Goal: Task Accomplishment & Management: Complete application form

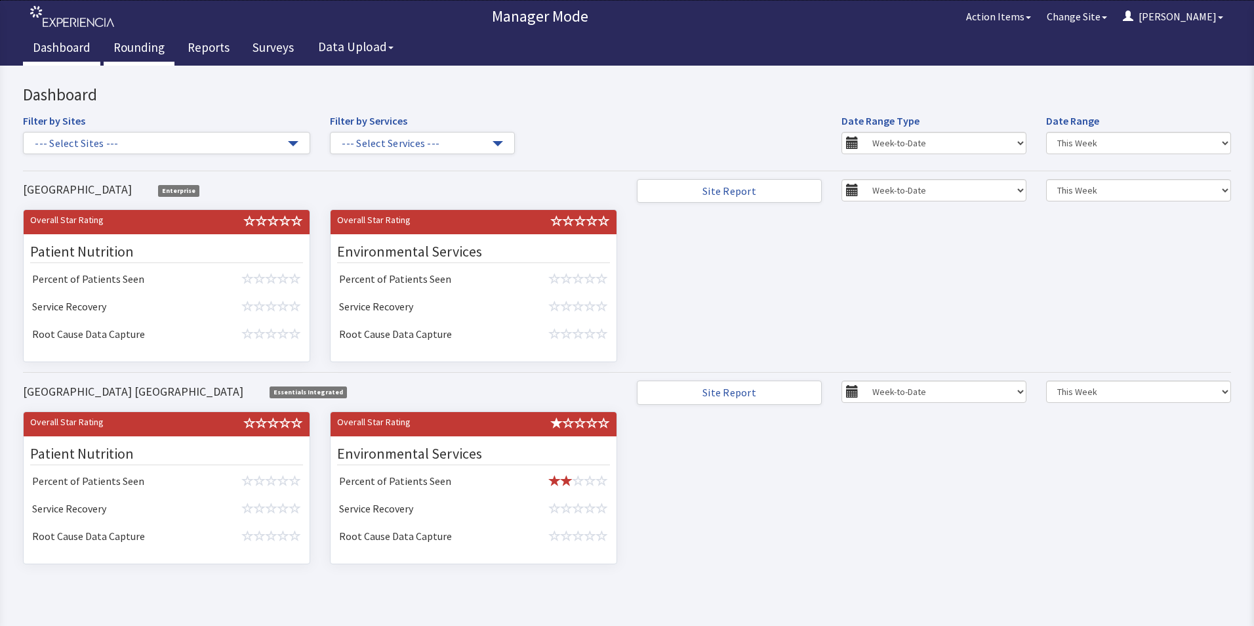
click at [132, 49] on link "Rounding" at bounding box center [139, 49] width 71 height 33
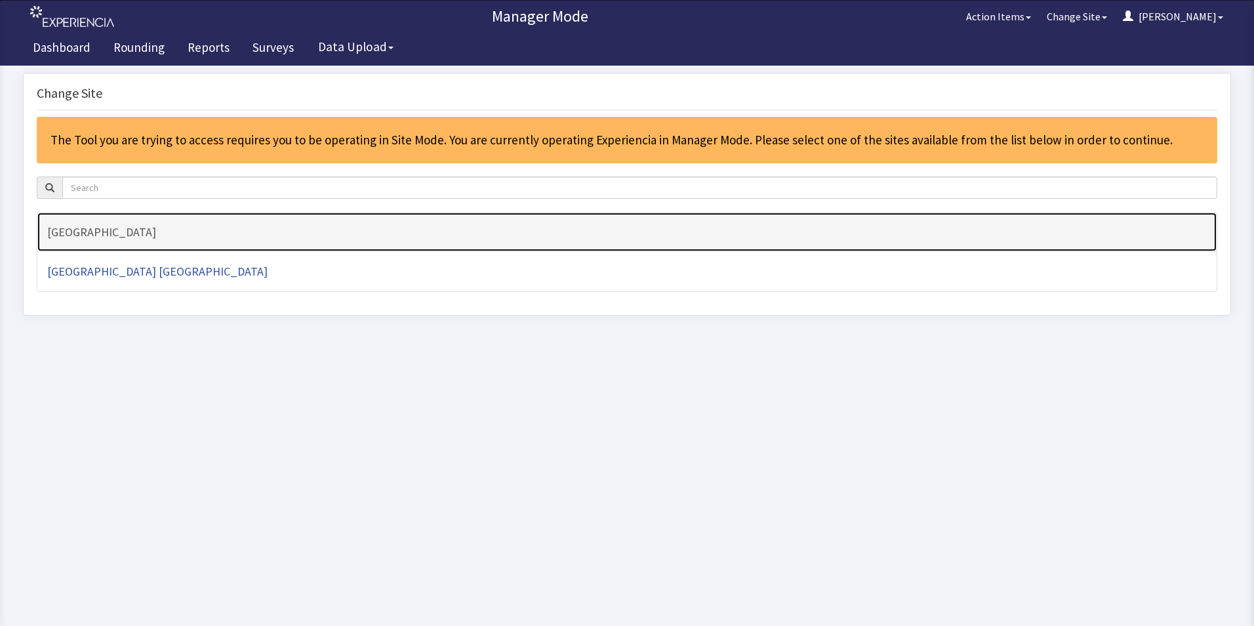
click at [106, 231] on h4 "[GEOGRAPHIC_DATA]" at bounding box center [627, 232] width 1160 height 13
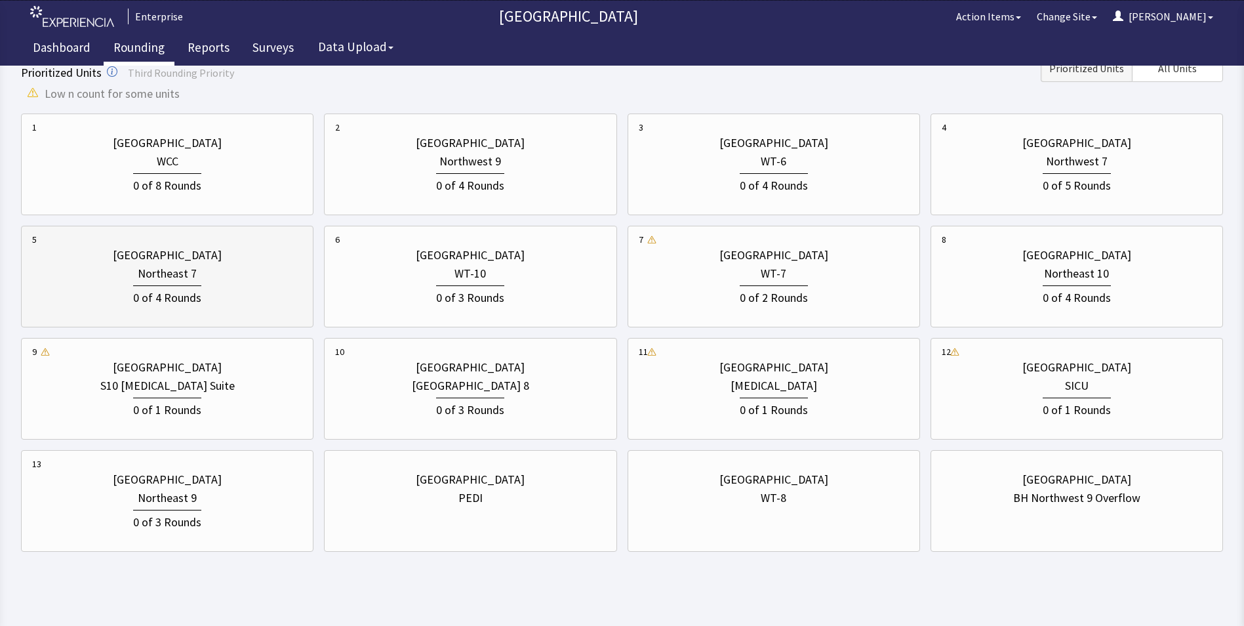
scroll to position [384, 0]
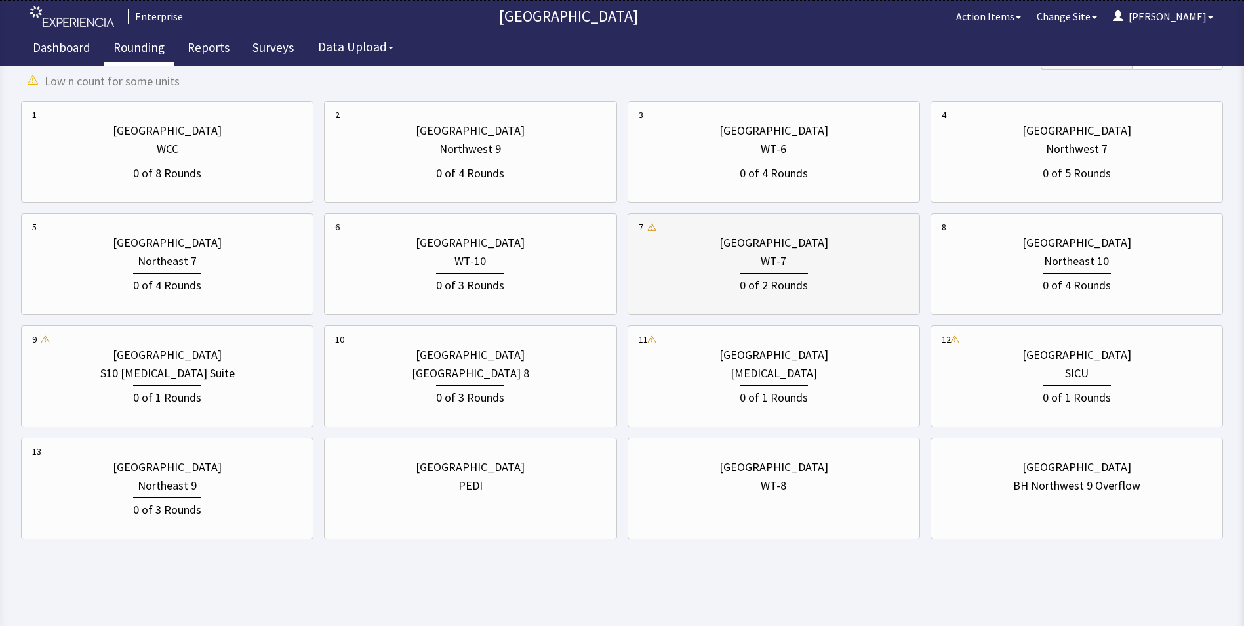
click at [760, 264] on div "WT-7" at bounding box center [774, 261] width 270 height 18
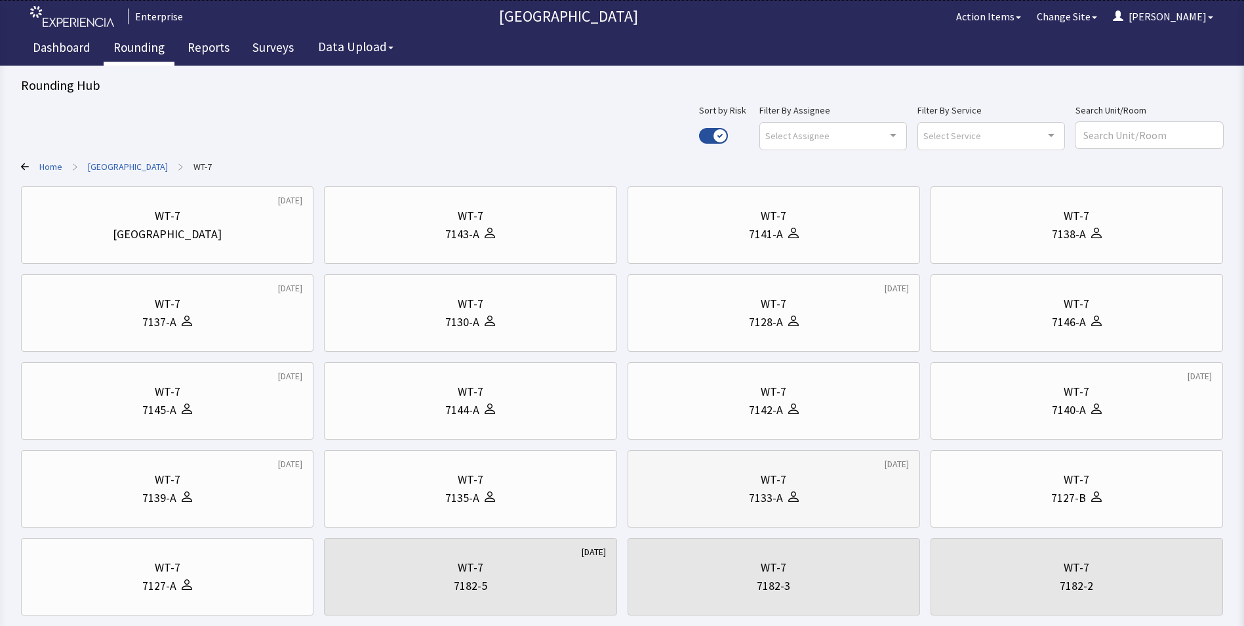
click at [742, 477] on div "WT-7" at bounding box center [774, 479] width 270 height 18
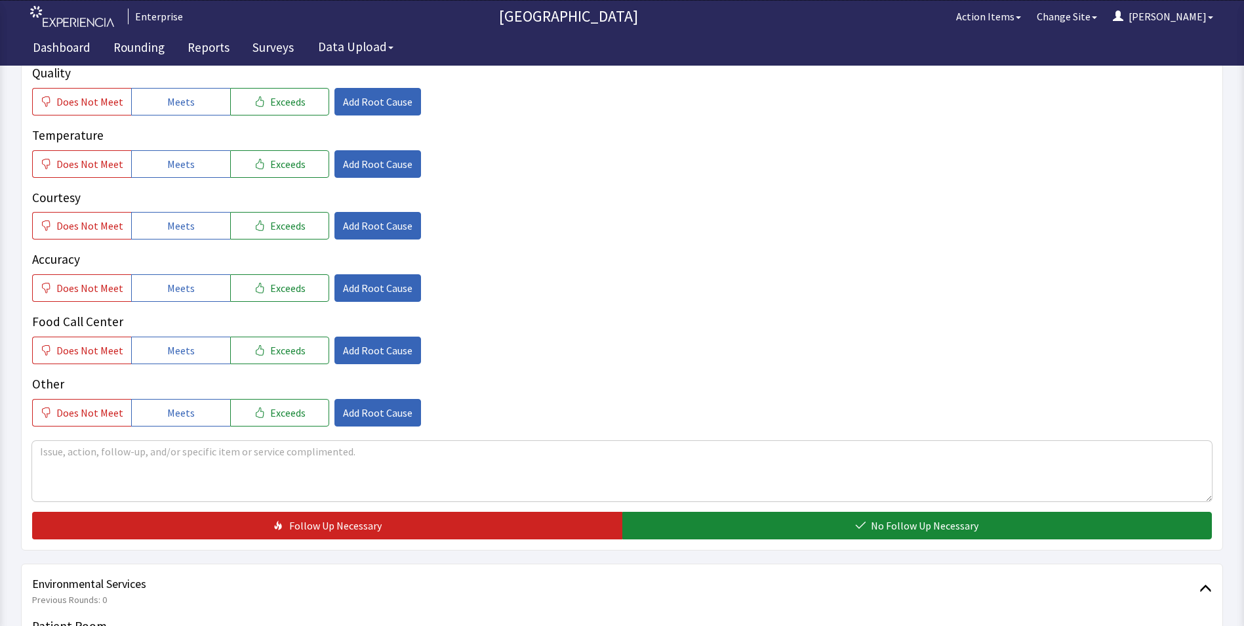
scroll to position [262, 0]
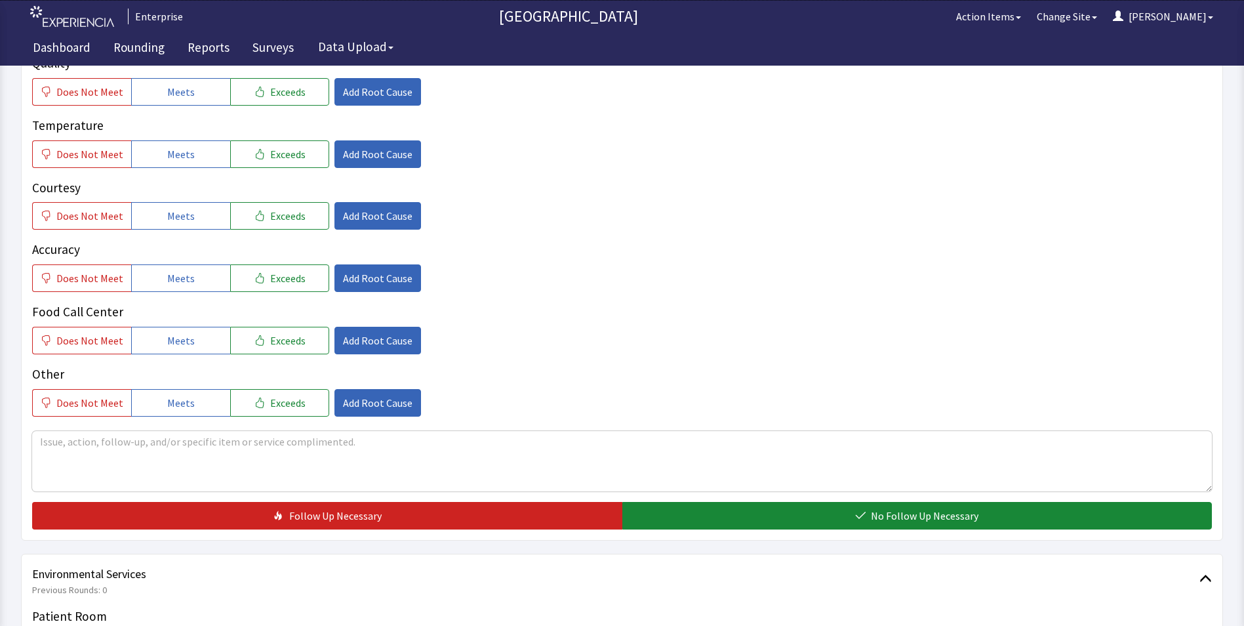
drag, startPoint x: 160, startPoint y: 85, endPoint x: 165, endPoint y: 117, distance: 32.5
click at [161, 86] on button "Meets" at bounding box center [180, 92] width 99 height 28
drag, startPoint x: 174, startPoint y: 165, endPoint x: 173, endPoint y: 173, distance: 8.6
click at [175, 165] on button "Meets" at bounding box center [180, 154] width 99 height 28
drag, startPoint x: 171, startPoint y: 216, endPoint x: 169, endPoint y: 260, distance: 43.3
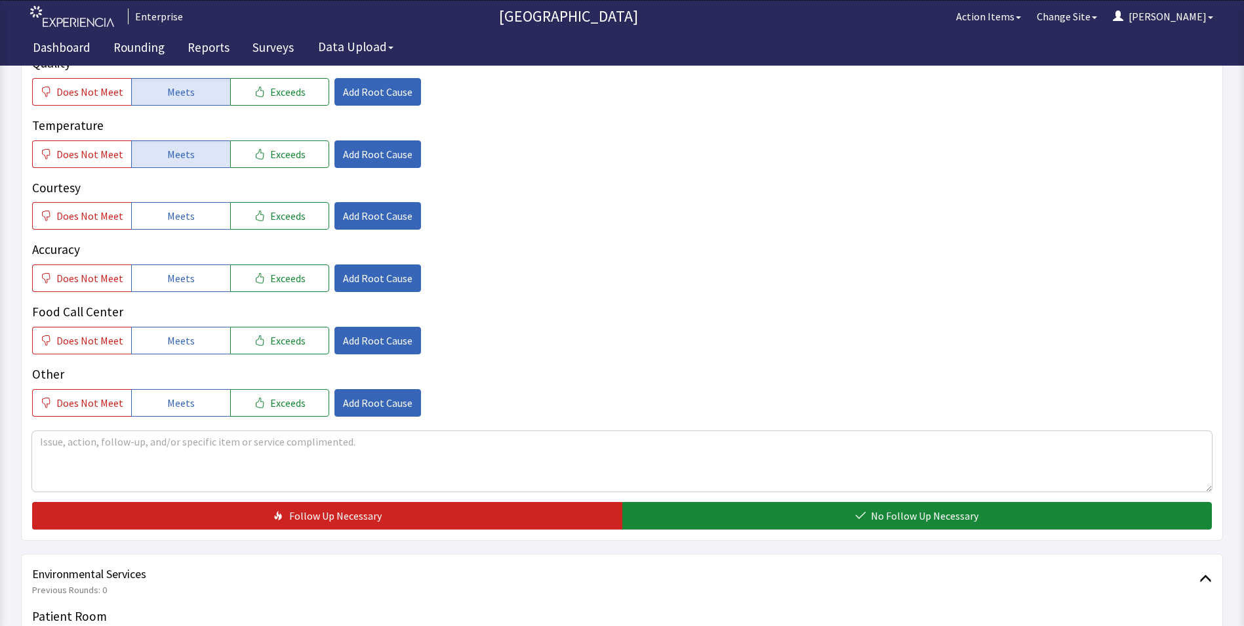
click at [171, 227] on button "Meets" at bounding box center [180, 216] width 99 height 28
drag, startPoint x: 167, startPoint y: 277, endPoint x: 171, endPoint y: 322, distance: 45.4
click at [168, 281] on span "Meets" at bounding box center [181, 278] width 28 height 16
drag, startPoint x: 174, startPoint y: 340, endPoint x: 175, endPoint y: 349, distance: 8.6
click at [175, 346] on span "Meets" at bounding box center [181, 341] width 28 height 16
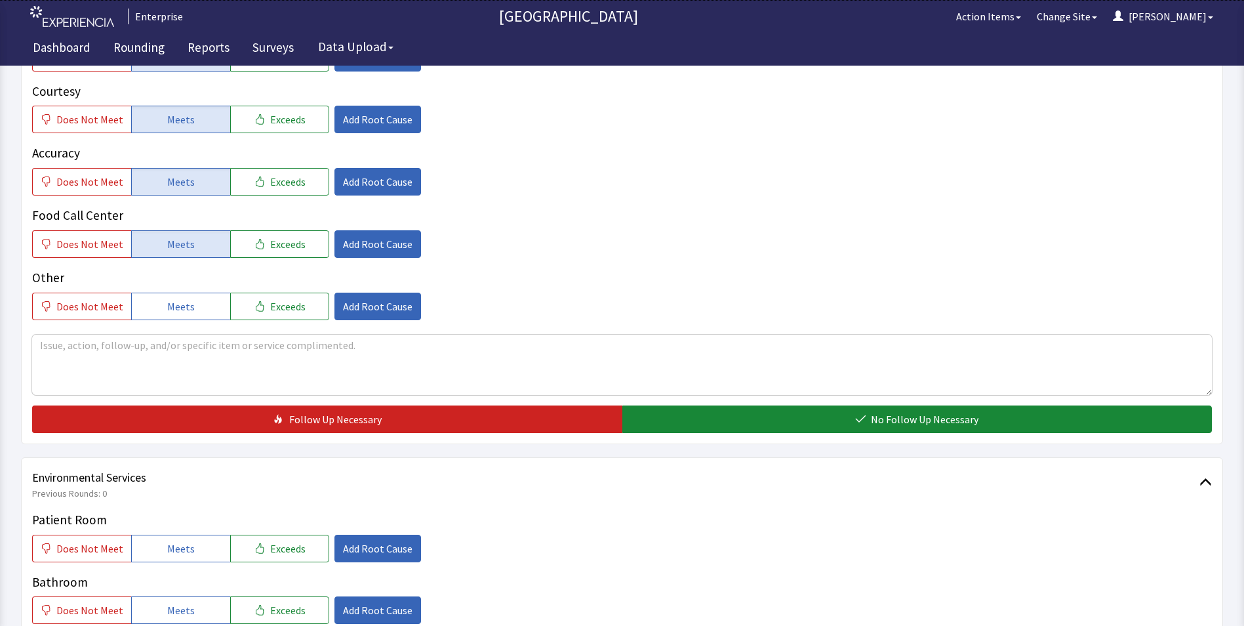
scroll to position [459, 0]
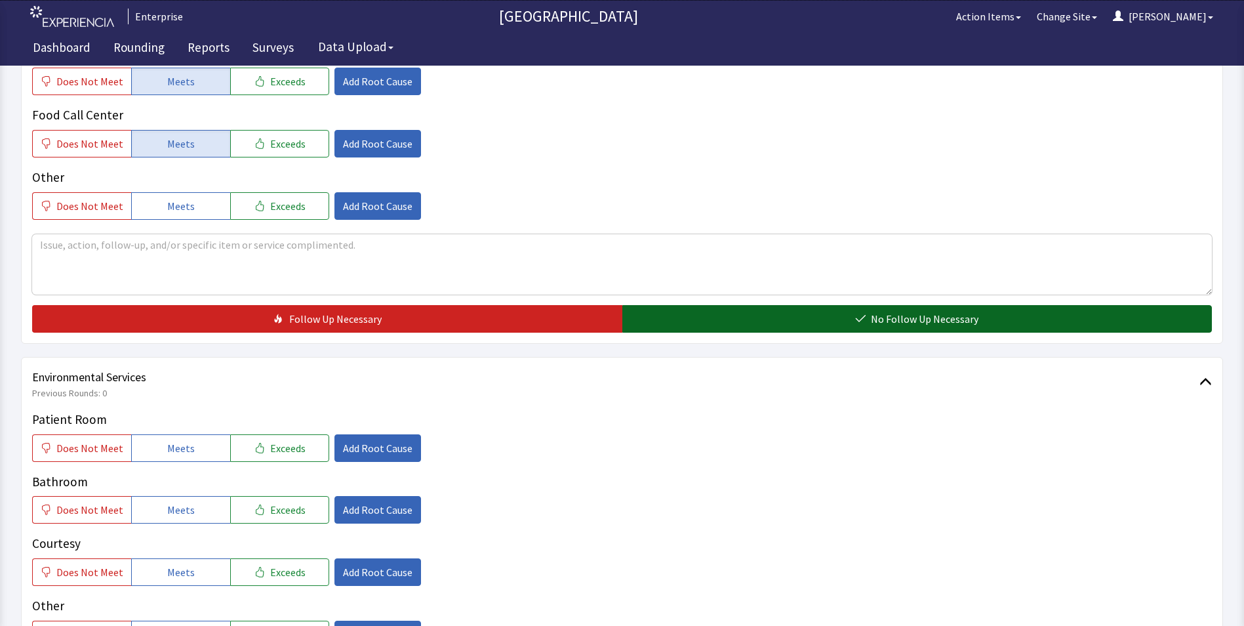
drag, startPoint x: 738, startPoint y: 320, endPoint x: 731, endPoint y: 319, distance: 6.7
click at [738, 319] on button "No Follow Up Necessary" at bounding box center [917, 319] width 590 height 28
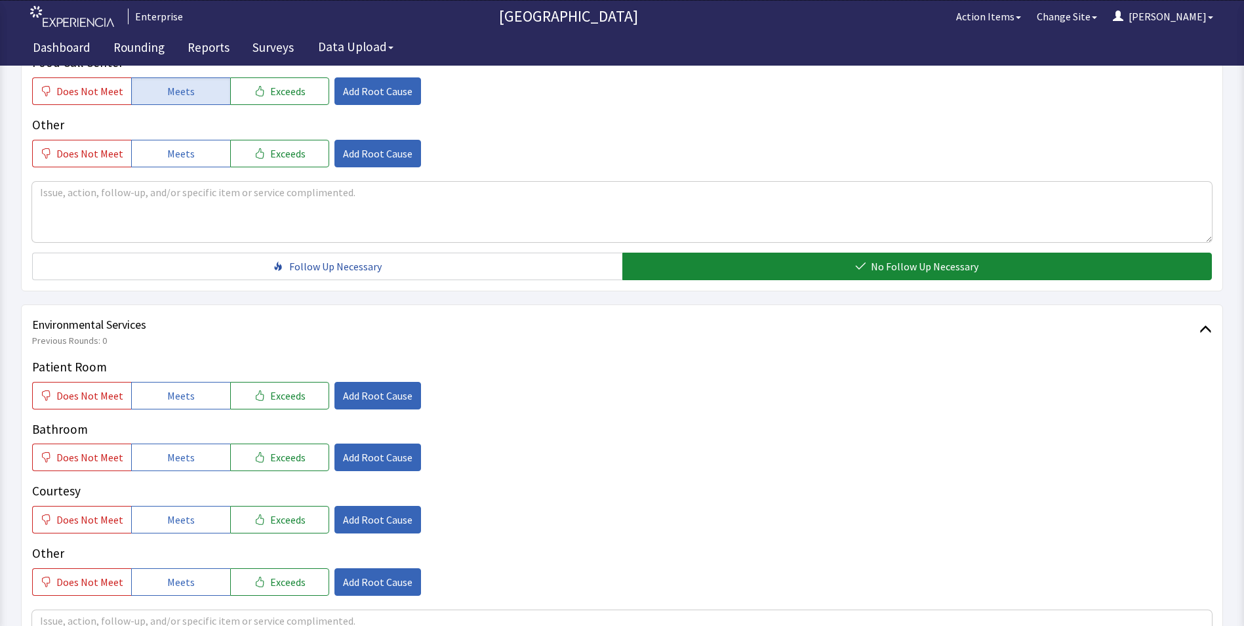
scroll to position [590, 0]
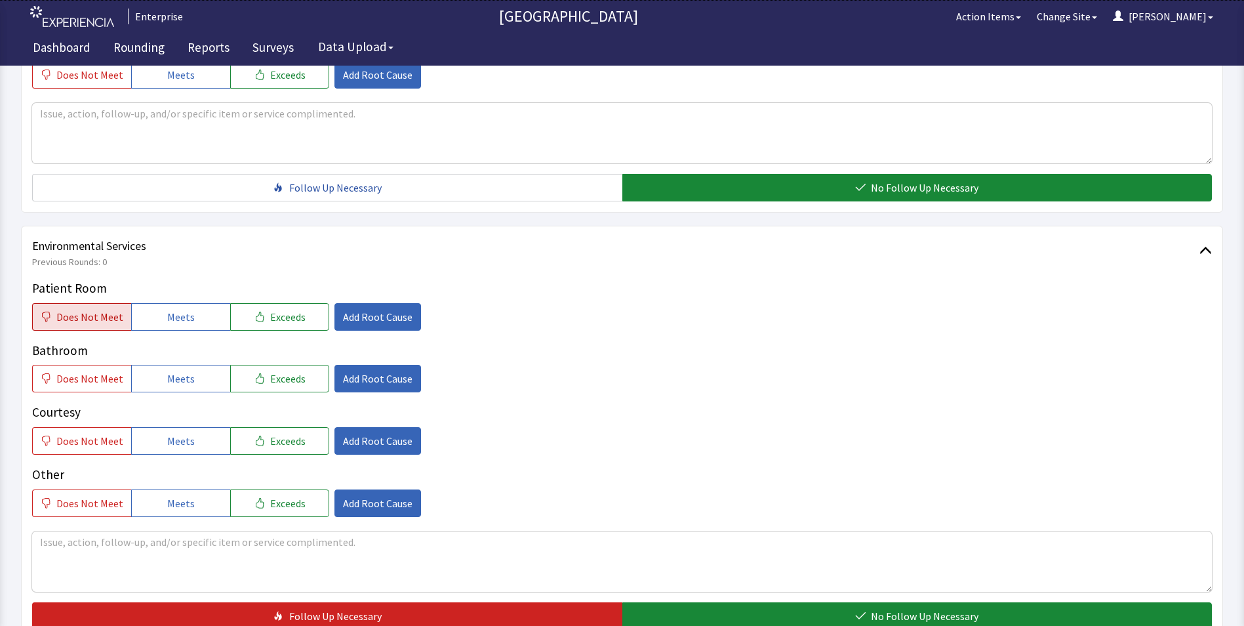
click at [100, 317] on span "Does Not Meet" at bounding box center [89, 317] width 67 height 16
click at [167, 388] on button "Meets" at bounding box center [180, 379] width 99 height 28
click at [176, 435] on span "Meets" at bounding box center [181, 441] width 28 height 16
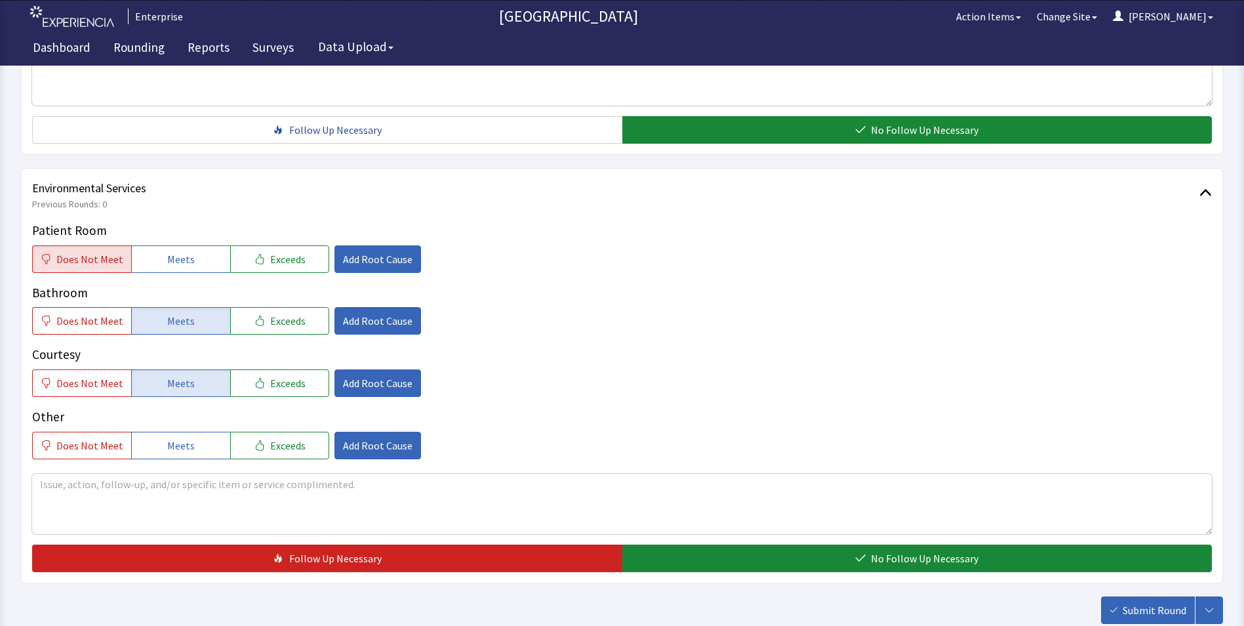
scroll to position [721, 0]
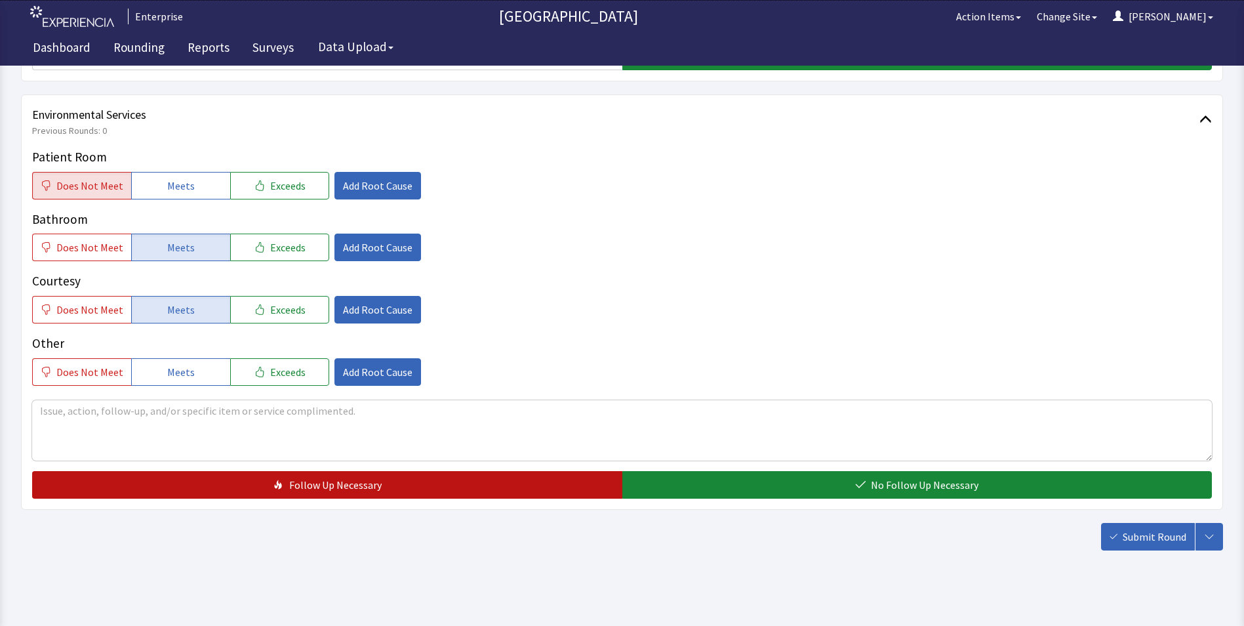
drag, startPoint x: 328, startPoint y: 485, endPoint x: 340, endPoint y: 488, distance: 12.7
click at [329, 485] on span "Follow Up Necessary" at bounding box center [335, 485] width 92 height 16
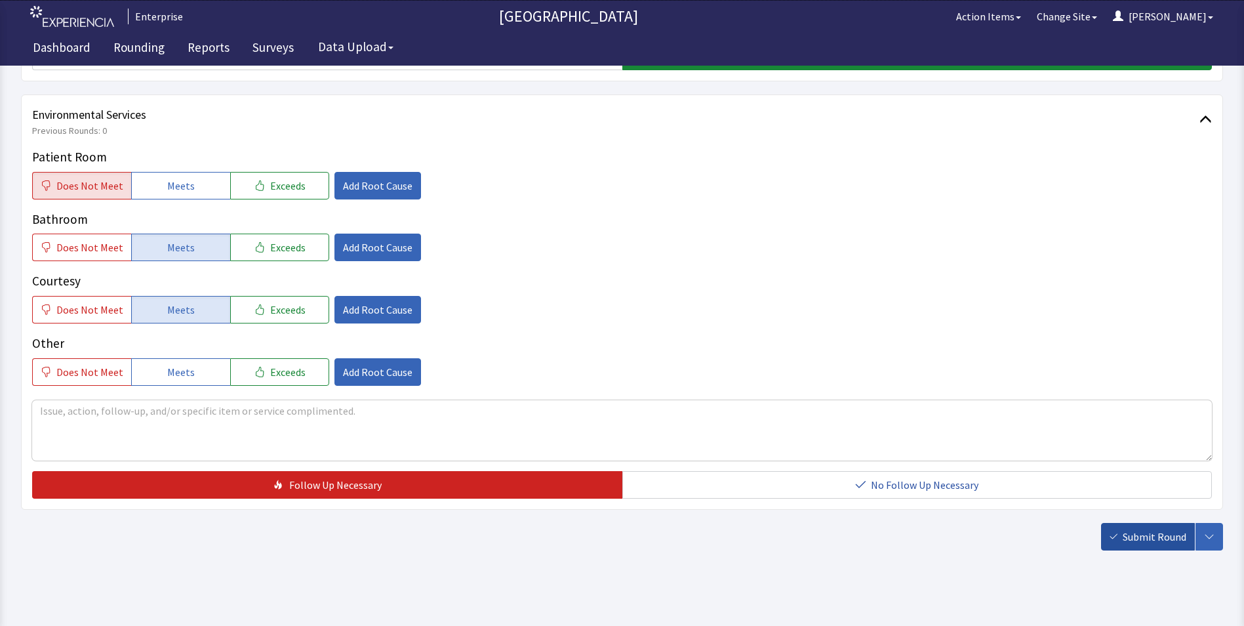
click at [1131, 533] on span "Submit Round" at bounding box center [1155, 537] width 64 height 16
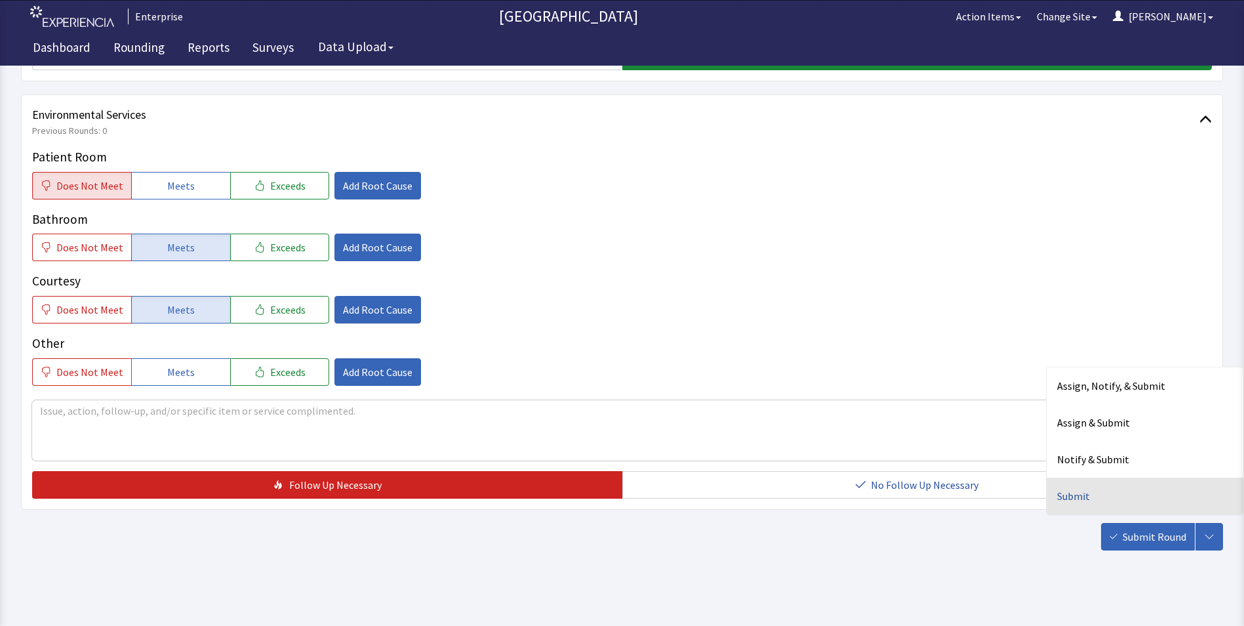
click at [1084, 497] on div "Submit" at bounding box center [1145, 495] width 197 height 37
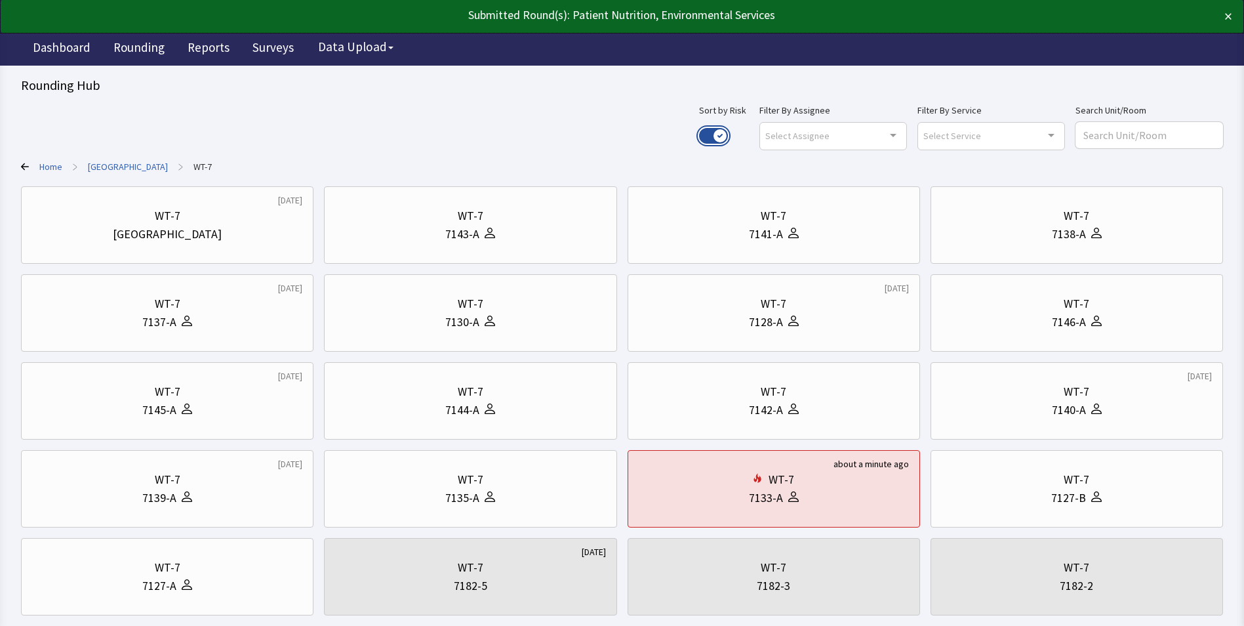
click at [728, 132] on button "Use setting" at bounding box center [713, 136] width 29 height 16
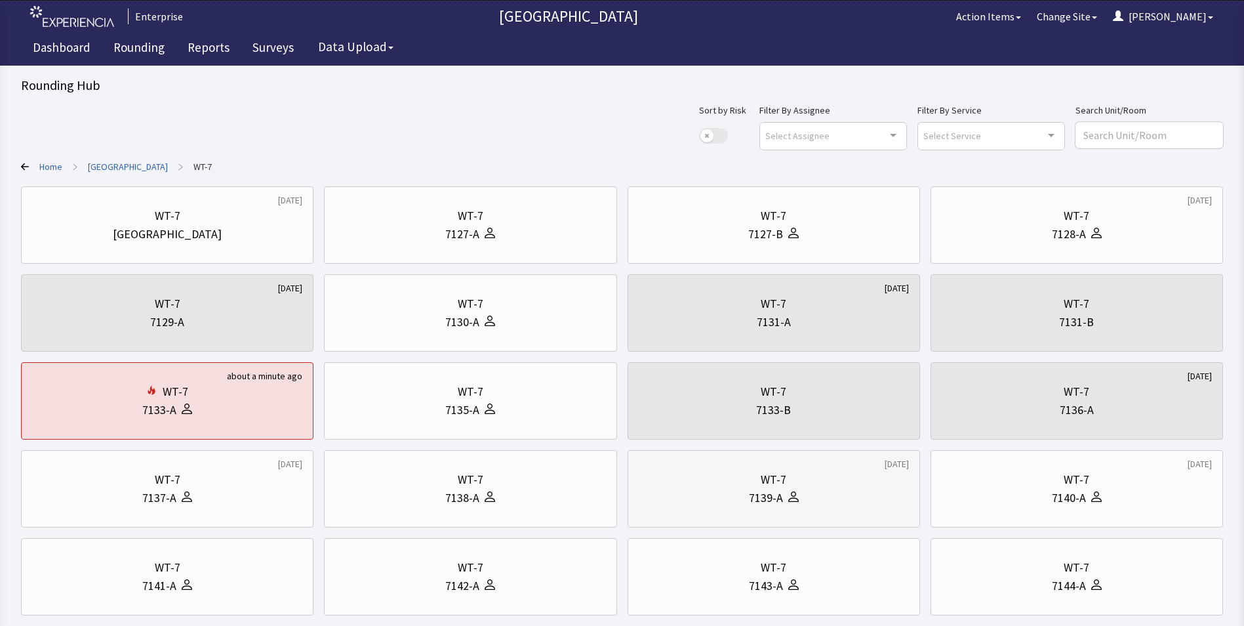
click at [743, 508] on div "WT-7 7139-A" at bounding box center [774, 488] width 270 height 63
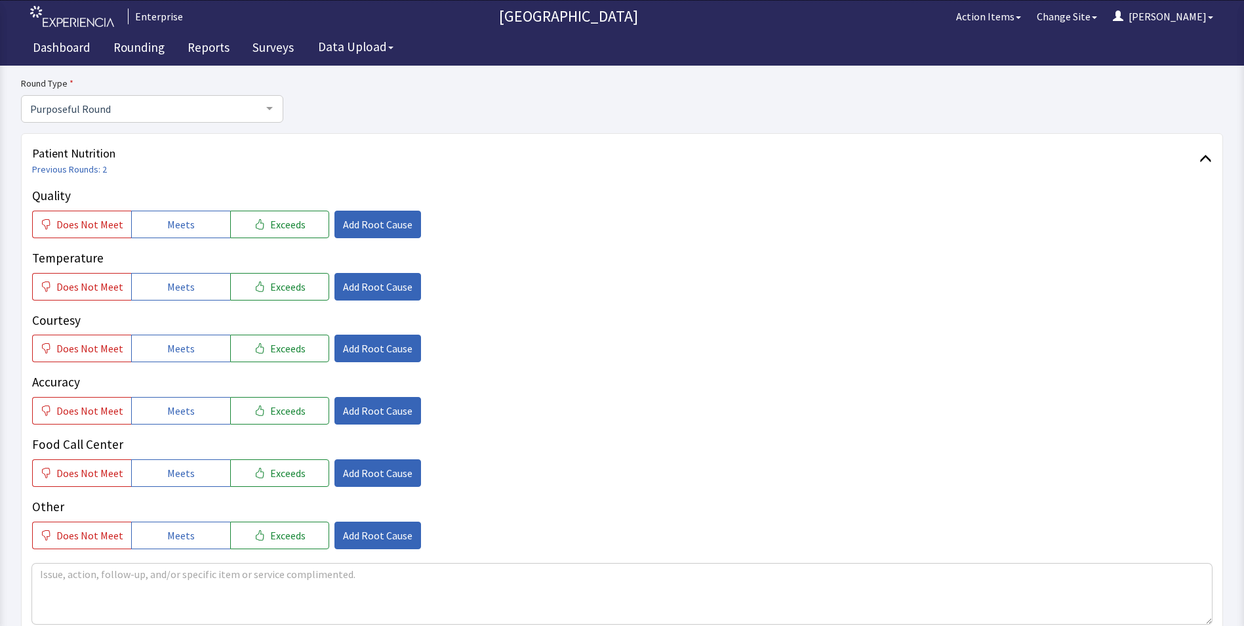
scroll to position [131, 0]
drag, startPoint x: 205, startPoint y: 220, endPoint x: 193, endPoint y: 244, distance: 26.7
click at [202, 223] on button "Meets" at bounding box center [180, 223] width 99 height 28
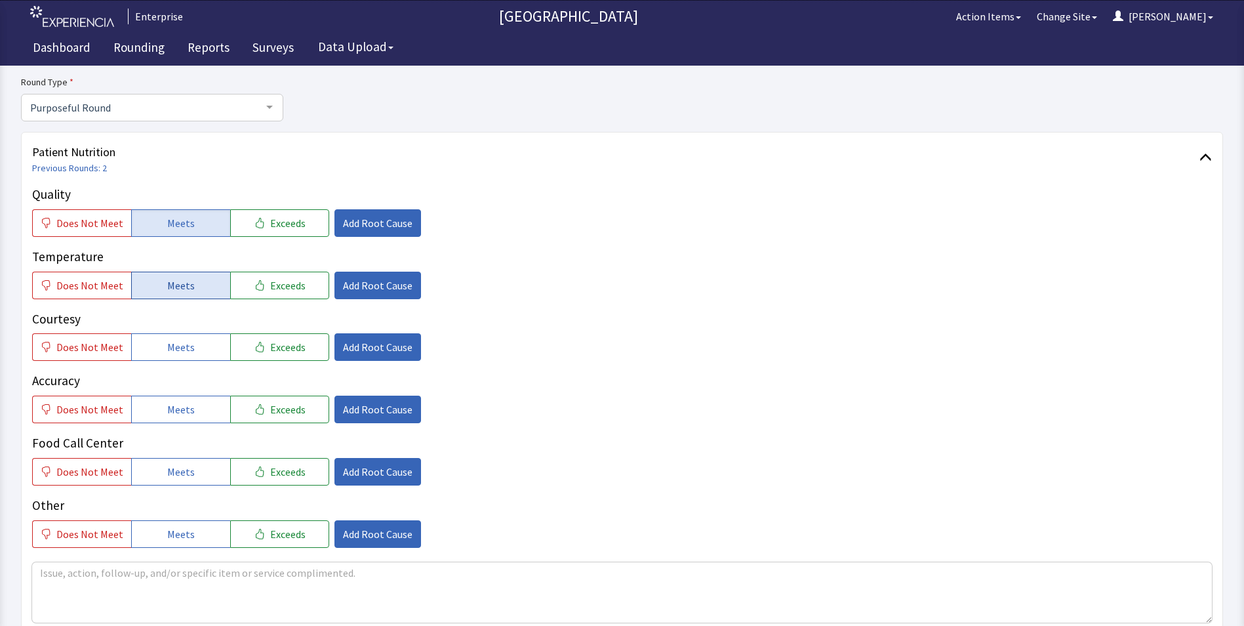
drag, startPoint x: 191, startPoint y: 292, endPoint x: 190, endPoint y: 339, distance: 47.2
click at [191, 296] on button "Meets" at bounding box center [180, 286] width 99 height 28
drag, startPoint x: 189, startPoint y: 344, endPoint x: 189, endPoint y: 390, distance: 46.6
click at [189, 346] on button "Meets" at bounding box center [180, 347] width 99 height 28
drag, startPoint x: 188, startPoint y: 408, endPoint x: 188, endPoint y: 423, distance: 15.1
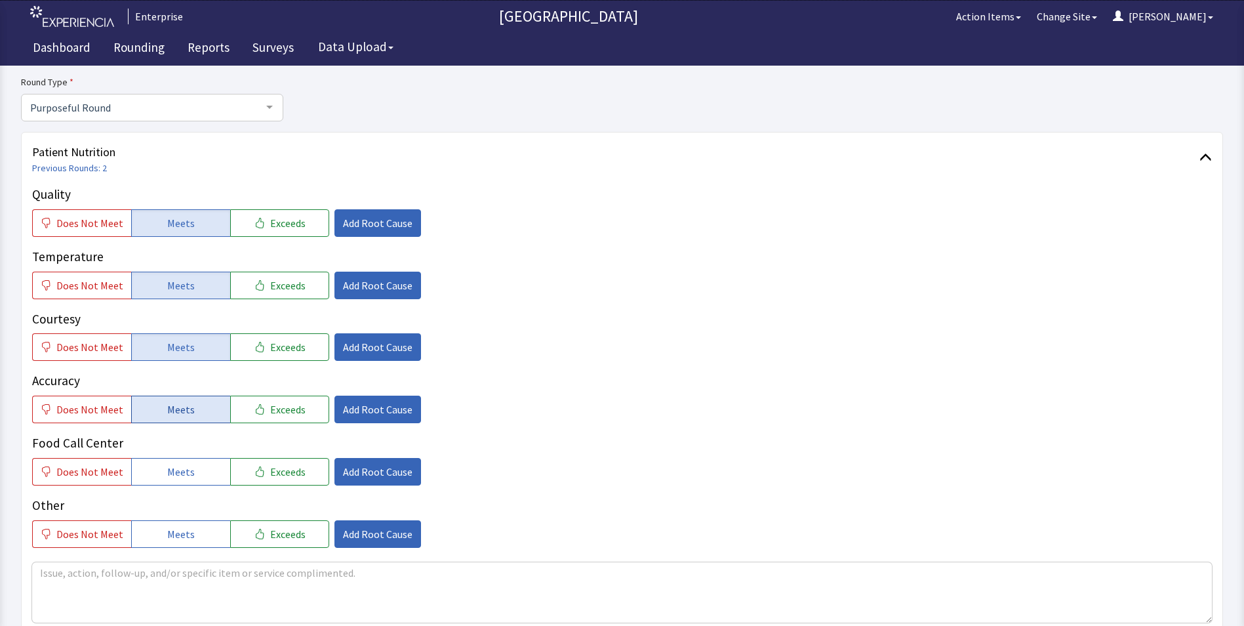
click at [188, 410] on span "Meets" at bounding box center [181, 409] width 28 height 16
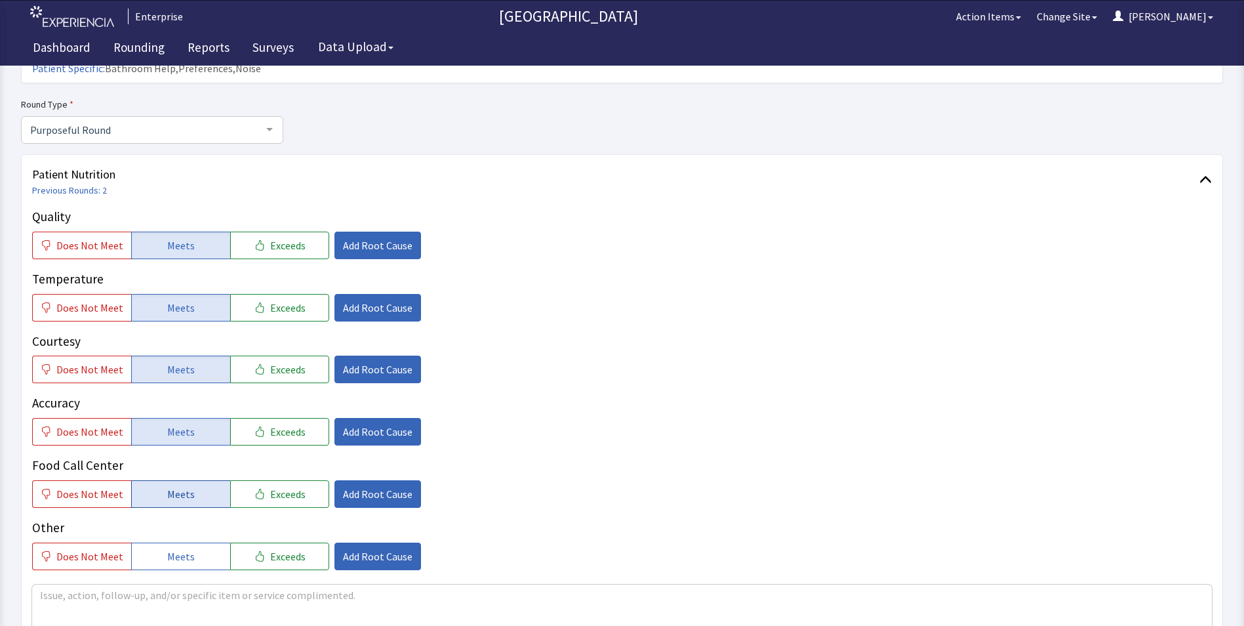
drag, startPoint x: 185, startPoint y: 466, endPoint x: 198, endPoint y: 458, distance: 15.3
click at [186, 486] on span "Meets" at bounding box center [181, 494] width 28 height 16
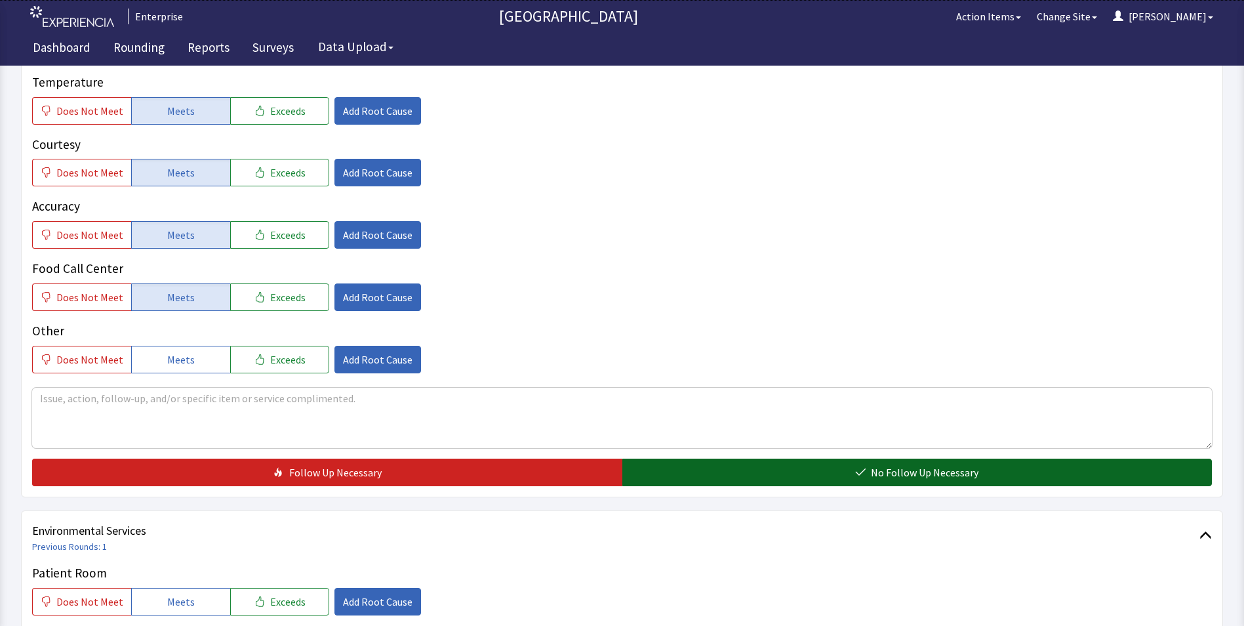
click at [740, 458] on button "No Follow Up Necessary" at bounding box center [917, 472] width 590 height 28
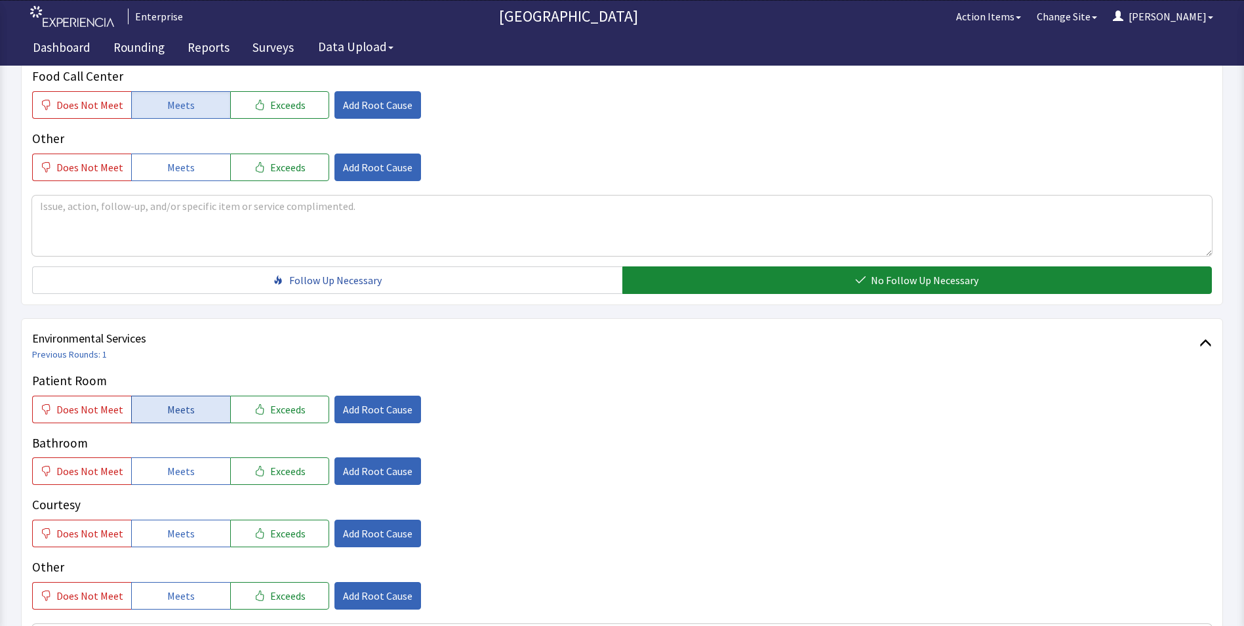
scroll to position [525, 0]
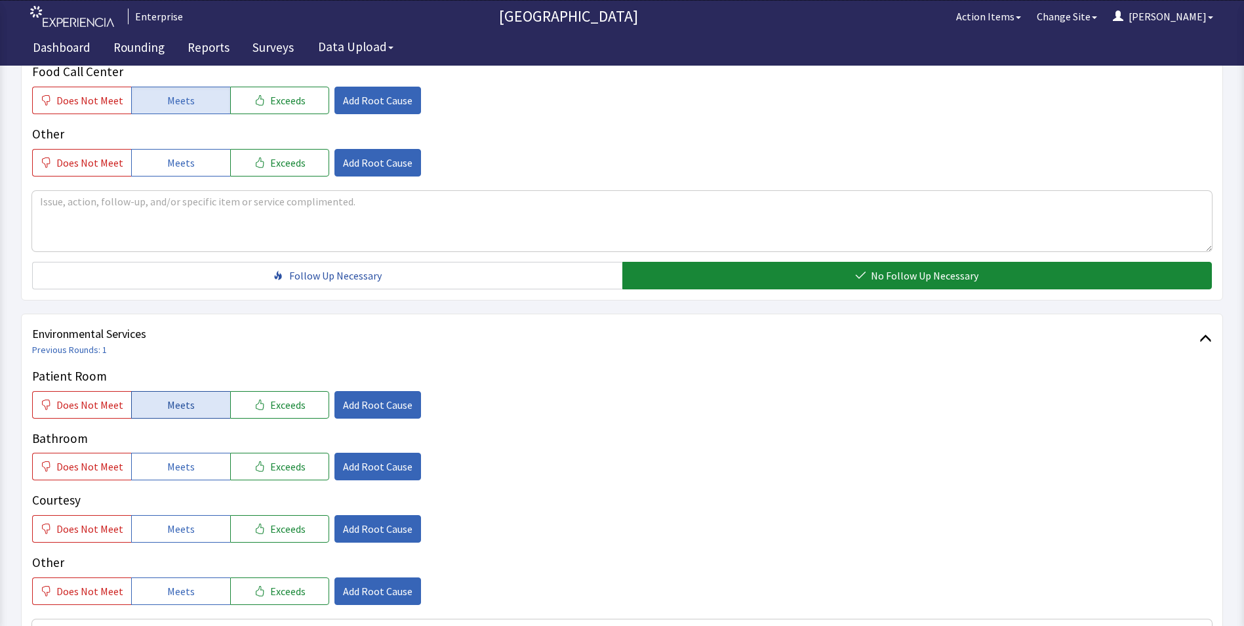
click at [176, 397] on span "Meets" at bounding box center [181, 405] width 28 height 16
drag, startPoint x: 178, startPoint y: 445, endPoint x: 179, endPoint y: 485, distance: 40.0
click at [182, 455] on button "Meets" at bounding box center [180, 467] width 99 height 28
drag, startPoint x: 172, startPoint y: 501, endPoint x: 245, endPoint y: 463, distance: 82.1
click at [176, 521] on span "Meets" at bounding box center [181, 529] width 28 height 16
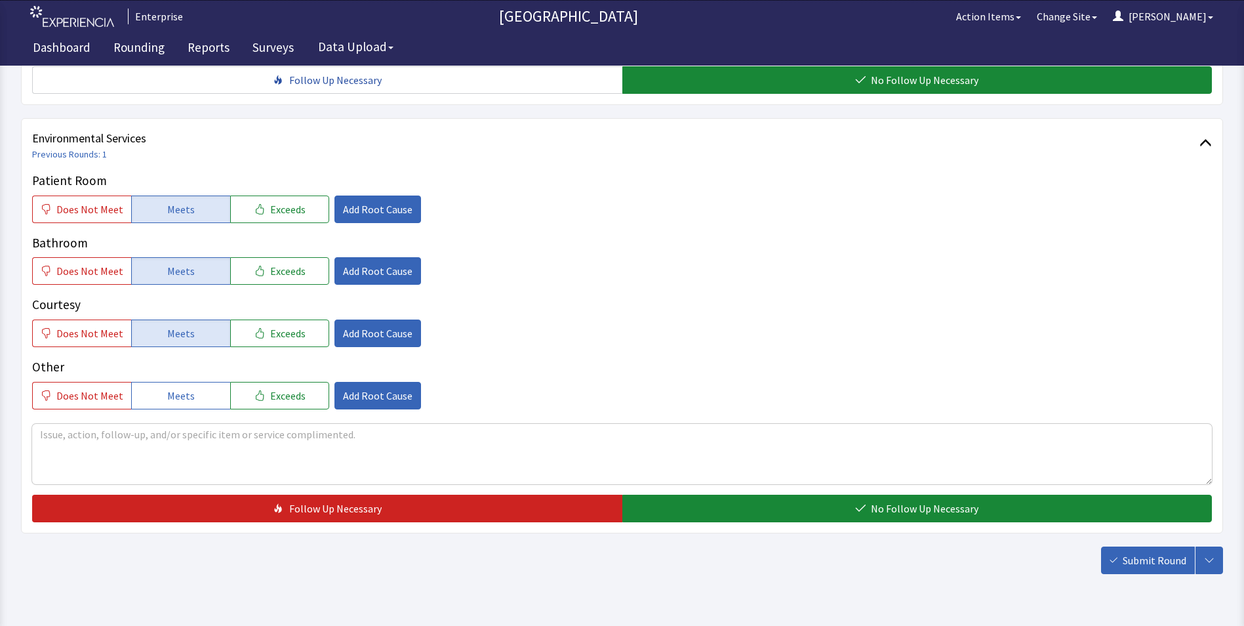
scroll to position [733, 0]
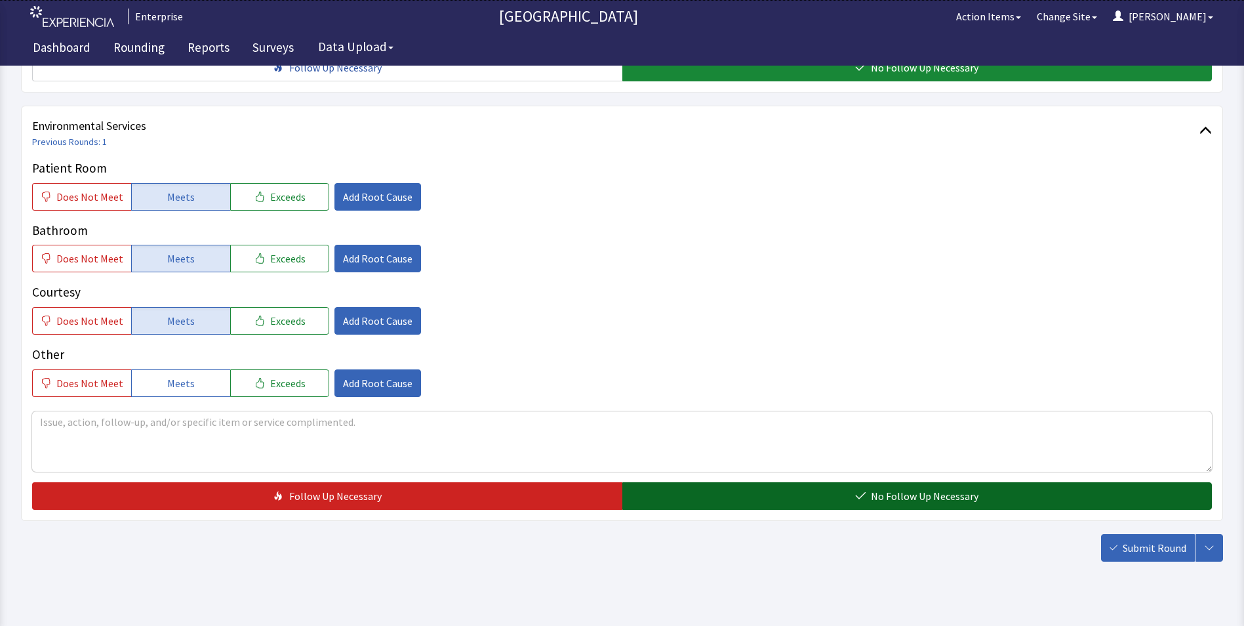
click at [674, 482] on button "No Follow Up Necessary" at bounding box center [917, 496] width 590 height 28
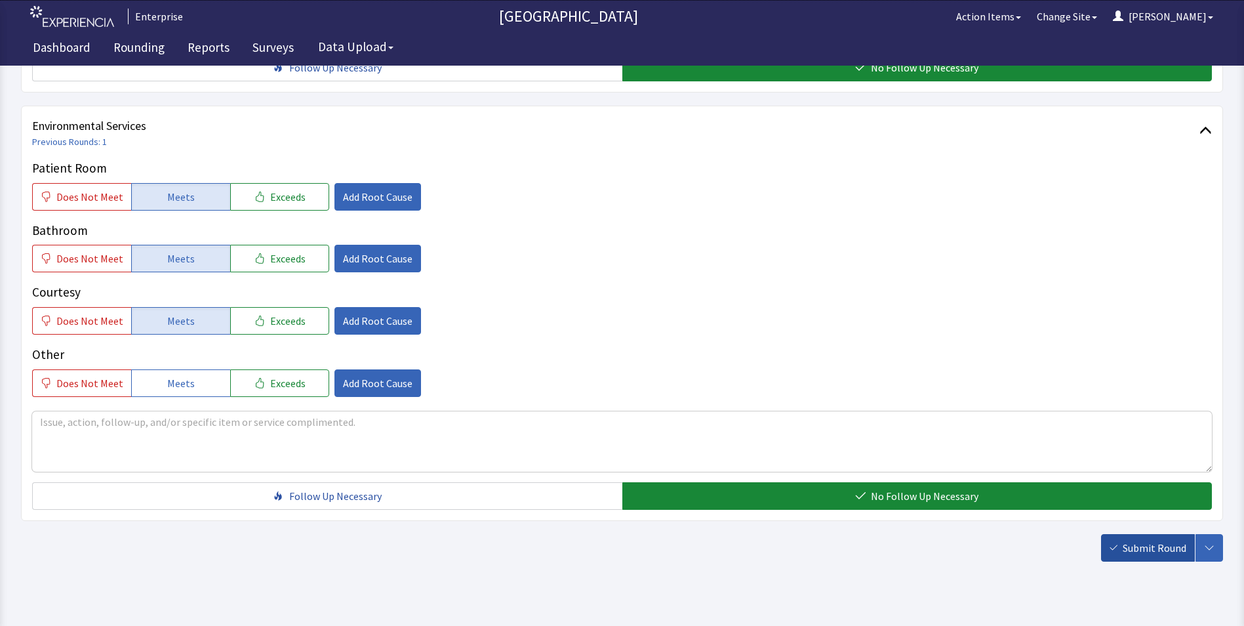
click at [1153, 540] on span "Submit Round" at bounding box center [1155, 548] width 64 height 16
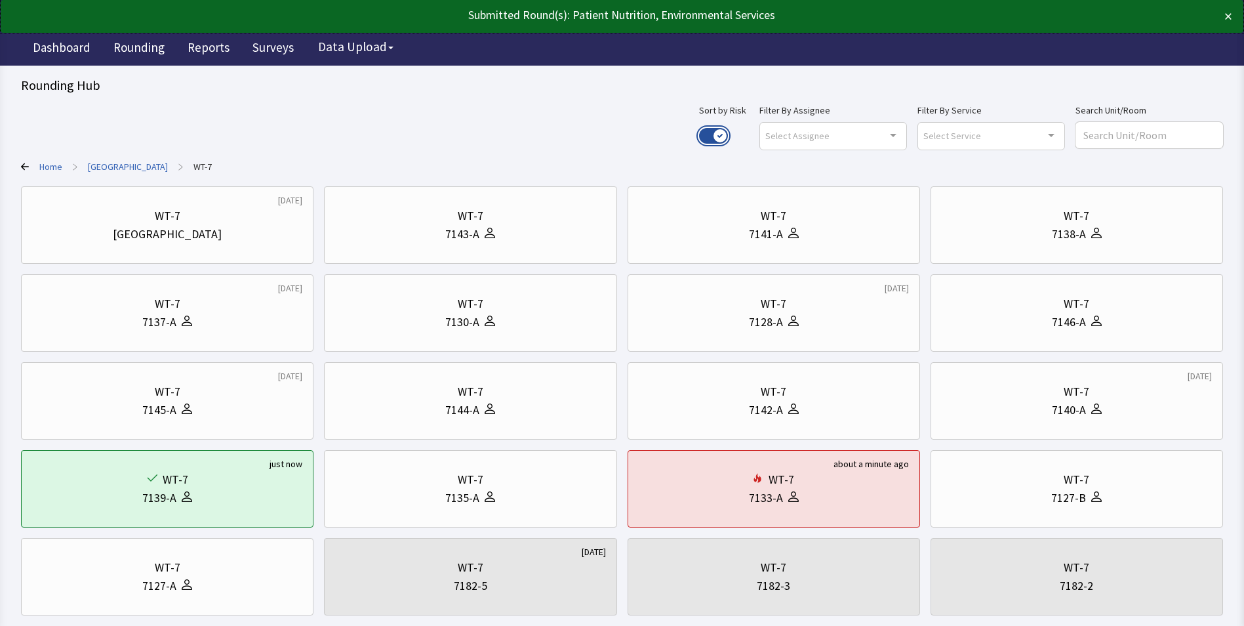
click at [728, 131] on button "Use setting" at bounding box center [713, 136] width 29 height 16
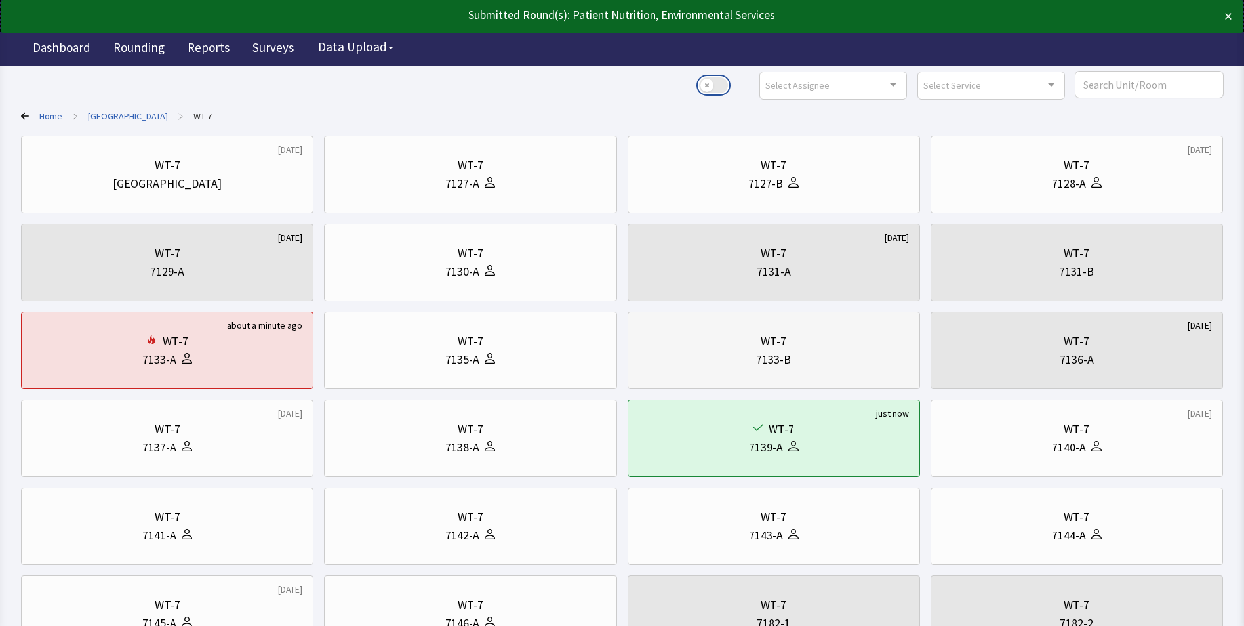
scroll to position [252, 0]
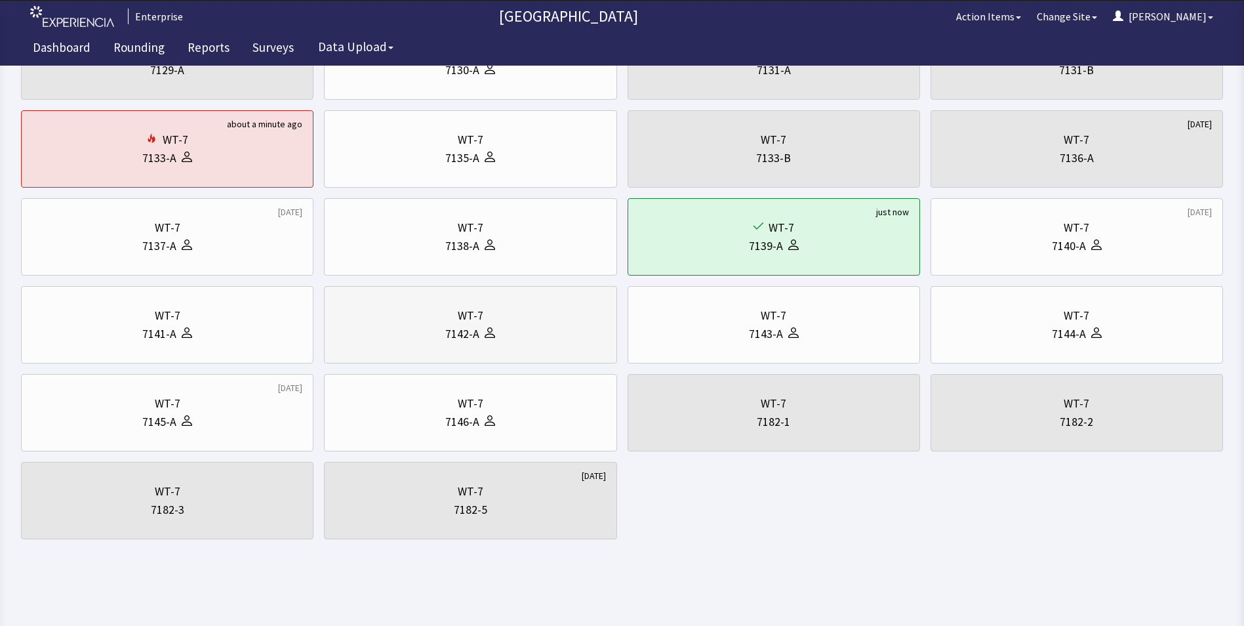
click at [423, 333] on div "7142-A" at bounding box center [470, 334] width 270 height 18
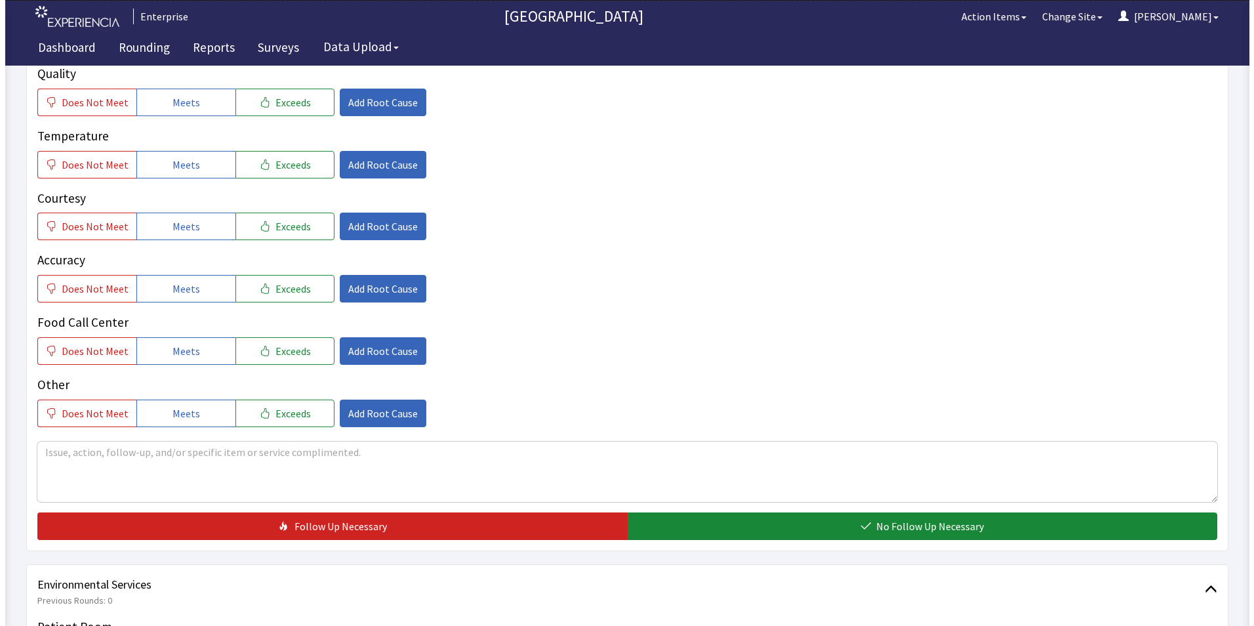
scroll to position [262, 0]
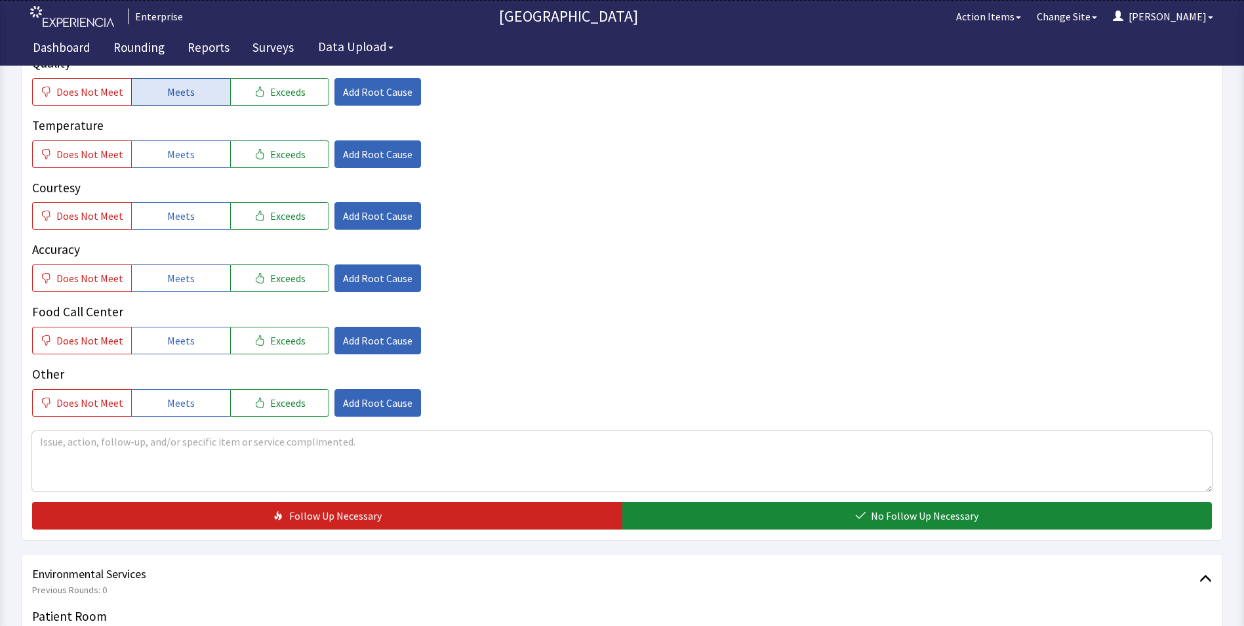
drag, startPoint x: 163, startPoint y: 87, endPoint x: 150, endPoint y: 132, distance: 46.9
click at [167, 86] on span "Meets" at bounding box center [181, 92] width 28 height 16
click at [149, 176] on div "Quality Does Not Meet Meets Exceeds Add Root Cause Temperature Does Not Meet Me…" at bounding box center [622, 235] width 1180 height 363
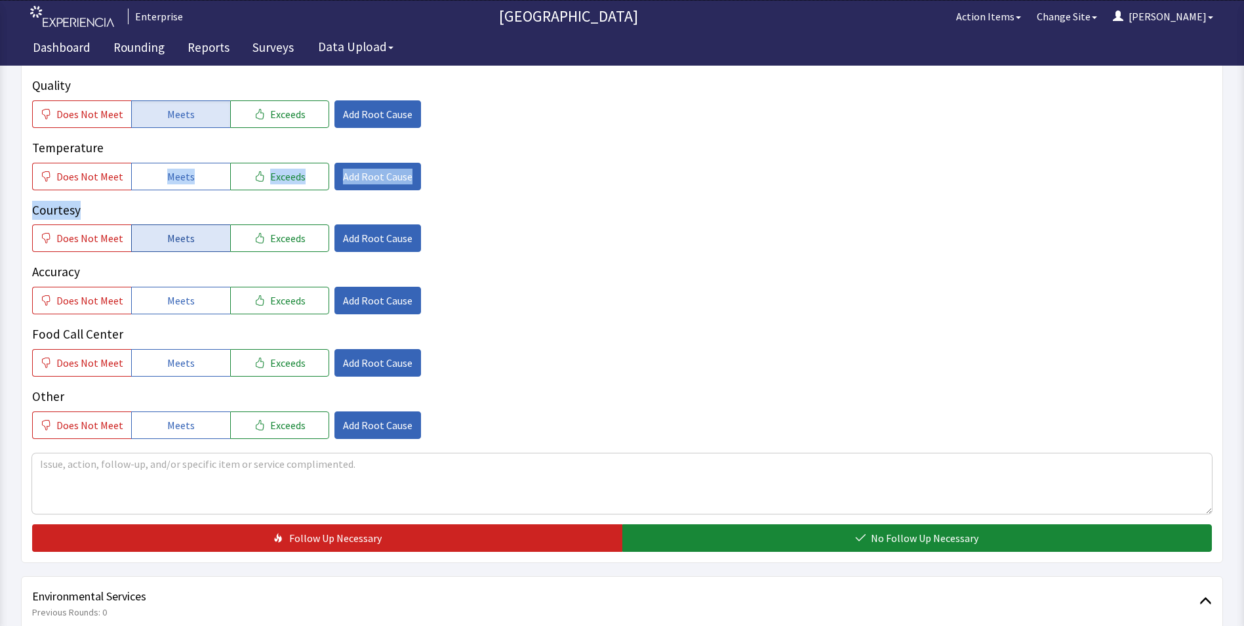
drag, startPoint x: 149, startPoint y: 176, endPoint x: 154, endPoint y: 214, distance: 39.0
click at [154, 224] on button "Meets" at bounding box center [180, 238] width 99 height 28
click at [146, 163] on button "Meets" at bounding box center [180, 177] width 99 height 28
click at [594, 163] on div "Does Not Meet Meets Exceeds Add Root Cause" at bounding box center [622, 177] width 1180 height 28
drag, startPoint x: 670, startPoint y: 219, endPoint x: 676, endPoint y: 228, distance: 10.4
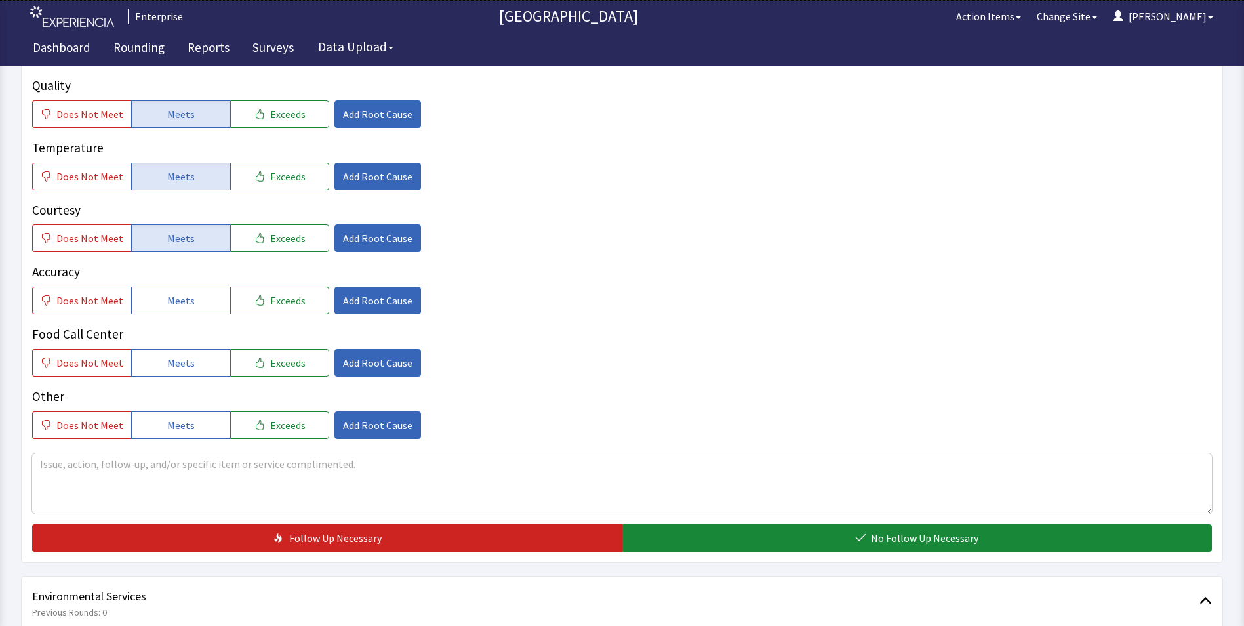
click at [674, 224] on div "Does Not Meet Meets Exceeds Add Root Cause" at bounding box center [622, 238] width 1180 height 28
drag, startPoint x: 676, startPoint y: 228, endPoint x: 672, endPoint y: 235, distance: 8.6
click at [677, 231] on div "Quality Does Not Meet Meets Exceeds Add Root Cause Temperature Does Not Meet Me…" at bounding box center [622, 257] width 1180 height 363
click at [76, 169] on span "Does Not Meet" at bounding box center [89, 177] width 67 height 16
click at [365, 169] on span "Add Root Cause" at bounding box center [378, 177] width 70 height 16
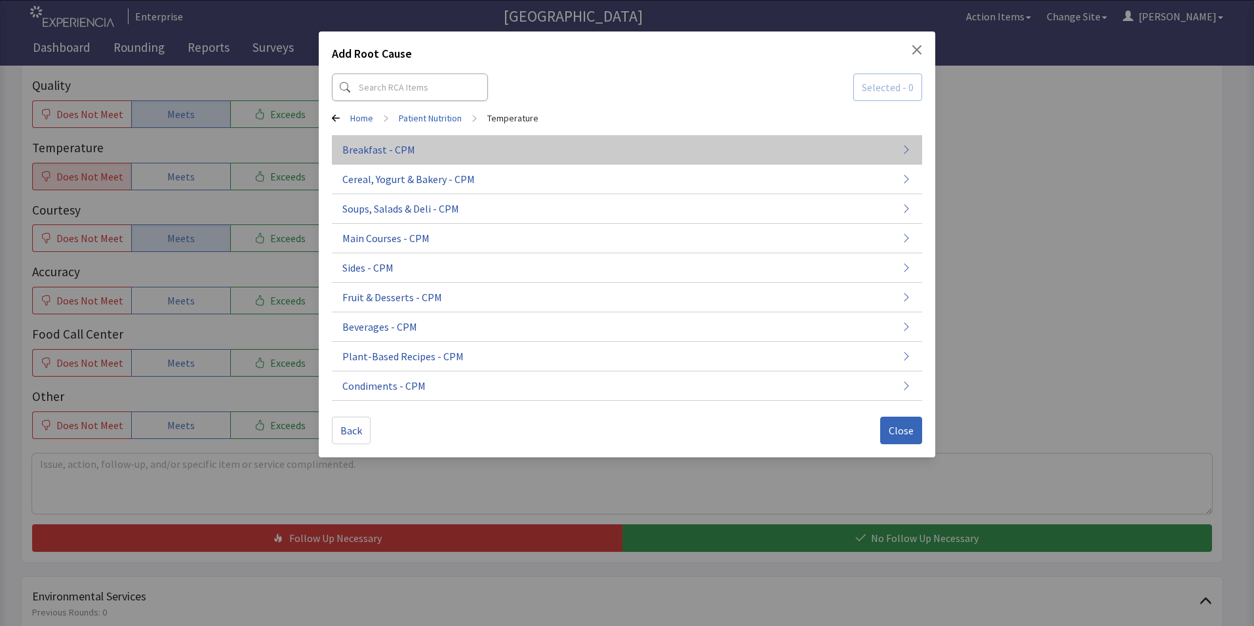
click at [401, 153] on span "Breakfast - CPM" at bounding box center [378, 150] width 73 height 16
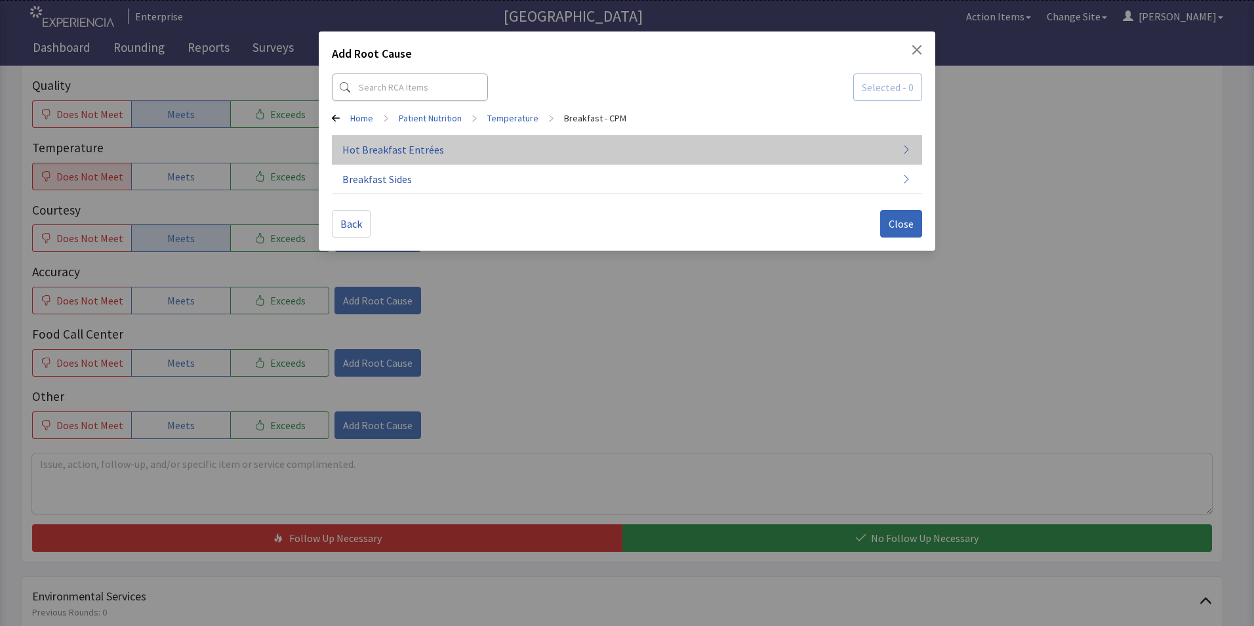
click at [409, 153] on span "Hot Breakfast Entrées" at bounding box center [393, 150] width 102 height 16
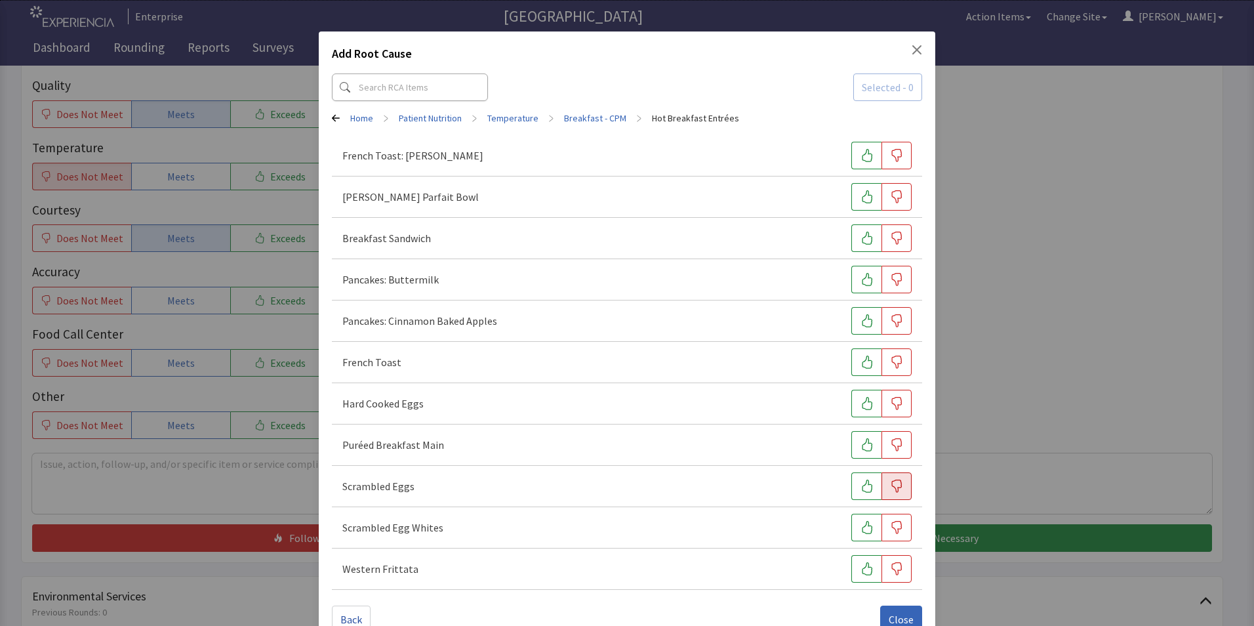
click at [890, 489] on icon "button" at bounding box center [896, 485] width 13 height 13
click at [895, 279] on icon "button" at bounding box center [896, 279] width 13 height 13
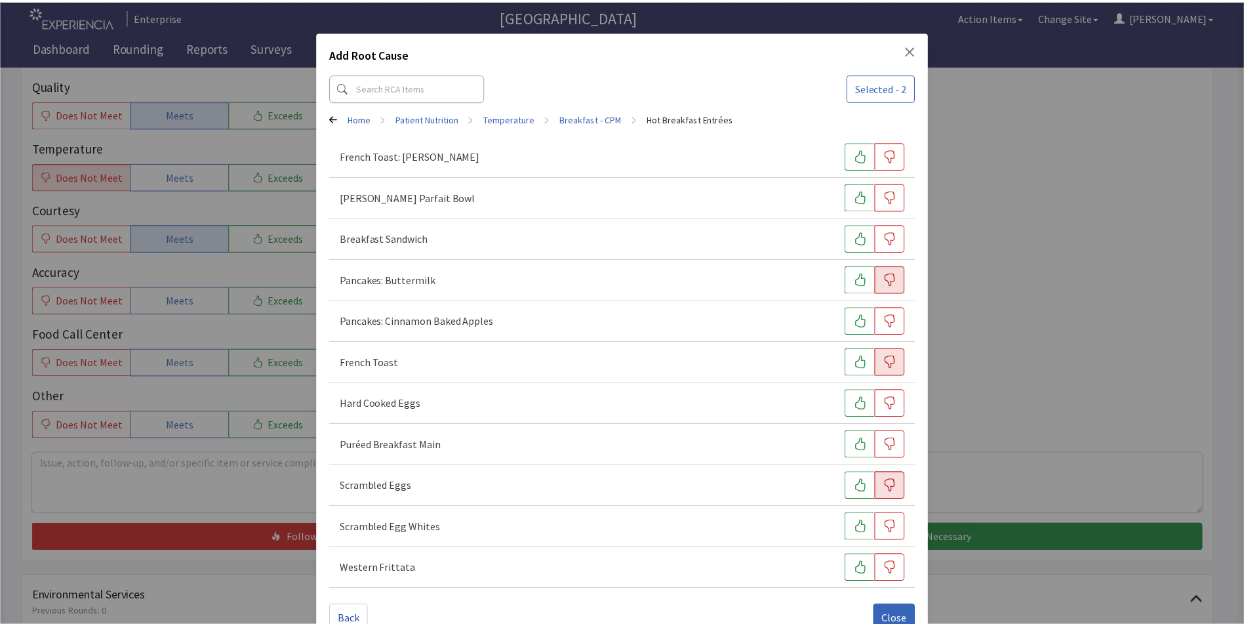
scroll to position [31, 0]
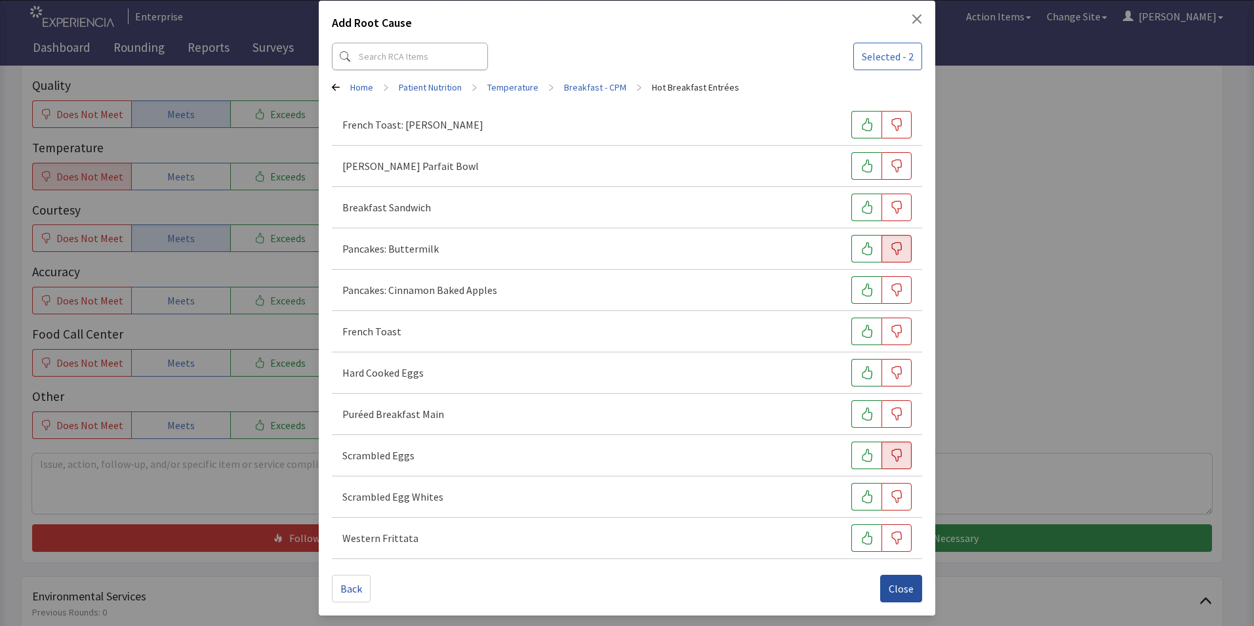
click at [889, 586] on span "Close" at bounding box center [901, 588] width 25 height 16
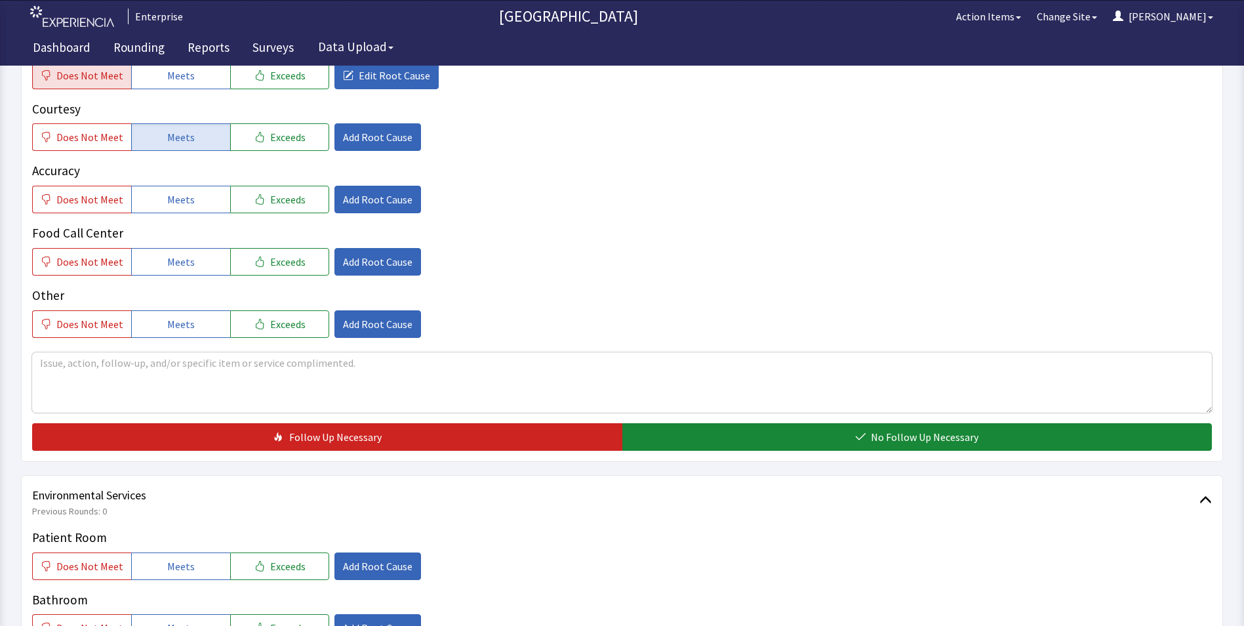
scroll to position [394, 0]
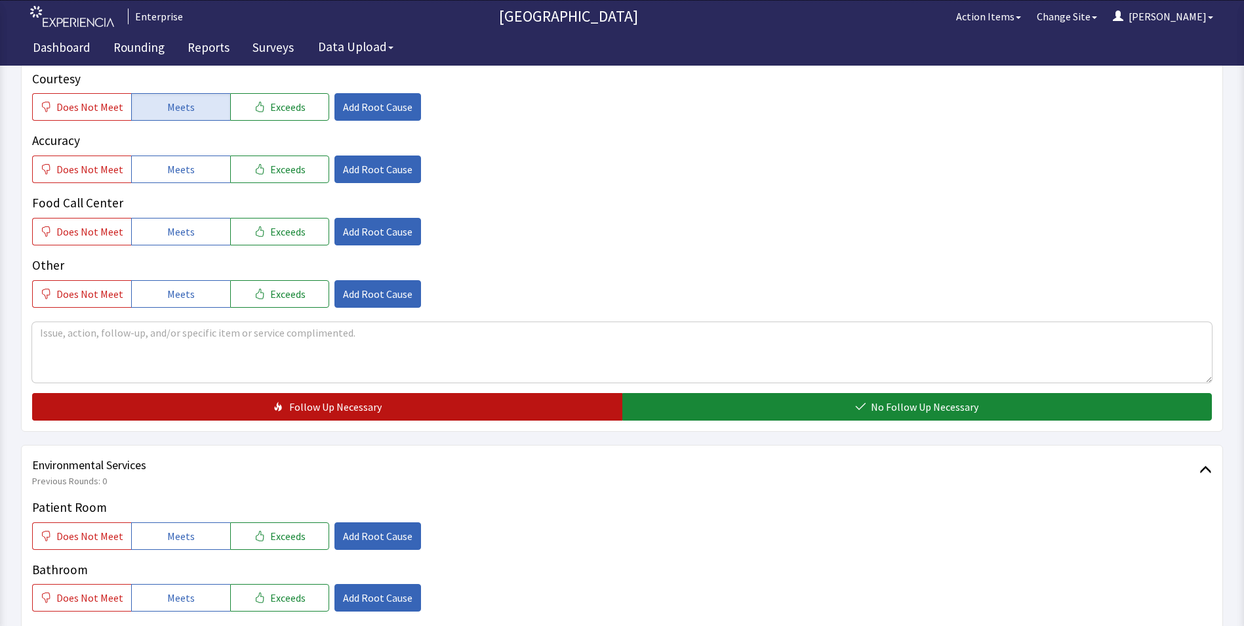
click at [463, 393] on button "Follow Up Necessary" at bounding box center [327, 407] width 590 height 28
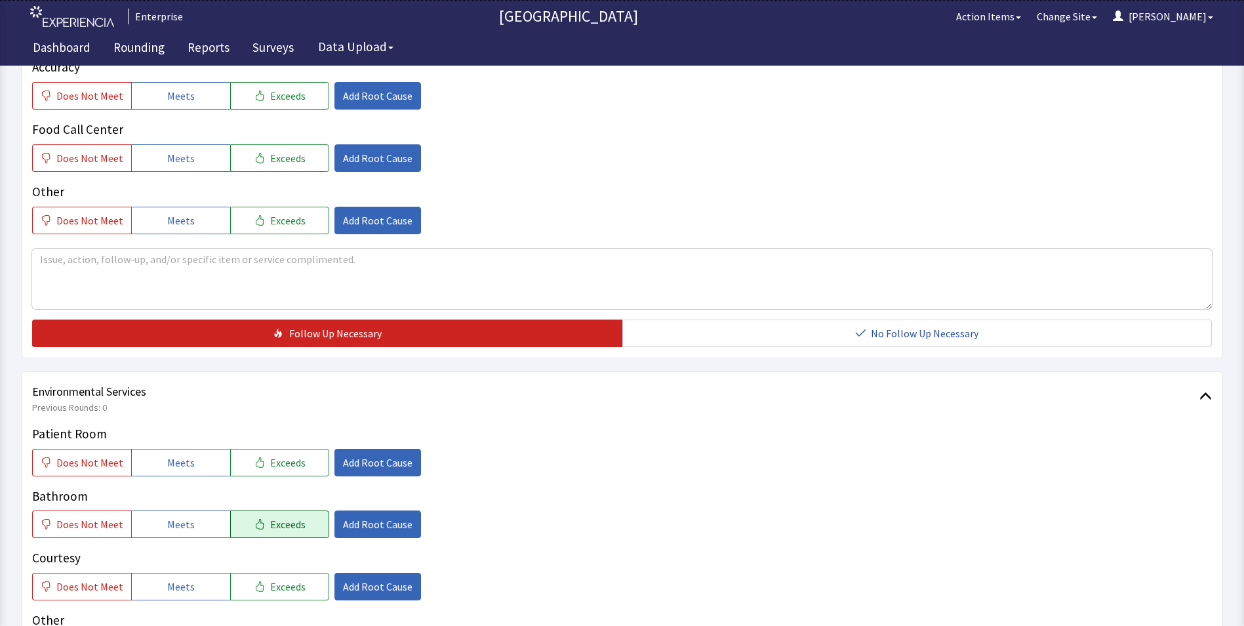
scroll to position [590, 0]
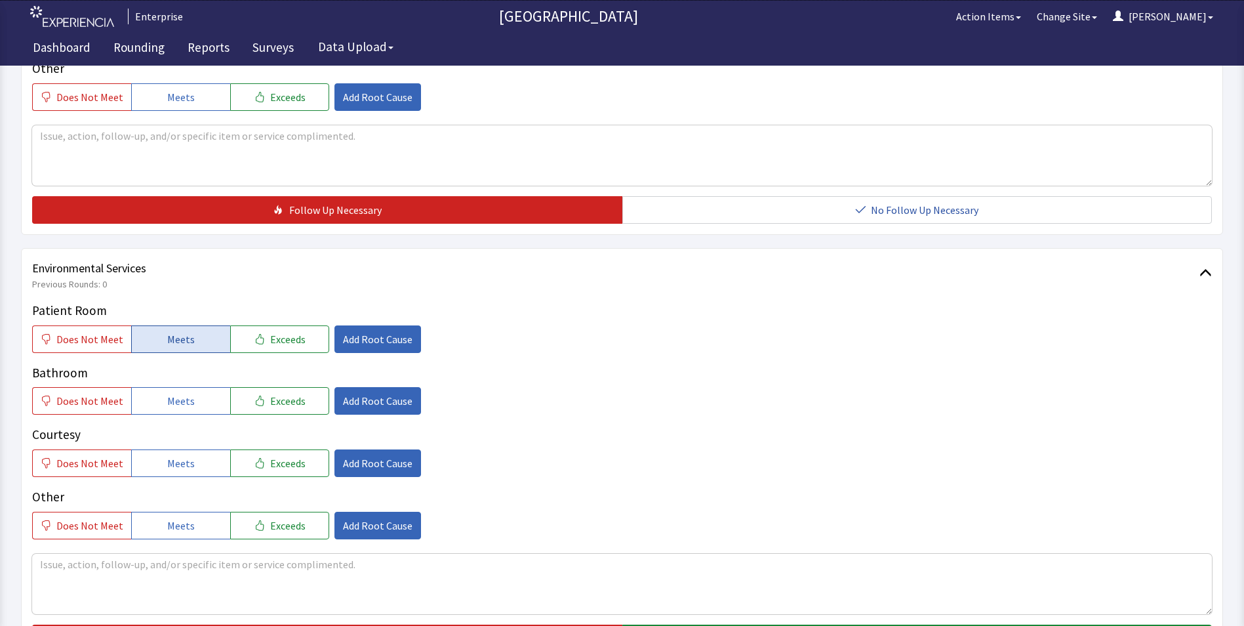
drag, startPoint x: 192, startPoint y: 316, endPoint x: 199, endPoint y: 362, distance: 46.5
click at [192, 325] on button "Meets" at bounding box center [180, 339] width 99 height 28
drag, startPoint x: 201, startPoint y: 381, endPoint x: 191, endPoint y: 422, distance: 42.5
click at [201, 387] on button "Meets" at bounding box center [180, 401] width 99 height 28
drag, startPoint x: 190, startPoint y: 437, endPoint x: 504, endPoint y: 517, distance: 324.2
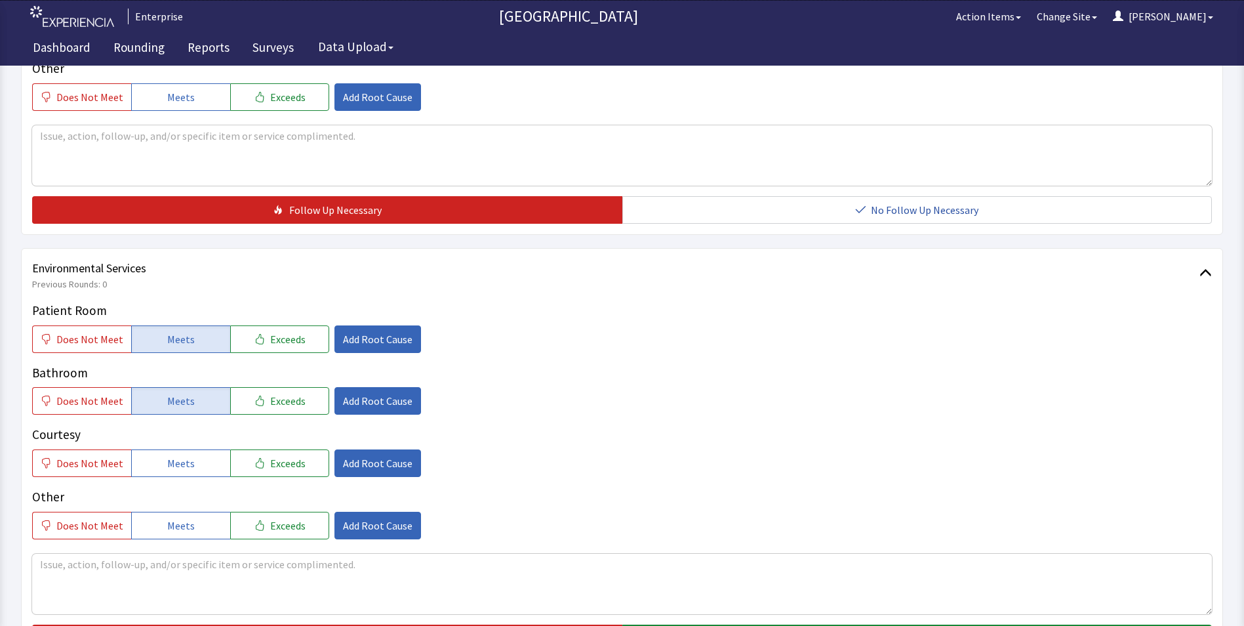
click at [194, 449] on button "Meets" at bounding box center [180, 463] width 99 height 28
click at [736, 624] on button "No Follow Up Necessary" at bounding box center [917, 638] width 590 height 28
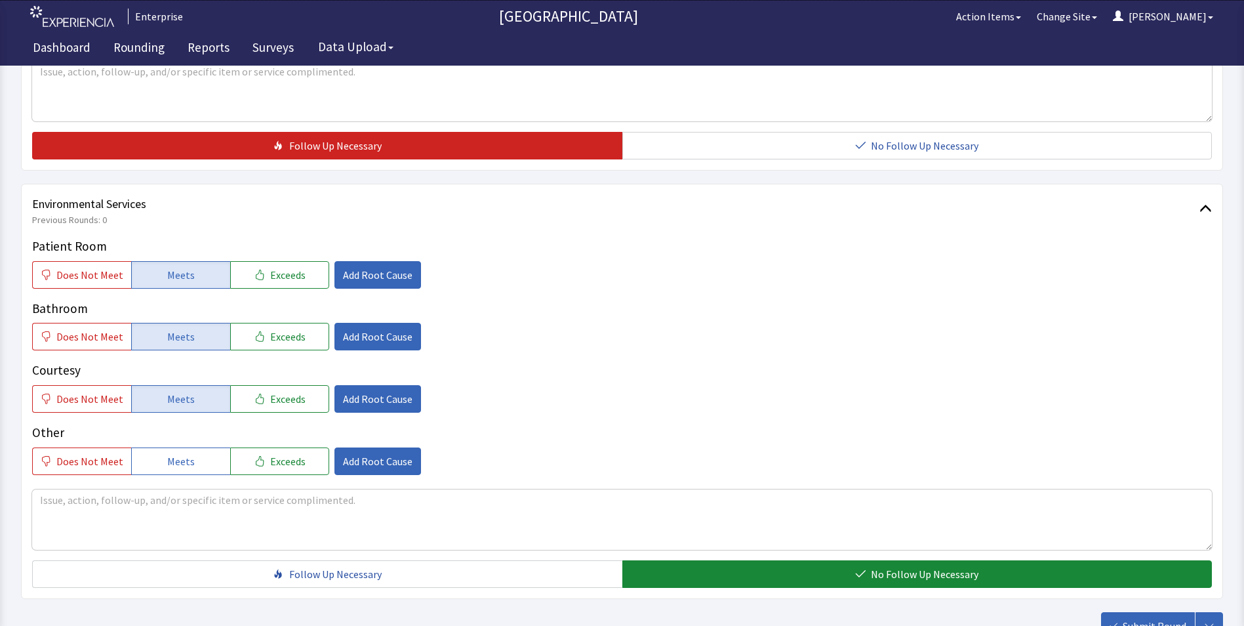
scroll to position [733, 0]
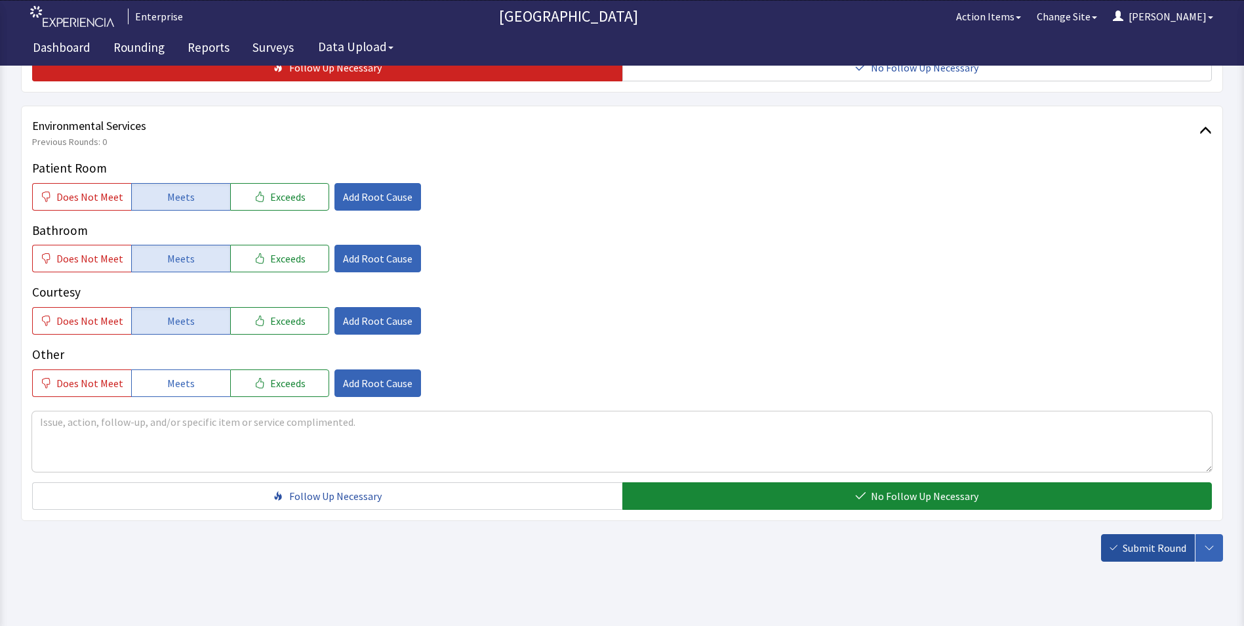
click at [1141, 540] on span "Submit Round" at bounding box center [1155, 548] width 64 height 16
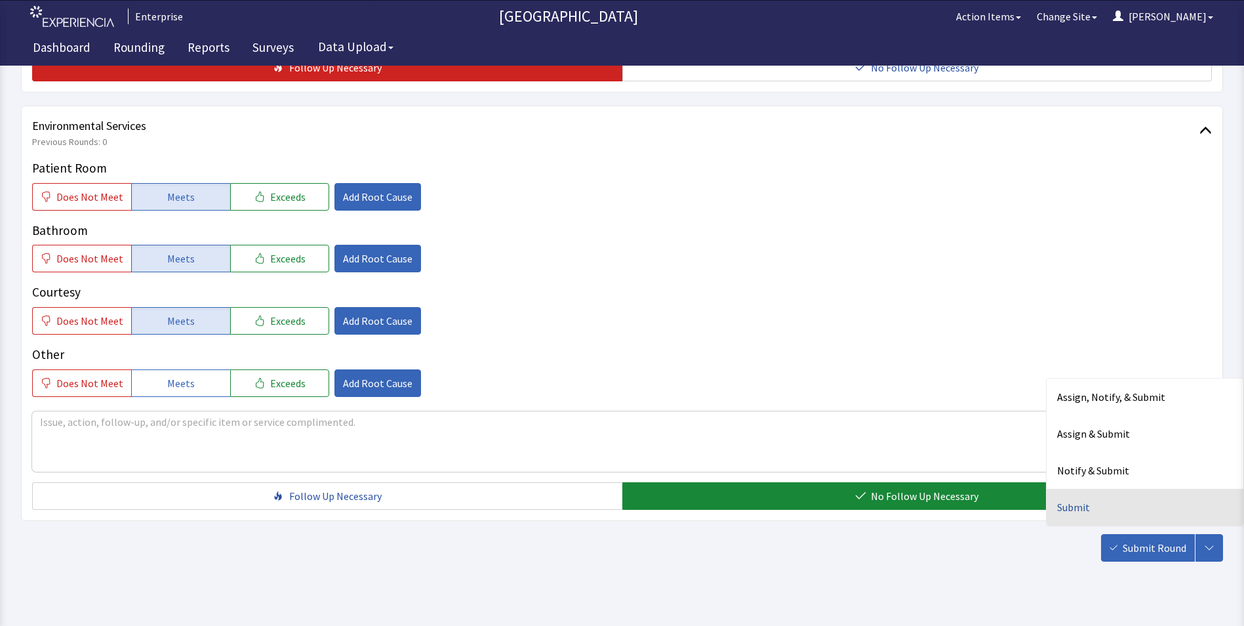
click at [1078, 489] on div "Submit" at bounding box center [1145, 507] width 197 height 37
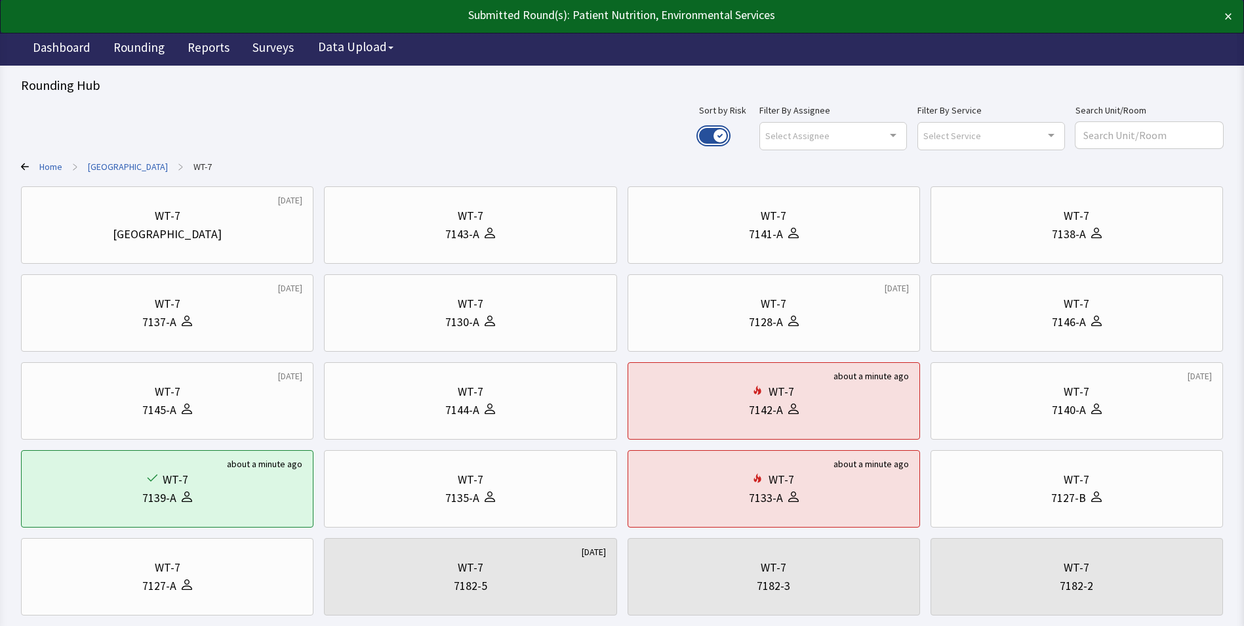
click at [728, 141] on button "Use setting" at bounding box center [713, 136] width 29 height 16
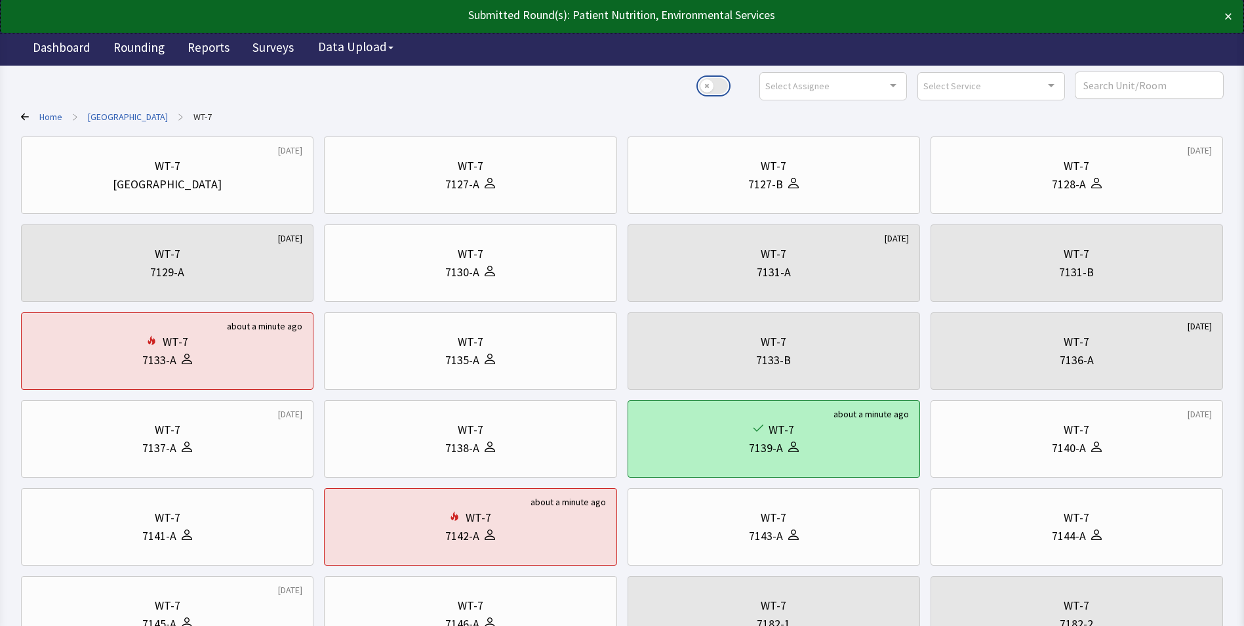
scroll to position [197, 0]
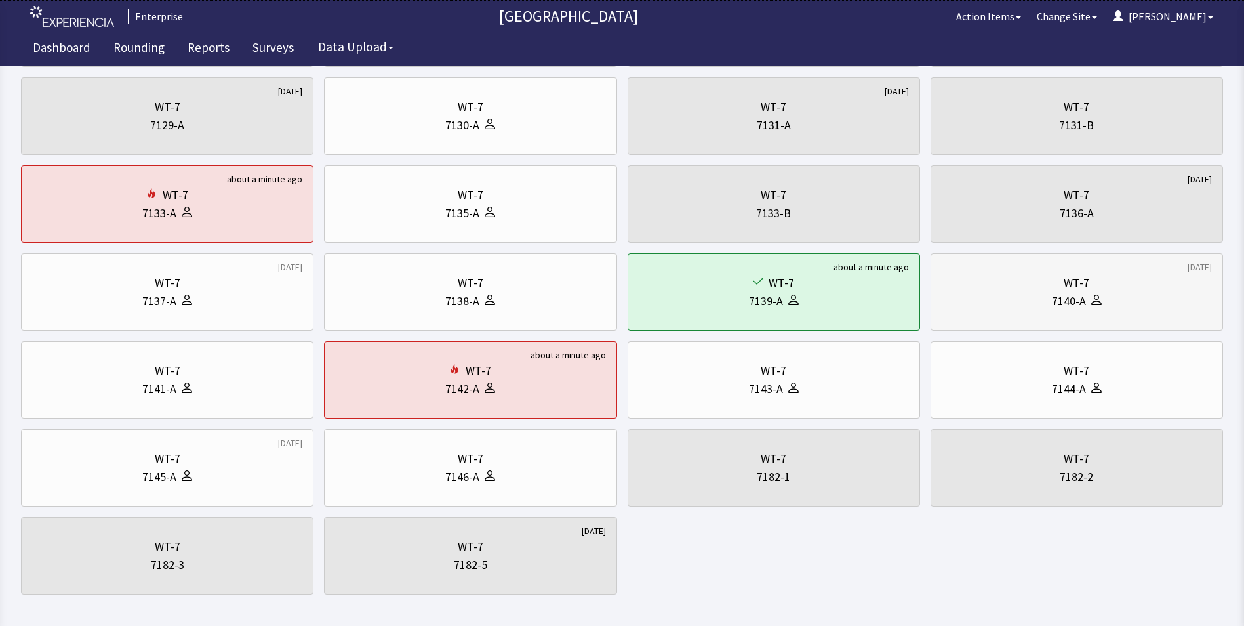
click at [1109, 304] on div "7140-A" at bounding box center [1077, 301] width 270 height 18
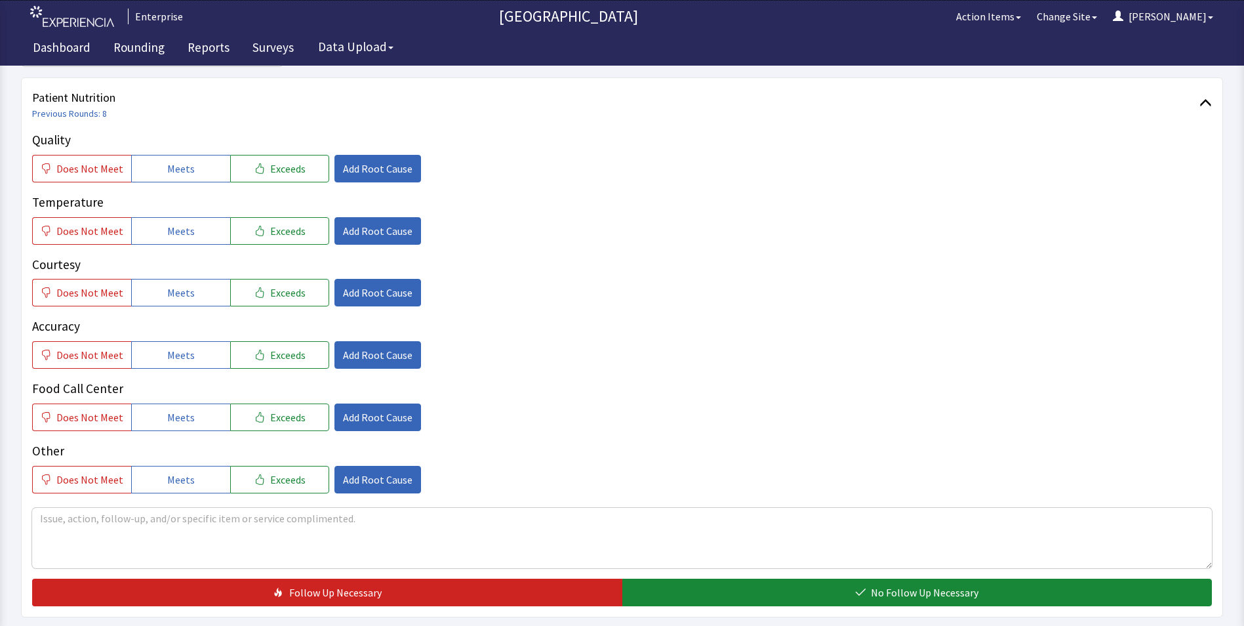
scroll to position [197, 0]
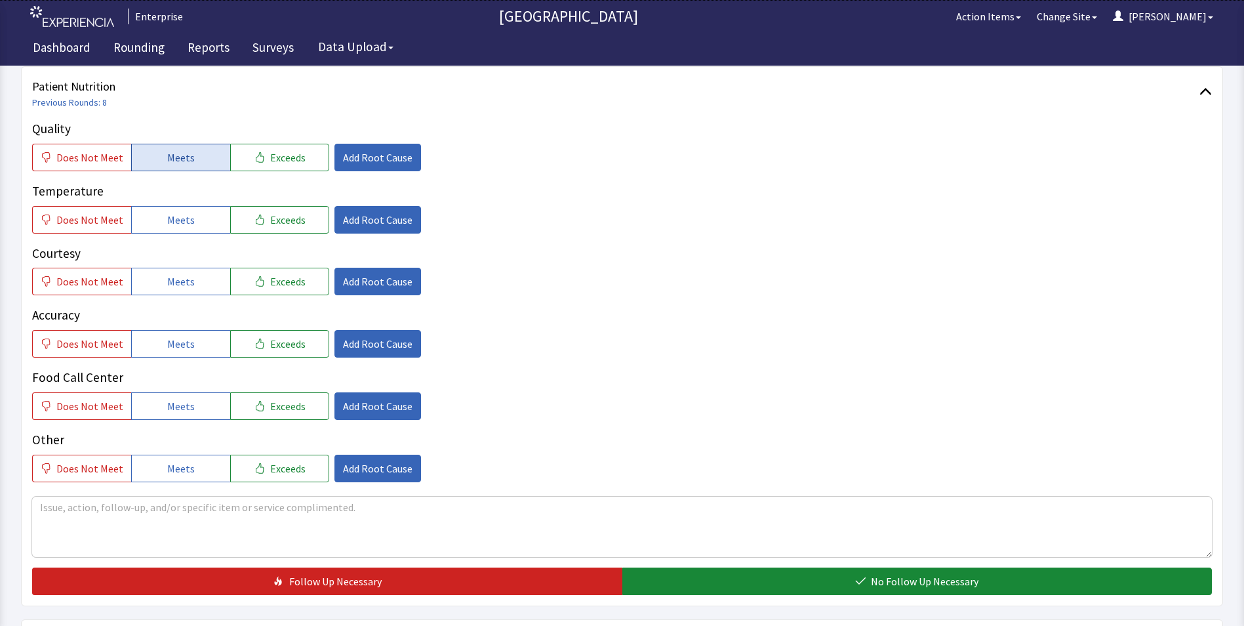
click at [180, 146] on button "Meets" at bounding box center [180, 158] width 99 height 28
drag, startPoint x: 185, startPoint y: 221, endPoint x: 182, endPoint y: 254, distance: 33.6
click at [185, 222] on span "Meets" at bounding box center [181, 220] width 28 height 16
drag, startPoint x: 179, startPoint y: 281, endPoint x: 172, endPoint y: 317, distance: 37.3
click at [179, 281] on span "Meets" at bounding box center [181, 281] width 28 height 16
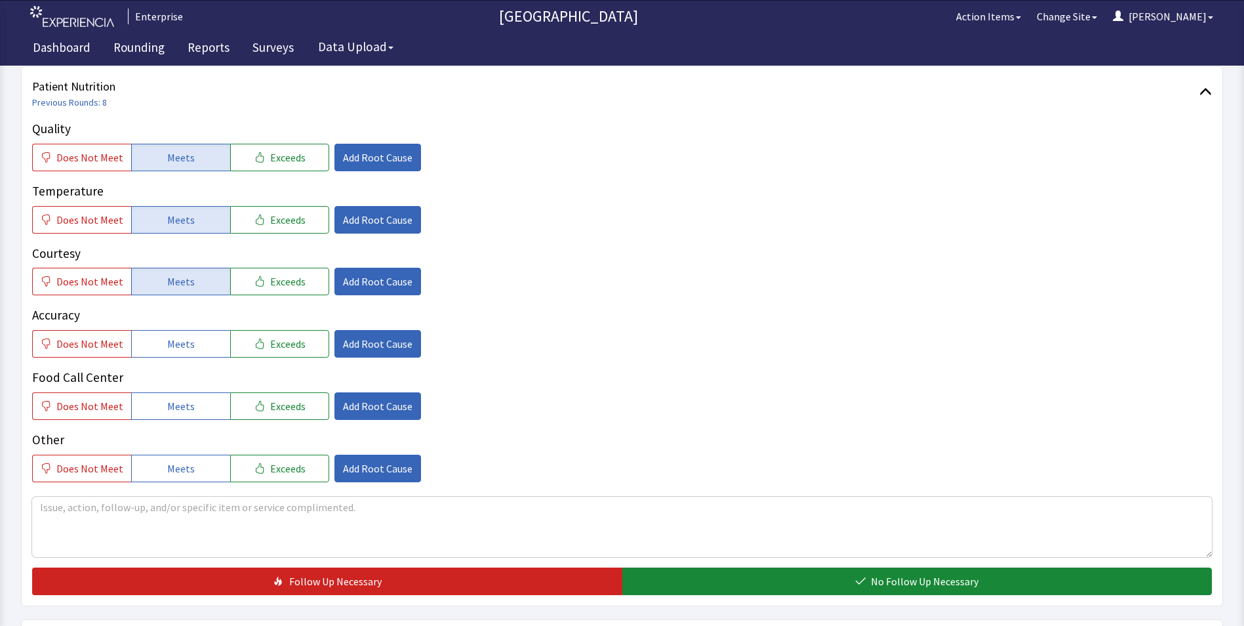
drag, startPoint x: 171, startPoint y: 340, endPoint x: 180, endPoint y: 377, distance: 38.0
click at [172, 343] on span "Meets" at bounding box center [181, 344] width 28 height 16
drag, startPoint x: 185, startPoint y: 401, endPoint x: 197, endPoint y: 402, distance: 11.8
click at [188, 402] on span "Meets" at bounding box center [181, 406] width 28 height 16
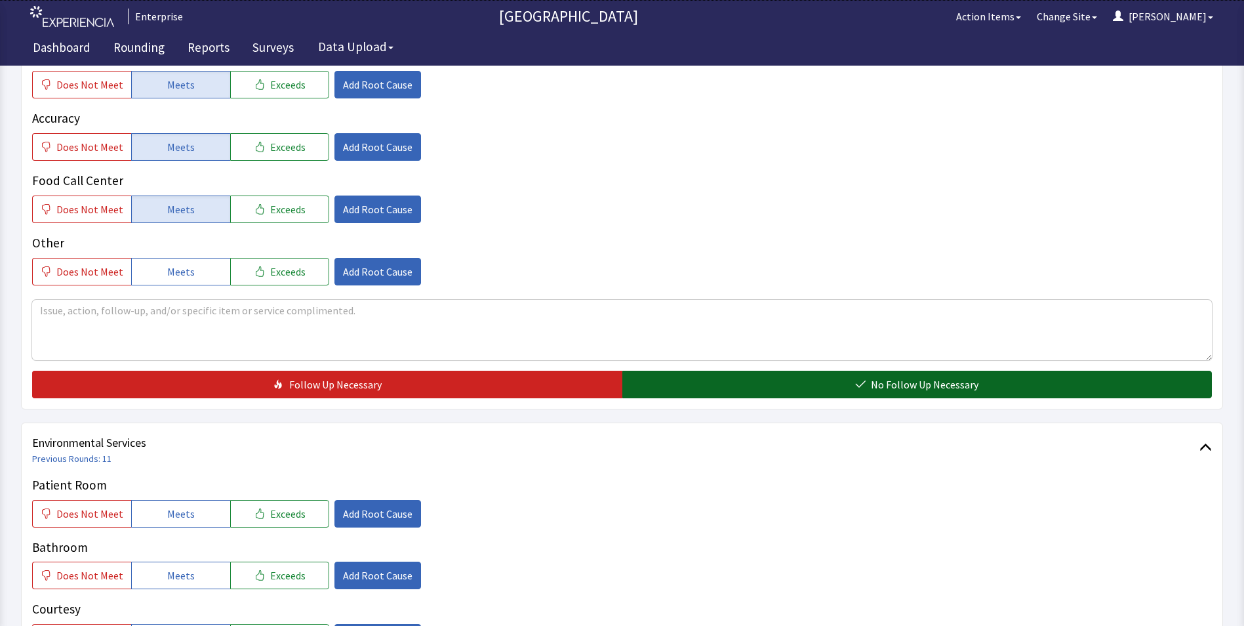
drag, startPoint x: 709, startPoint y: 382, endPoint x: 696, endPoint y: 384, distance: 13.3
click at [710, 382] on button "No Follow Up Necessary" at bounding box center [917, 385] width 590 height 28
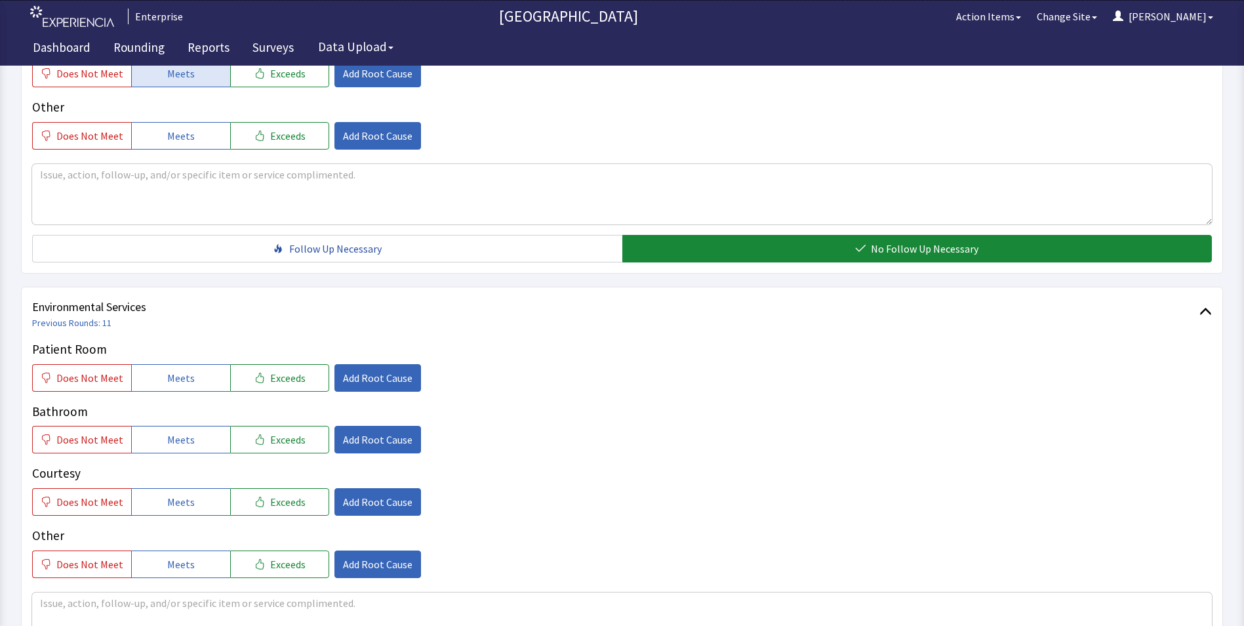
scroll to position [656, 0]
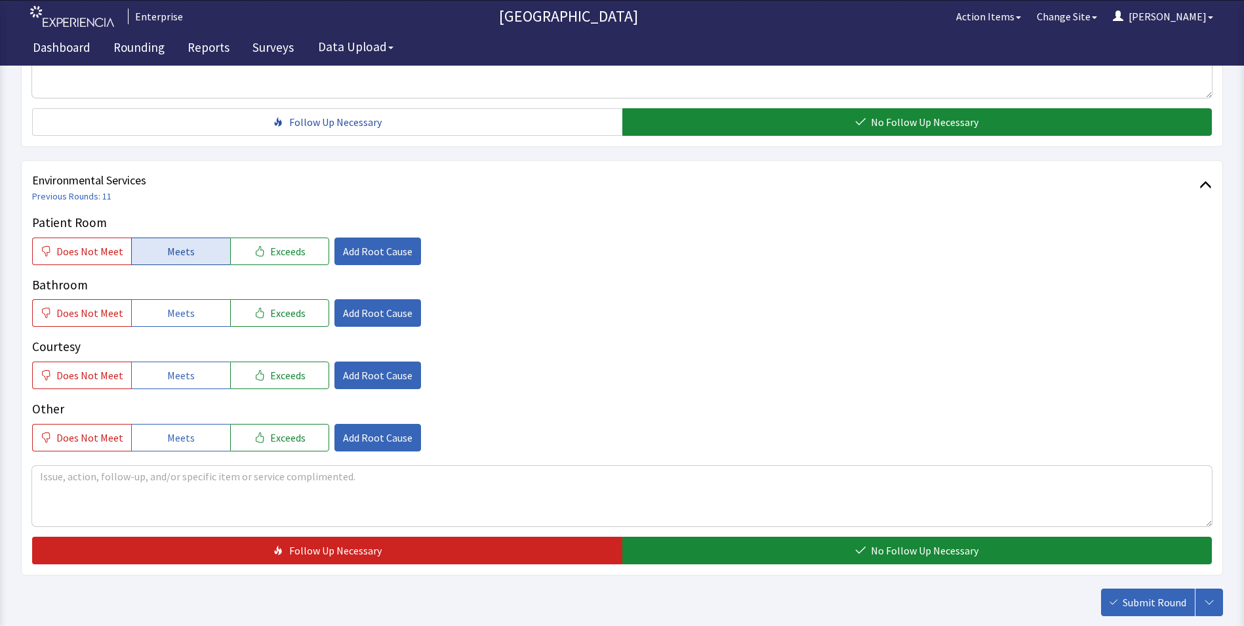
click at [132, 247] on button "Meets" at bounding box center [180, 251] width 99 height 28
drag, startPoint x: 154, startPoint y: 316, endPoint x: 163, endPoint y: 346, distance: 30.7
click at [155, 319] on button "Meets" at bounding box center [180, 313] width 99 height 28
drag, startPoint x: 165, startPoint y: 371, endPoint x: 366, endPoint y: 446, distance: 214.2
click at [176, 378] on span "Meets" at bounding box center [181, 375] width 28 height 16
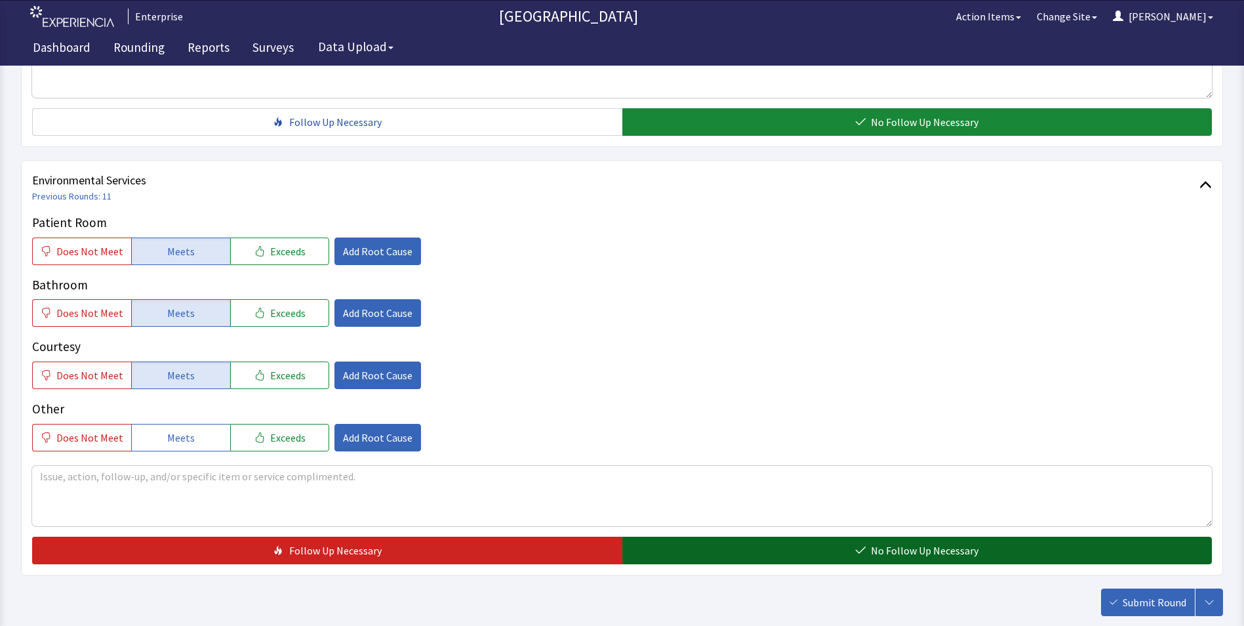
click at [674, 542] on button "No Follow Up Necessary" at bounding box center [917, 550] width 590 height 28
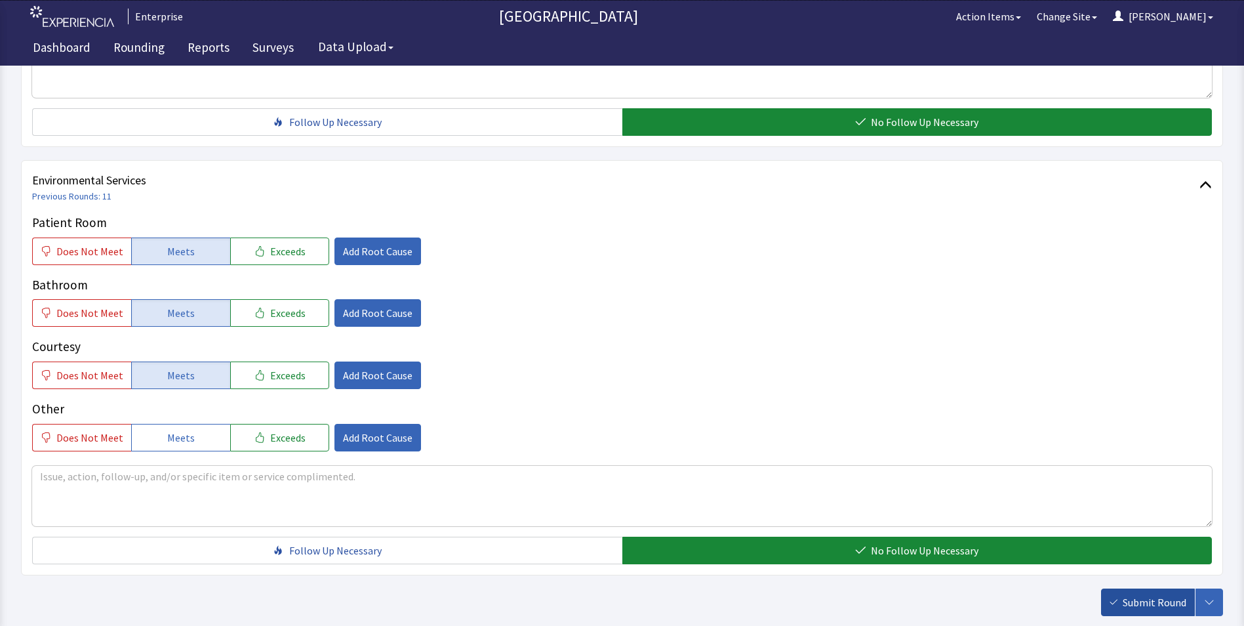
click at [1167, 609] on span "Submit Round" at bounding box center [1155, 602] width 64 height 16
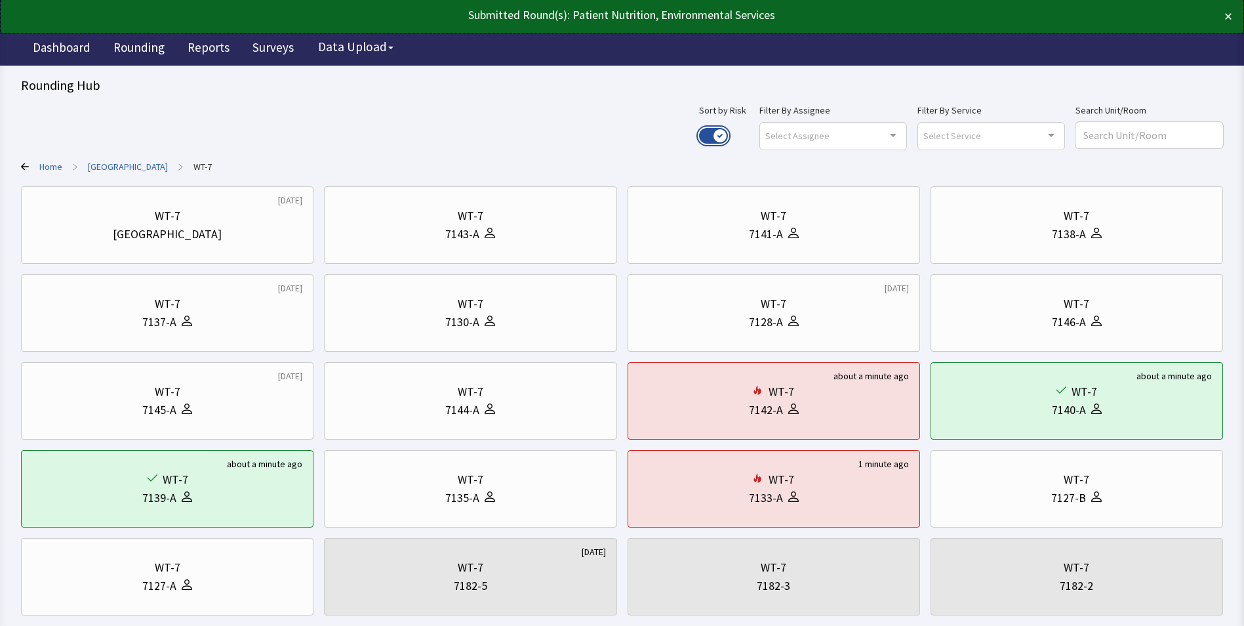
click at [728, 132] on button "Use setting" at bounding box center [713, 136] width 29 height 16
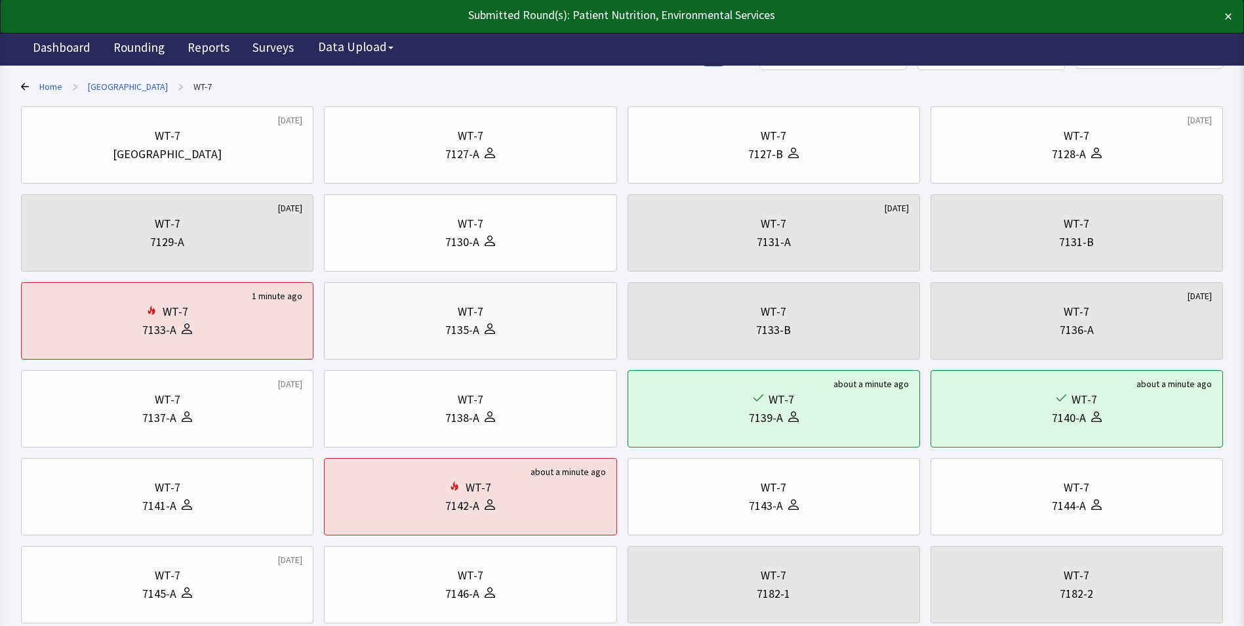
scroll to position [197, 0]
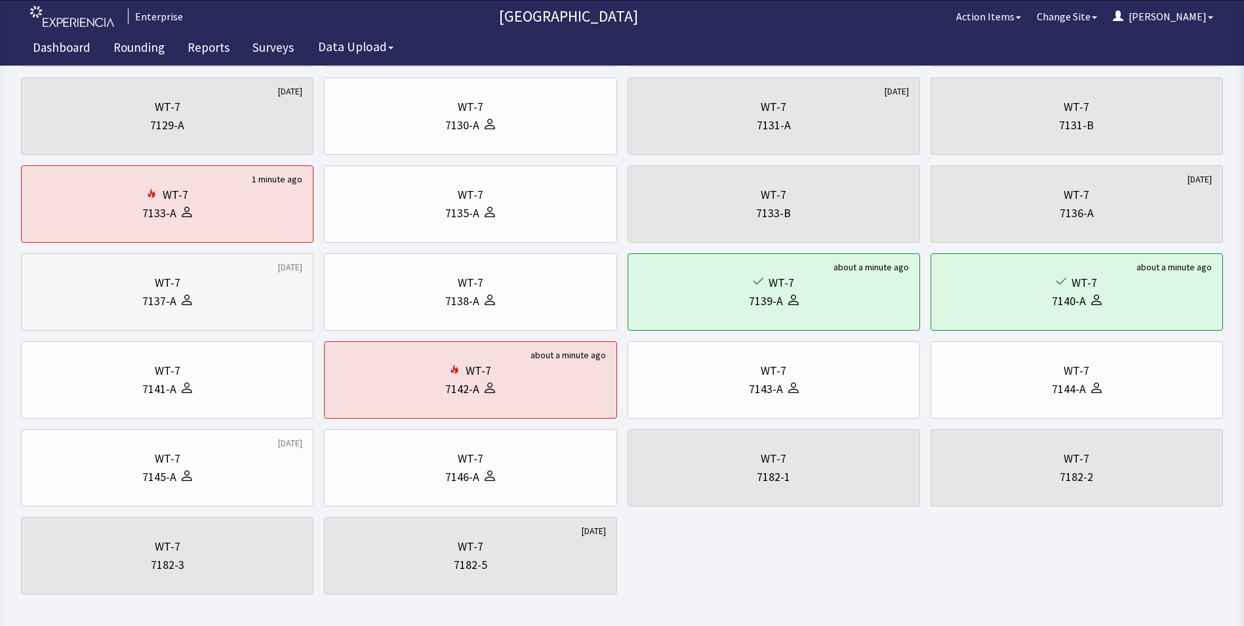
click at [132, 295] on div "7137-A" at bounding box center [167, 301] width 270 height 18
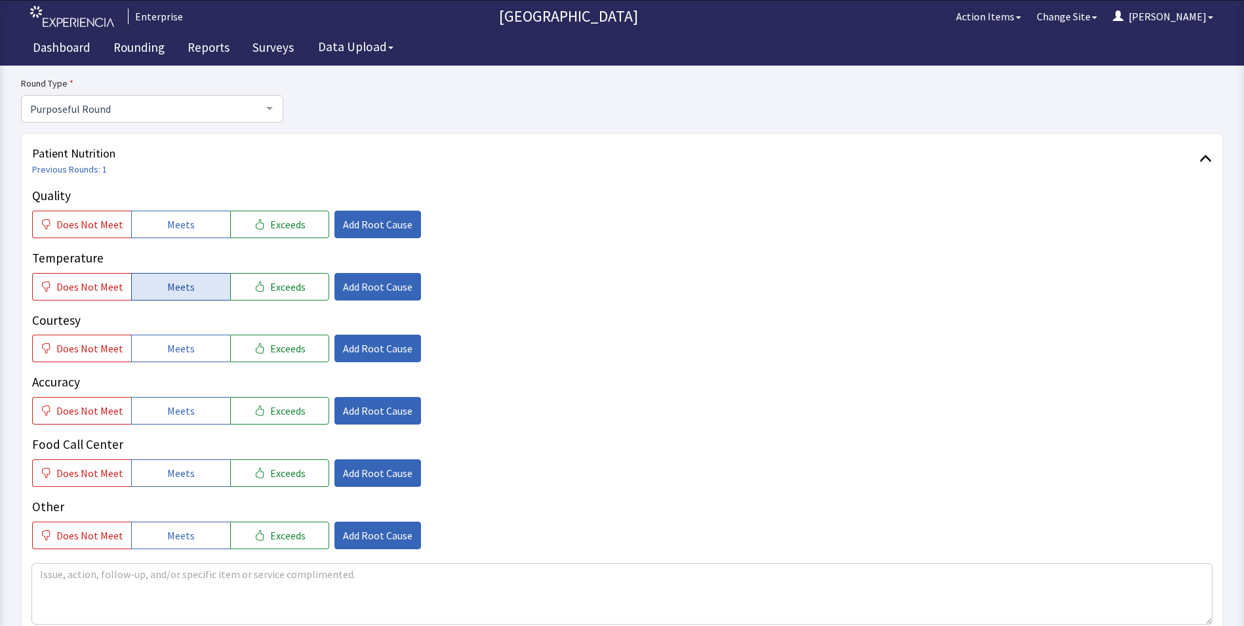
scroll to position [131, 0]
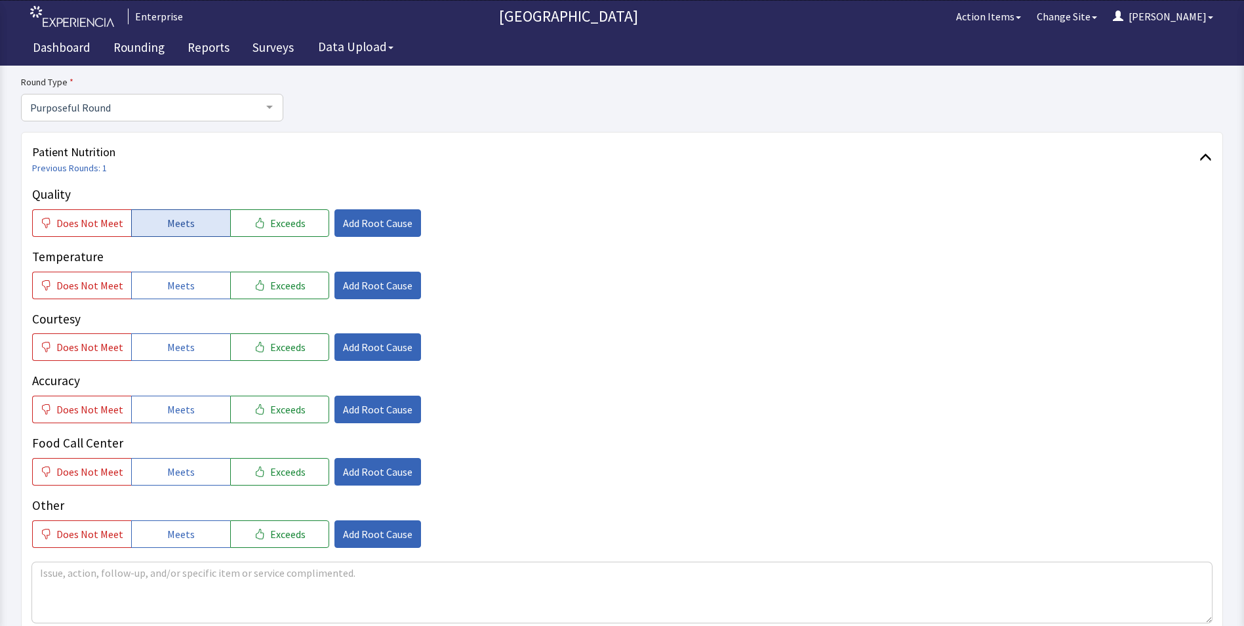
click at [190, 223] on button "Meets" at bounding box center [180, 223] width 99 height 28
drag, startPoint x: 188, startPoint y: 289, endPoint x: 189, endPoint y: 313, distance: 24.3
click at [189, 297] on button "Meets" at bounding box center [180, 286] width 99 height 28
drag, startPoint x: 188, startPoint y: 338, endPoint x: 190, endPoint y: 379, distance: 41.3
click at [188, 348] on button "Meets" at bounding box center [180, 347] width 99 height 28
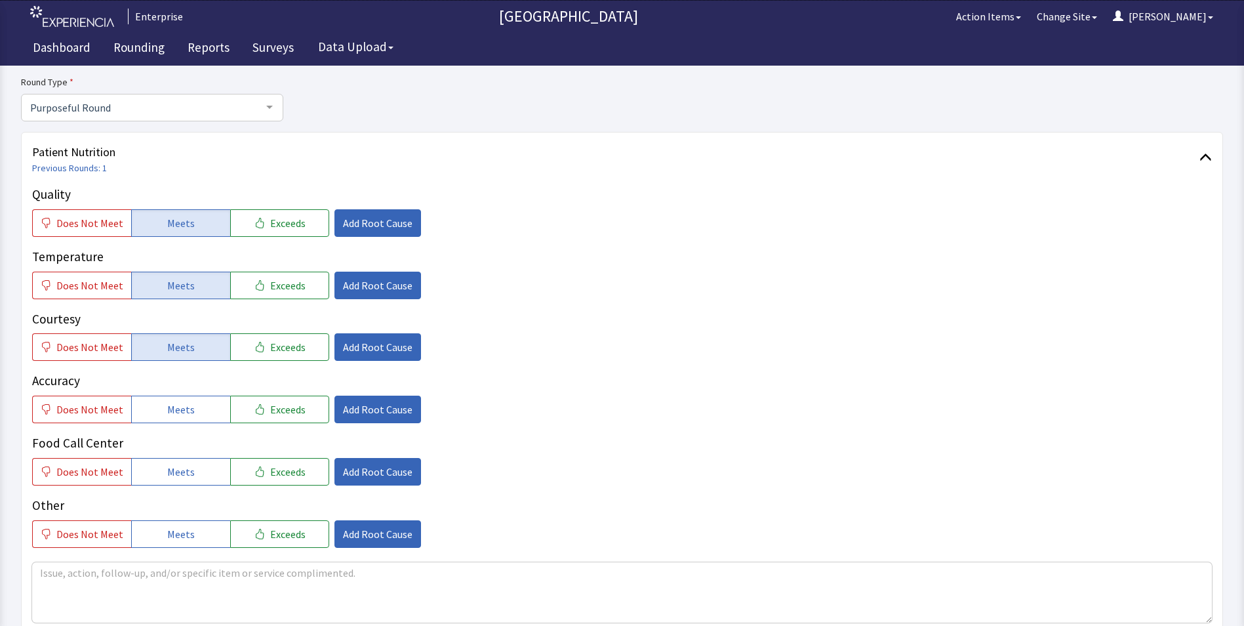
drag, startPoint x: 190, startPoint y: 400, endPoint x: 190, endPoint y: 442, distance: 42.0
click at [190, 412] on button "Meets" at bounding box center [180, 409] width 99 height 28
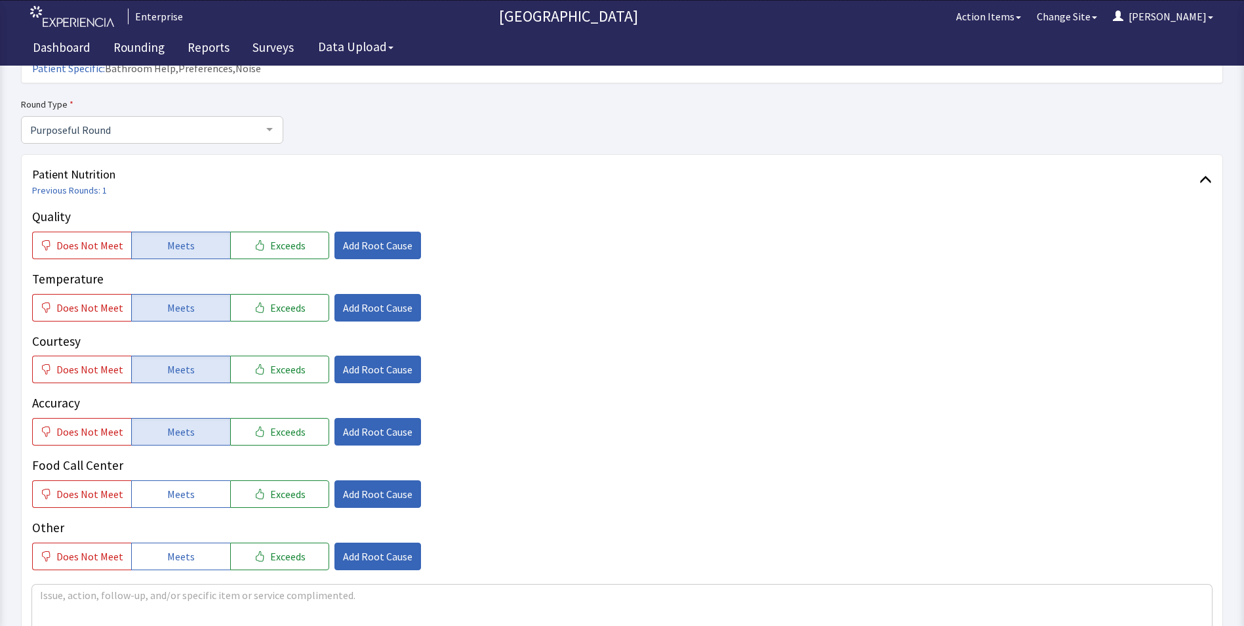
click at [189, 456] on div "Food Call Center Does Not Meet Meets Exceeds Add Root Cause" at bounding box center [622, 482] width 1180 height 52
click at [188, 486] on span "Meets" at bounding box center [181, 494] width 28 height 16
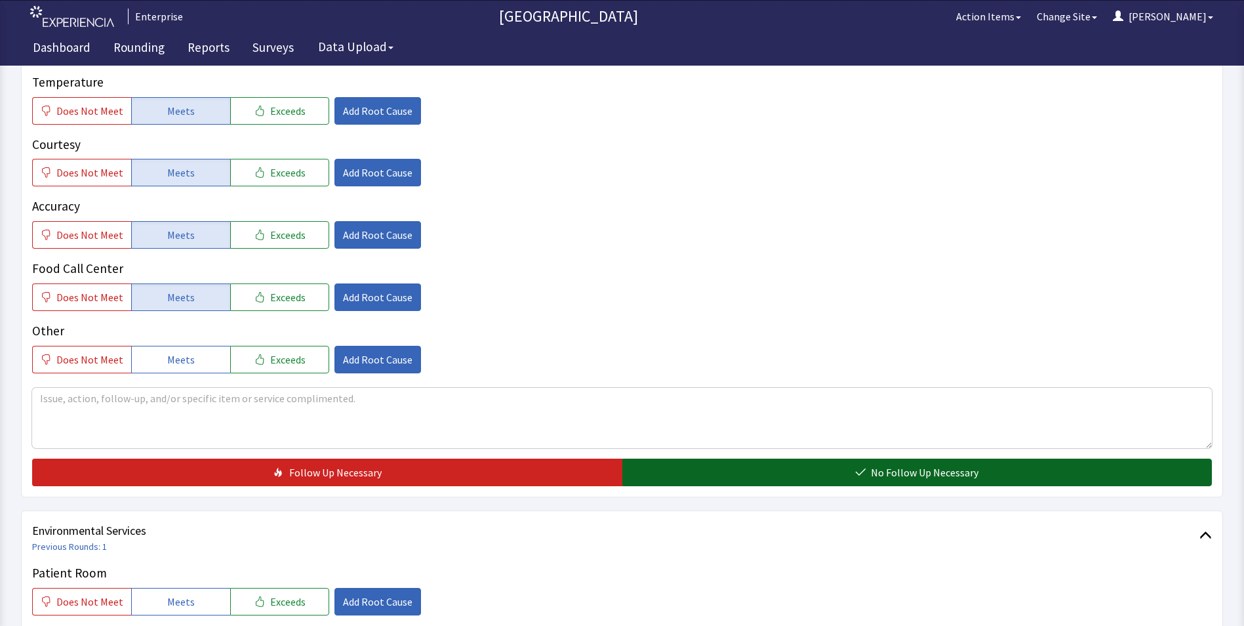
click at [763, 458] on button "No Follow Up Necessary" at bounding box center [917, 472] width 590 height 28
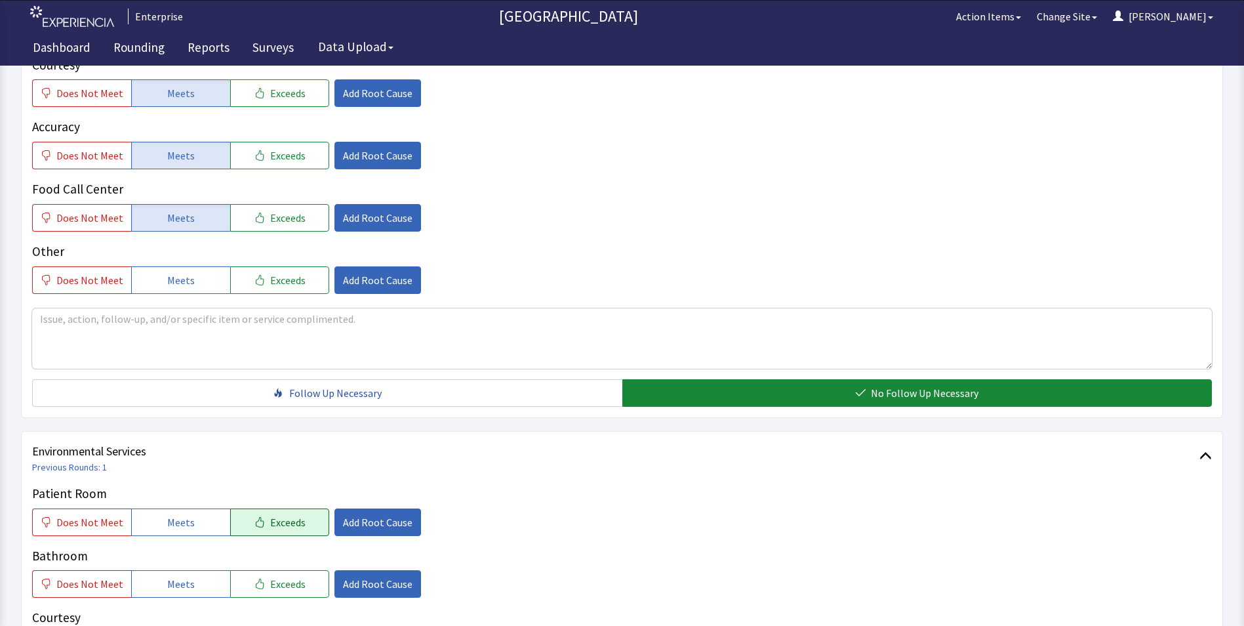
scroll to position [525, 0]
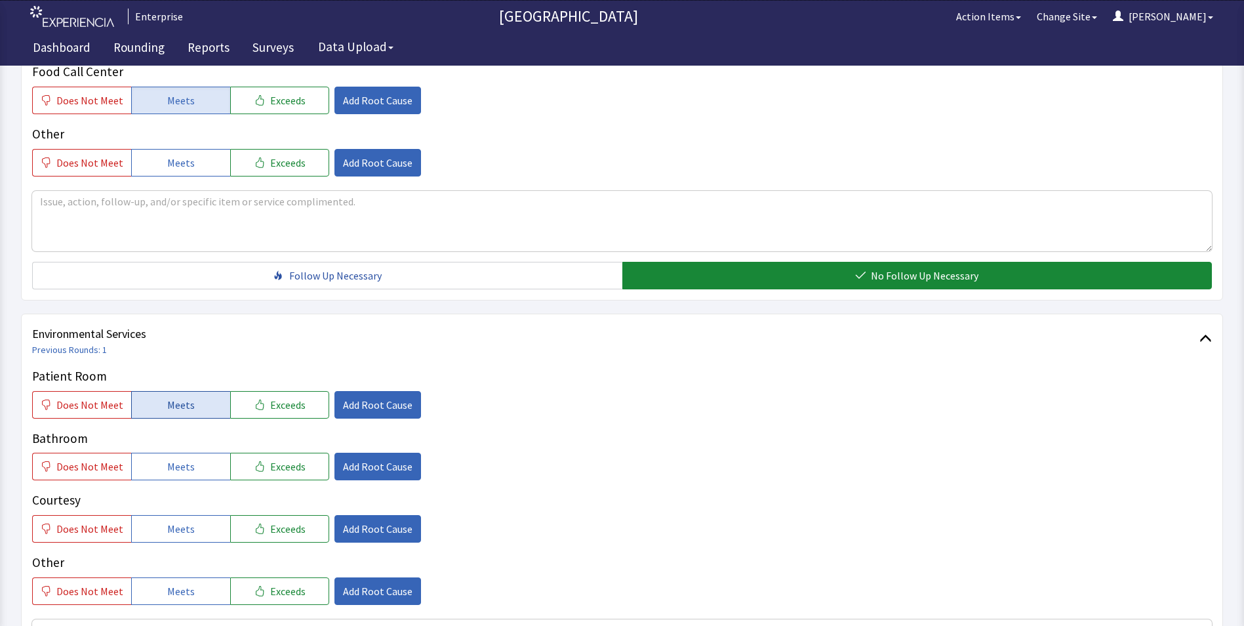
drag, startPoint x: 167, startPoint y: 386, endPoint x: 168, endPoint y: 393, distance: 6.6
click at [168, 393] on button "Meets" at bounding box center [180, 405] width 99 height 28
drag, startPoint x: 170, startPoint y: 434, endPoint x: 176, endPoint y: 464, distance: 30.7
click at [173, 453] on button "Meets" at bounding box center [180, 467] width 99 height 28
drag, startPoint x: 172, startPoint y: 502, endPoint x: 189, endPoint y: 480, distance: 28.1
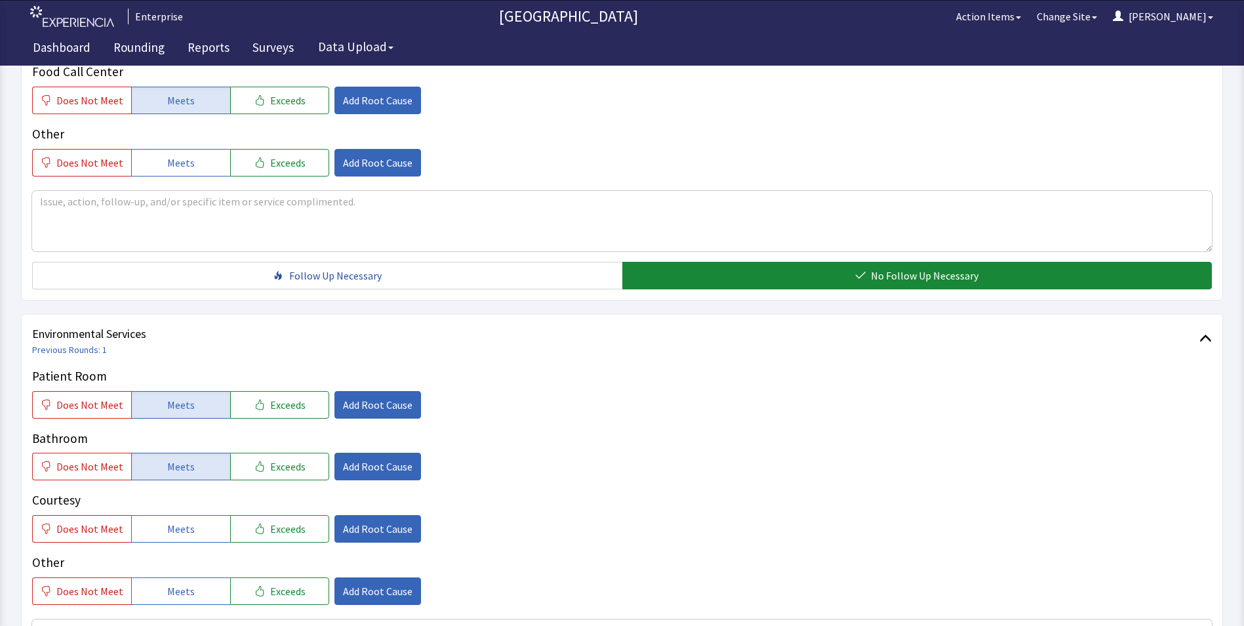
click at [178, 521] on span "Meets" at bounding box center [181, 529] width 28 height 16
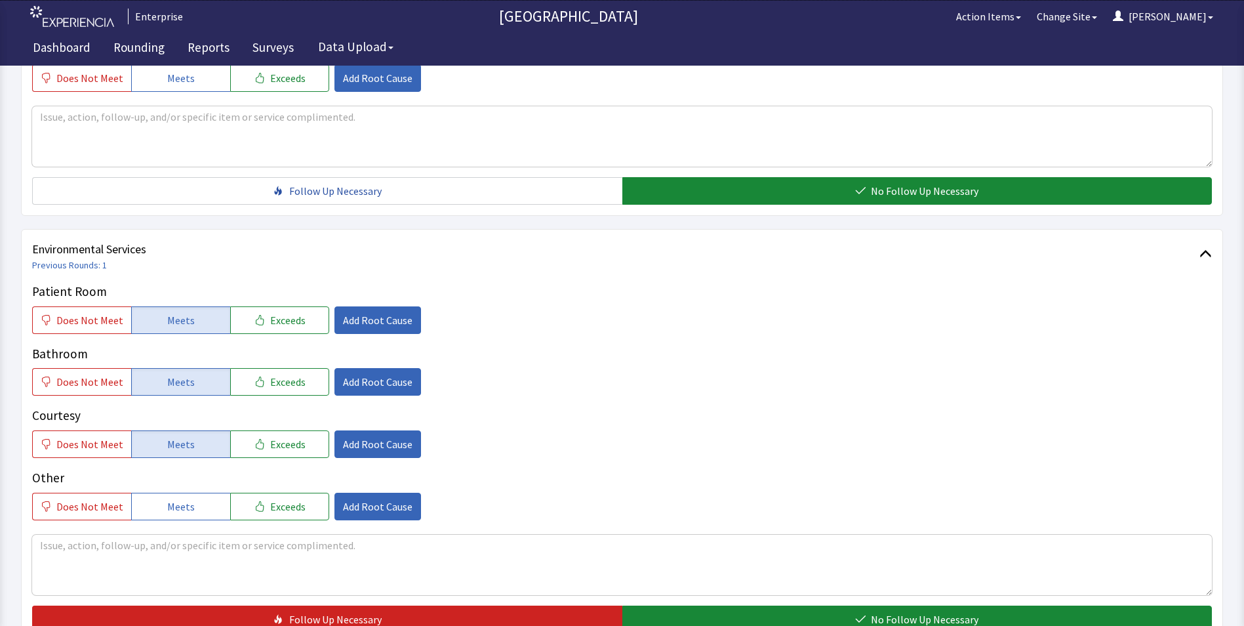
scroll to position [656, 0]
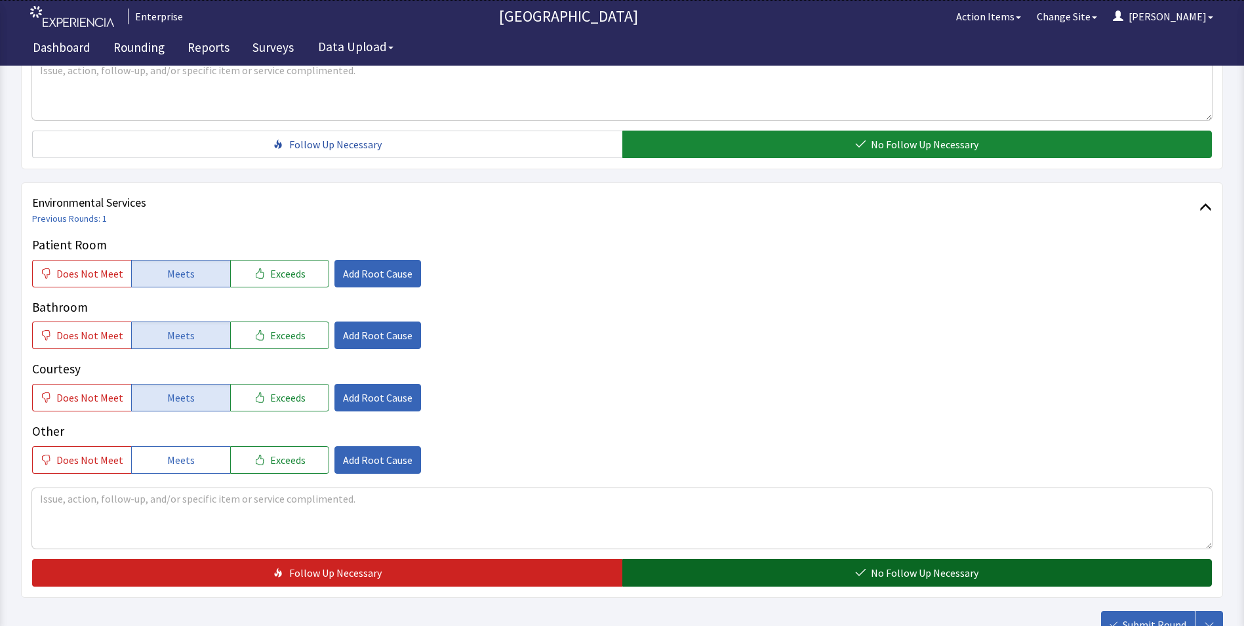
drag, startPoint x: 695, startPoint y: 546, endPoint x: 786, endPoint y: 557, distance: 91.8
click at [699, 559] on button "No Follow Up Necessary" at bounding box center [917, 573] width 590 height 28
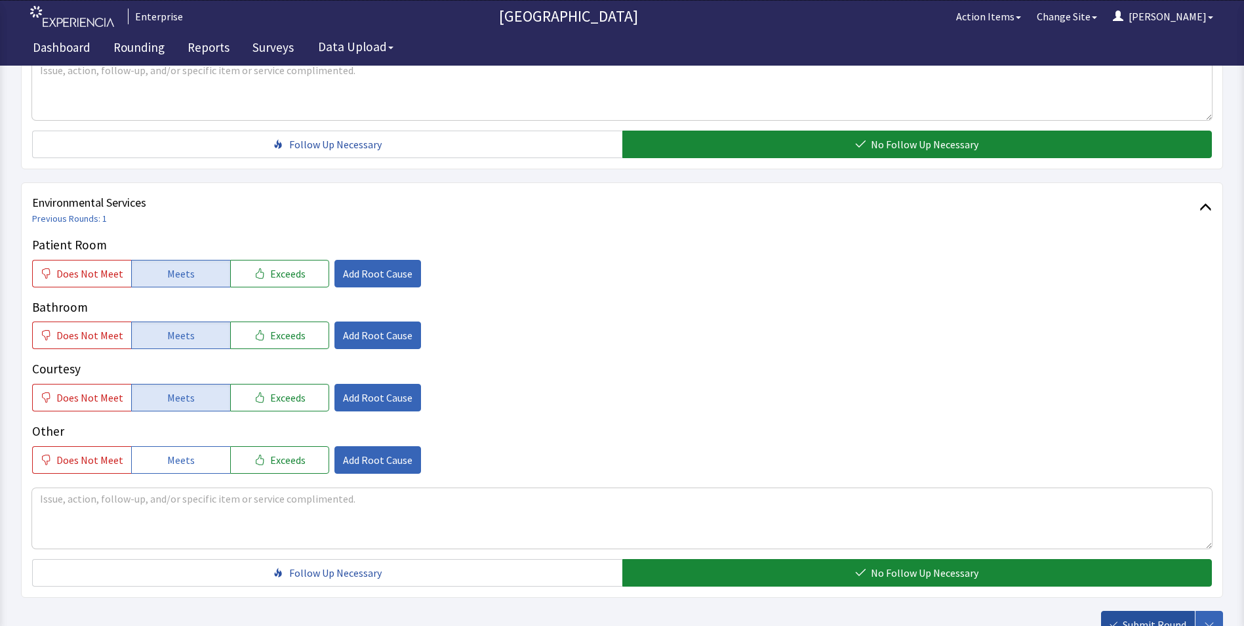
click at [1148, 616] on span "Submit Round" at bounding box center [1155, 624] width 64 height 16
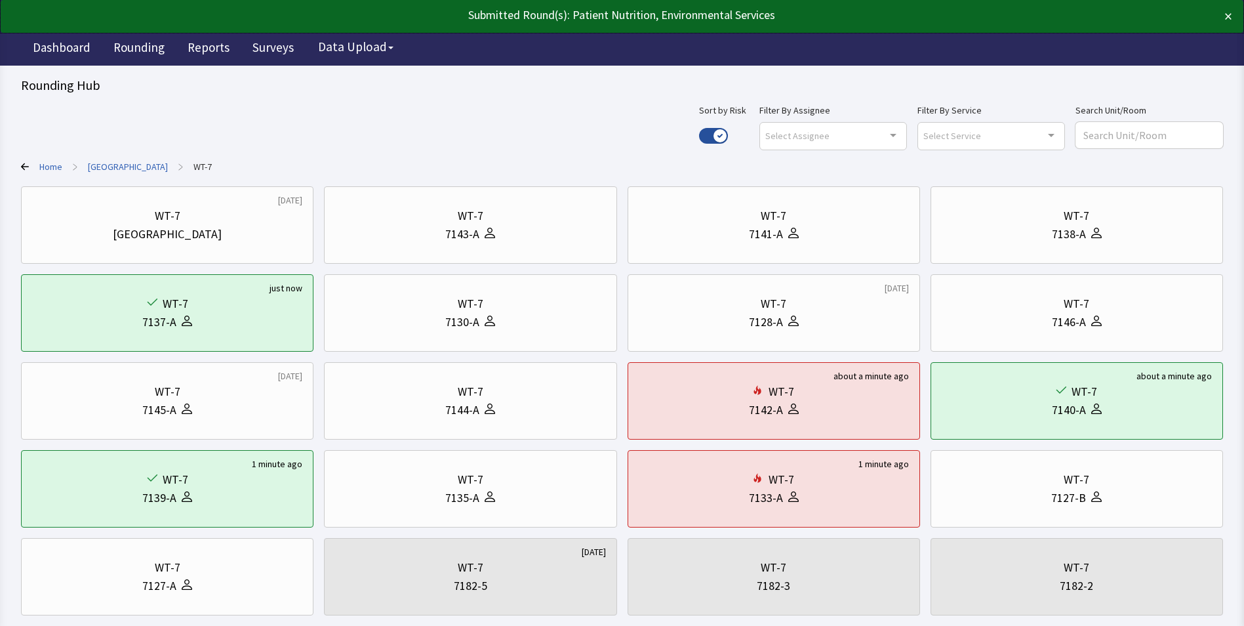
click at [134, 161] on link "[GEOGRAPHIC_DATA]" at bounding box center [128, 166] width 80 height 13
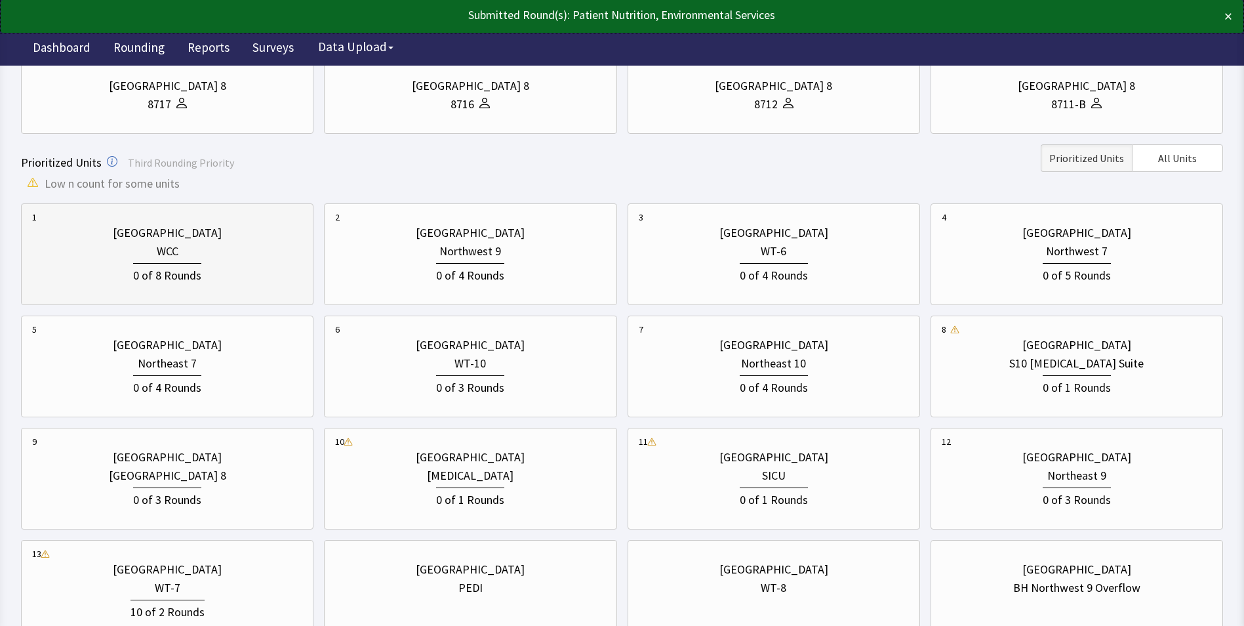
scroll to position [328, 0]
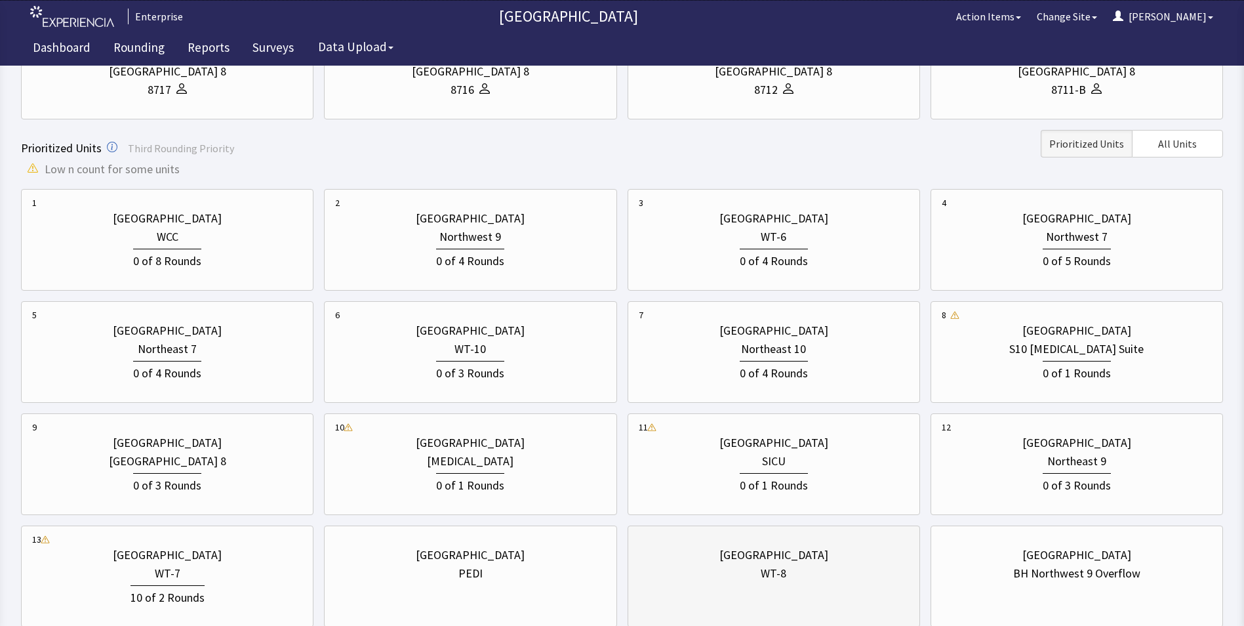
click at [783, 560] on div "[GEOGRAPHIC_DATA]" at bounding box center [773, 555] width 109 height 18
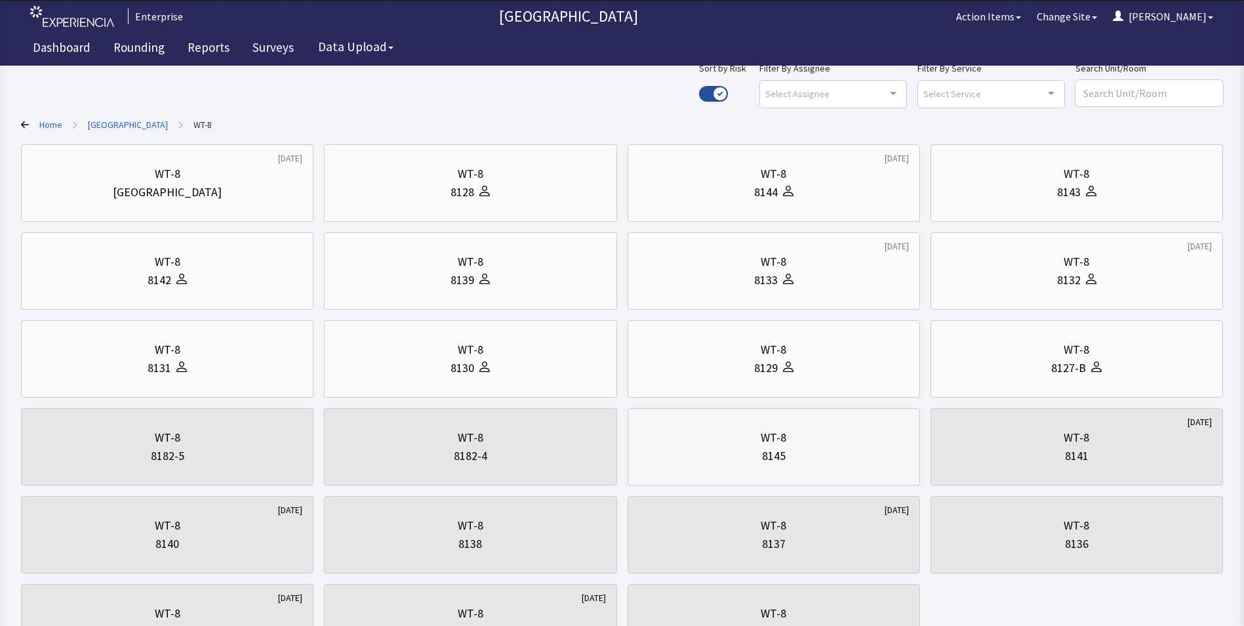
scroll to position [66, 0]
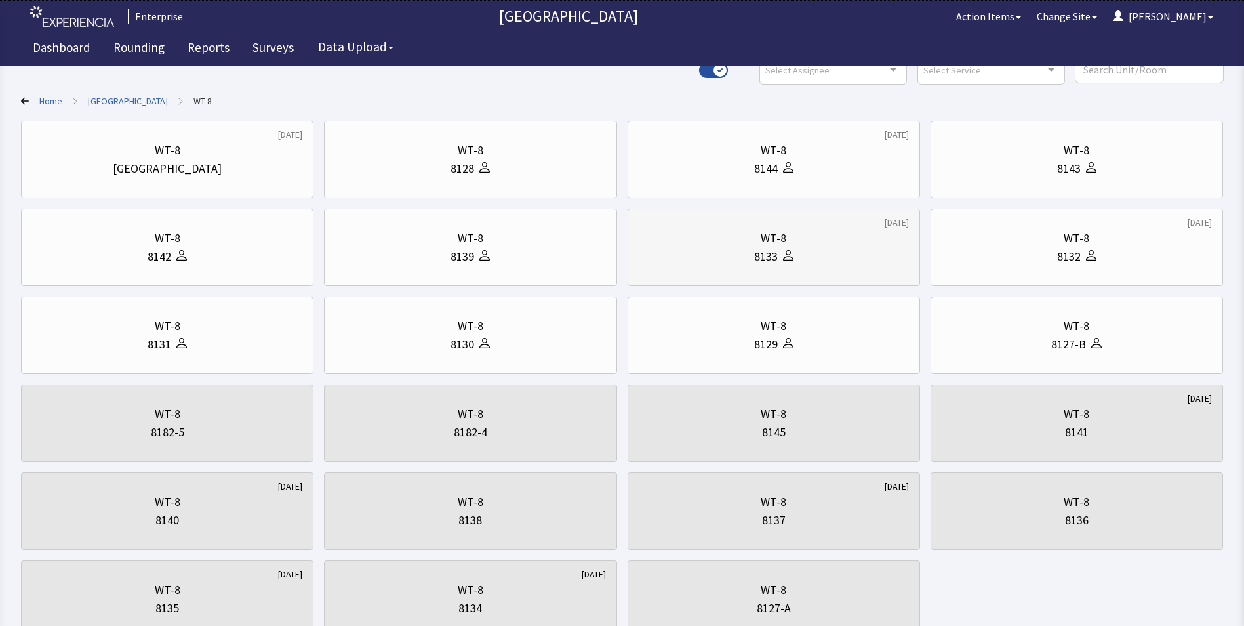
click at [755, 237] on div "WT-8" at bounding box center [774, 238] width 270 height 18
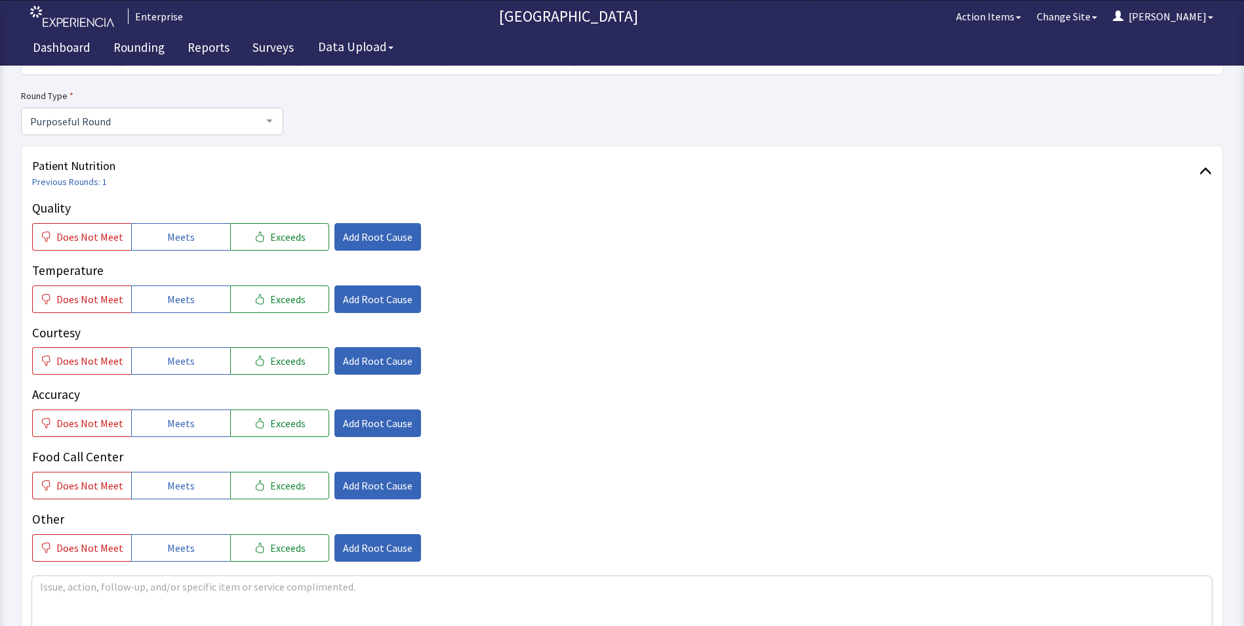
scroll to position [131, 0]
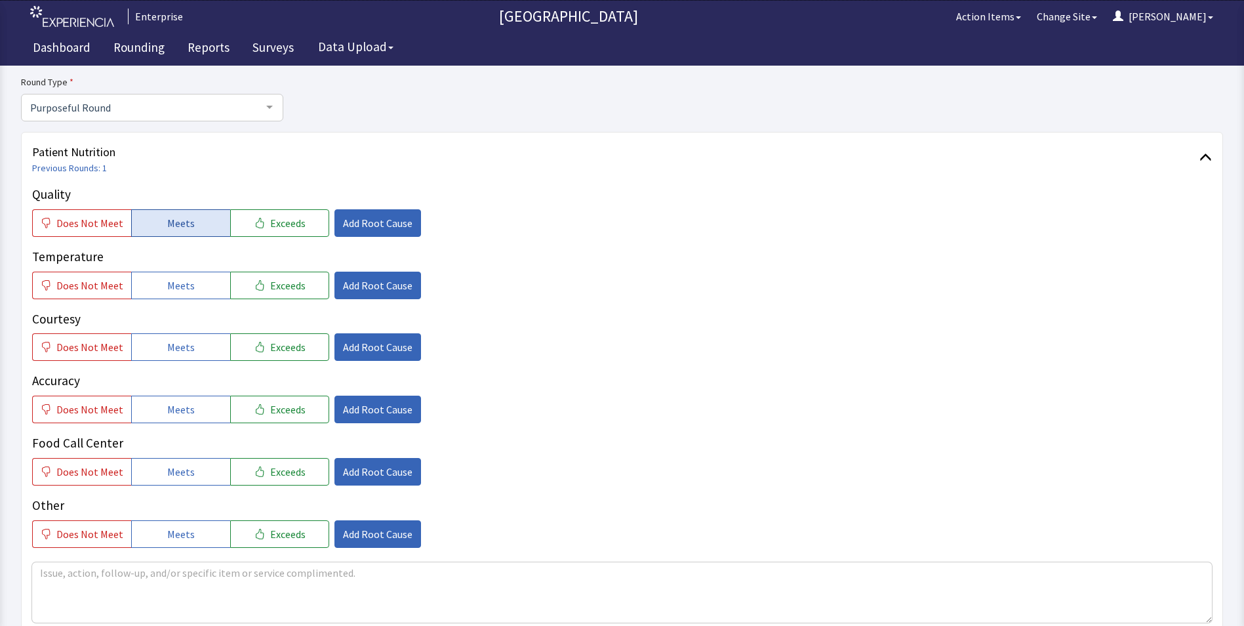
click at [172, 222] on span "Meets" at bounding box center [181, 223] width 28 height 16
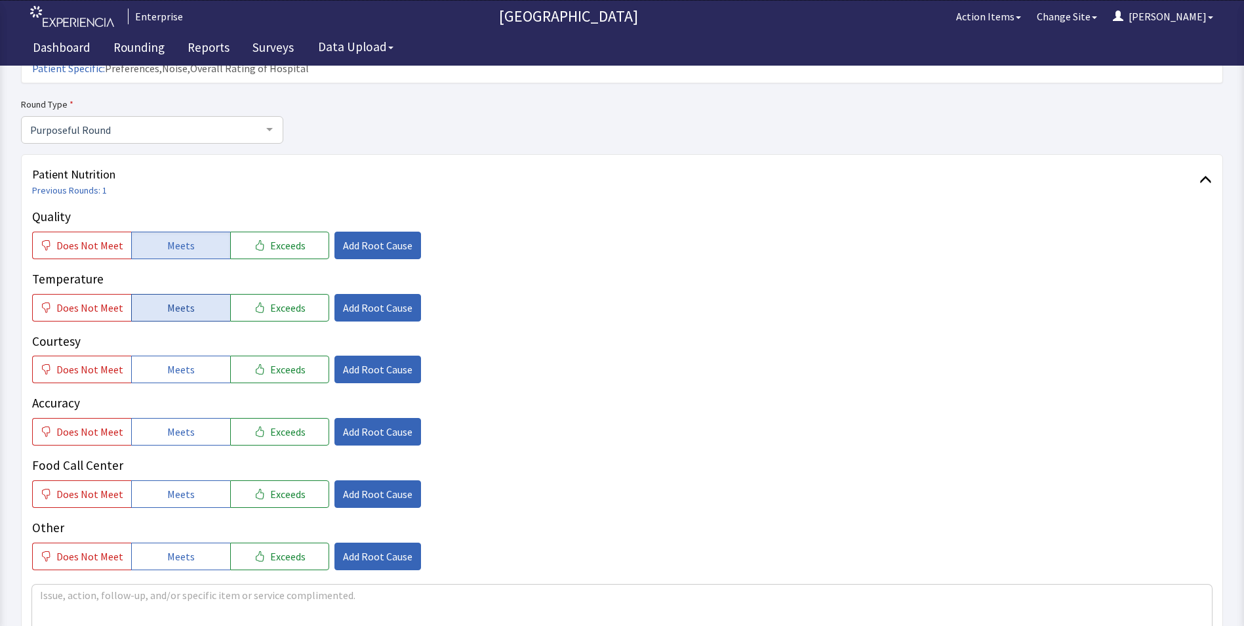
drag, startPoint x: 171, startPoint y: 292, endPoint x: 176, endPoint y: 313, distance: 22.3
click at [171, 300] on span "Meets" at bounding box center [181, 308] width 28 height 16
drag, startPoint x: 176, startPoint y: 336, endPoint x: 184, endPoint y: 373, distance: 37.4
click at [178, 355] on button "Meets" at bounding box center [180, 369] width 99 height 28
drag, startPoint x: 181, startPoint y: 408, endPoint x: 182, endPoint y: 427, distance: 19.1
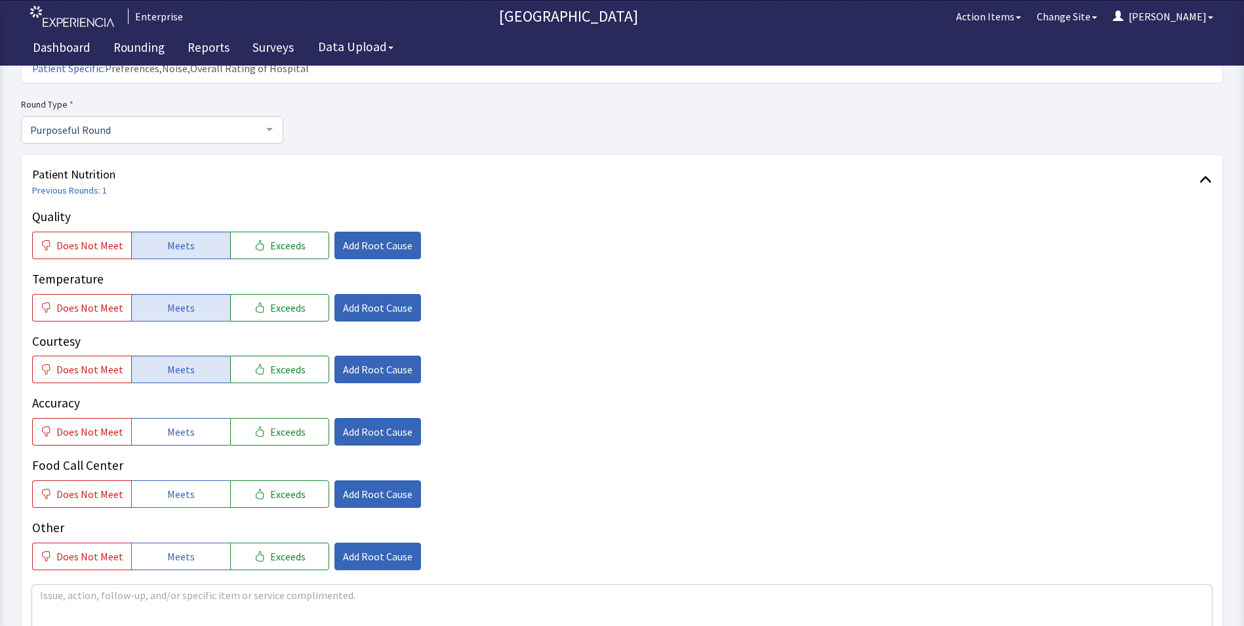
click at [182, 420] on button "Meets" at bounding box center [180, 432] width 99 height 28
drag, startPoint x: 173, startPoint y: 468, endPoint x: 181, endPoint y: 437, distance: 31.8
click at [174, 486] on span "Meets" at bounding box center [181, 494] width 28 height 16
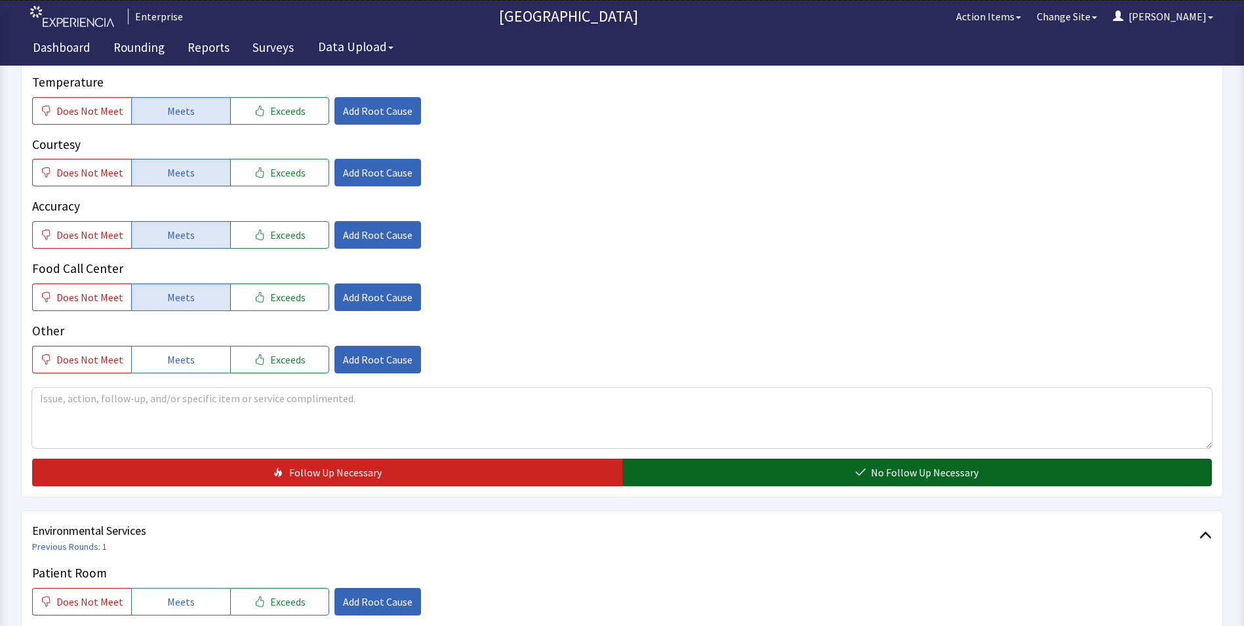
drag, startPoint x: 678, startPoint y: 456, endPoint x: 641, endPoint y: 455, distance: 36.8
click at [679, 458] on button "No Follow Up Necessary" at bounding box center [917, 472] width 590 height 28
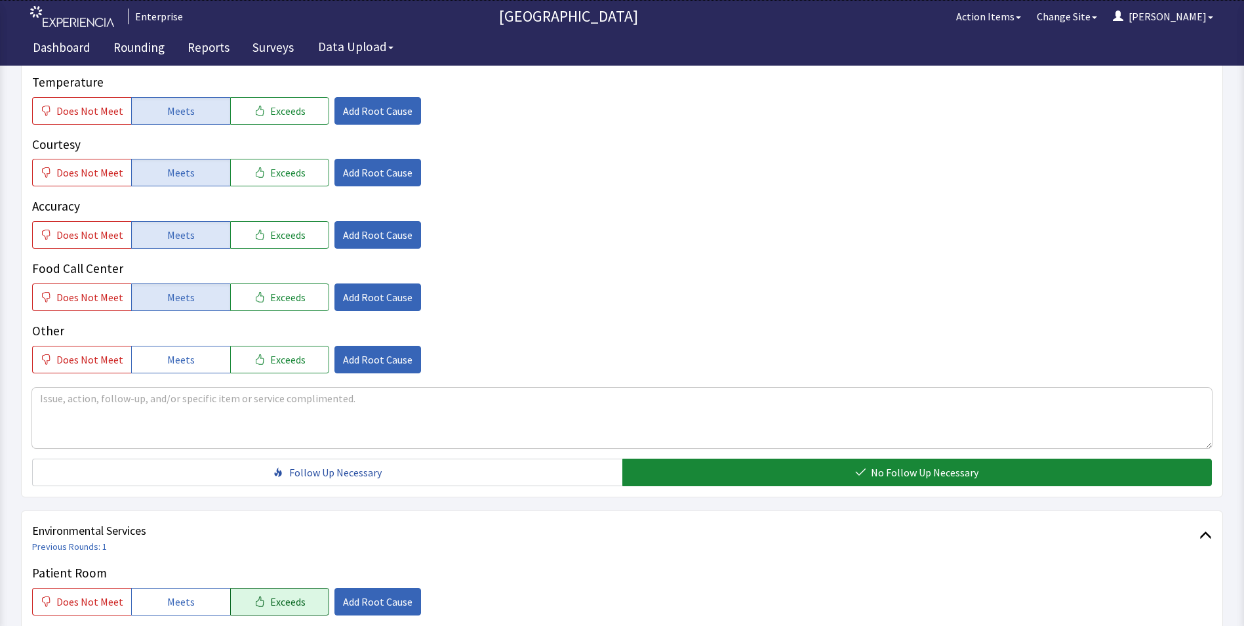
scroll to position [525, 0]
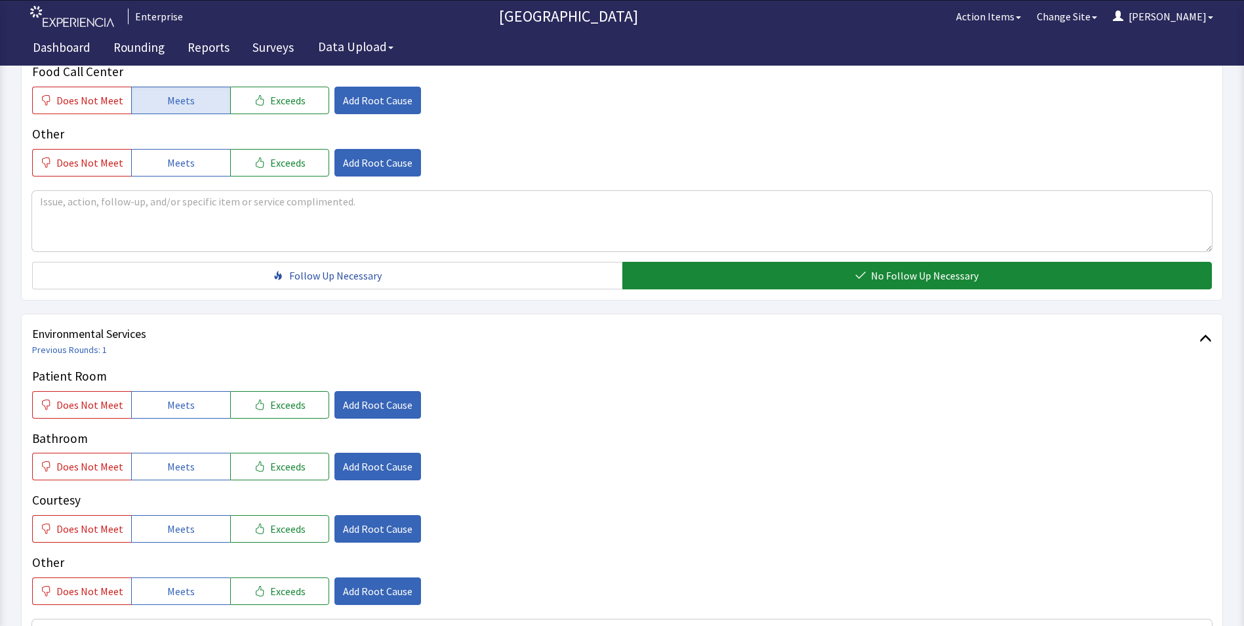
drag, startPoint x: 184, startPoint y: 376, endPoint x: 178, endPoint y: 413, distance: 37.8
click at [184, 397] on span "Meets" at bounding box center [181, 405] width 28 height 16
drag, startPoint x: 169, startPoint y: 439, endPoint x: 182, endPoint y: 471, distance: 33.9
click at [178, 458] on div "Patient Room Does Not Meet Meets Exceeds Add Root Cause Bathroom Does Not Meet …" at bounding box center [622, 486] width 1180 height 238
click at [186, 521] on span "Meets" at bounding box center [181, 529] width 28 height 16
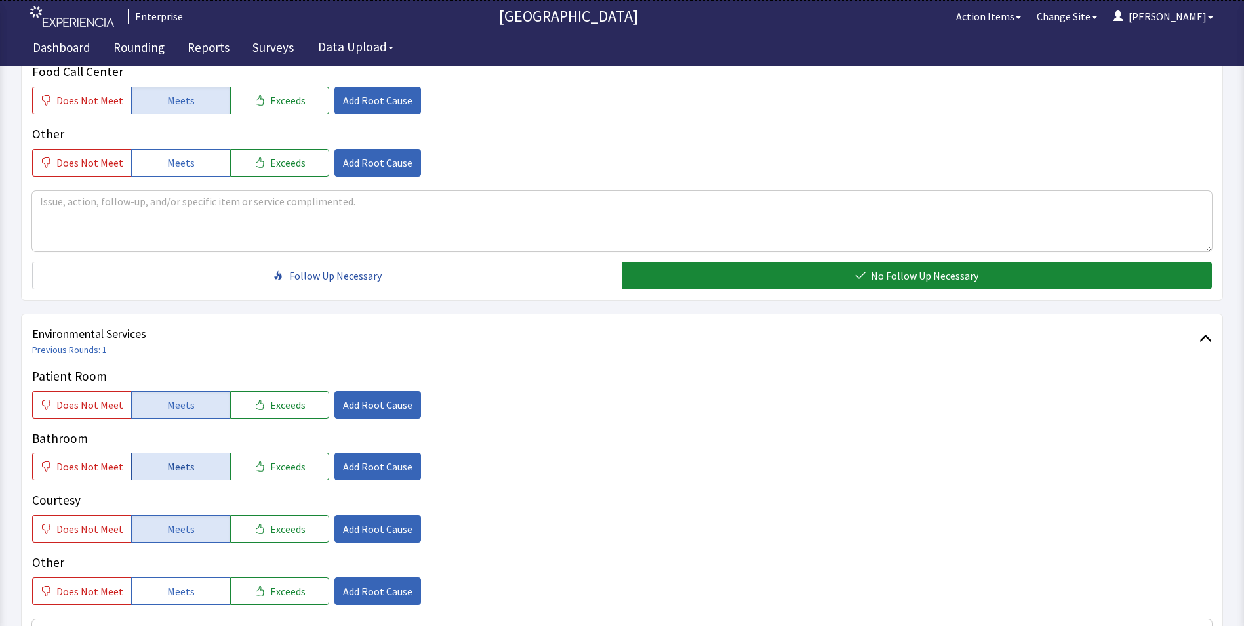
click at [196, 453] on button "Meets" at bounding box center [180, 467] width 99 height 28
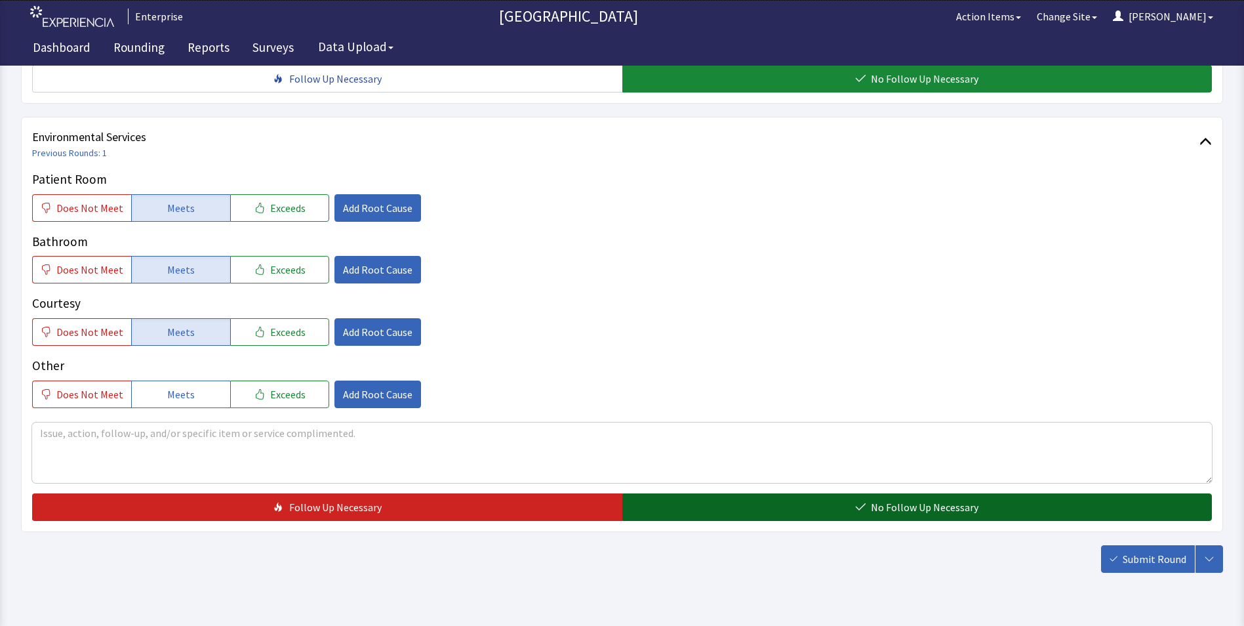
click at [706, 493] on button "No Follow Up Necessary" at bounding box center [917, 507] width 590 height 28
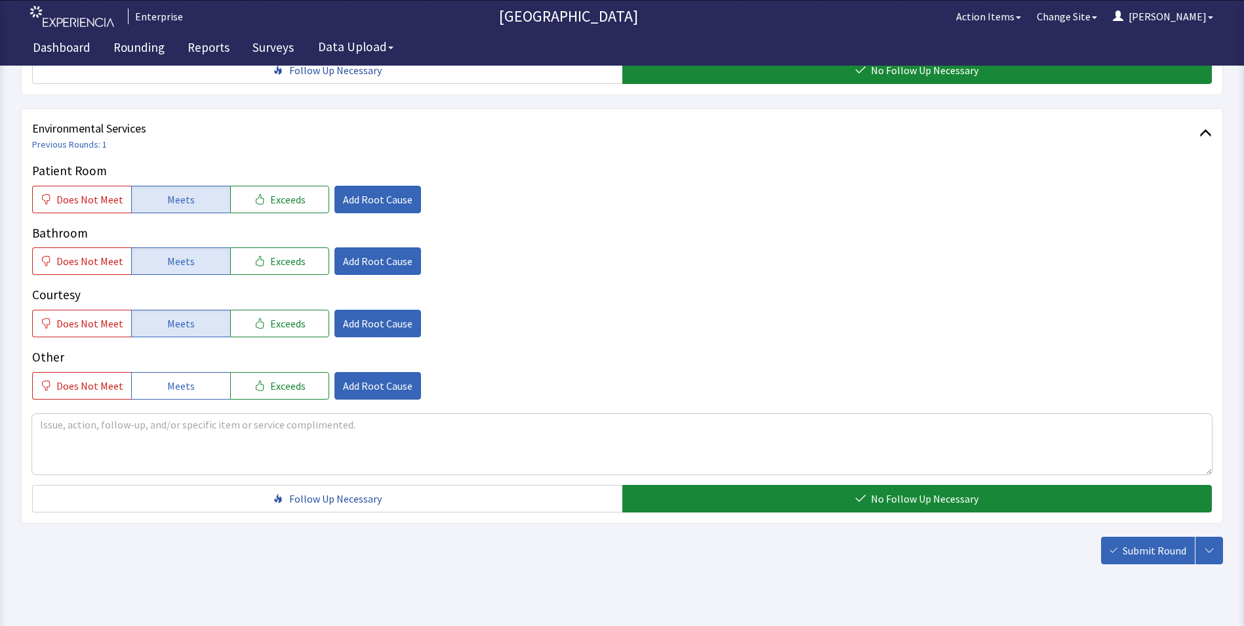
scroll to position [733, 0]
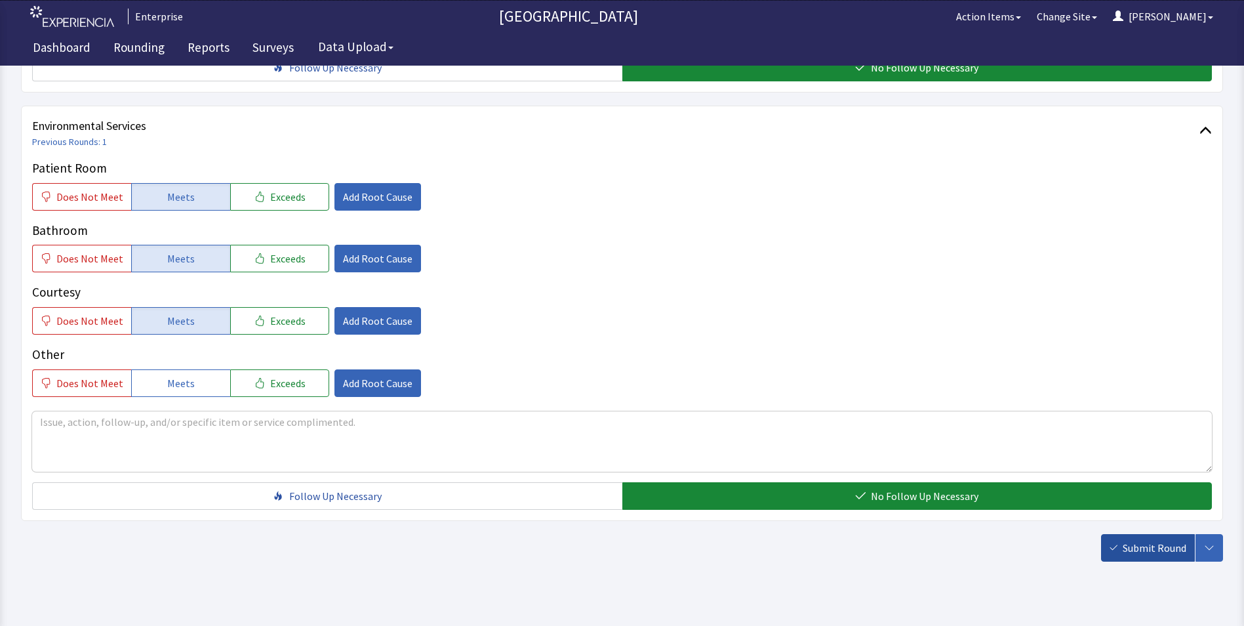
click at [1153, 540] on span "Submit Round" at bounding box center [1155, 548] width 64 height 16
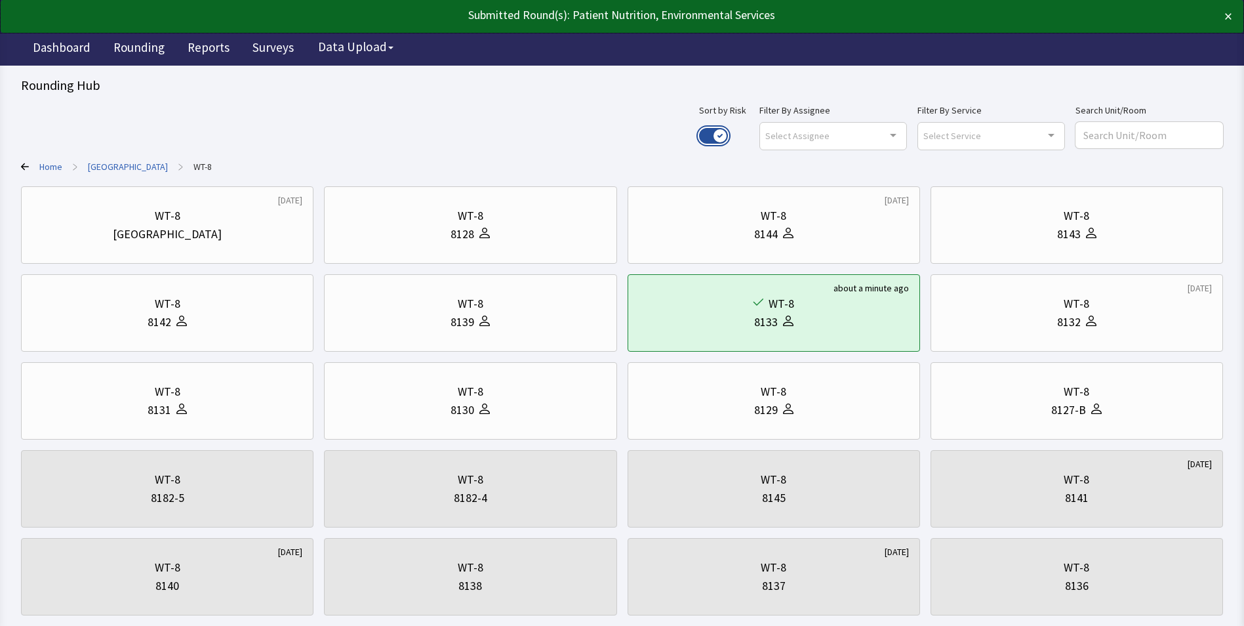
click at [728, 134] on button "Use setting" at bounding box center [713, 136] width 29 height 16
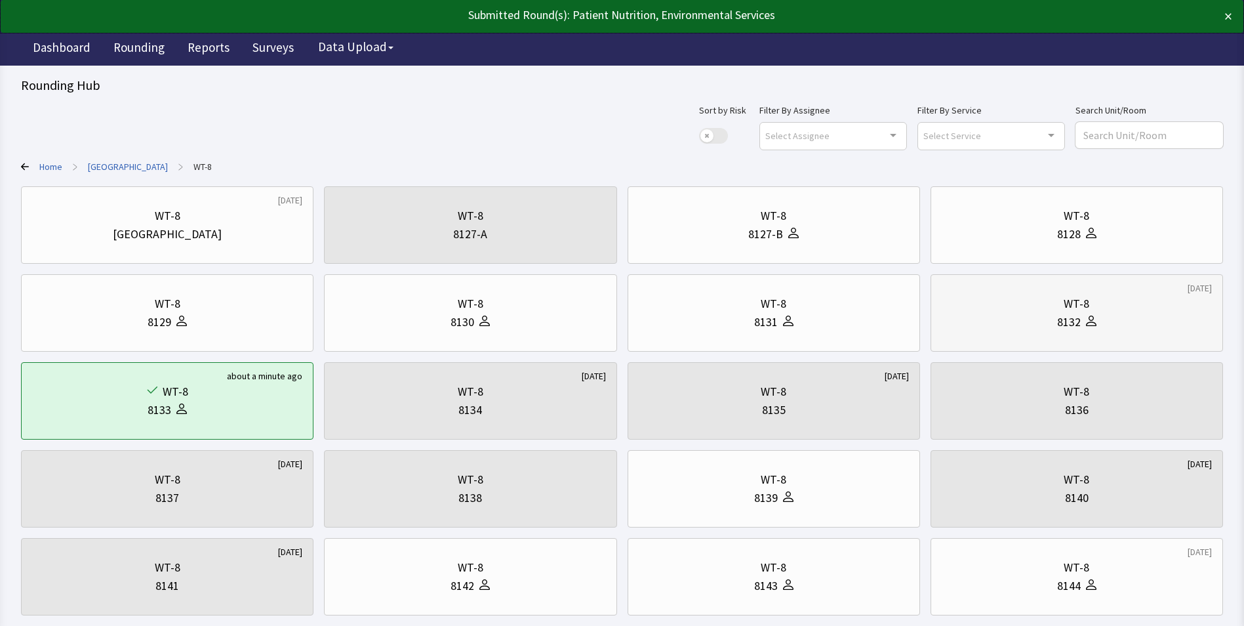
click at [1024, 317] on div "8132" at bounding box center [1077, 322] width 270 height 18
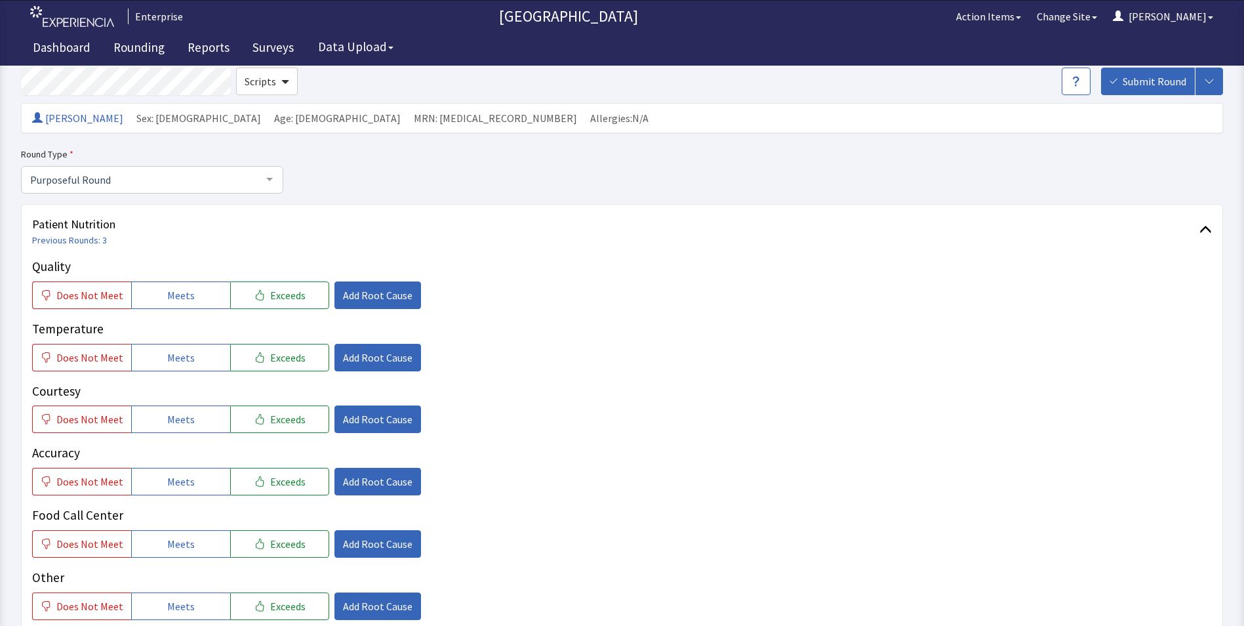
scroll to position [131, 0]
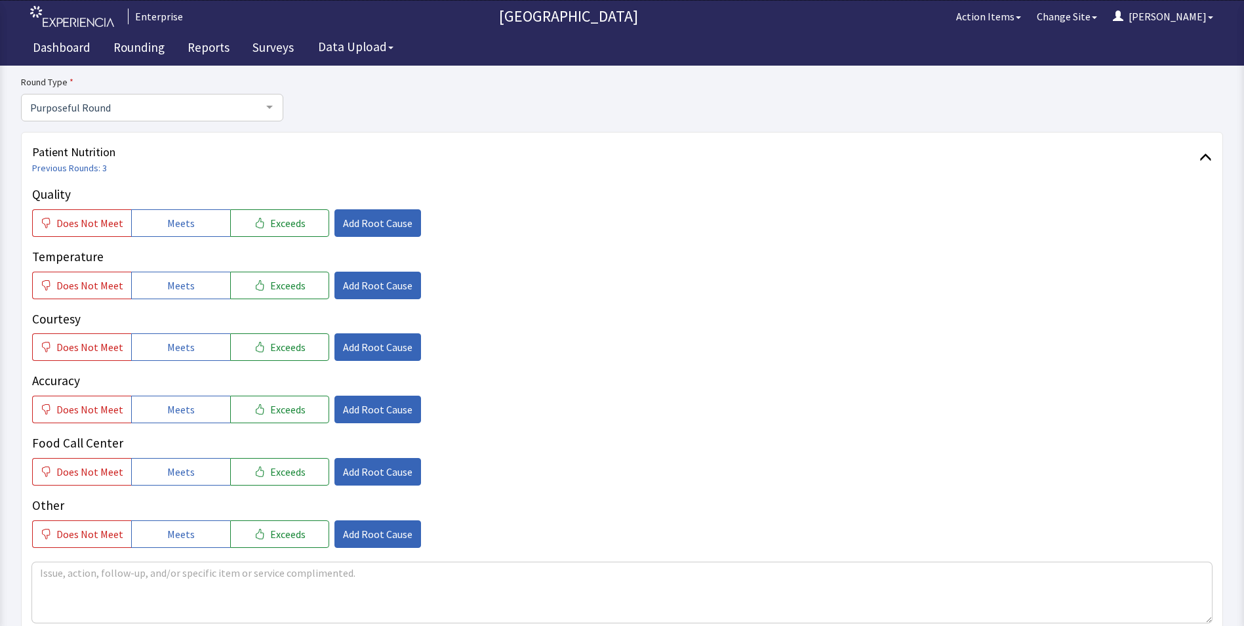
drag, startPoint x: 163, startPoint y: 225, endPoint x: 154, endPoint y: 247, distance: 23.5
click at [167, 224] on span "Meets" at bounding box center [181, 223] width 28 height 16
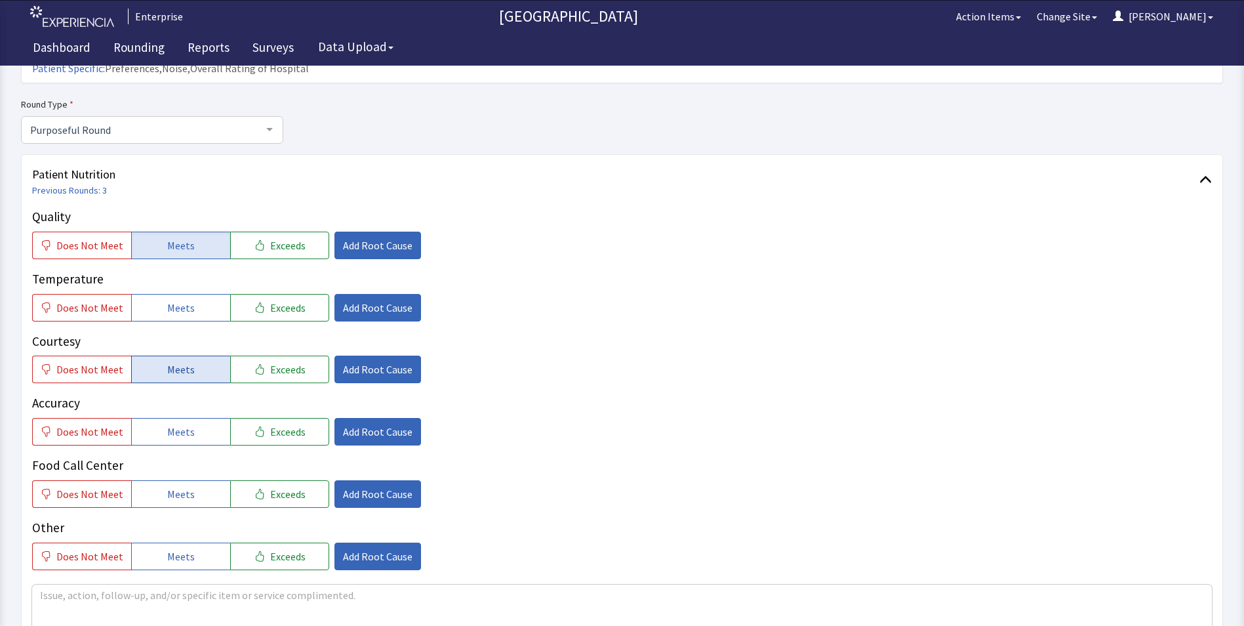
drag, startPoint x: 159, startPoint y: 282, endPoint x: 174, endPoint y: 341, distance: 60.8
click at [165, 299] on div "Quality Does Not Meet Meets Exceeds Add Root Cause Temperature Does Not Meet Me…" at bounding box center [622, 388] width 1180 height 363
click at [178, 361] on span "Meets" at bounding box center [181, 369] width 28 height 16
drag, startPoint x: 180, startPoint y: 291, endPoint x: 164, endPoint y: 330, distance: 42.0
click at [179, 294] on button "Meets" at bounding box center [180, 308] width 99 height 28
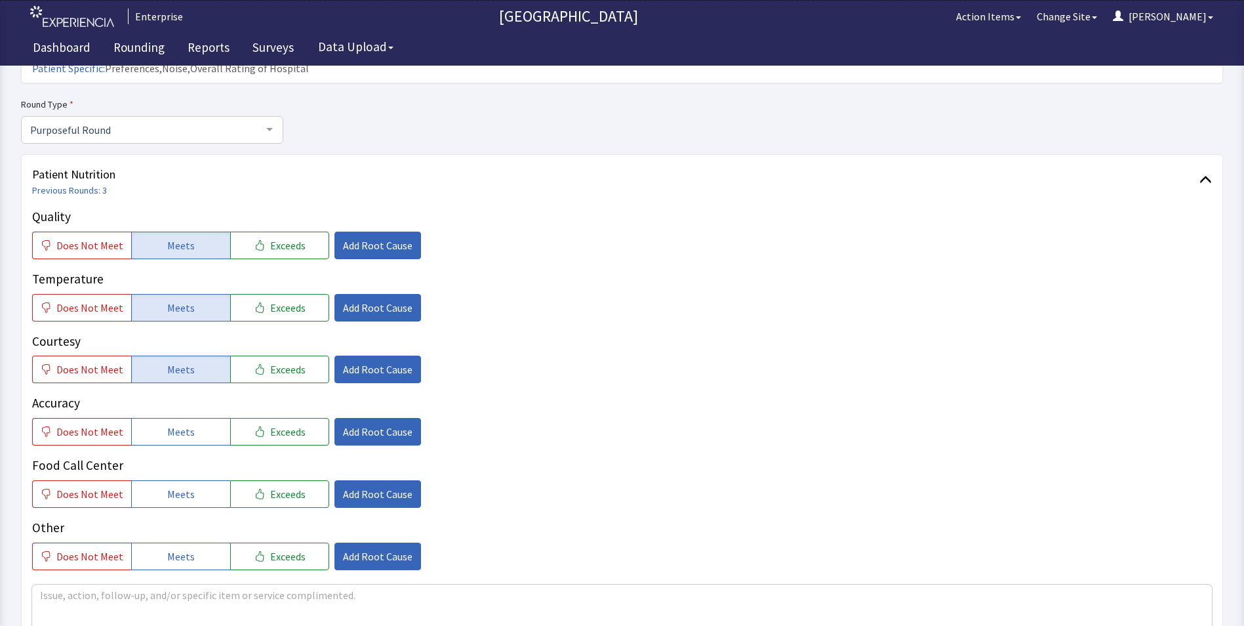
drag, startPoint x: 172, startPoint y: 414, endPoint x: 176, endPoint y: 453, distance: 39.0
click at [174, 426] on div "Quality Does Not Meet Meets Exceeds Add Root Cause Temperature Does Not Meet Me…" at bounding box center [622, 388] width 1180 height 363
drag, startPoint x: 173, startPoint y: 462, endPoint x: 180, endPoint y: 454, distance: 10.7
click at [174, 480] on button "Meets" at bounding box center [180, 494] width 99 height 28
click at [180, 424] on span "Meets" at bounding box center [181, 432] width 28 height 16
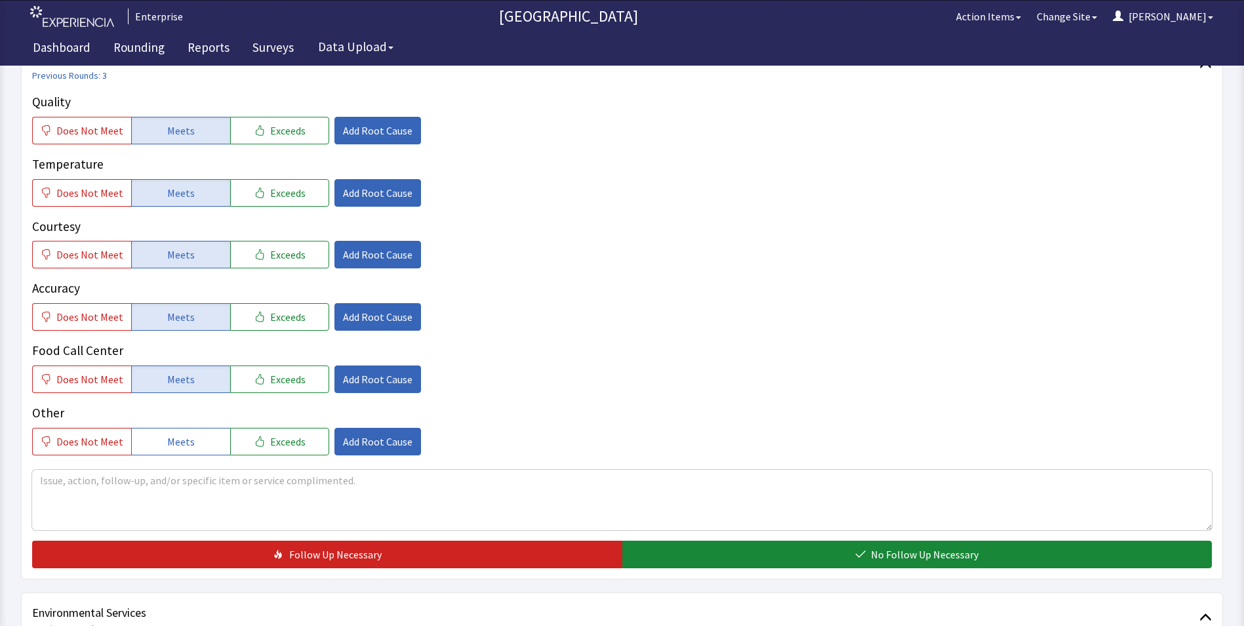
scroll to position [459, 0]
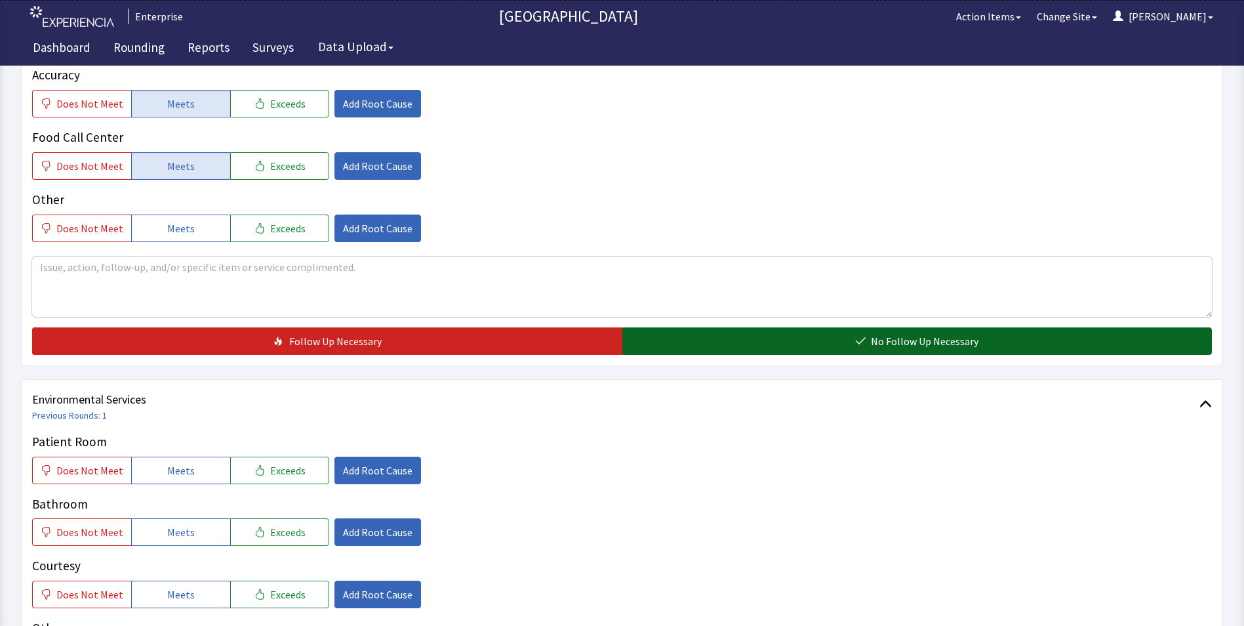
click at [676, 327] on button "No Follow Up Necessary" at bounding box center [917, 341] width 590 height 28
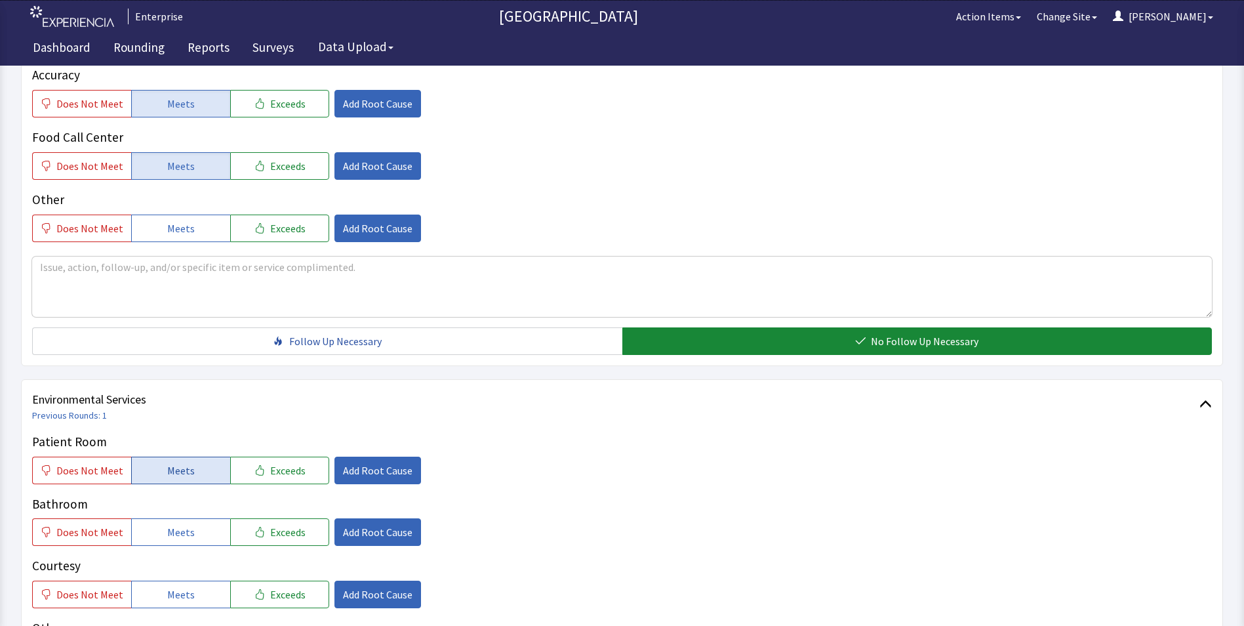
drag, startPoint x: 178, startPoint y: 454, endPoint x: 176, endPoint y: 460, distance: 7.1
click at [177, 457] on button "Meets" at bounding box center [180, 470] width 99 height 28
click at [167, 524] on span "Meets" at bounding box center [181, 532] width 28 height 16
click at [171, 559] on div "Courtesy Does Not Meet Meets Exceeds Add Root Cause" at bounding box center [622, 582] width 1180 height 52
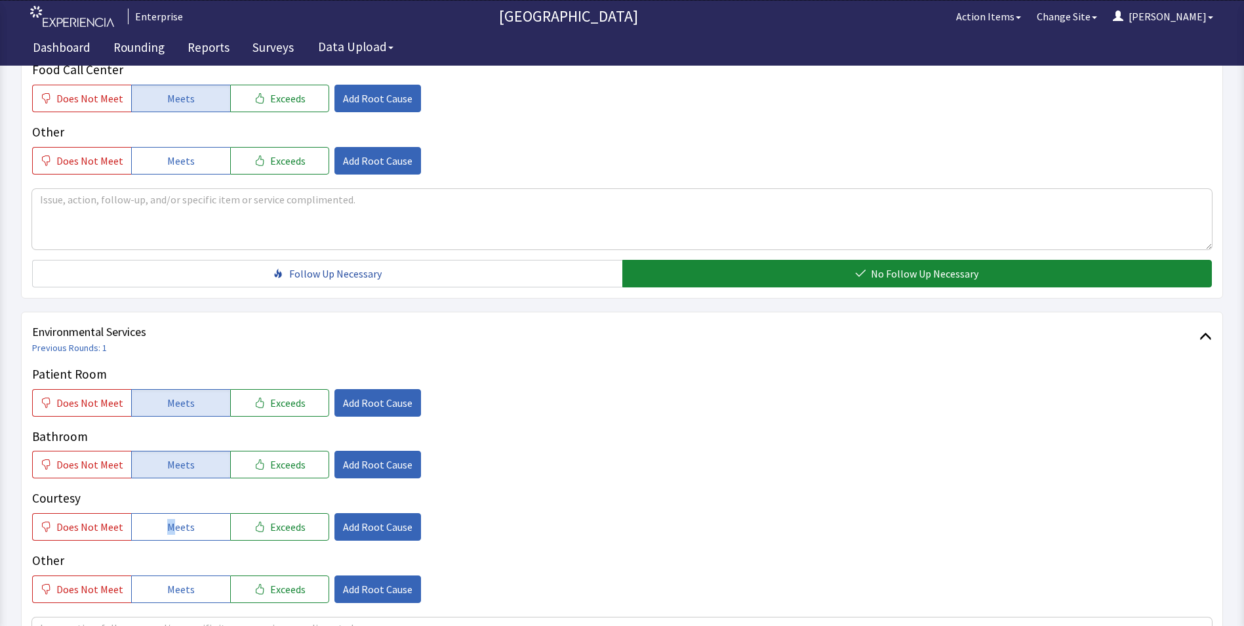
scroll to position [590, 0]
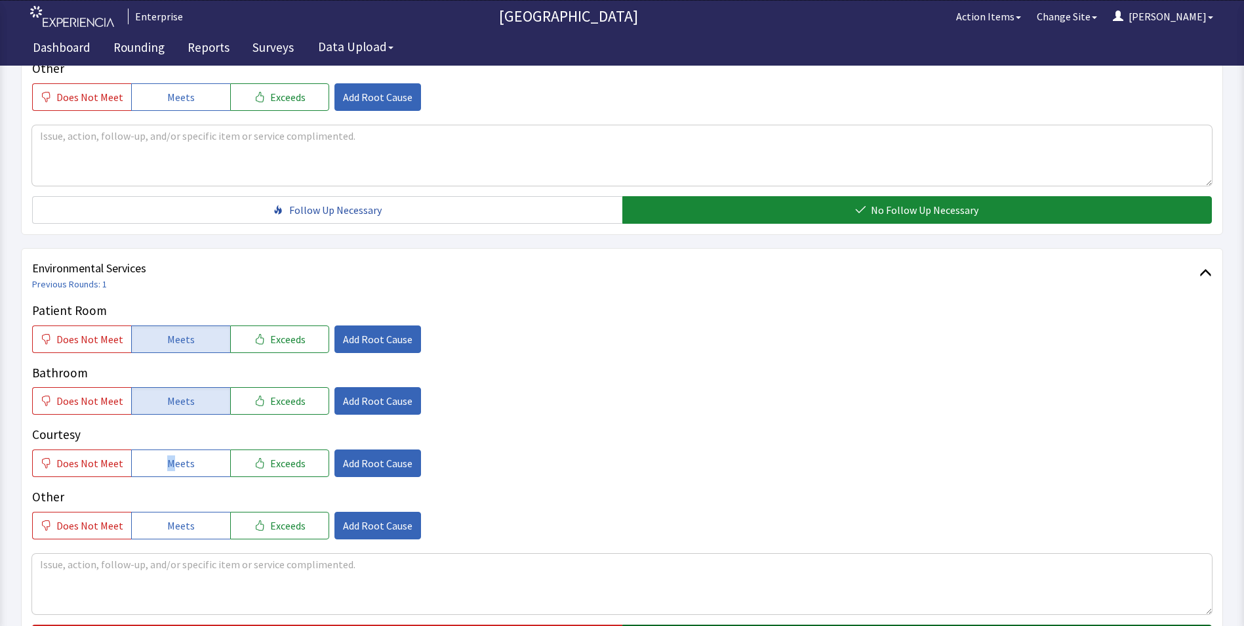
click at [668, 624] on button "No Follow Up Necessary" at bounding box center [917, 638] width 590 height 28
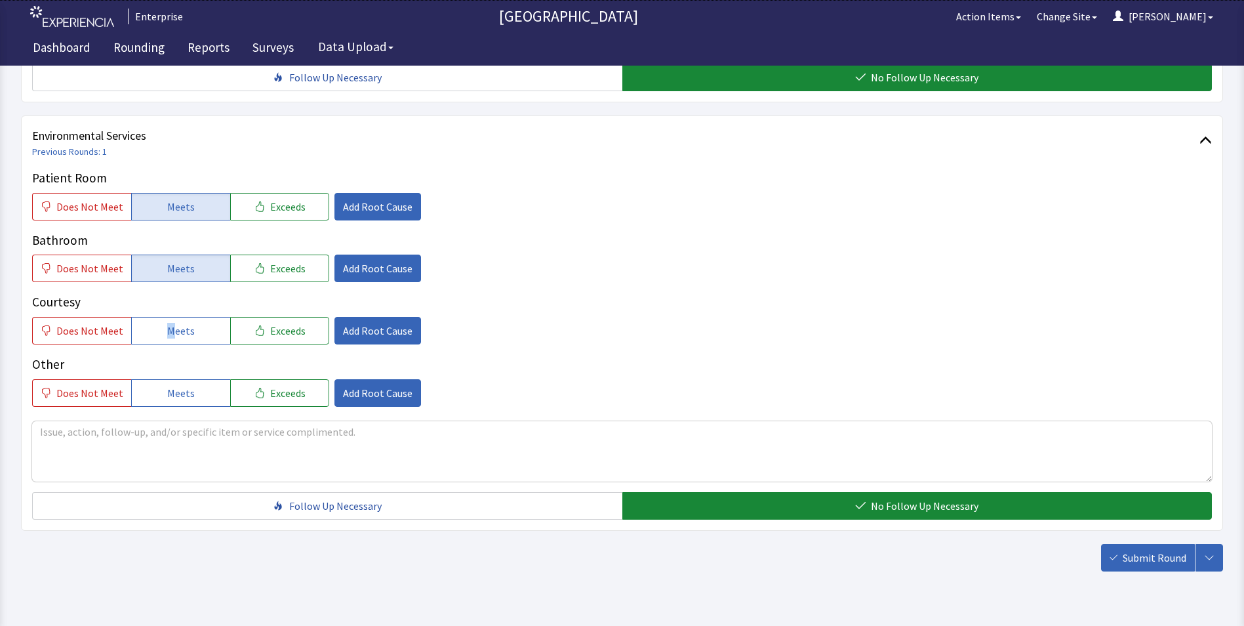
scroll to position [733, 0]
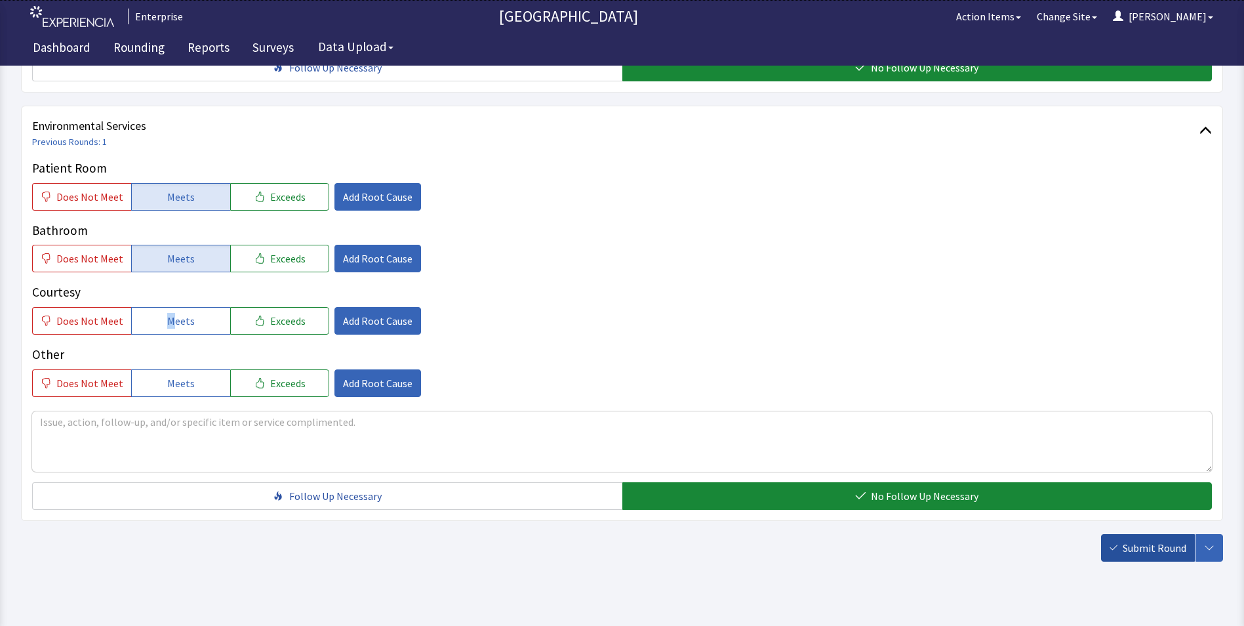
click at [1152, 540] on span "Submit Round" at bounding box center [1155, 548] width 64 height 16
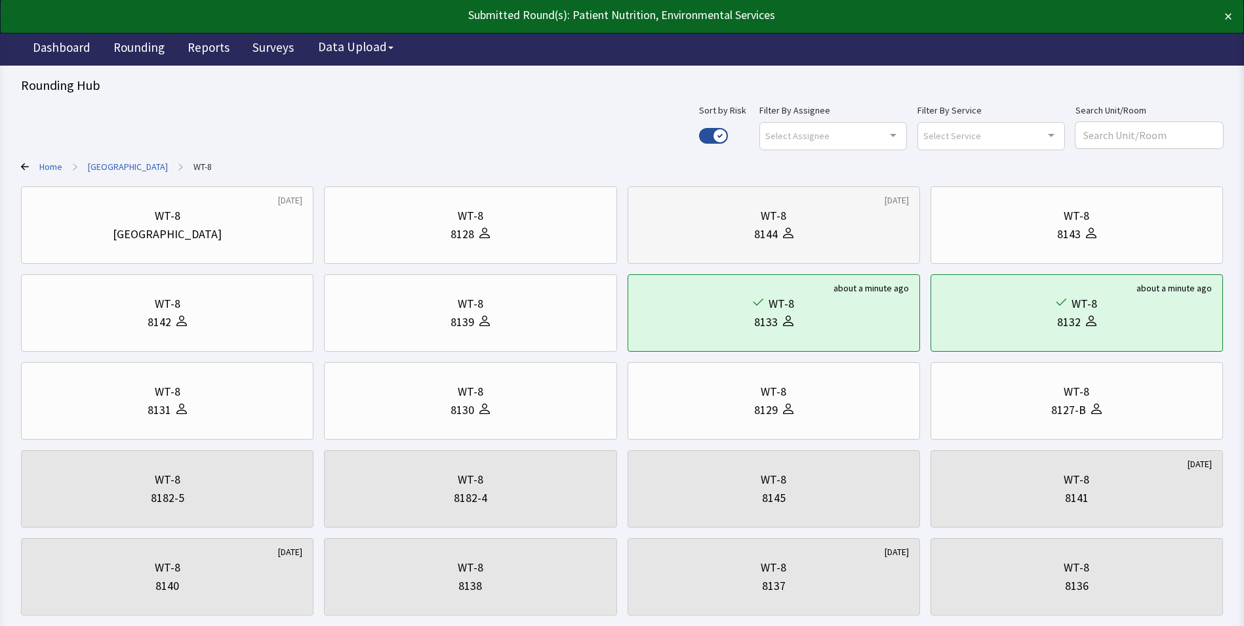
click at [738, 239] on div "8144" at bounding box center [774, 234] width 270 height 18
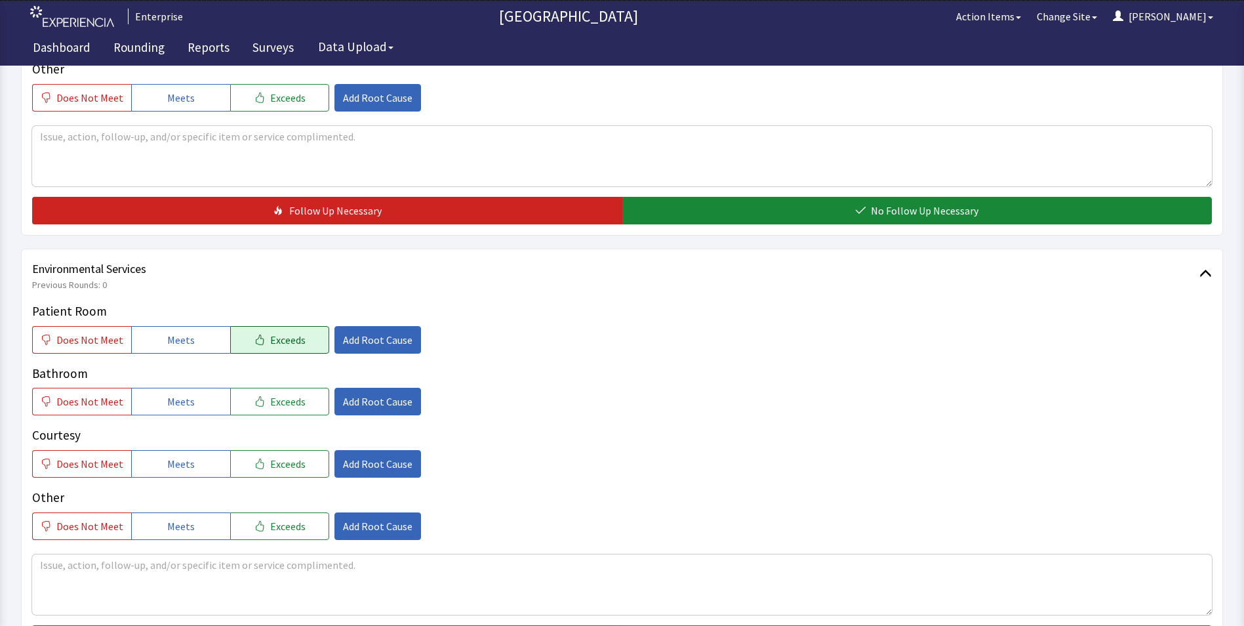
scroll to position [590, 0]
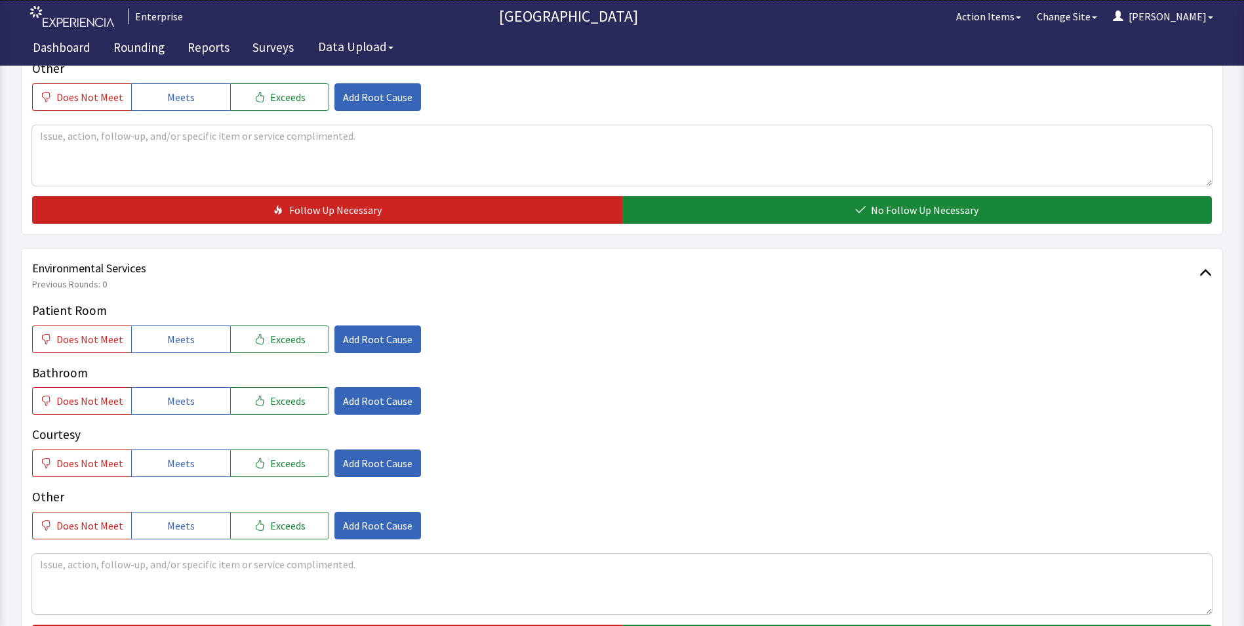
drag, startPoint x: 161, startPoint y: 313, endPoint x: 161, endPoint y: 361, distance: 47.9
click at [161, 325] on button "Meets" at bounding box center [180, 339] width 99 height 28
click at [168, 388] on button "Meets" at bounding box center [180, 401] width 99 height 28
drag, startPoint x: 171, startPoint y: 435, endPoint x: 182, endPoint y: 441, distance: 11.7
click at [178, 455] on span "Meets" at bounding box center [181, 463] width 28 height 16
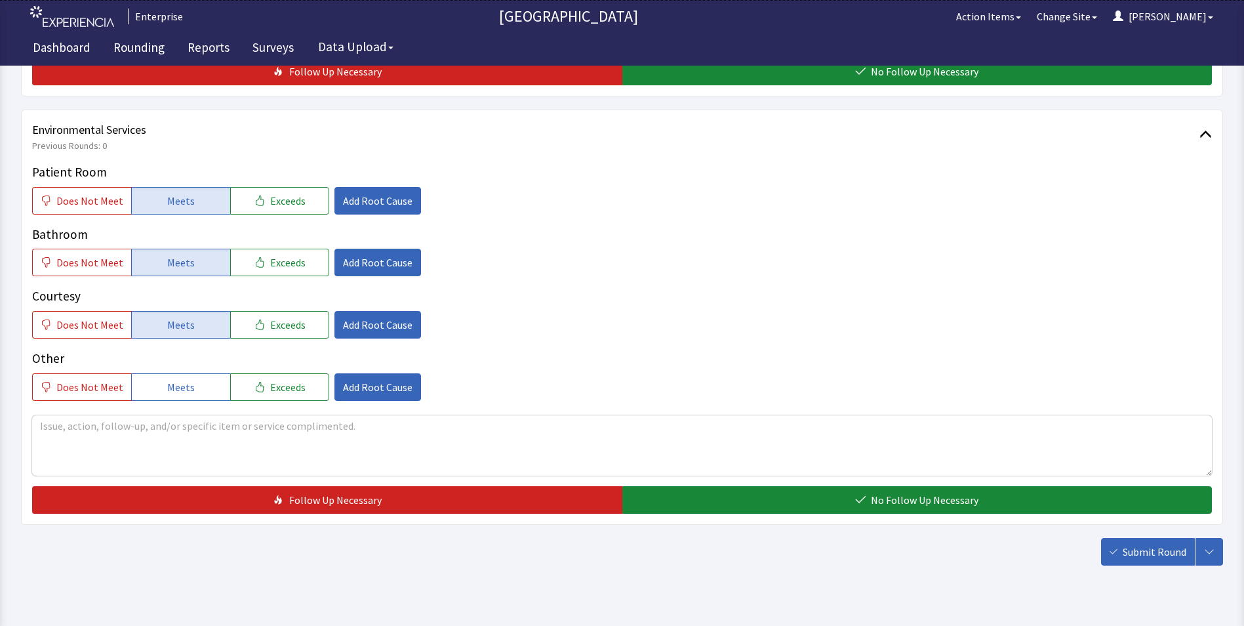
scroll to position [733, 0]
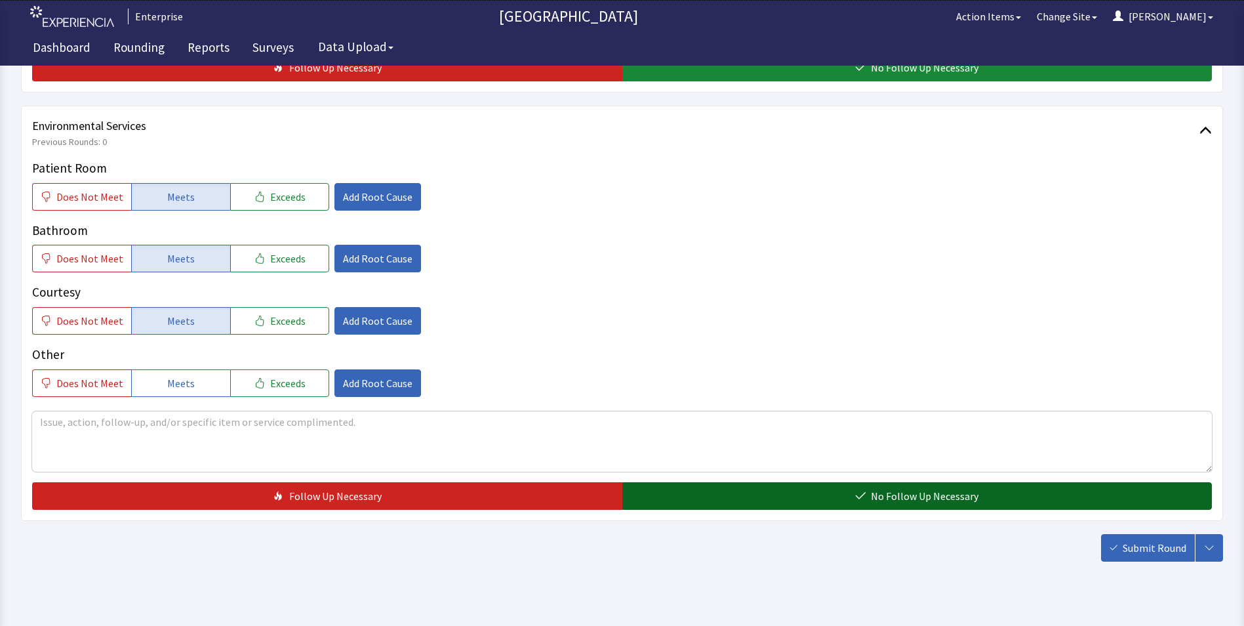
click at [738, 482] on button "No Follow Up Necessary" at bounding box center [917, 496] width 590 height 28
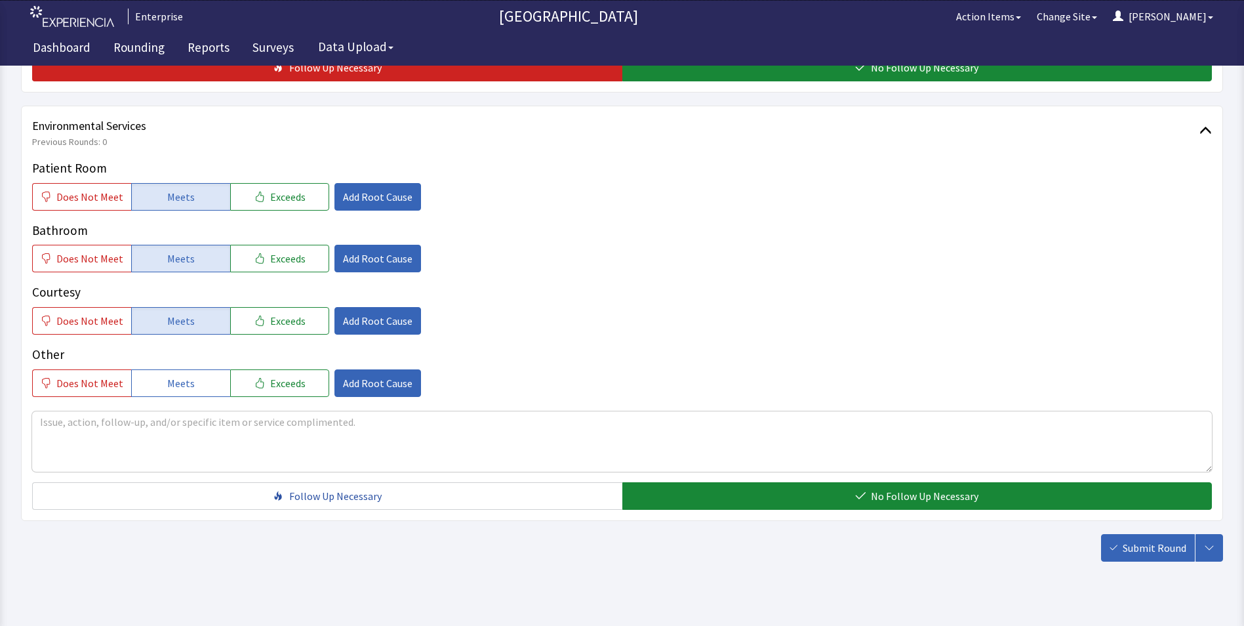
drag, startPoint x: 1146, startPoint y: 533, endPoint x: 1138, endPoint y: 533, distance: 7.9
click at [1146, 535] on button "Submit Round" at bounding box center [1148, 548] width 94 height 28
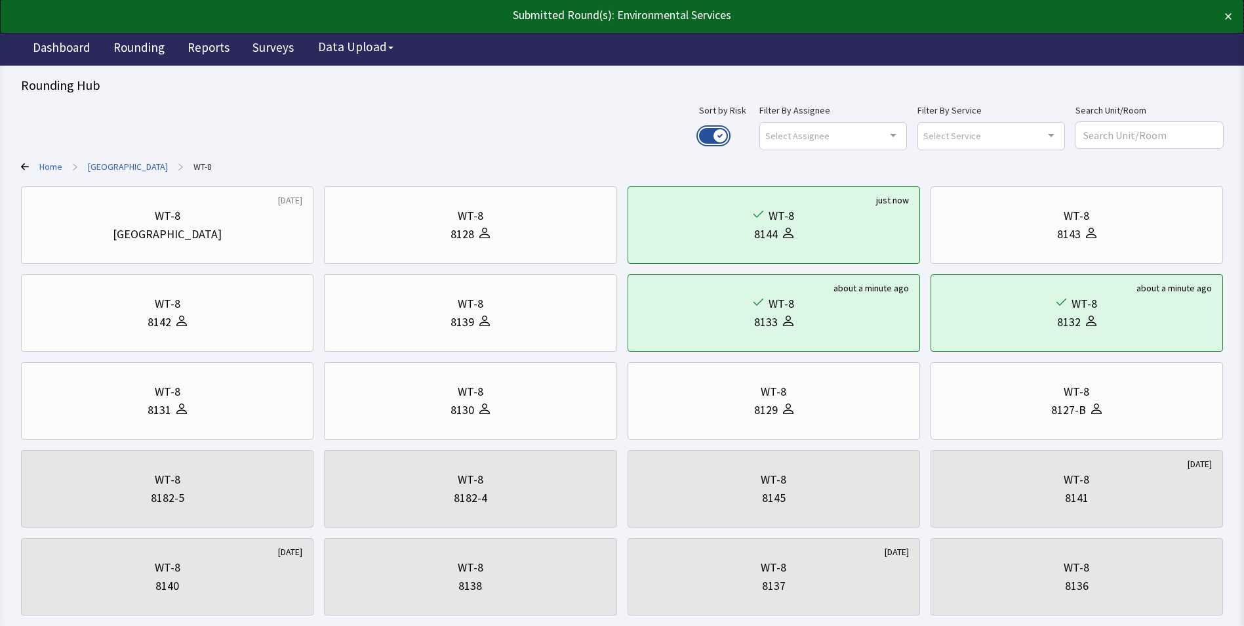
click at [728, 136] on button "Use setting" at bounding box center [713, 136] width 29 height 16
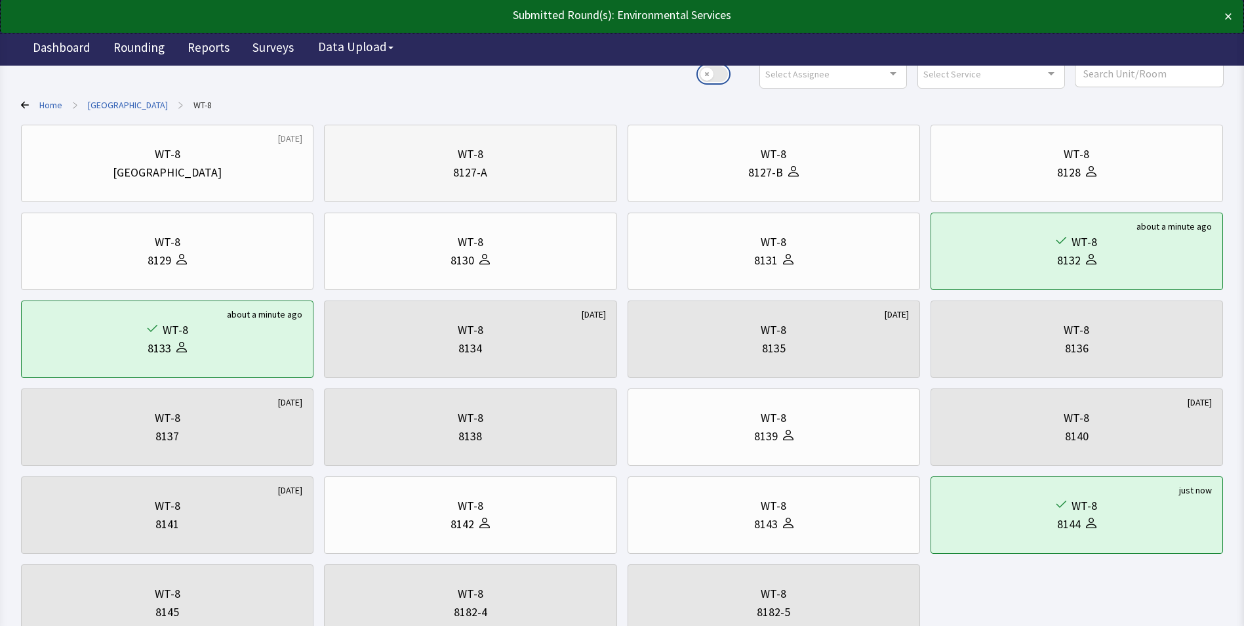
scroll to position [164, 0]
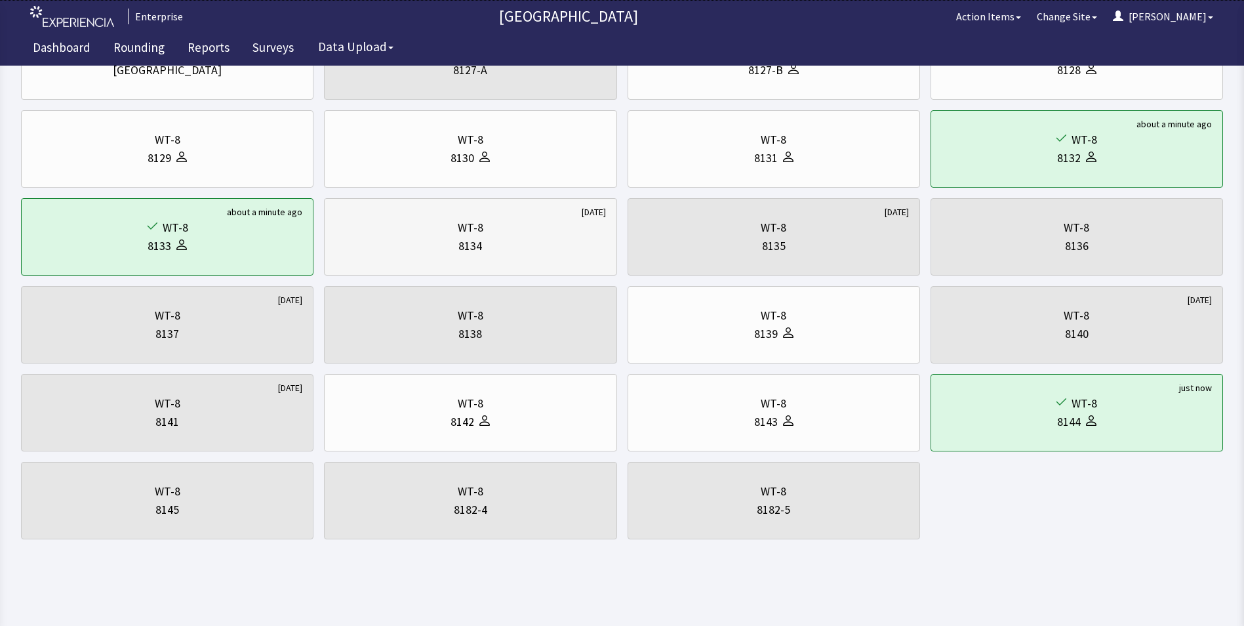
click at [476, 235] on div "WT-8" at bounding box center [471, 227] width 26 height 18
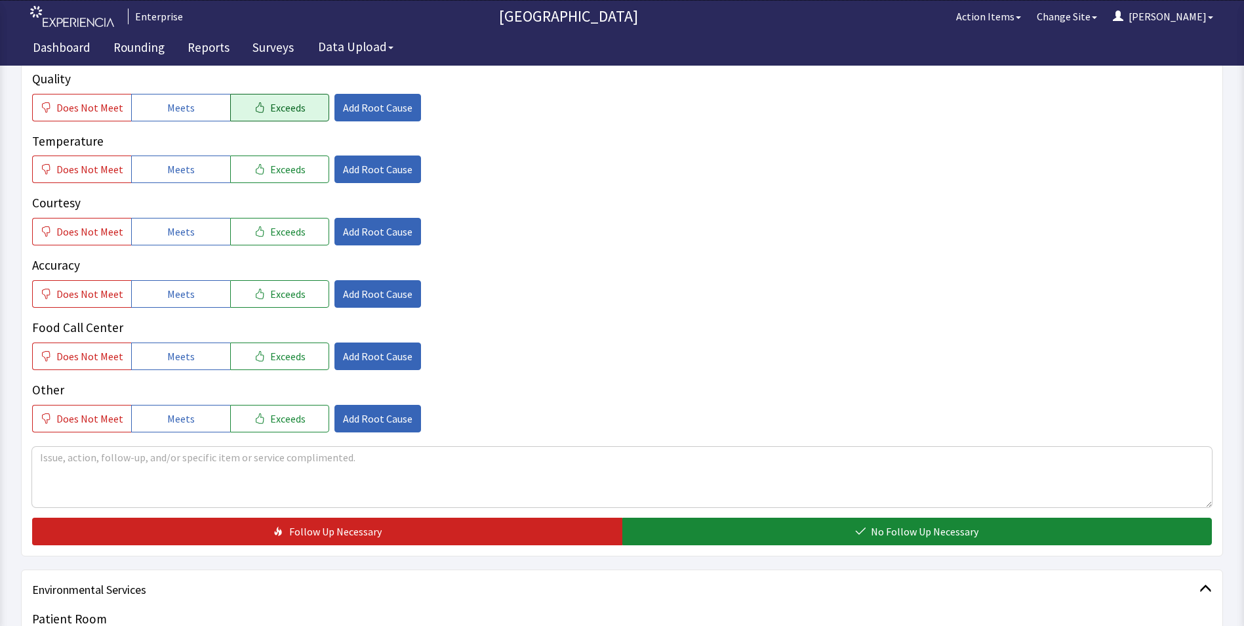
scroll to position [131, 0]
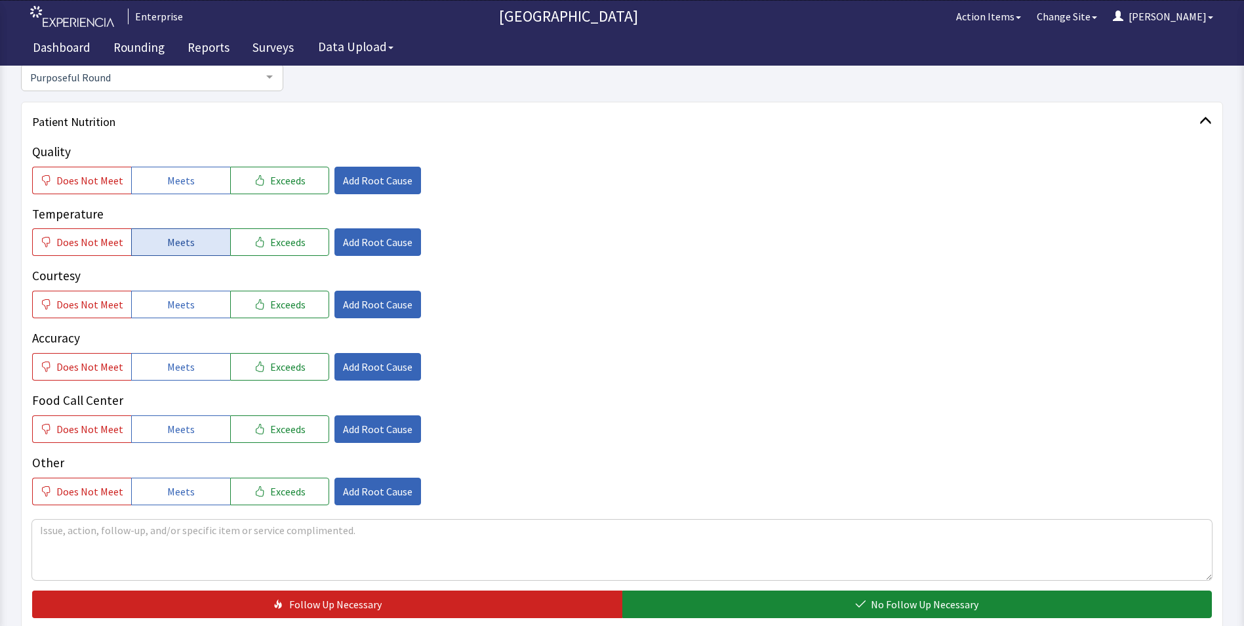
drag, startPoint x: 186, startPoint y: 188, endPoint x: 172, endPoint y: 240, distance: 53.6
click at [184, 193] on button "Meets" at bounding box center [180, 181] width 99 height 28
drag, startPoint x: 167, startPoint y: 253, endPoint x: 171, endPoint y: 268, distance: 15.0
click at [167, 254] on button "Meets" at bounding box center [180, 242] width 99 height 28
drag, startPoint x: 169, startPoint y: 304, endPoint x: 172, endPoint y: 333, distance: 28.5
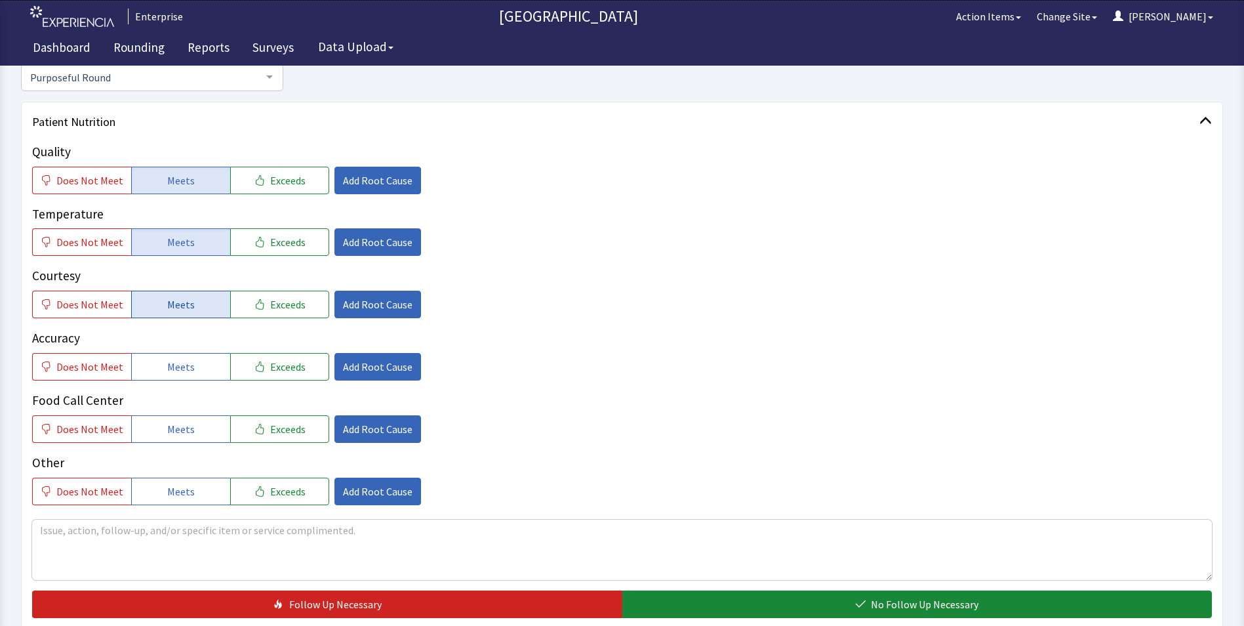
click at [169, 306] on span "Meets" at bounding box center [181, 304] width 28 height 16
drag, startPoint x: 169, startPoint y: 374, endPoint x: 172, endPoint y: 403, distance: 29.0
click at [171, 378] on button "Meets" at bounding box center [180, 367] width 99 height 28
click at [173, 440] on button "Meets" at bounding box center [180, 429] width 99 height 28
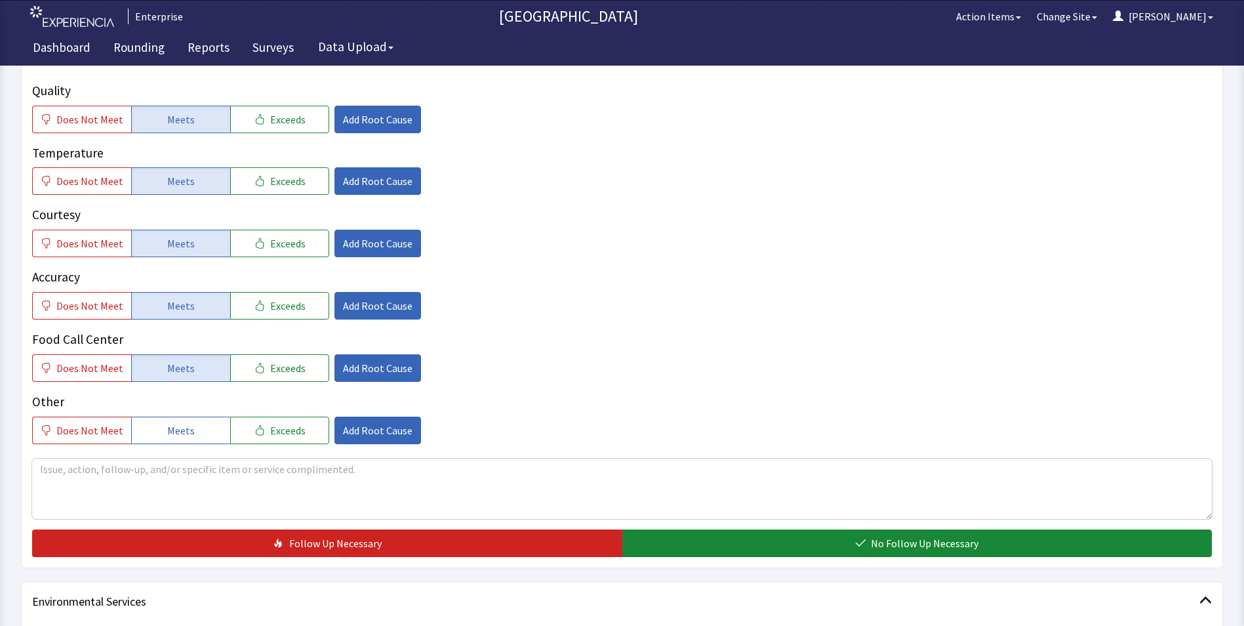
scroll to position [328, 0]
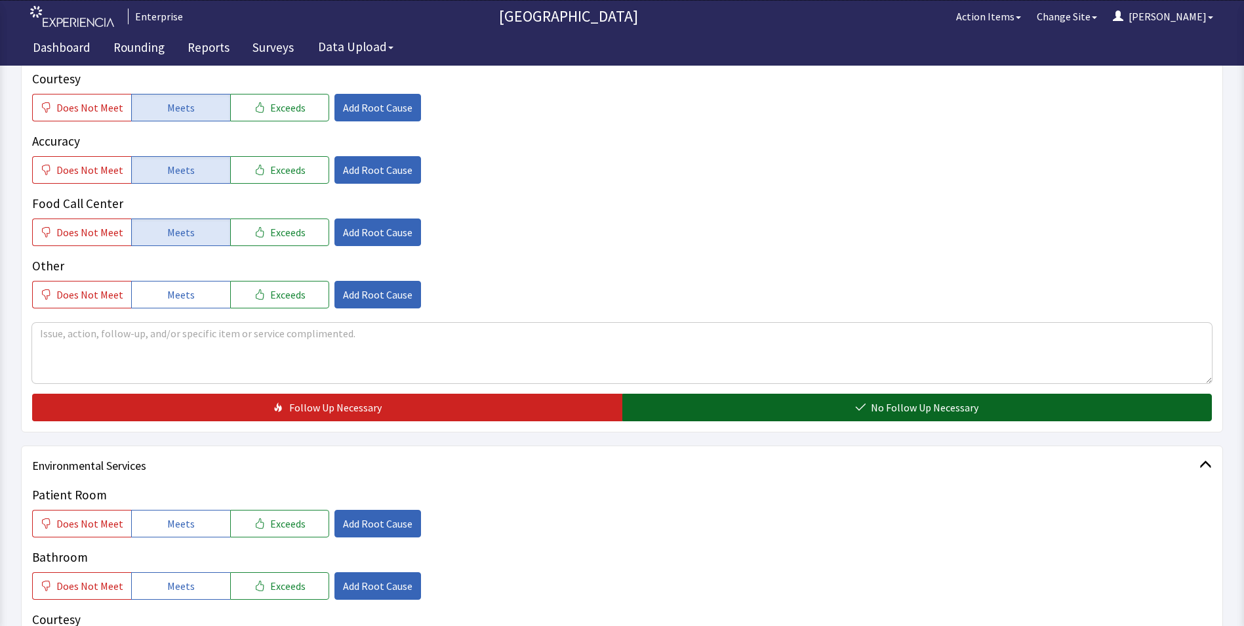
drag, startPoint x: 706, startPoint y: 418, endPoint x: 702, endPoint y: 407, distance: 11.8
click at [707, 419] on button "No Follow Up Necessary" at bounding box center [917, 408] width 590 height 28
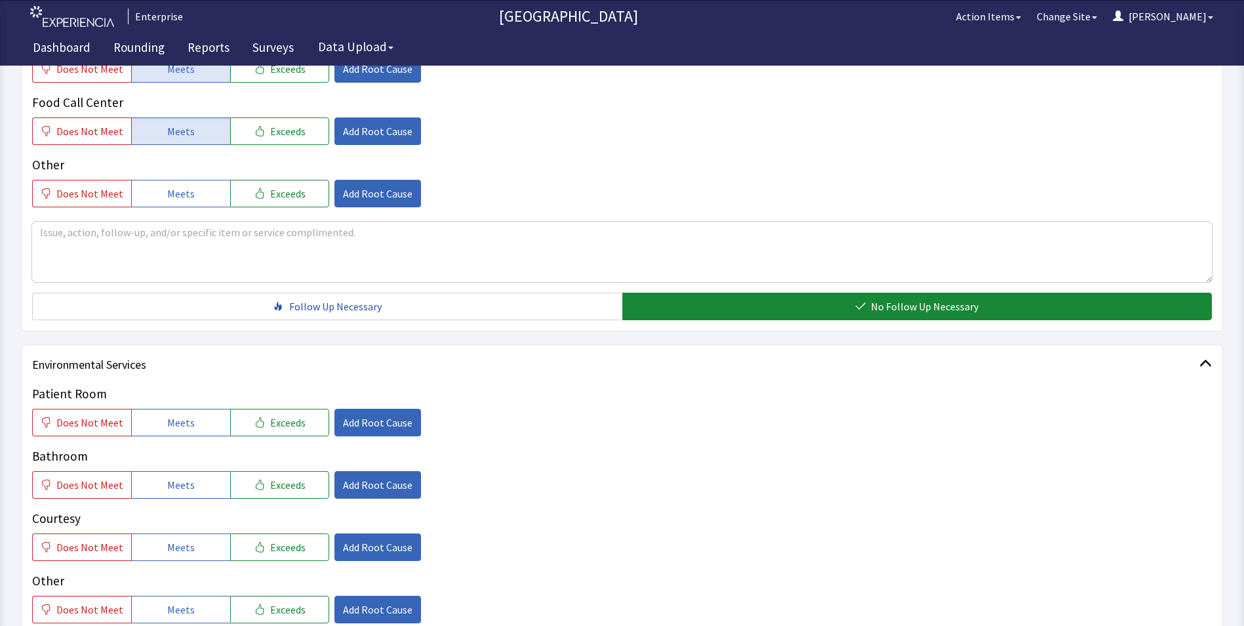
scroll to position [590, 0]
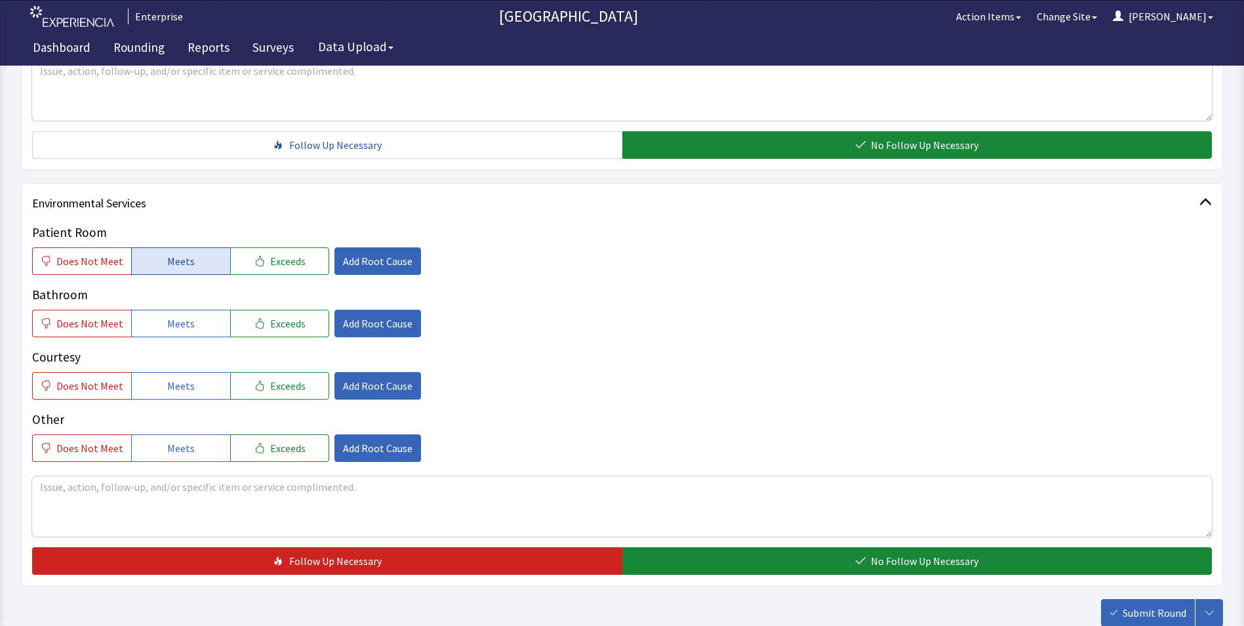
drag, startPoint x: 186, startPoint y: 260, endPoint x: 178, endPoint y: 306, distance: 46.5
click at [185, 260] on span "Meets" at bounding box center [181, 261] width 28 height 16
drag, startPoint x: 176, startPoint y: 319, endPoint x: 176, endPoint y: 350, distance: 31.5
click at [176, 326] on span "Meets" at bounding box center [181, 323] width 28 height 16
drag, startPoint x: 173, startPoint y: 379, endPoint x: 185, endPoint y: 376, distance: 12.1
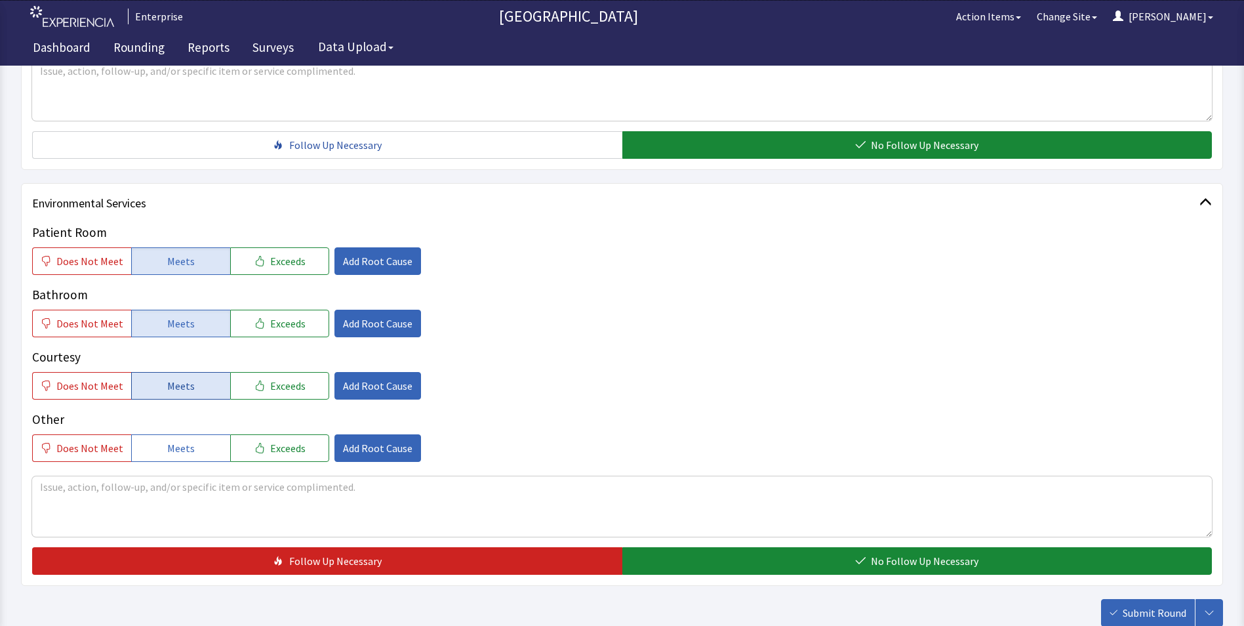
click at [174, 380] on span "Meets" at bounding box center [181, 386] width 28 height 16
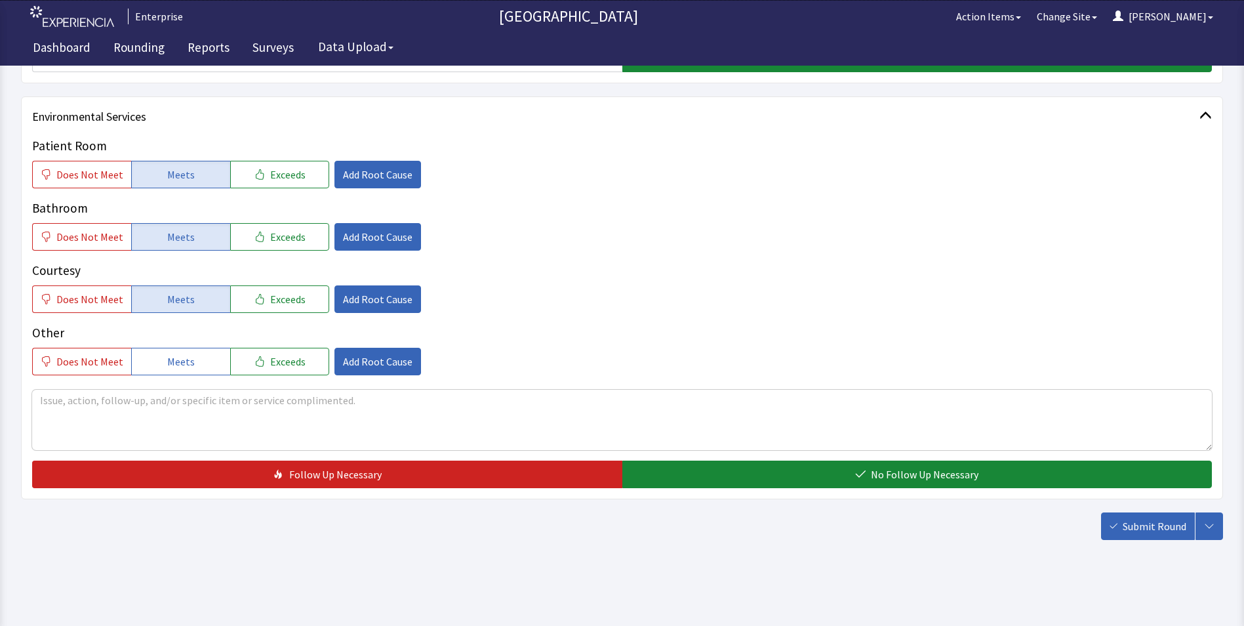
scroll to position [677, 0]
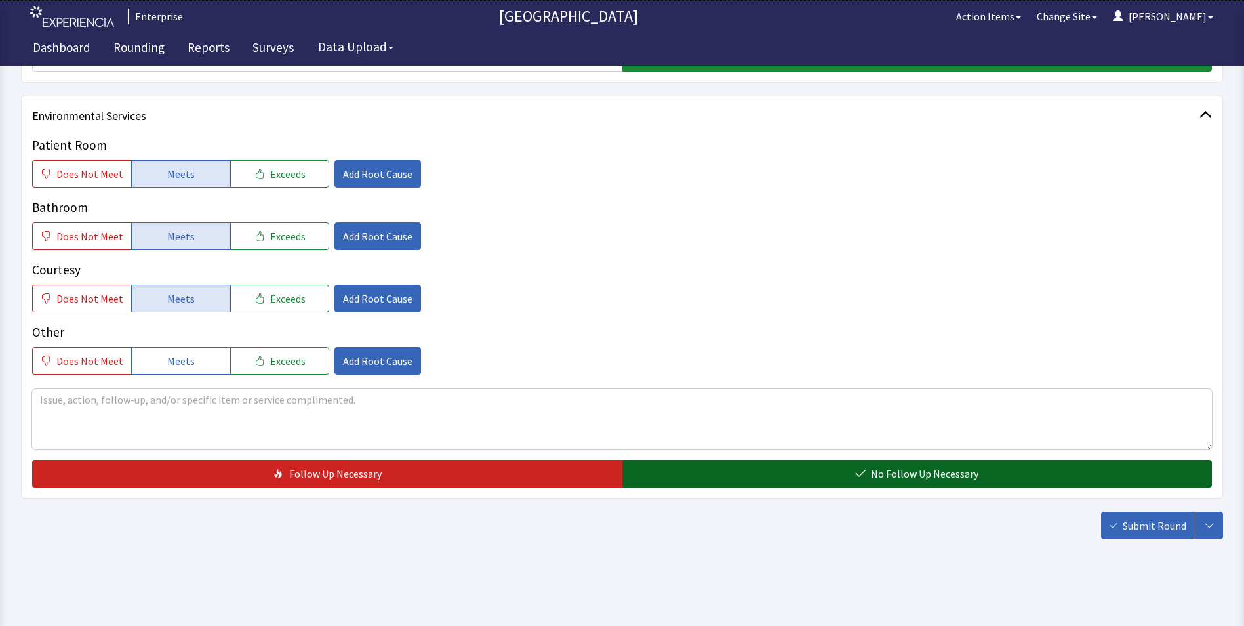
drag, startPoint x: 681, startPoint y: 471, endPoint x: 742, endPoint y: 477, distance: 60.6
click at [686, 472] on button "No Follow Up Necessary" at bounding box center [917, 474] width 590 height 28
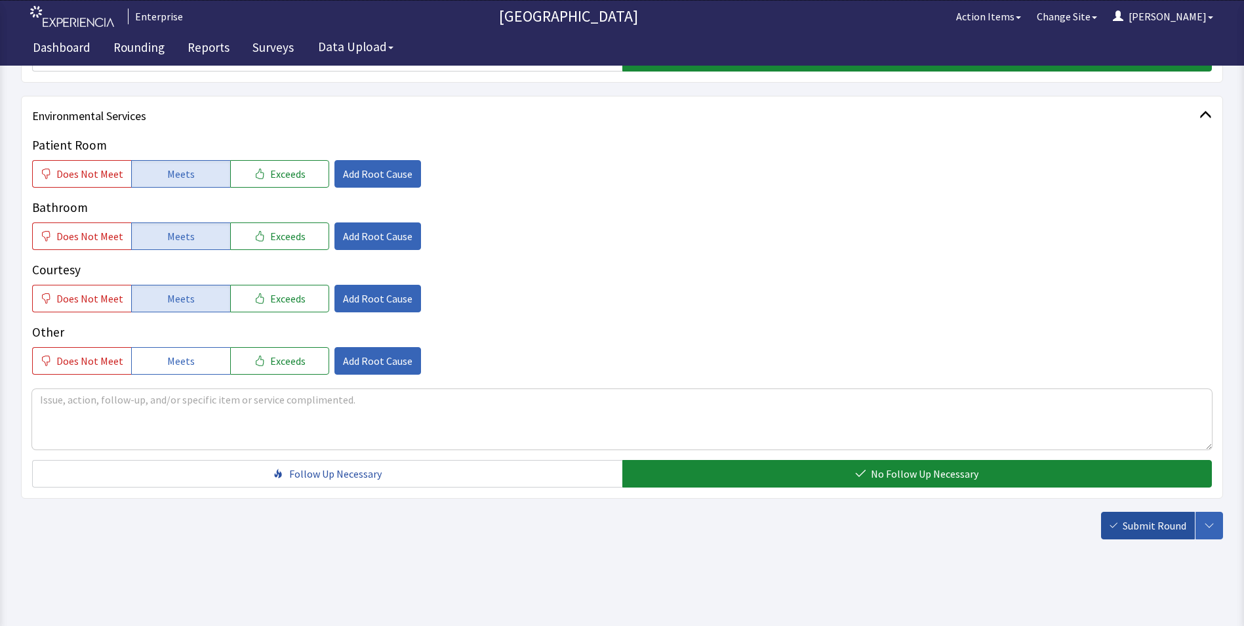
drag, startPoint x: 1137, startPoint y: 531, endPoint x: 1126, endPoint y: 524, distance: 13.3
click at [1138, 531] on span "Submit Round" at bounding box center [1155, 525] width 64 height 16
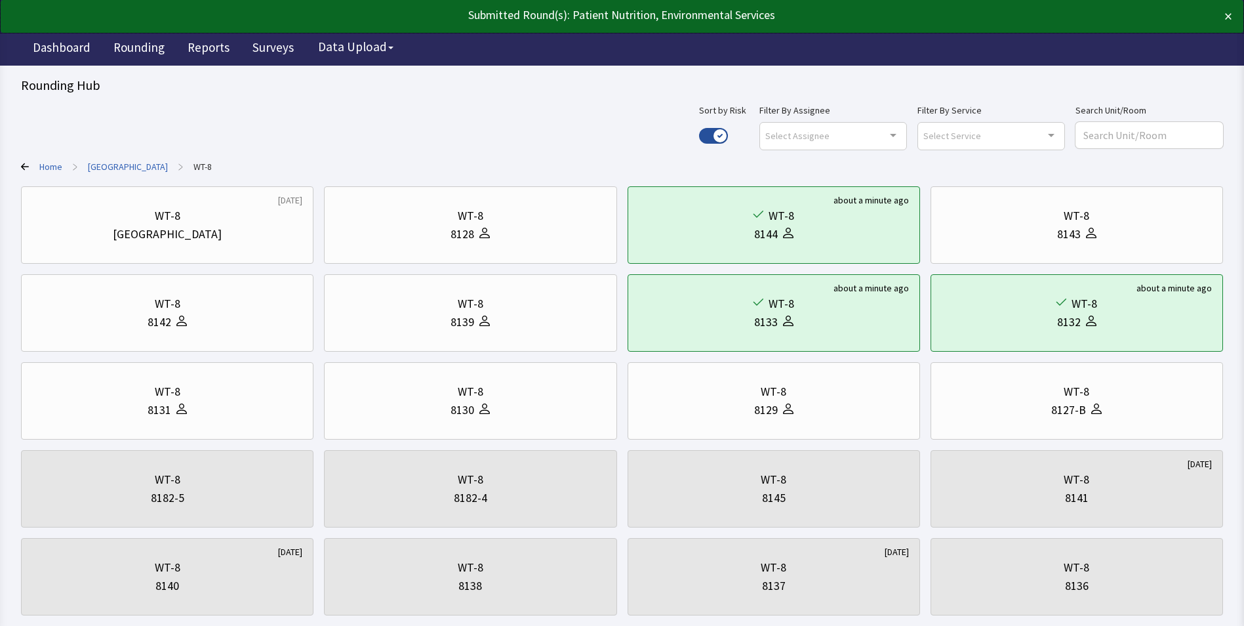
click at [113, 165] on link "[GEOGRAPHIC_DATA]" at bounding box center [128, 166] width 80 height 13
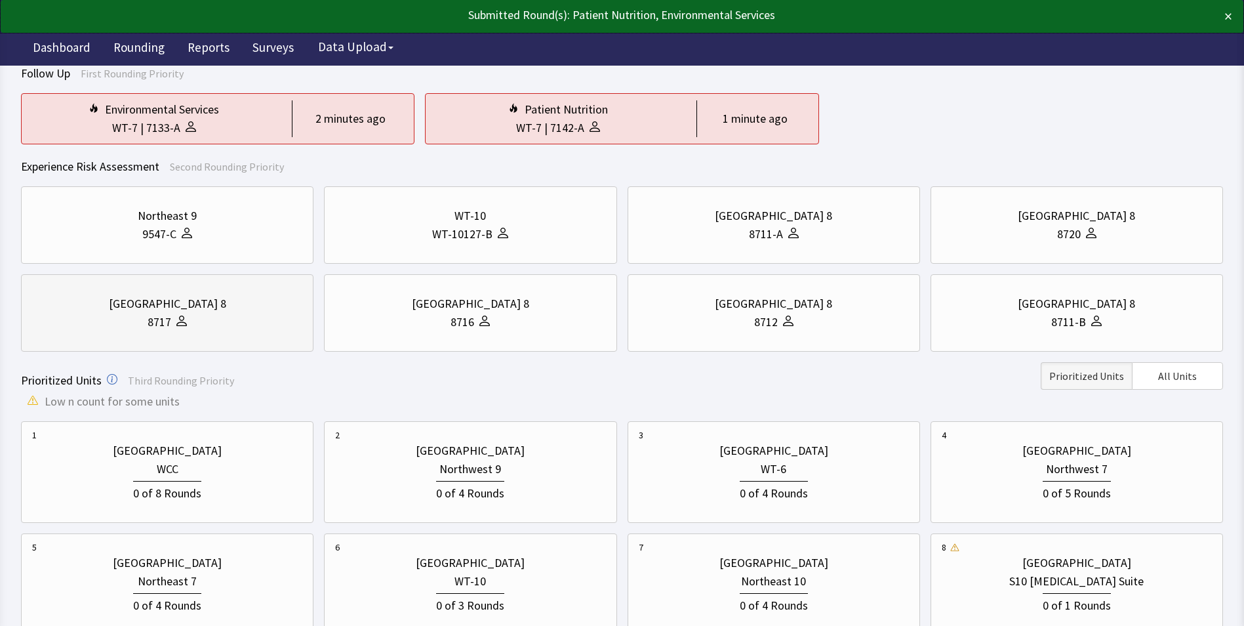
scroll to position [262, 0]
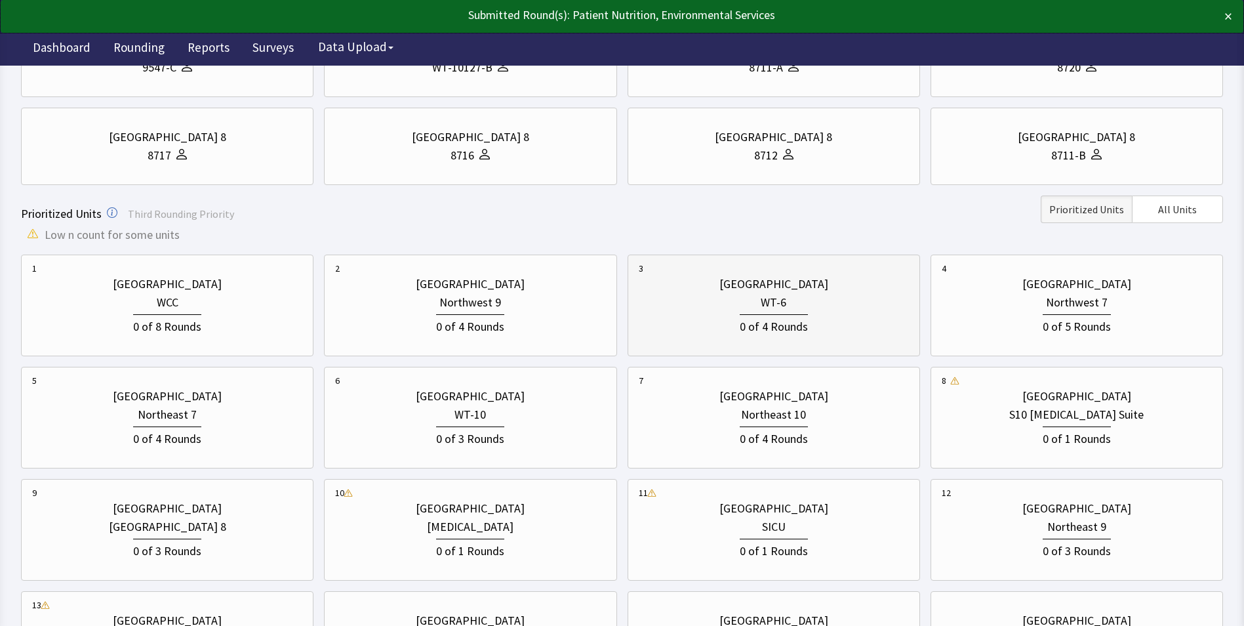
click at [864, 291] on div "[GEOGRAPHIC_DATA]" at bounding box center [774, 284] width 270 height 18
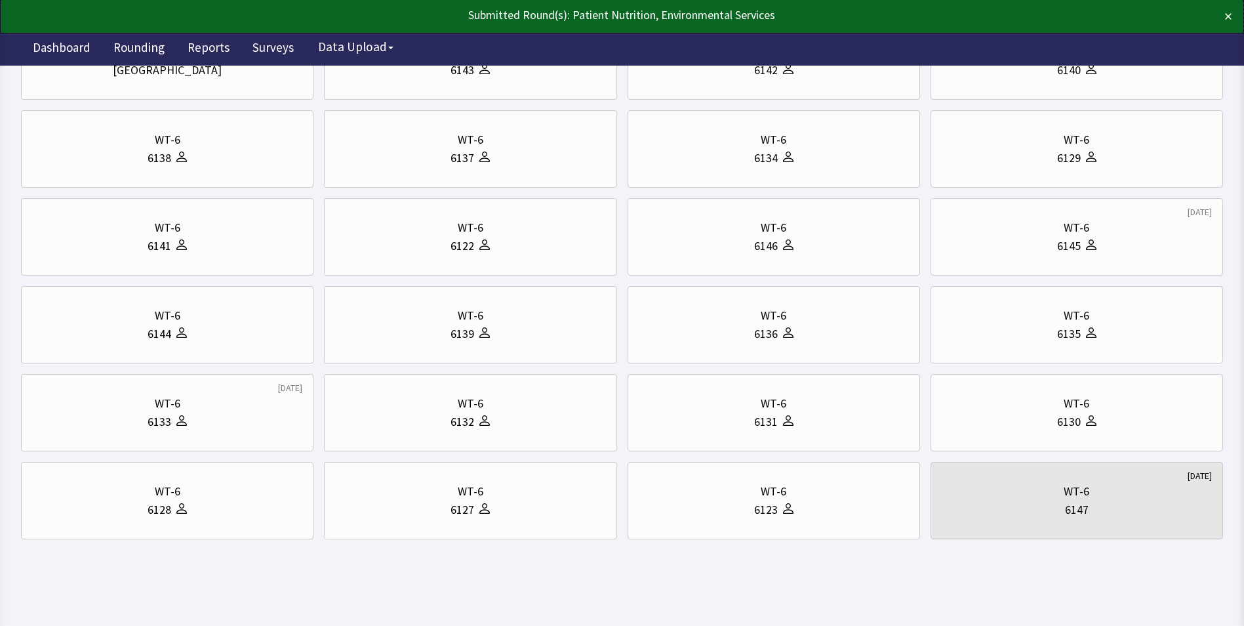
scroll to position [0, 0]
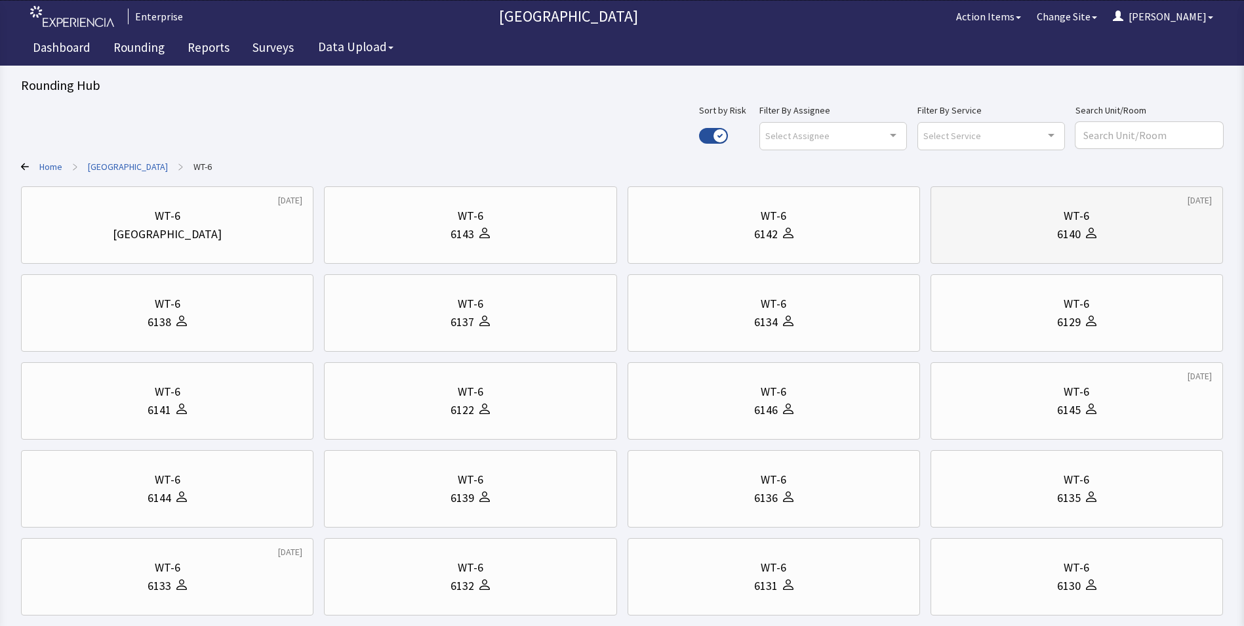
click at [1032, 211] on div "WT-6" at bounding box center [1077, 216] width 270 height 18
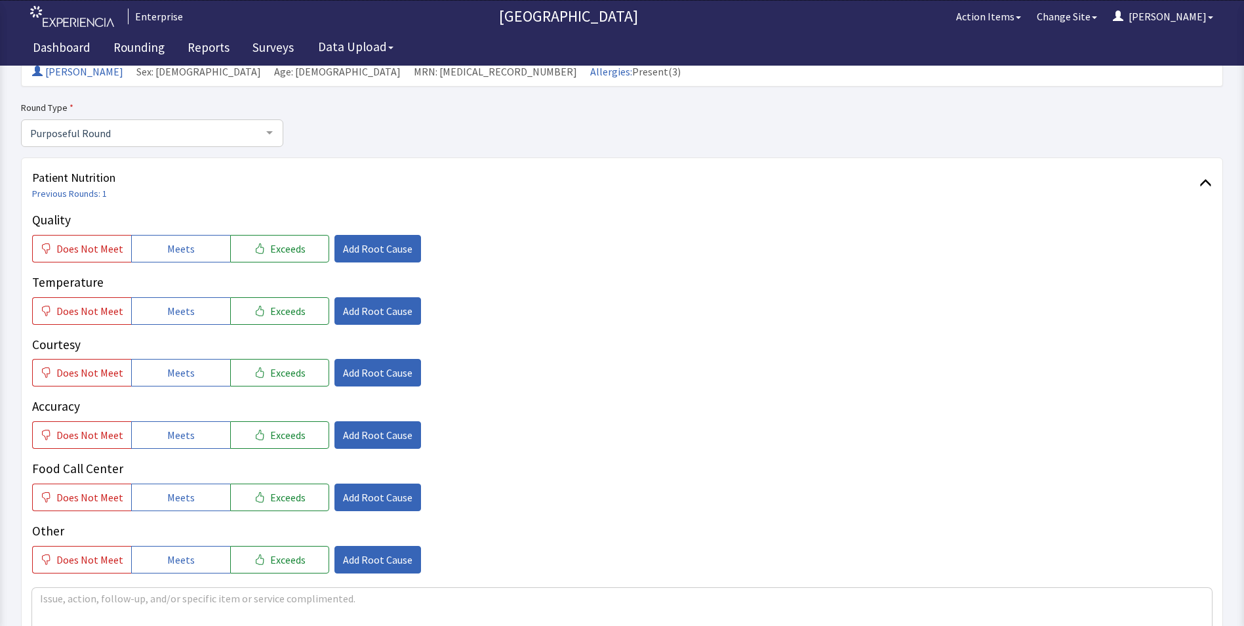
scroll to position [131, 0]
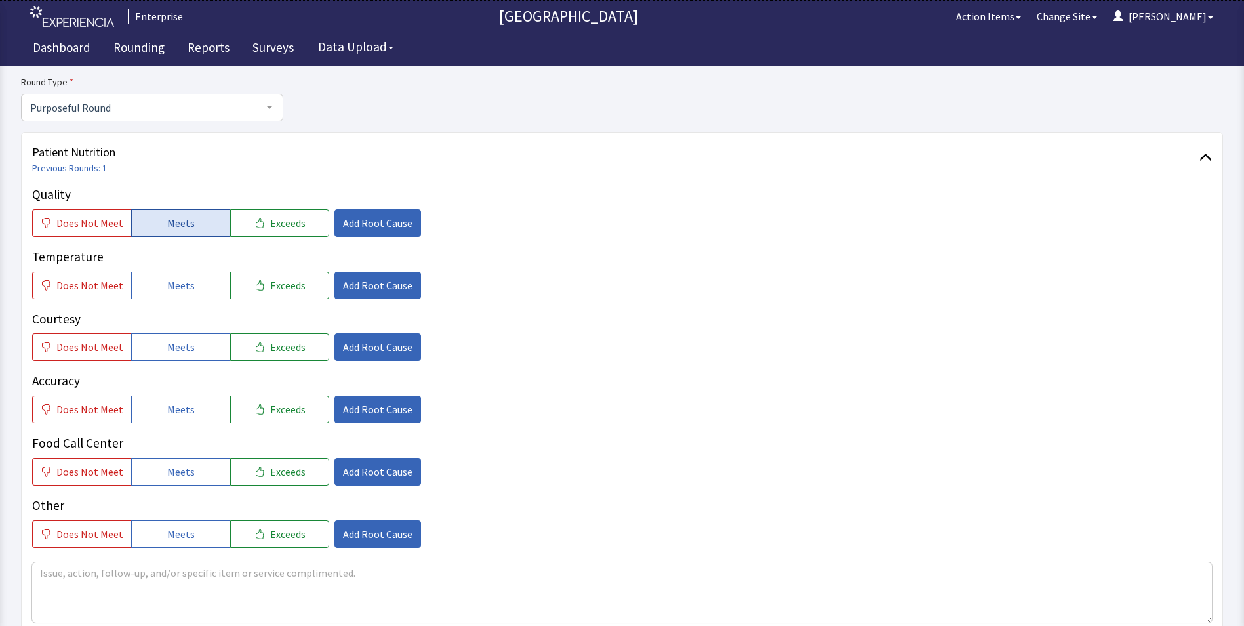
drag, startPoint x: 169, startPoint y: 230, endPoint x: 169, endPoint y: 264, distance: 34.8
click at [169, 230] on span "Meets" at bounding box center [181, 223] width 28 height 16
drag, startPoint x: 169, startPoint y: 282, endPoint x: 171, endPoint y: 309, distance: 27.0
click at [169, 293] on span "Meets" at bounding box center [181, 285] width 28 height 16
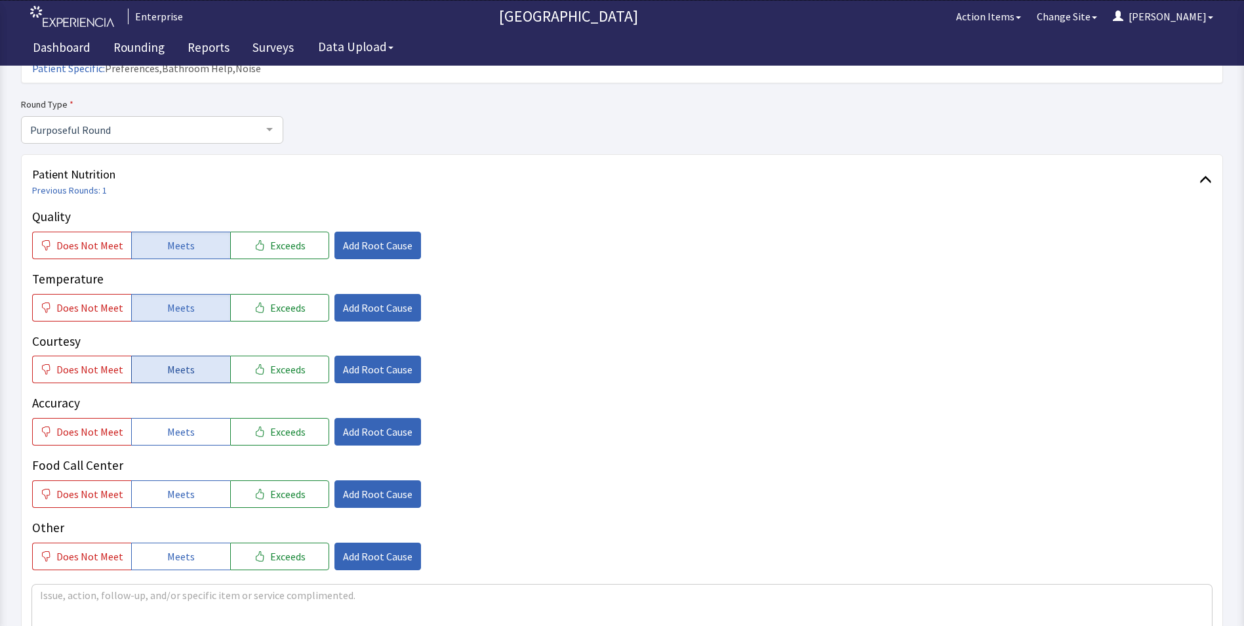
drag, startPoint x: 173, startPoint y: 342, endPoint x: 174, endPoint y: 356, distance: 14.4
click at [174, 361] on span "Meets" at bounding box center [181, 369] width 28 height 16
drag, startPoint x: 167, startPoint y: 409, endPoint x: 167, endPoint y: 441, distance: 32.8
click at [167, 419] on button "Meets" at bounding box center [180, 432] width 99 height 28
drag, startPoint x: 164, startPoint y: 461, endPoint x: 182, endPoint y: 430, distance: 36.4
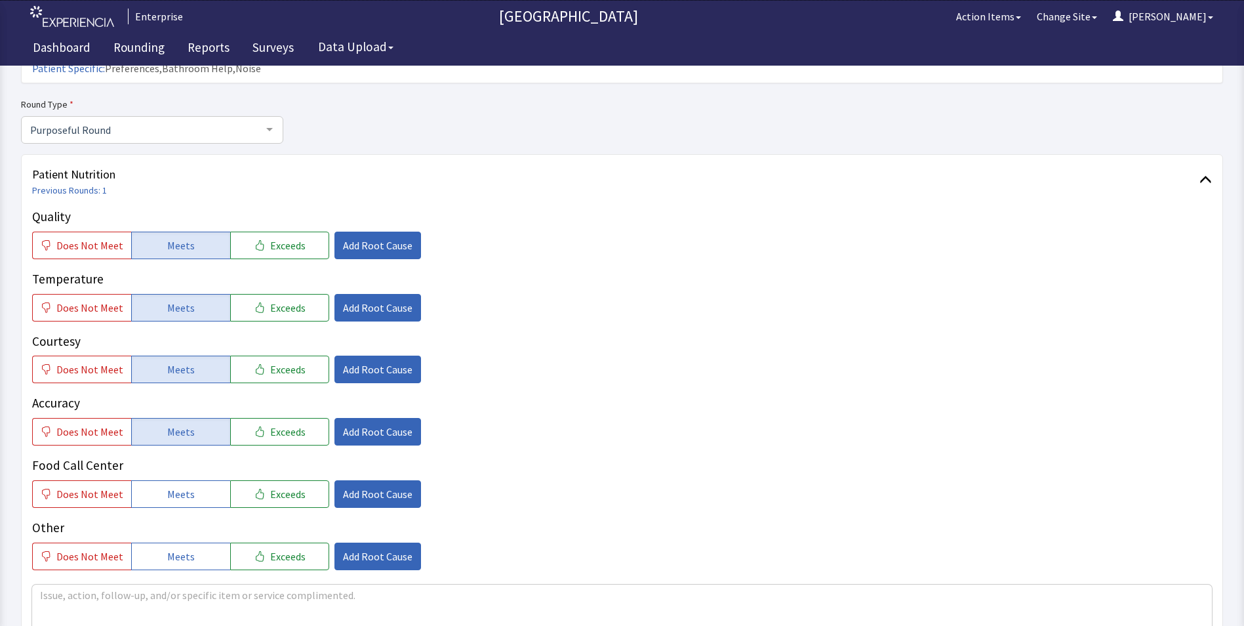
click at [164, 480] on button "Meets" at bounding box center [180, 494] width 99 height 28
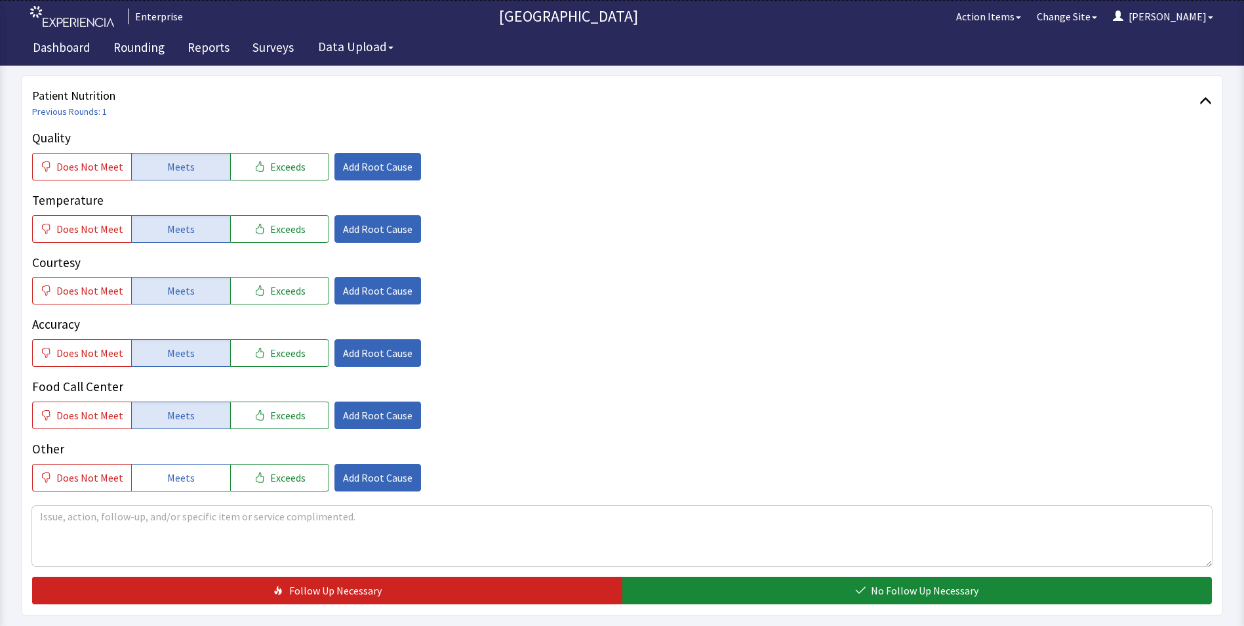
scroll to position [328, 0]
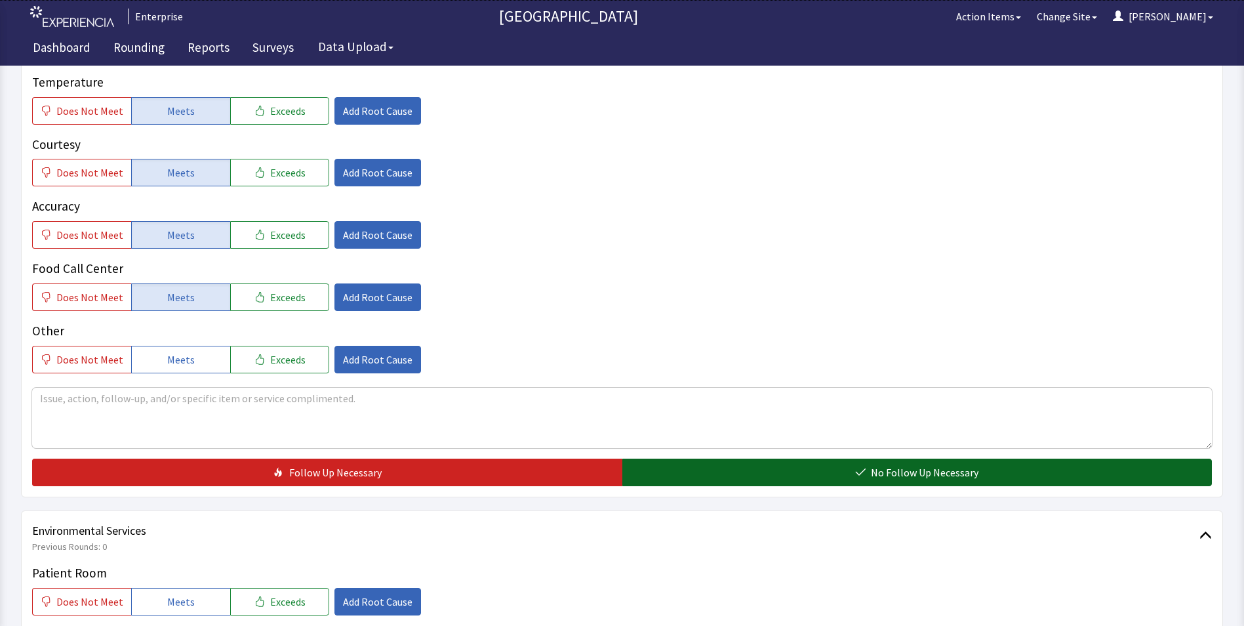
click at [667, 462] on button "No Follow Up Necessary" at bounding box center [917, 472] width 590 height 28
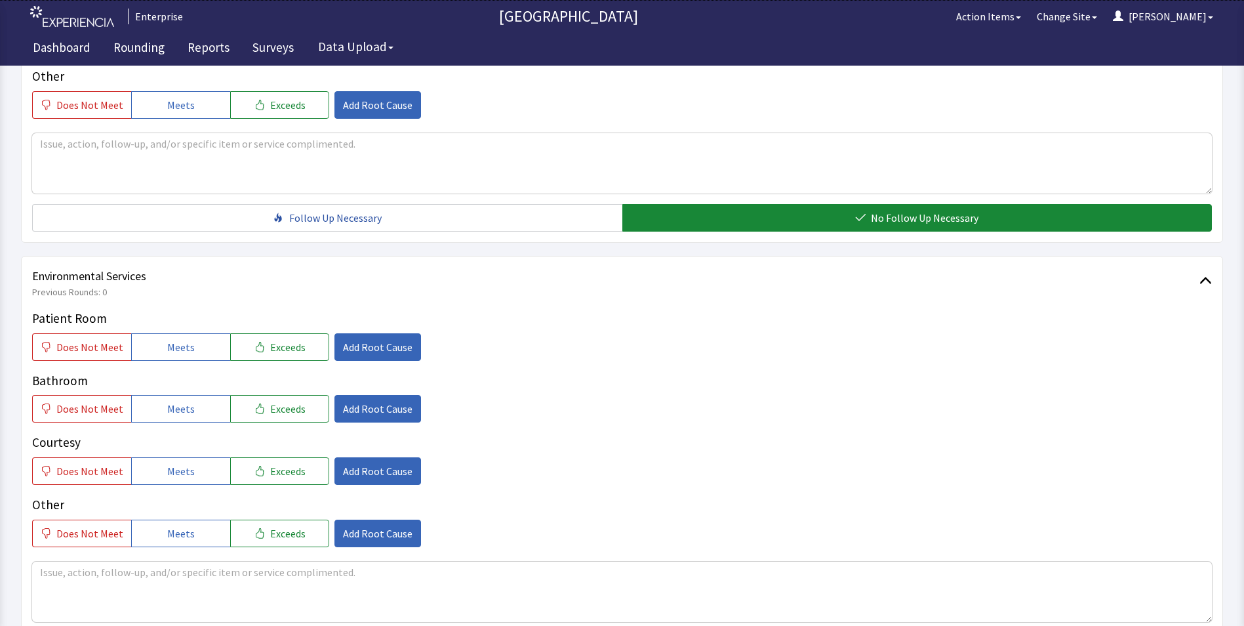
scroll to position [590, 0]
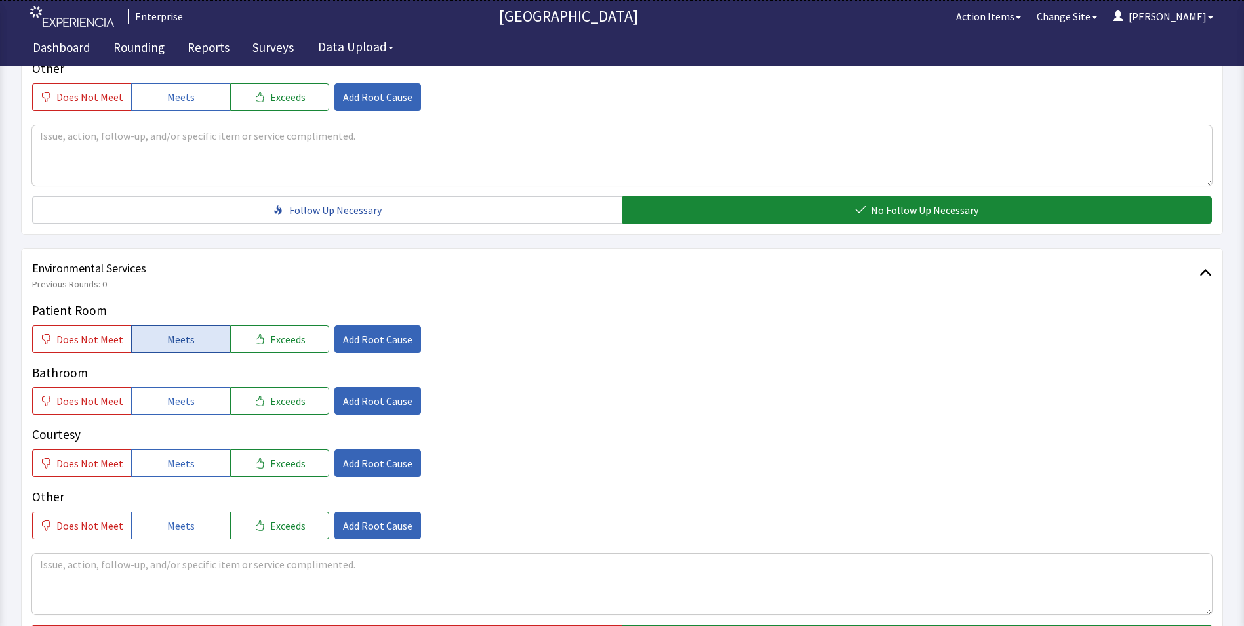
click at [167, 331] on span "Meets" at bounding box center [181, 339] width 28 height 16
drag, startPoint x: 171, startPoint y: 378, endPoint x: 179, endPoint y: 394, distance: 18.5
click at [174, 393] on span "Meets" at bounding box center [181, 401] width 28 height 16
click at [184, 455] on span "Meets" at bounding box center [181, 463] width 28 height 16
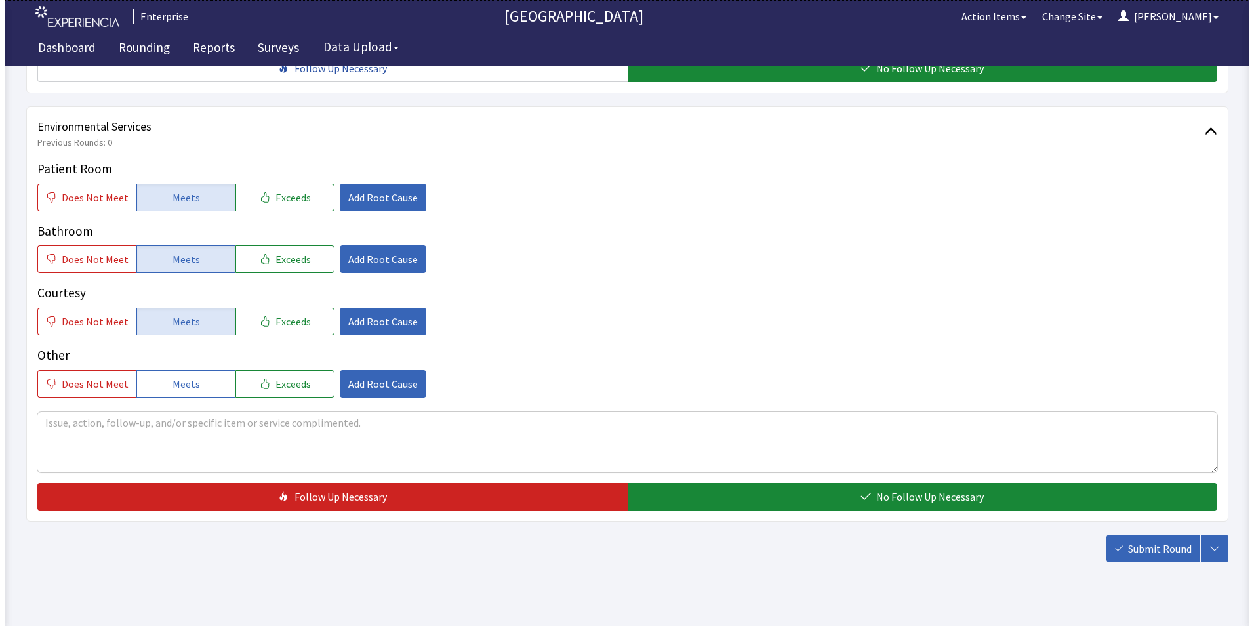
scroll to position [733, 0]
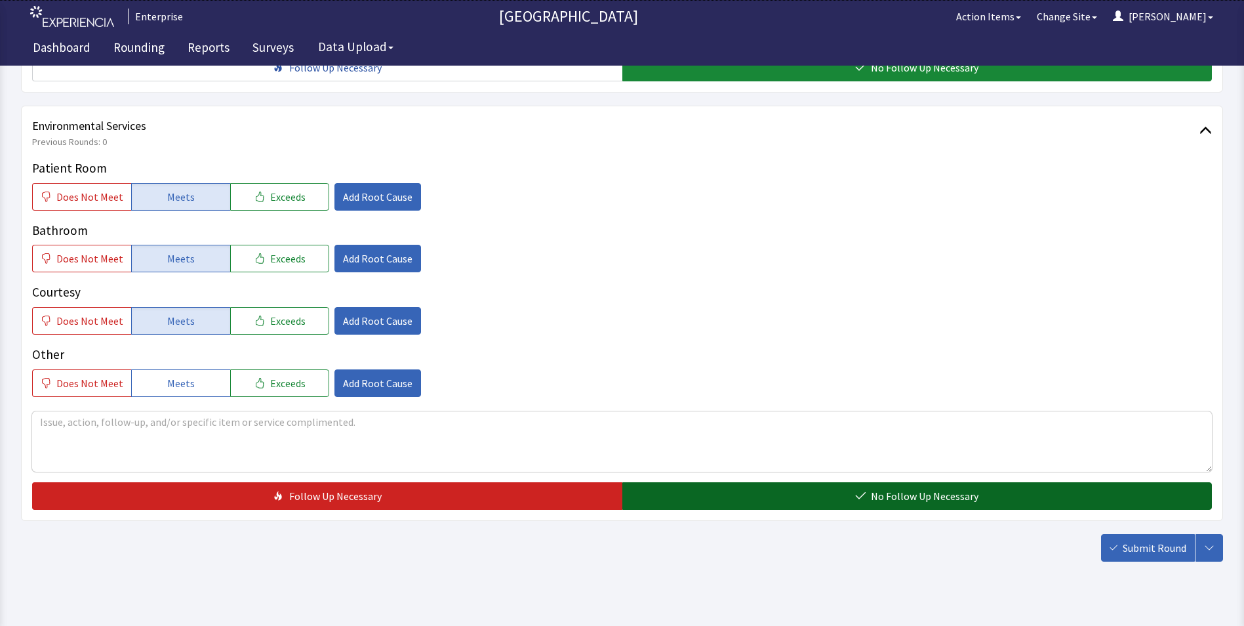
click at [689, 482] on button "No Follow Up Necessary" at bounding box center [917, 496] width 590 height 28
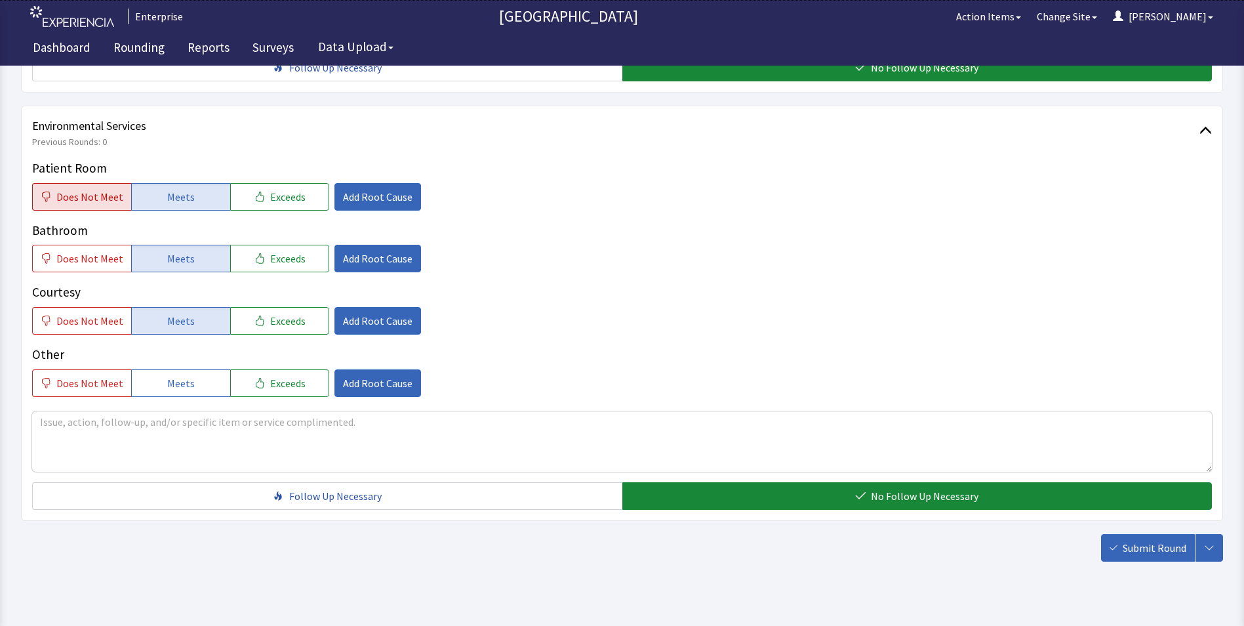
click at [61, 189] on span "Does Not Meet" at bounding box center [89, 197] width 67 height 16
click at [357, 189] on span "Add Root Cause" at bounding box center [378, 197] width 70 height 16
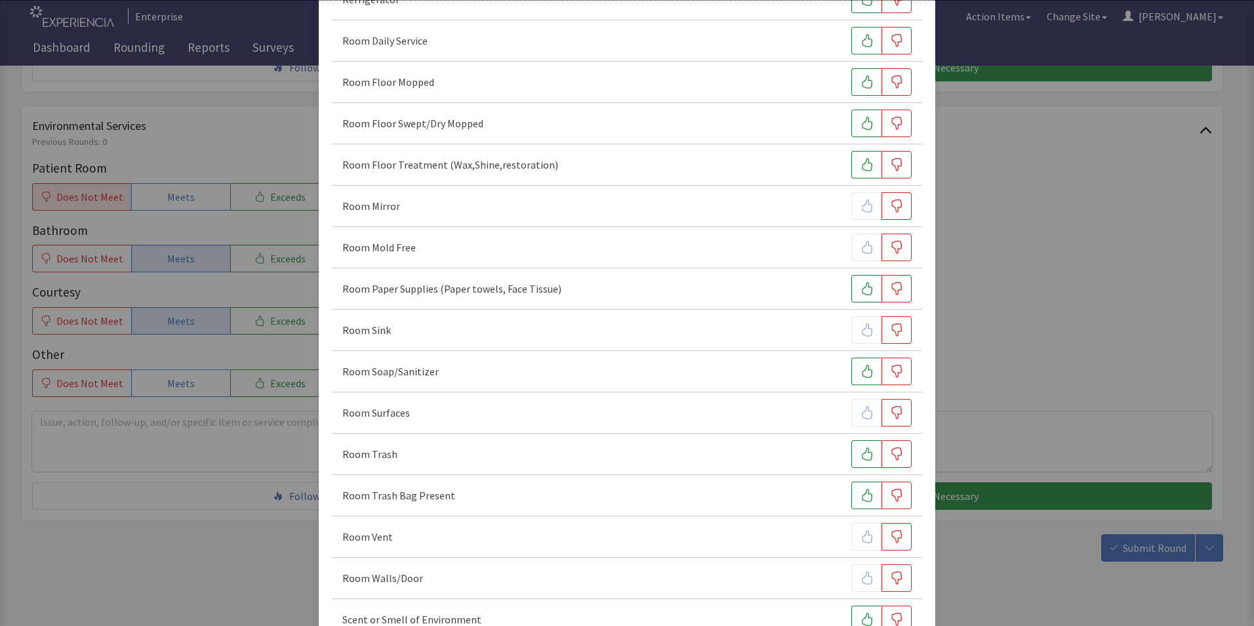
scroll to position [590, 0]
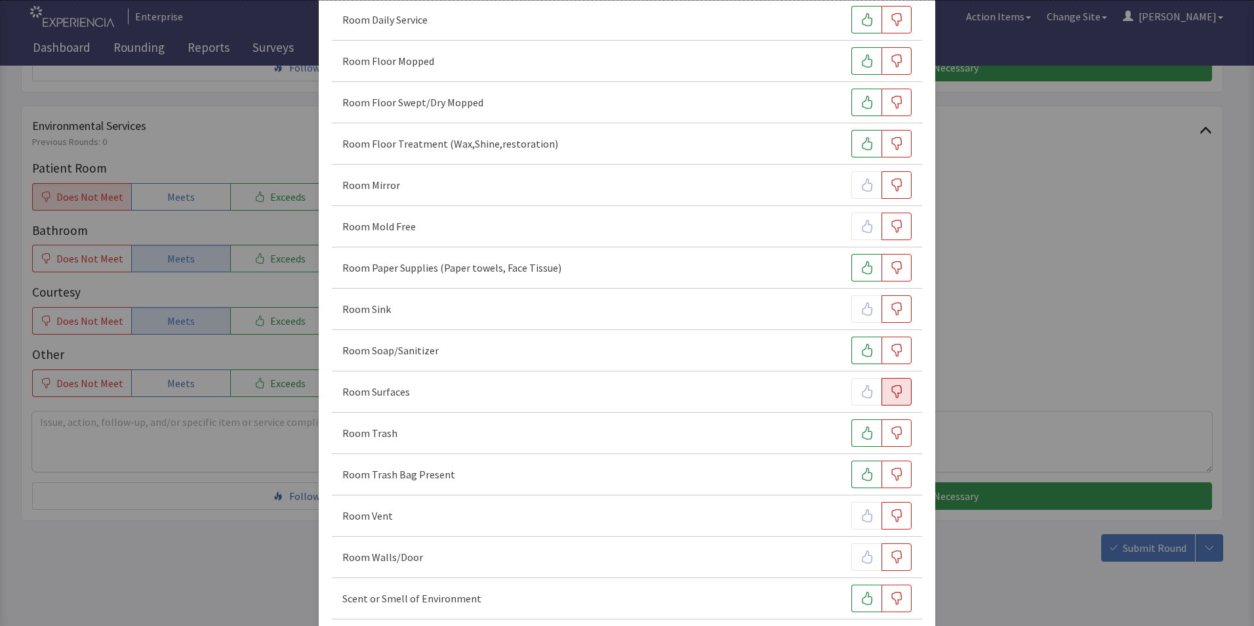
click at [893, 392] on icon "button" at bounding box center [896, 391] width 13 height 13
click at [860, 431] on icon "button" at bounding box center [866, 432] width 13 height 13
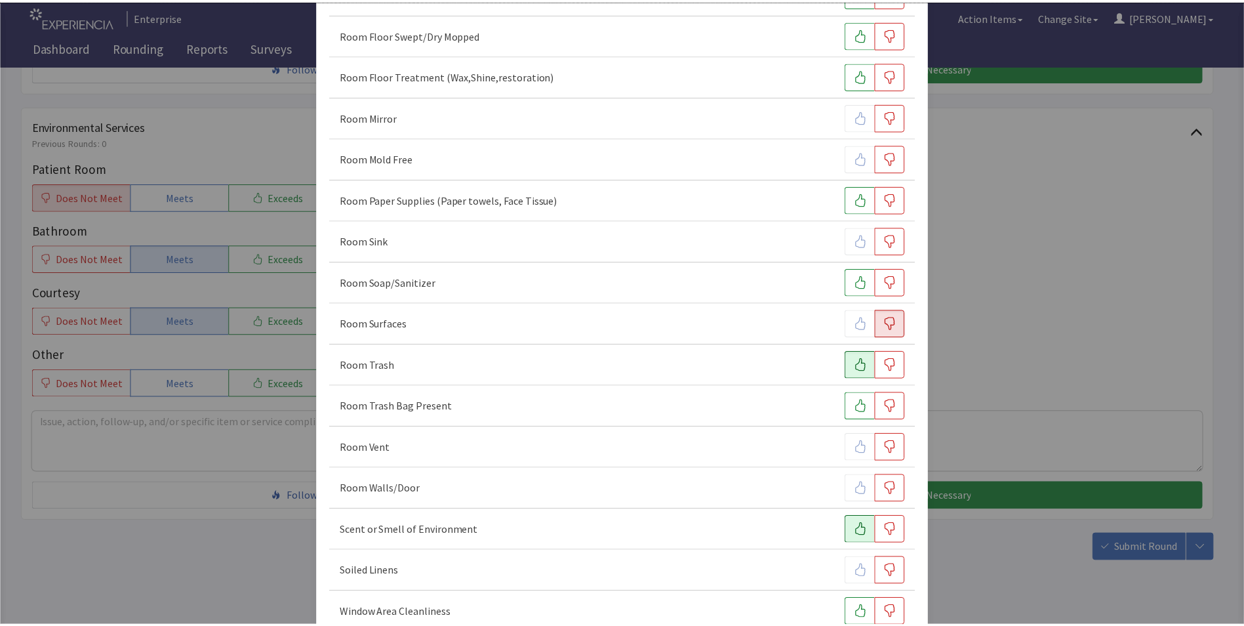
scroll to position [733, 0]
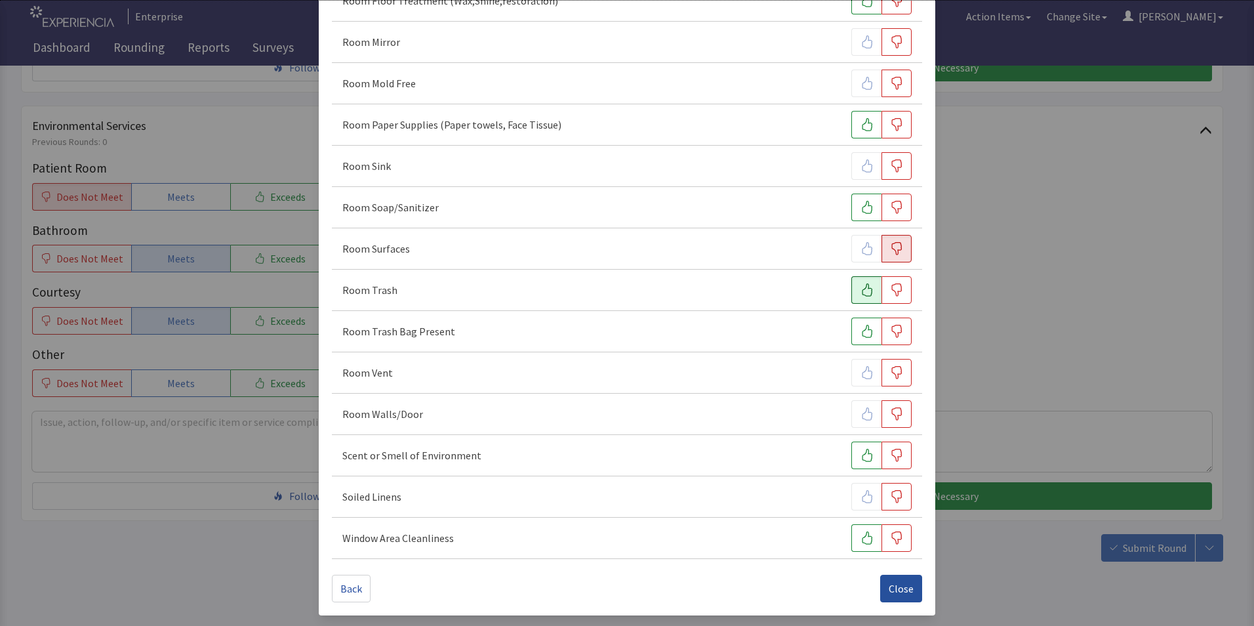
click at [893, 590] on span "Close" at bounding box center [901, 588] width 25 height 16
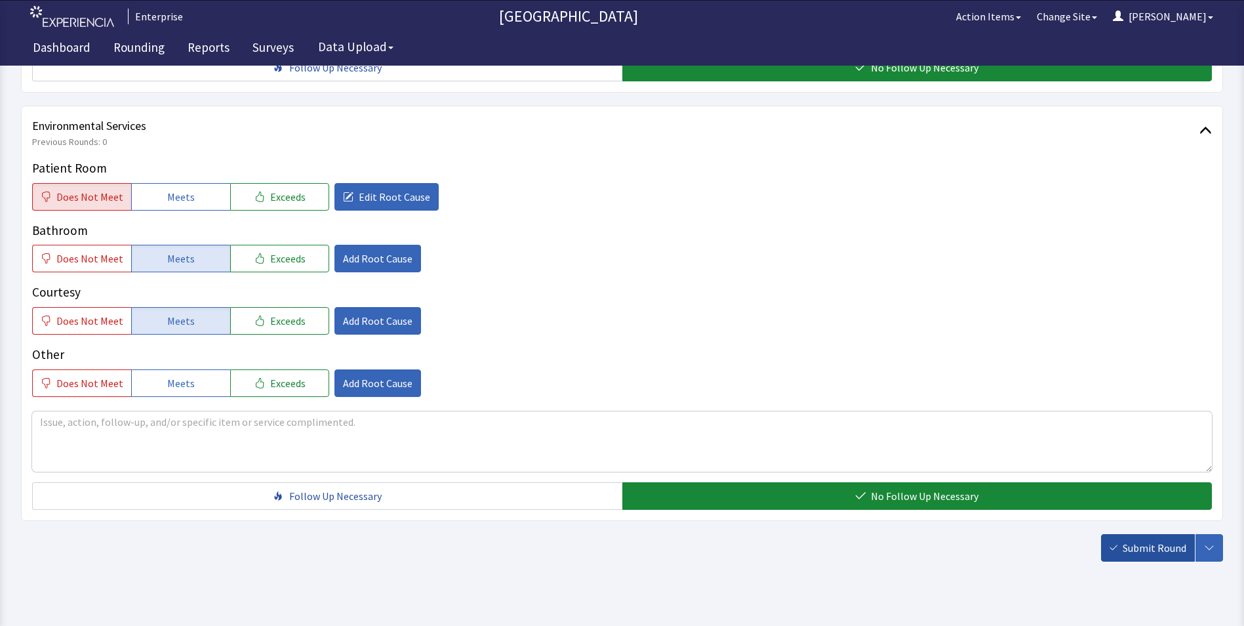
click at [1147, 535] on button "Submit Round" at bounding box center [1148, 548] width 94 height 28
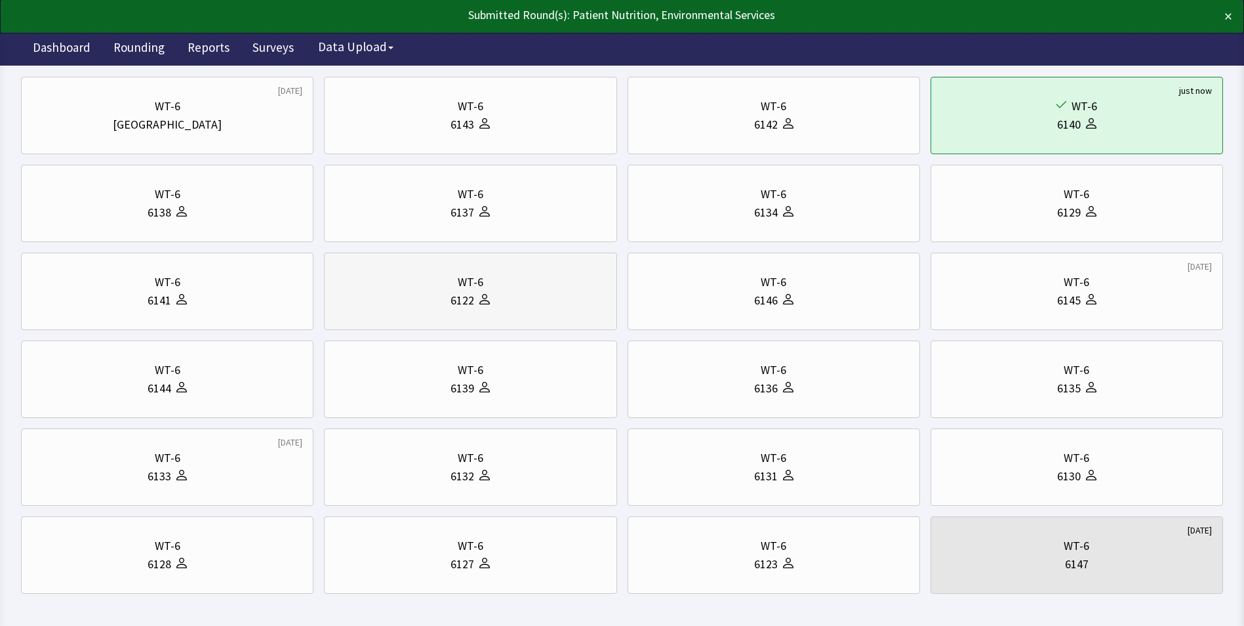
scroll to position [131, 0]
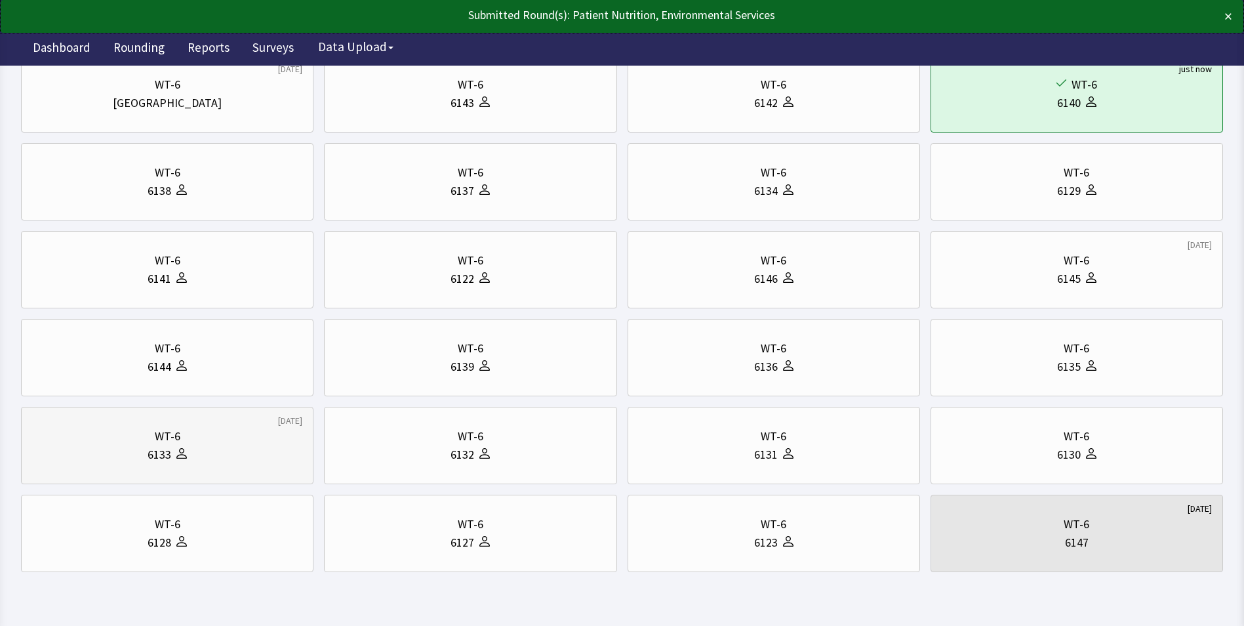
click at [222, 445] on div "6133" at bounding box center [167, 454] width 270 height 18
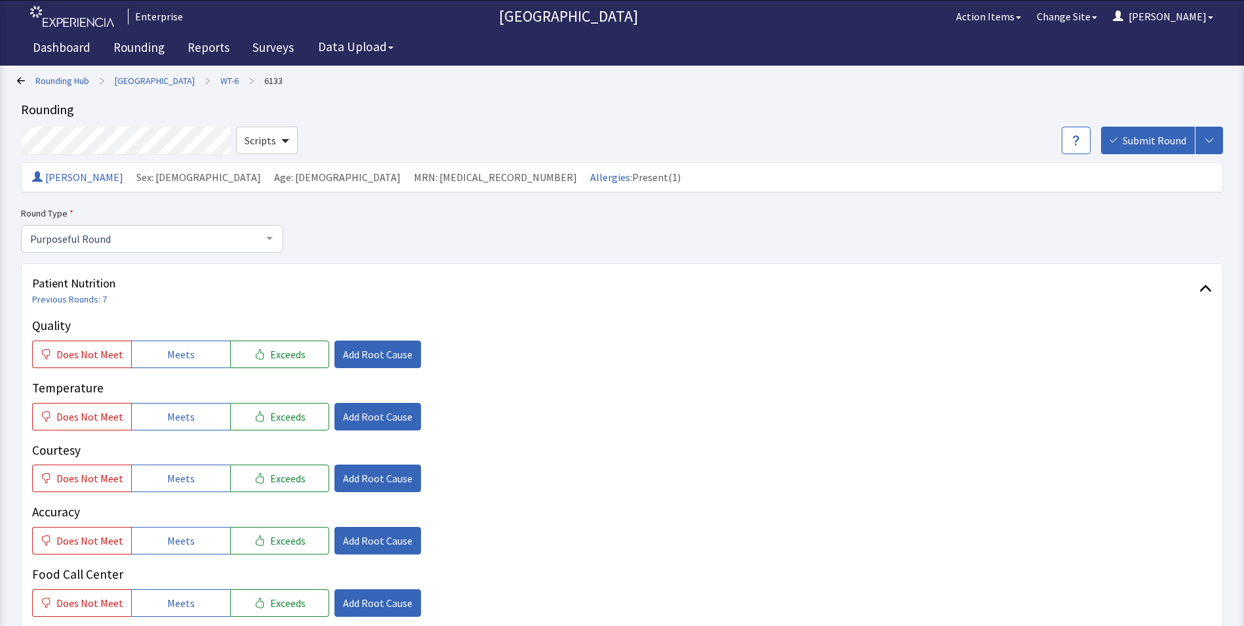
scroll to position [66, 0]
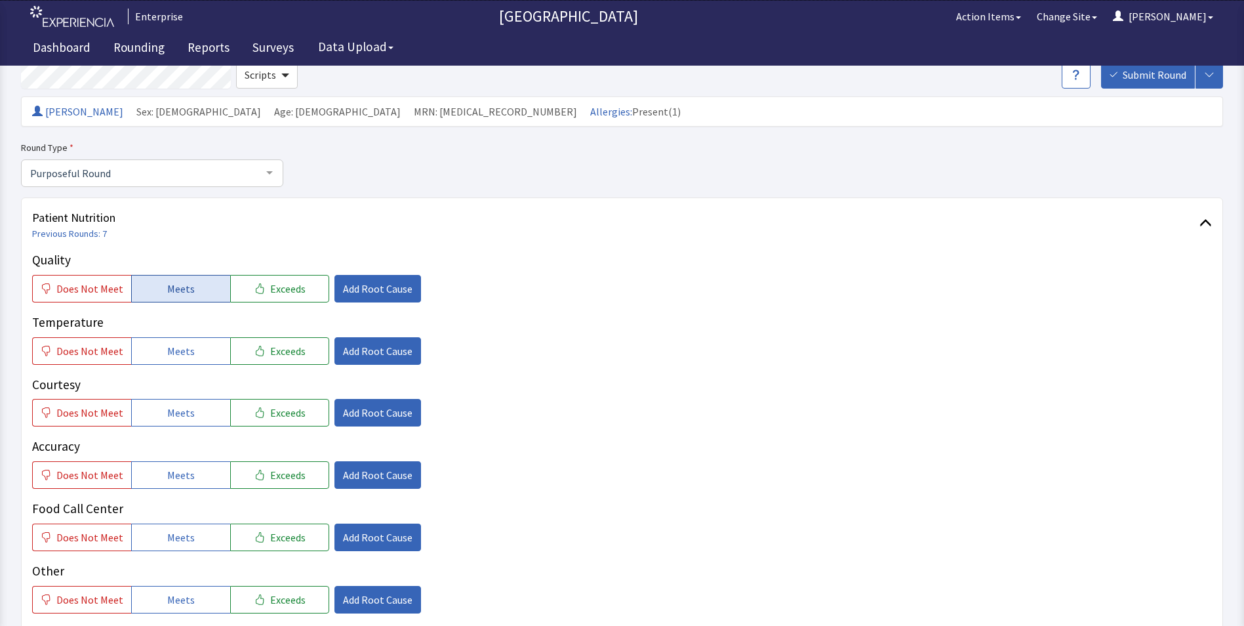
click at [178, 289] on span "Meets" at bounding box center [181, 289] width 28 height 16
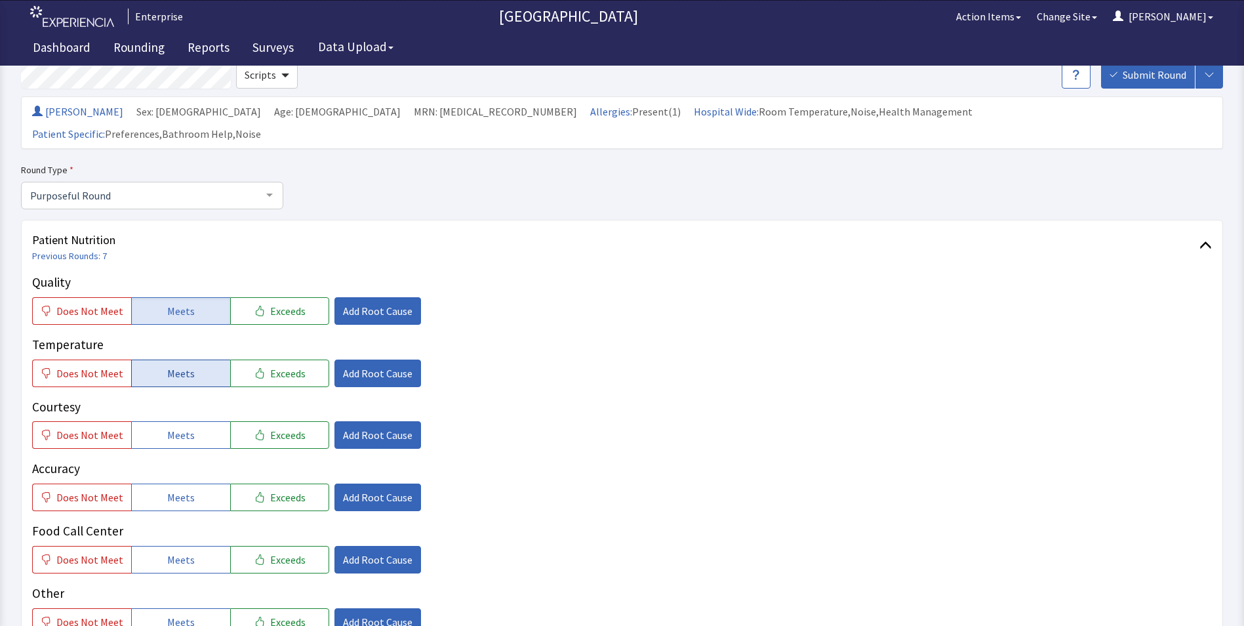
drag, startPoint x: 187, startPoint y: 347, endPoint x: 187, endPoint y: 355, distance: 7.9
click at [187, 365] on span "Meets" at bounding box center [181, 373] width 28 height 16
drag, startPoint x: 183, startPoint y: 411, endPoint x: 183, endPoint y: 428, distance: 17.1
click at [183, 421] on button "Meets" at bounding box center [180, 435] width 99 height 28
click at [182, 489] on span "Meets" at bounding box center [181, 497] width 28 height 16
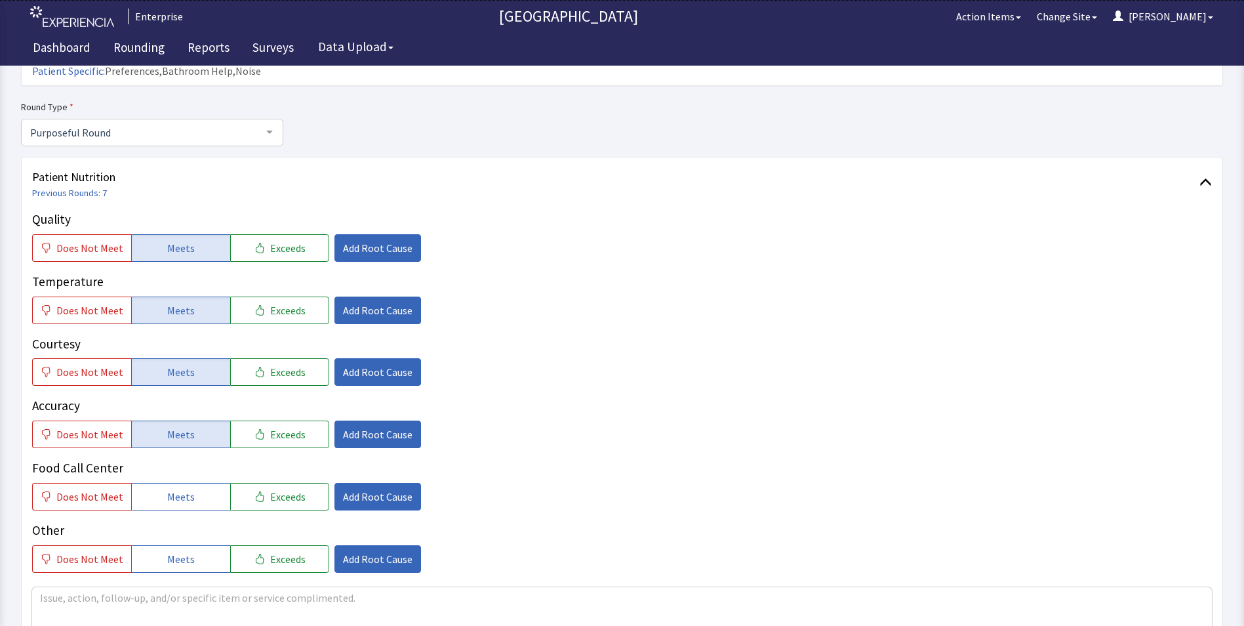
scroll to position [197, 0]
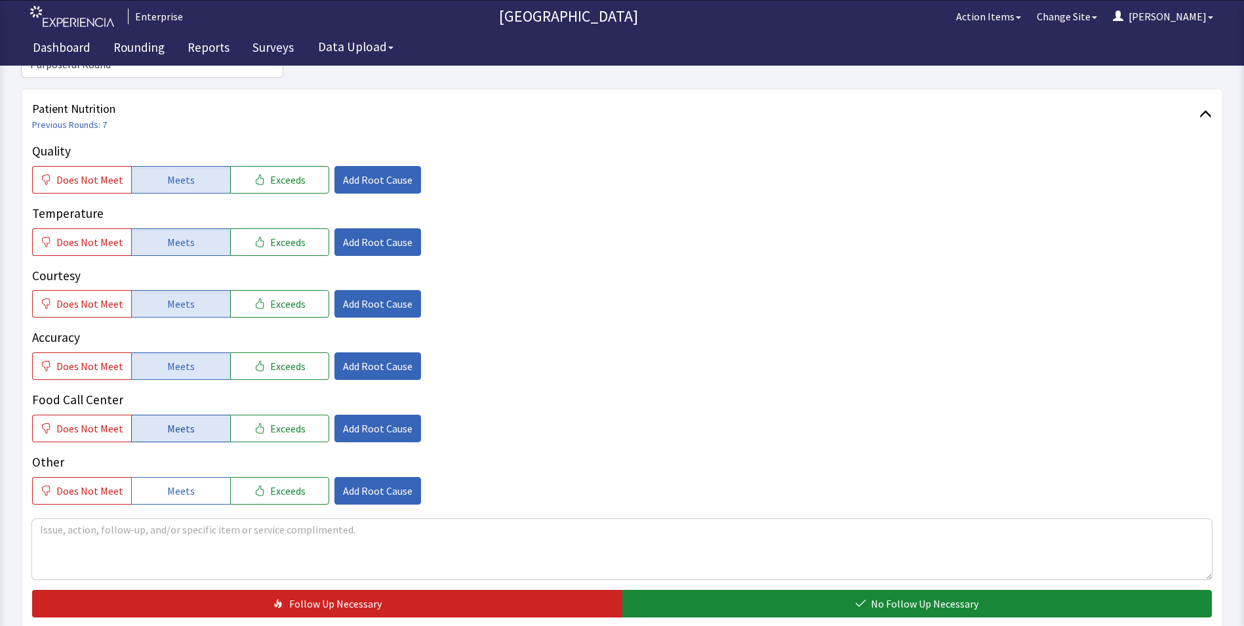
drag, startPoint x: 180, startPoint y: 403, endPoint x: 458, endPoint y: 518, distance: 301.7
click at [180, 420] on span "Meets" at bounding box center [181, 428] width 28 height 16
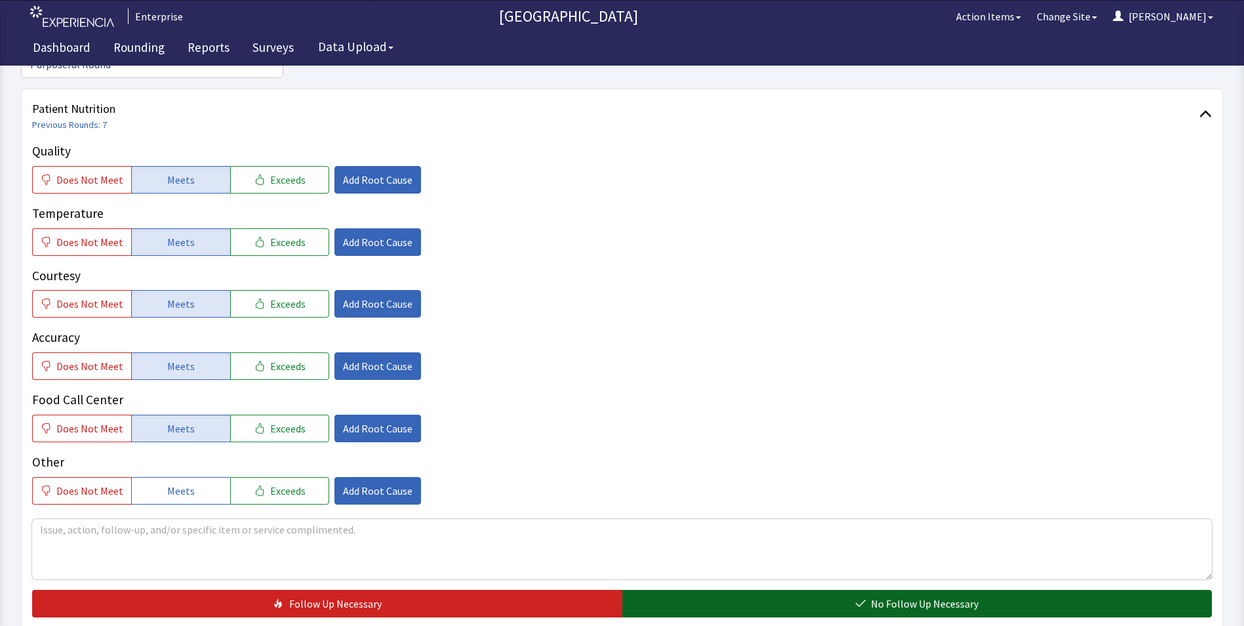
click at [691, 593] on button "No Follow Up Necessary" at bounding box center [917, 604] width 590 height 28
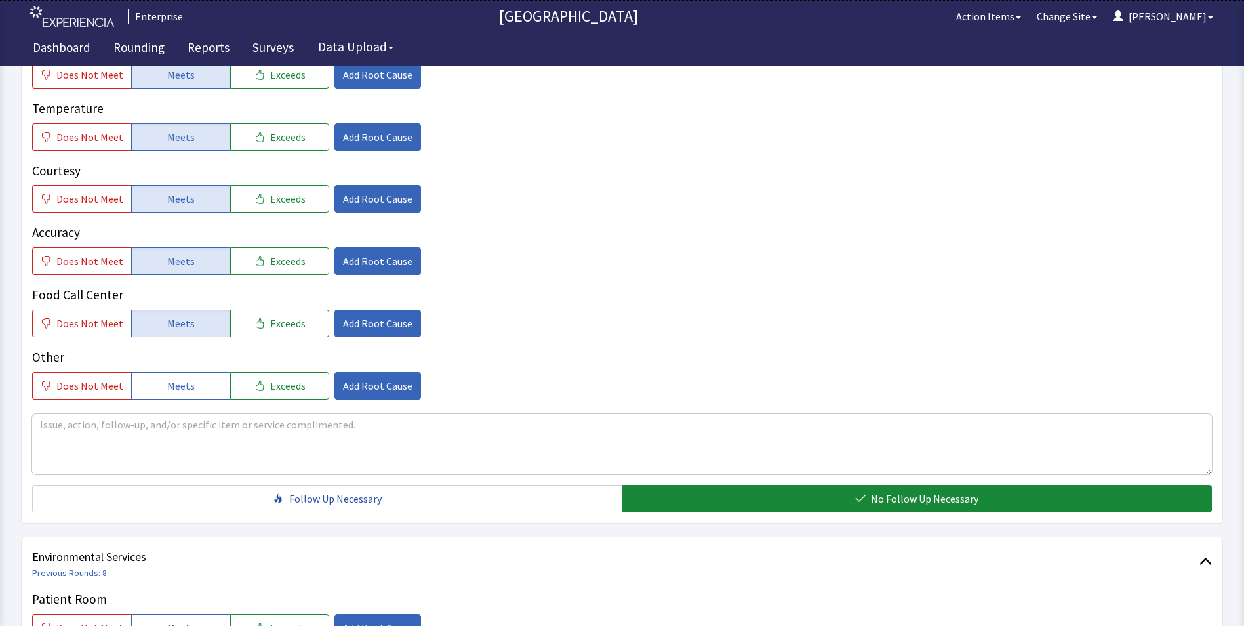
scroll to position [525, 0]
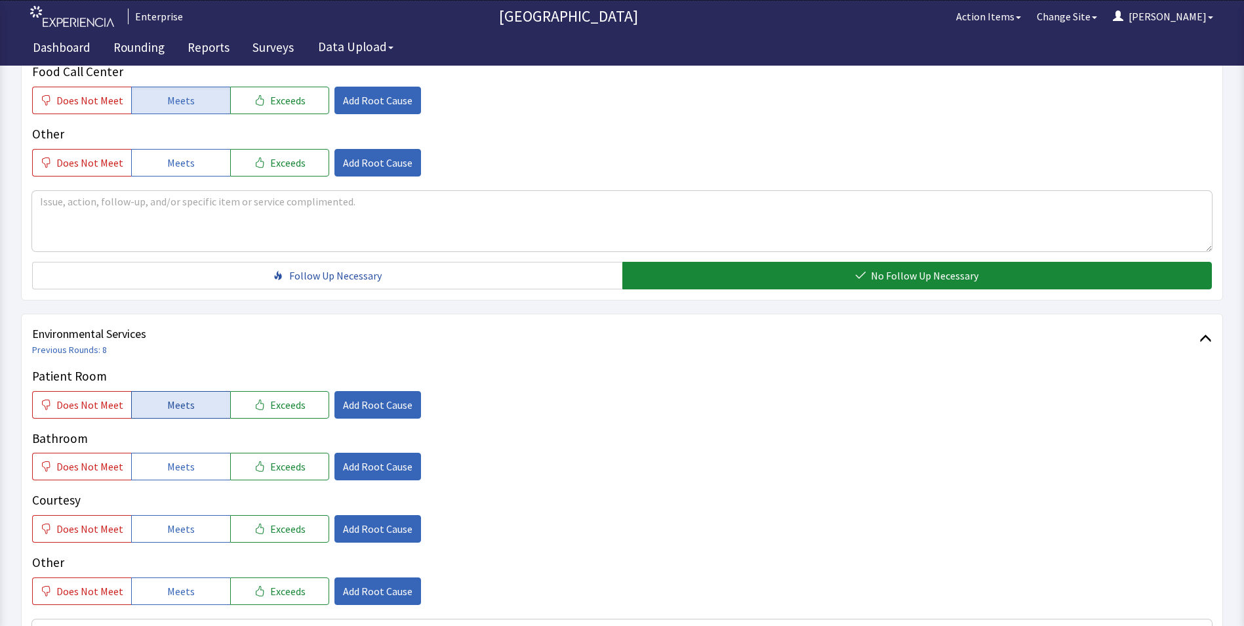
drag, startPoint x: 164, startPoint y: 376, endPoint x: 165, endPoint y: 390, distance: 13.1
click at [167, 397] on span "Meets" at bounding box center [181, 405] width 28 height 16
drag, startPoint x: 167, startPoint y: 440, endPoint x: 172, endPoint y: 458, distance: 18.9
click at [171, 453] on button "Meets" at bounding box center [180, 467] width 99 height 28
click at [174, 521] on span "Meets" at bounding box center [181, 529] width 28 height 16
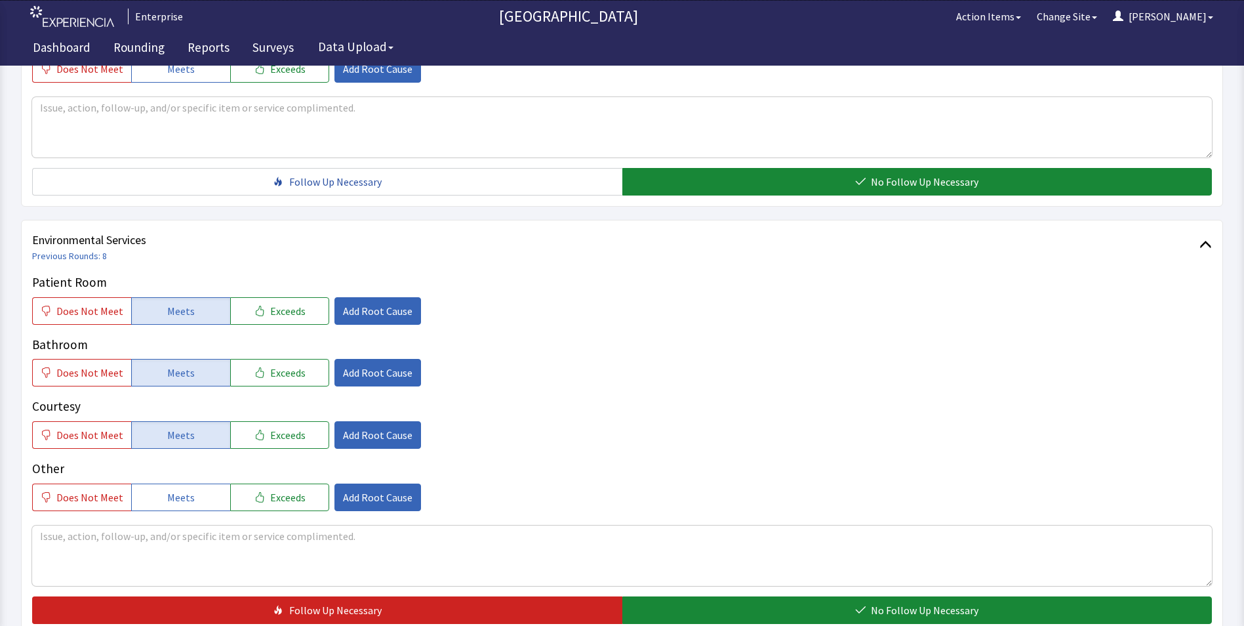
scroll to position [721, 0]
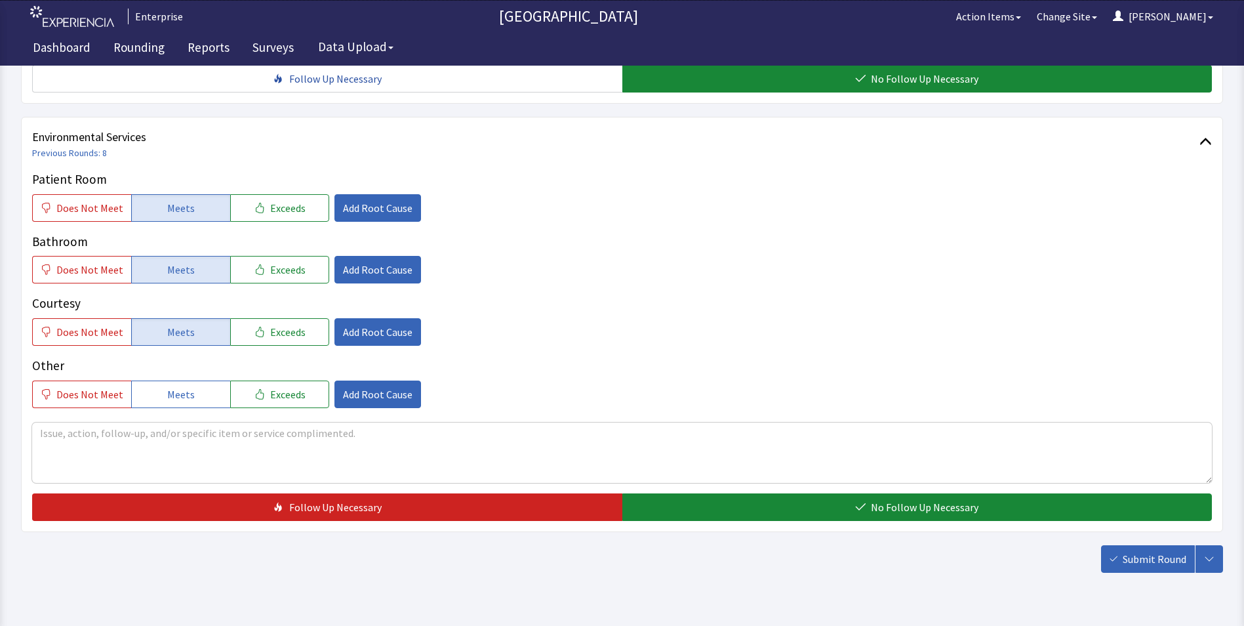
drag, startPoint x: 660, startPoint y: 488, endPoint x: 853, endPoint y: 508, distance: 193.8
click at [663, 493] on button "No Follow Up Necessary" at bounding box center [917, 507] width 590 height 28
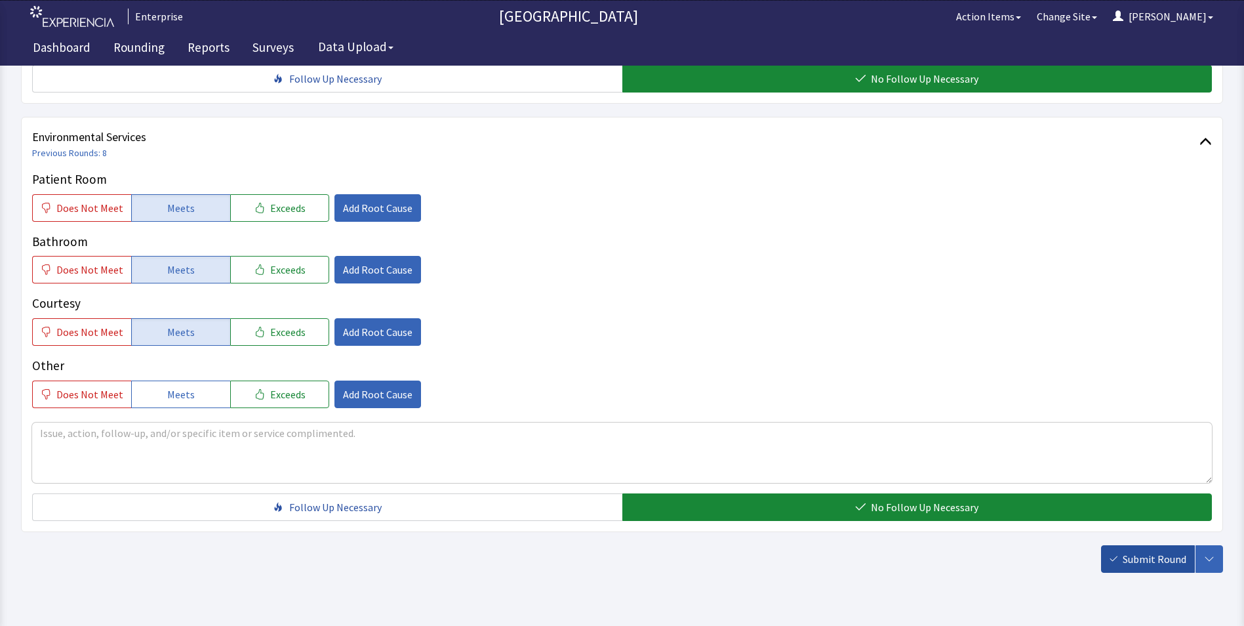
click at [1131, 551] on span "Submit Round" at bounding box center [1155, 559] width 64 height 16
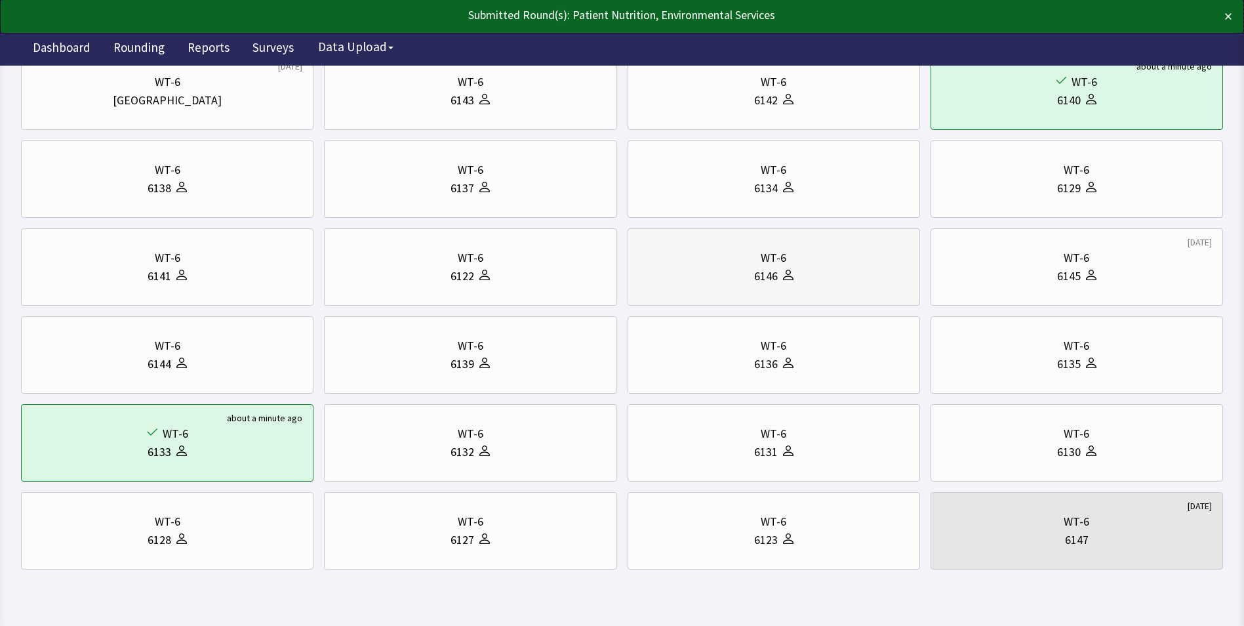
scroll to position [164, 0]
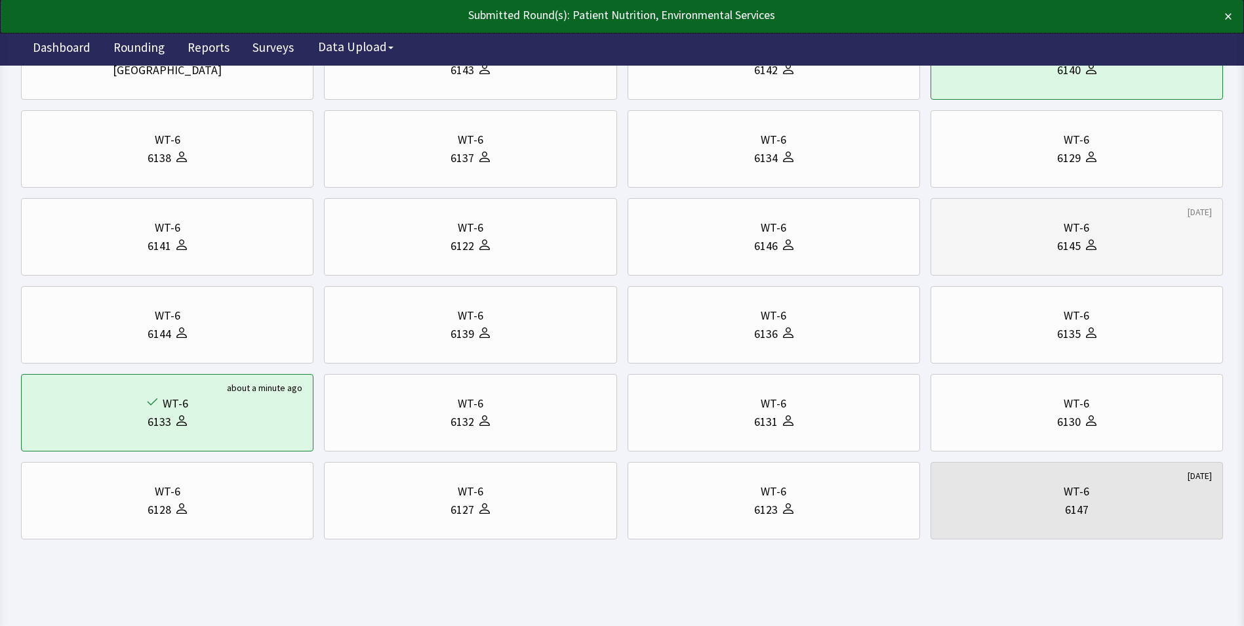
click at [1017, 241] on div "6145" at bounding box center [1077, 246] width 270 height 18
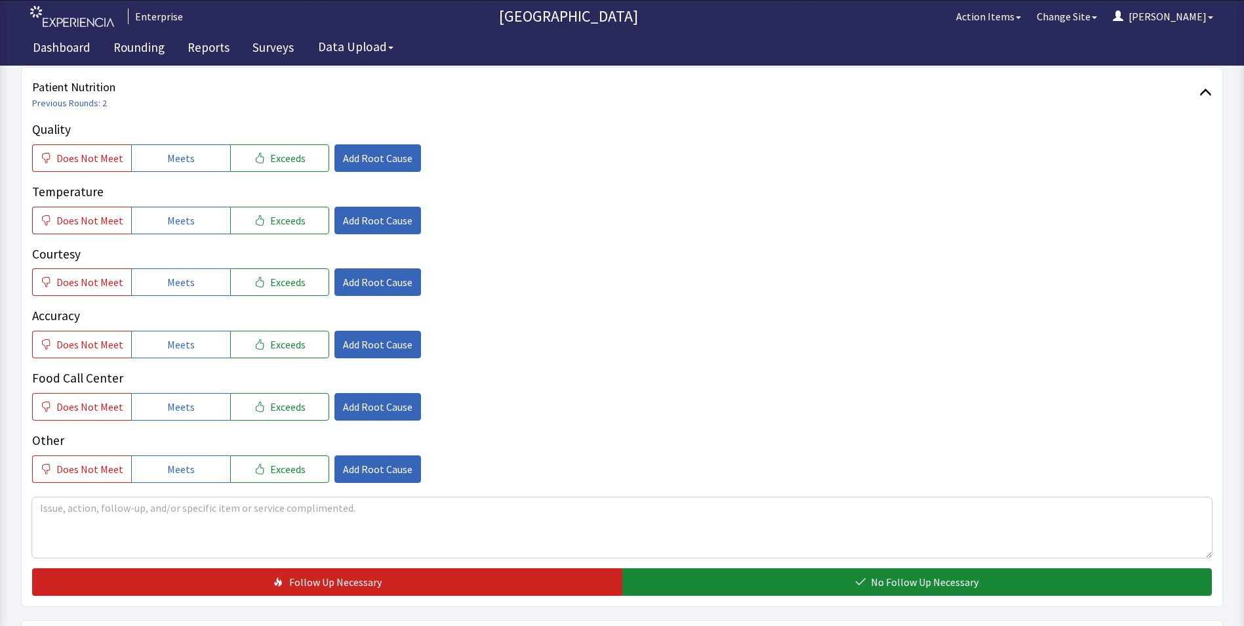
scroll to position [197, 0]
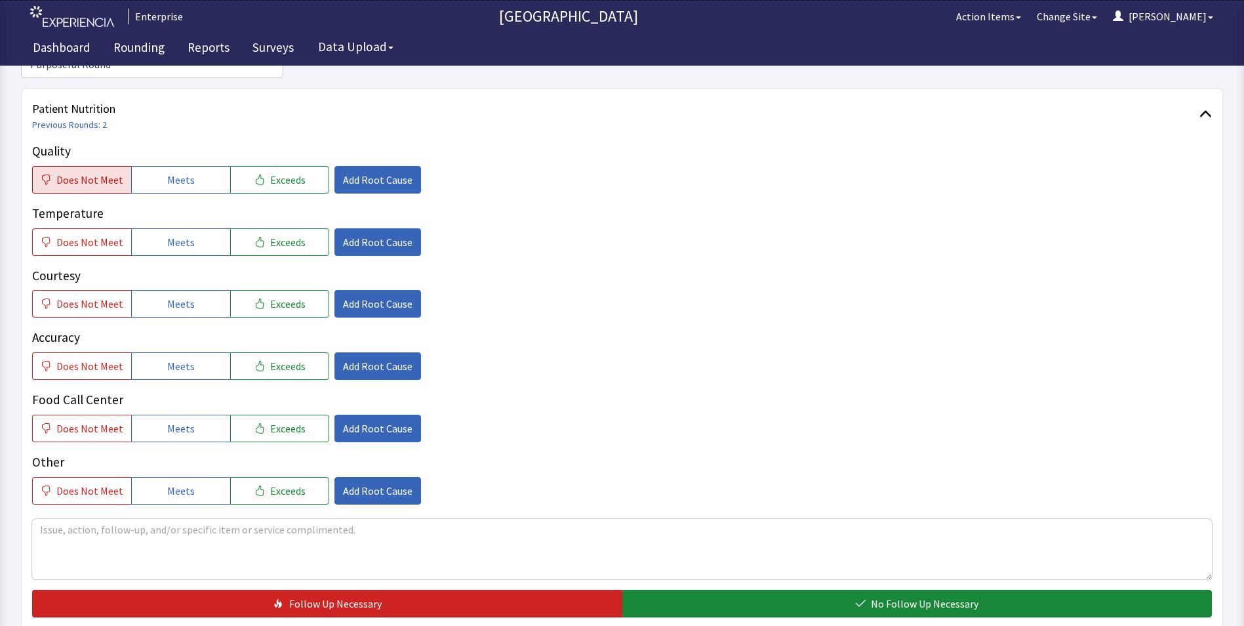
click at [106, 172] on span "Does Not Meet" at bounding box center [89, 180] width 67 height 16
drag, startPoint x: 351, startPoint y: 141, endPoint x: 357, endPoint y: 150, distance: 11.3
click at [352, 142] on div "Quality Does Not Meet Meets Exceeds Add Root Cause" at bounding box center [622, 168] width 1180 height 52
click at [361, 172] on span "Add Root Cause" at bounding box center [378, 180] width 70 height 16
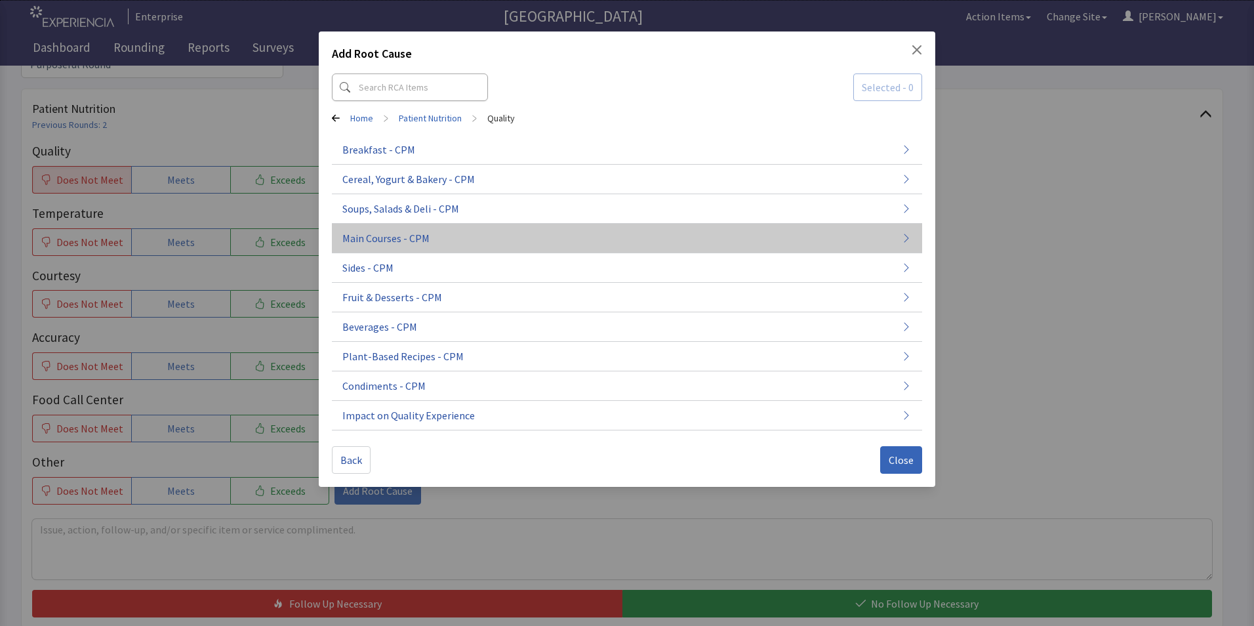
click at [420, 241] on span "Main Courses - CPM" at bounding box center [385, 238] width 87 height 16
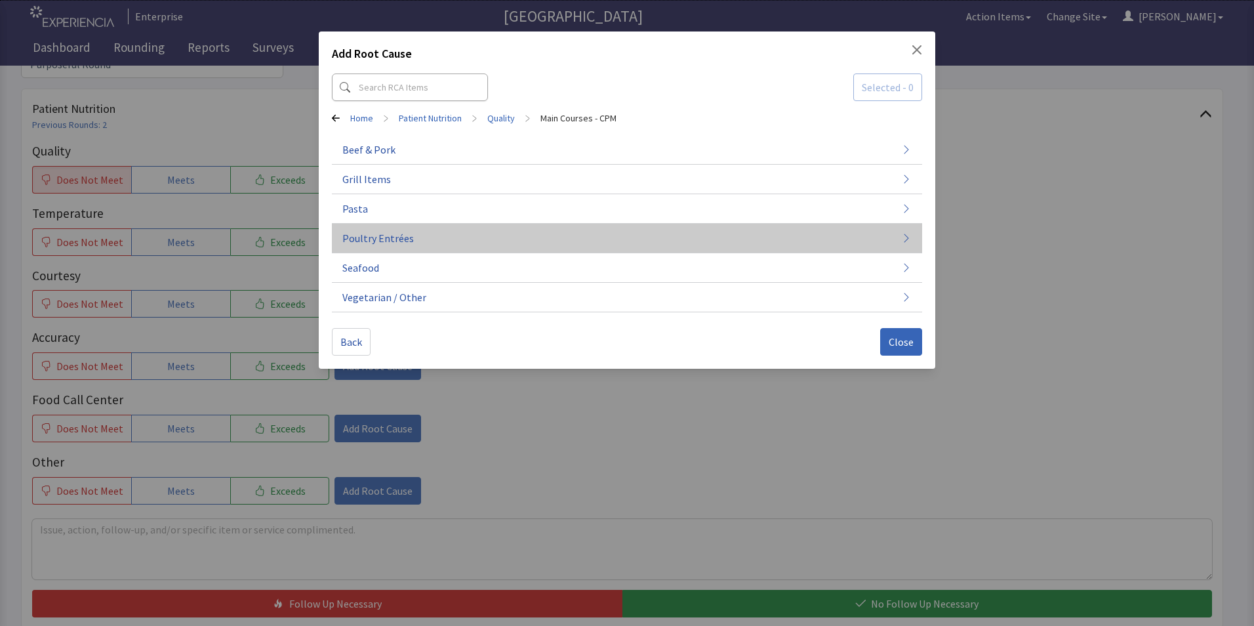
click at [413, 242] on button "Poultry Entrées" at bounding box center [627, 239] width 590 height 30
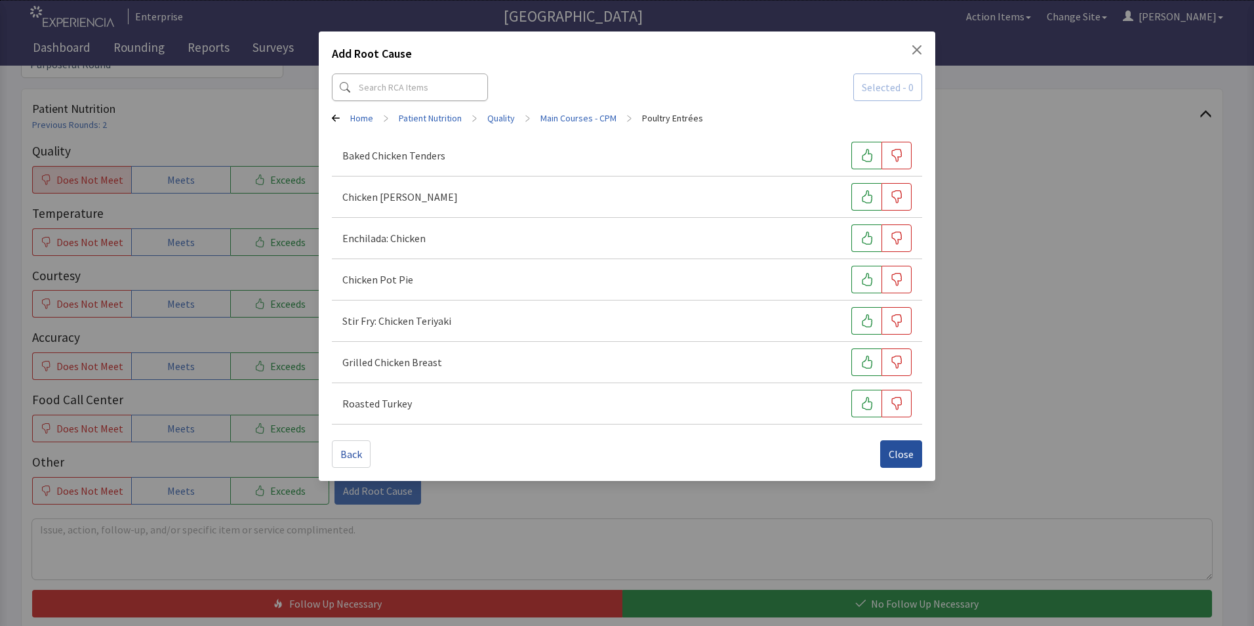
click at [900, 457] on span "Close" at bounding box center [901, 454] width 25 height 16
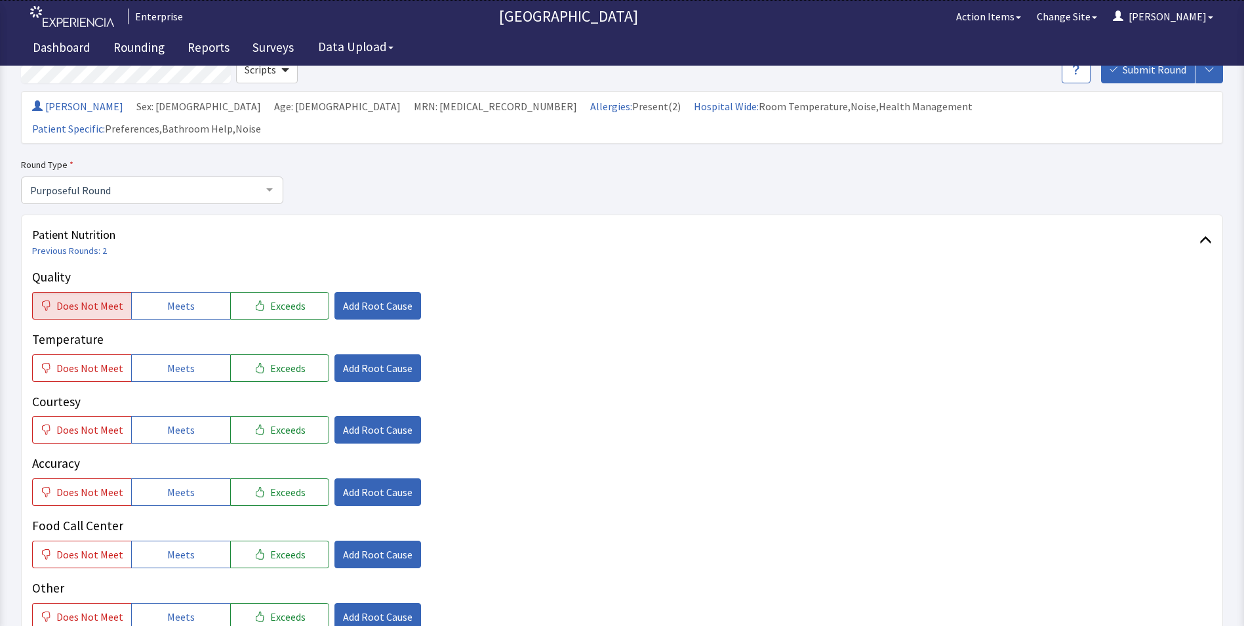
scroll to position [66, 0]
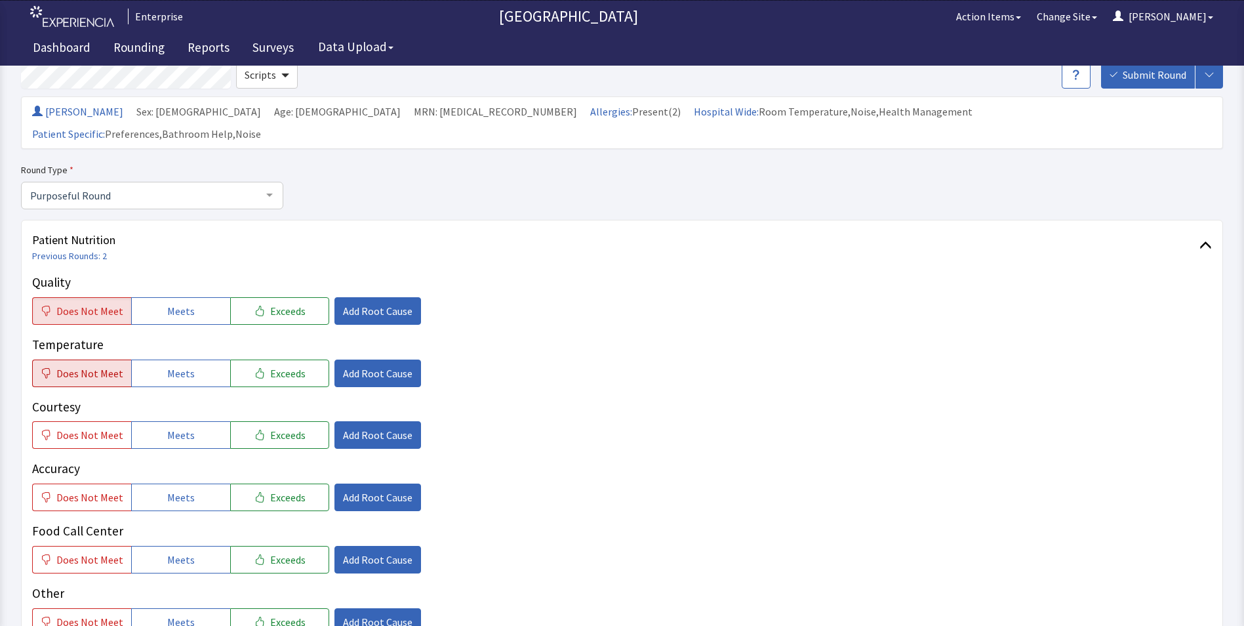
click at [63, 359] on button "Does Not Meet" at bounding box center [81, 373] width 99 height 28
click at [167, 303] on span "Meets" at bounding box center [181, 311] width 28 height 16
drag, startPoint x: 188, startPoint y: 414, endPoint x: 187, endPoint y: 434, distance: 19.7
click at [187, 421] on button "Meets" at bounding box center [180, 435] width 99 height 28
drag, startPoint x: 178, startPoint y: 482, endPoint x: 178, endPoint y: 509, distance: 26.9
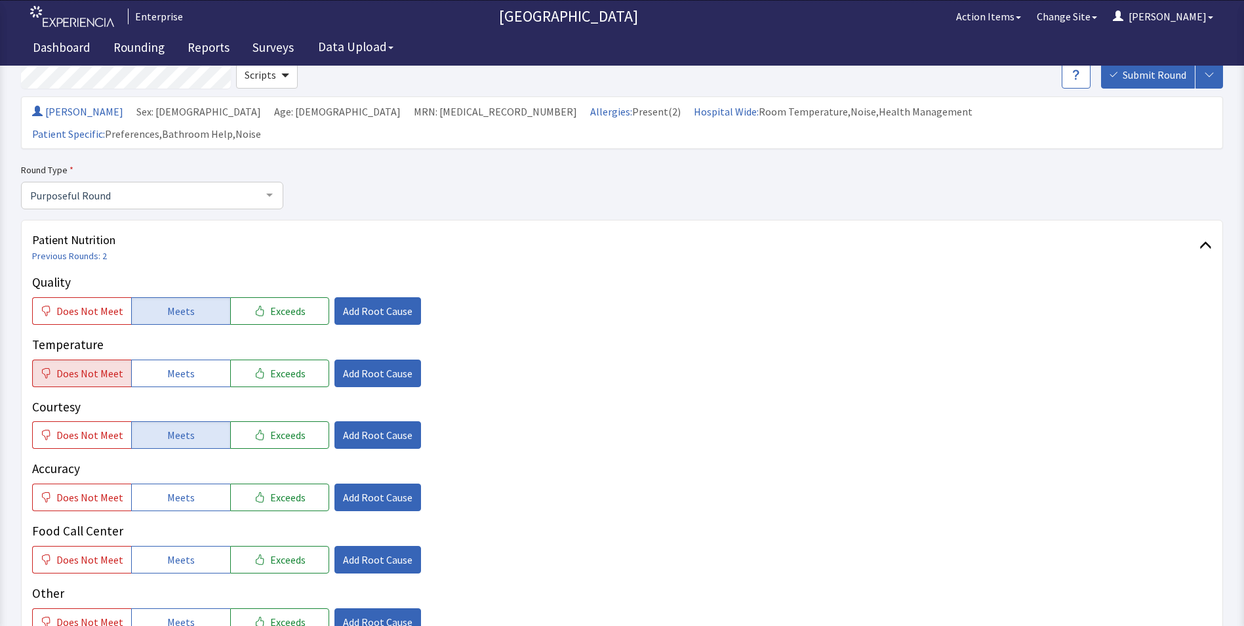
click at [178, 497] on div "Quality Does Not Meet Meets Exceeds Add Root Cause Temperature Does Not Meet Me…" at bounding box center [622, 454] width 1180 height 363
drag, startPoint x: 189, startPoint y: 530, endPoint x: 215, endPoint y: 492, distance: 46.2
click at [192, 546] on button "Meets" at bounding box center [180, 560] width 99 height 28
click at [357, 365] on span "Add Root Cause" at bounding box center [378, 373] width 70 height 16
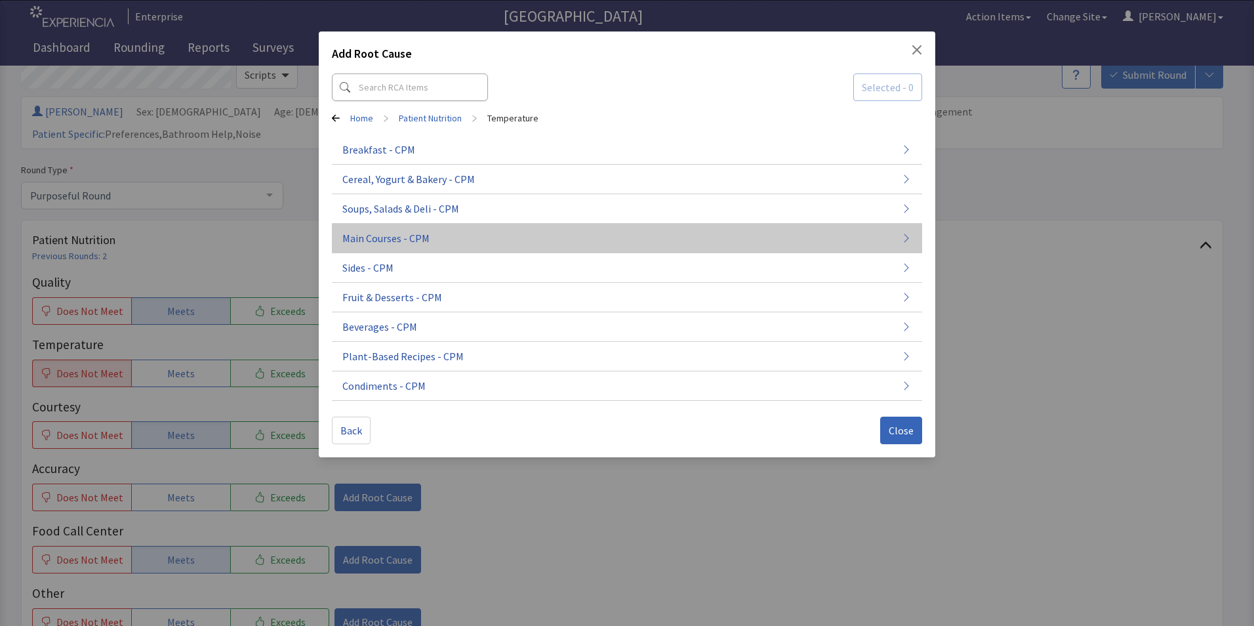
click at [414, 241] on span "Main Courses - CPM" at bounding box center [385, 238] width 87 height 16
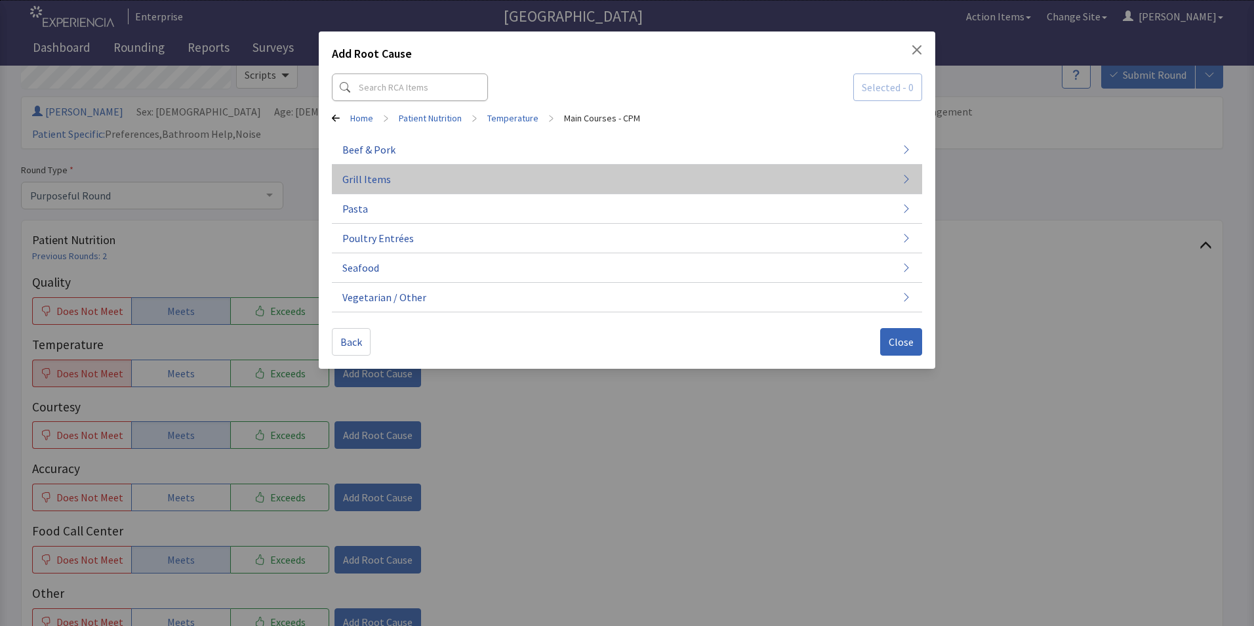
click at [406, 180] on button "Grill Items" at bounding box center [627, 180] width 590 height 30
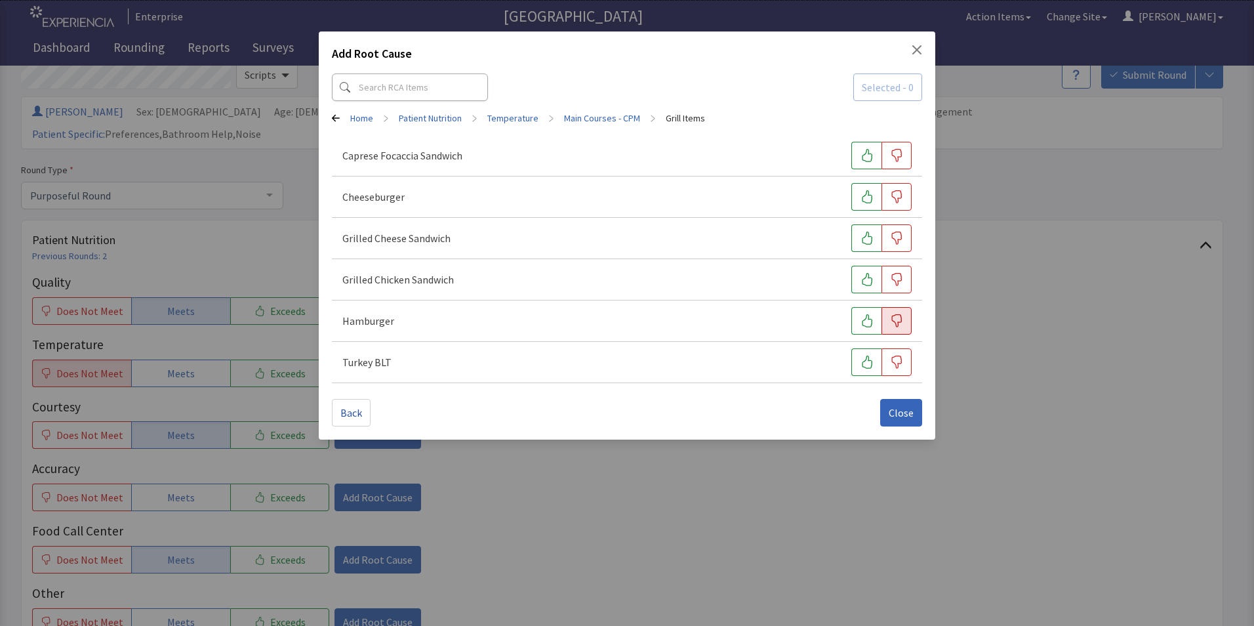
click at [895, 318] on icon "button" at bounding box center [896, 320] width 13 height 13
click at [902, 416] on span "Close" at bounding box center [901, 413] width 25 height 16
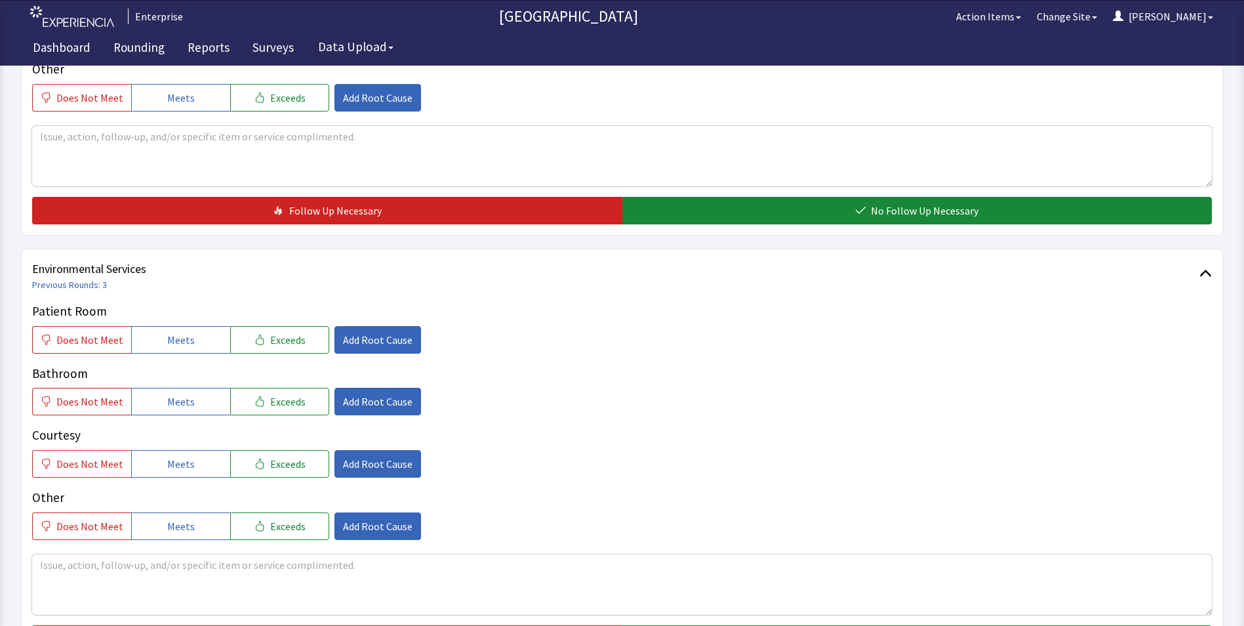
scroll to position [590, 0]
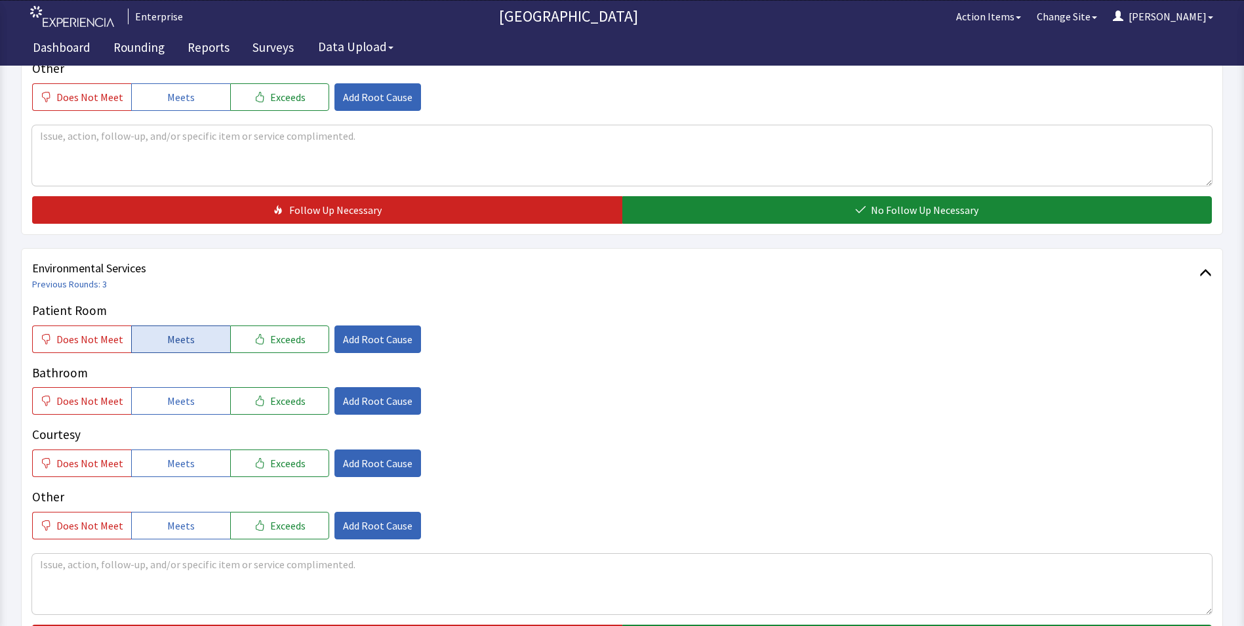
click at [180, 331] on span "Meets" at bounding box center [181, 339] width 28 height 16
click at [177, 393] on span "Meets" at bounding box center [181, 401] width 28 height 16
click at [178, 449] on button "Meets" at bounding box center [180, 463] width 99 height 28
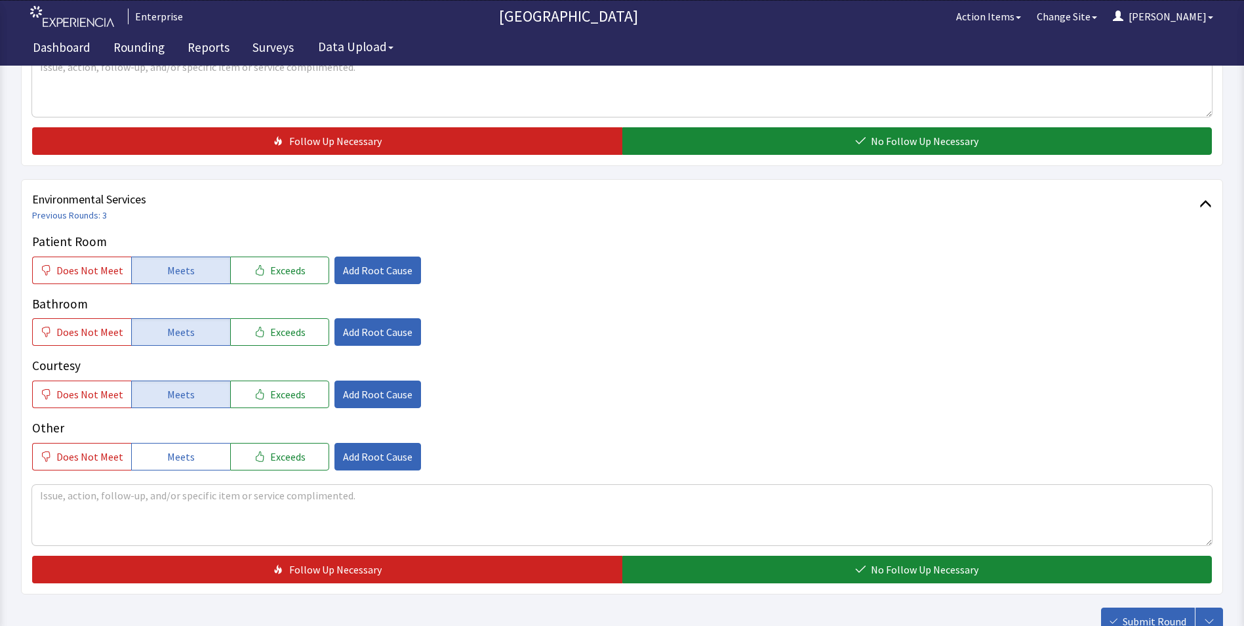
scroll to position [721, 0]
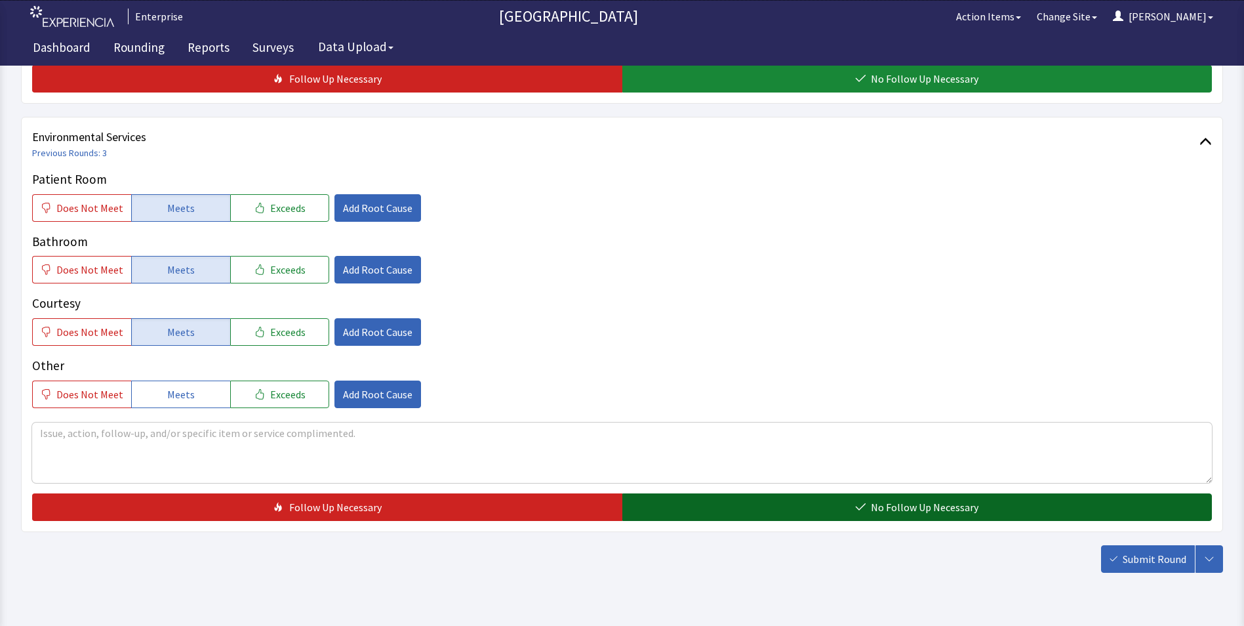
drag, startPoint x: 689, startPoint y: 477, endPoint x: 696, endPoint y: 479, distance: 7.3
click at [689, 493] on button "No Follow Up Necessary" at bounding box center [917, 507] width 590 height 28
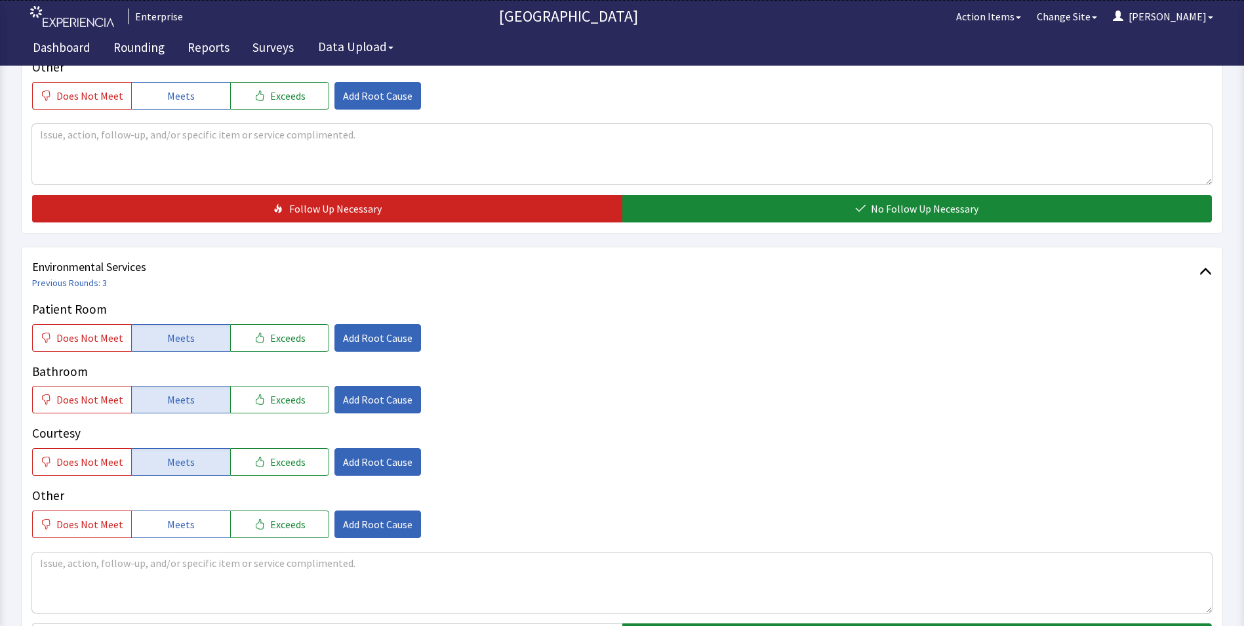
scroll to position [590, 0]
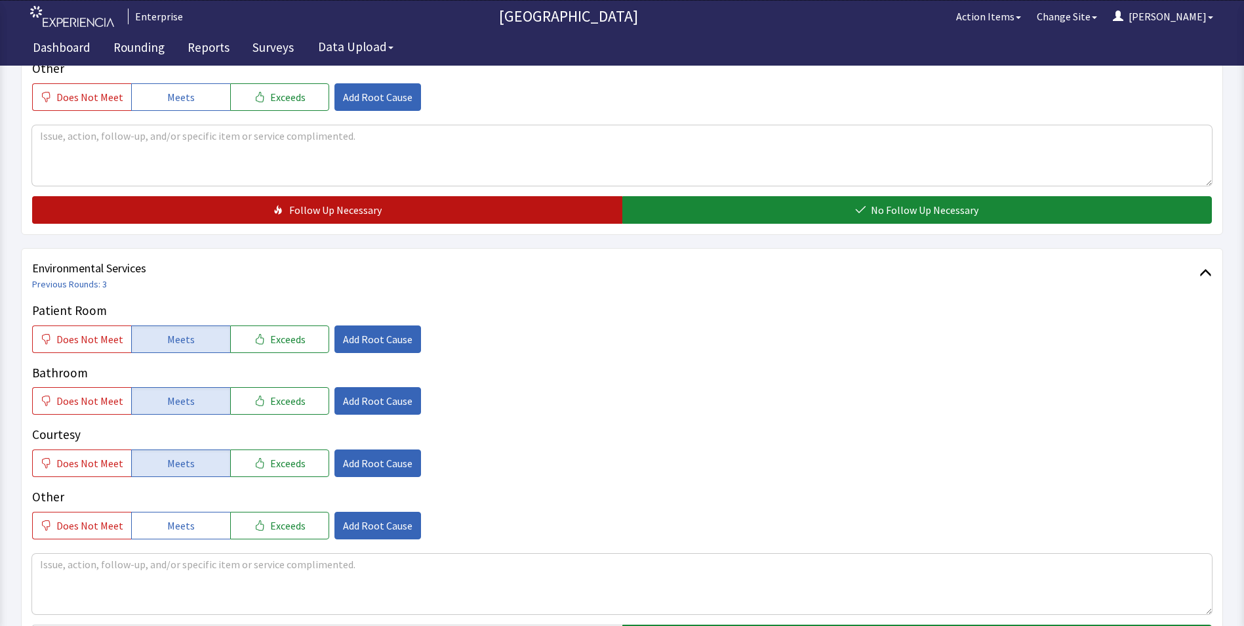
click at [467, 196] on button "Follow Up Necessary" at bounding box center [327, 210] width 590 height 28
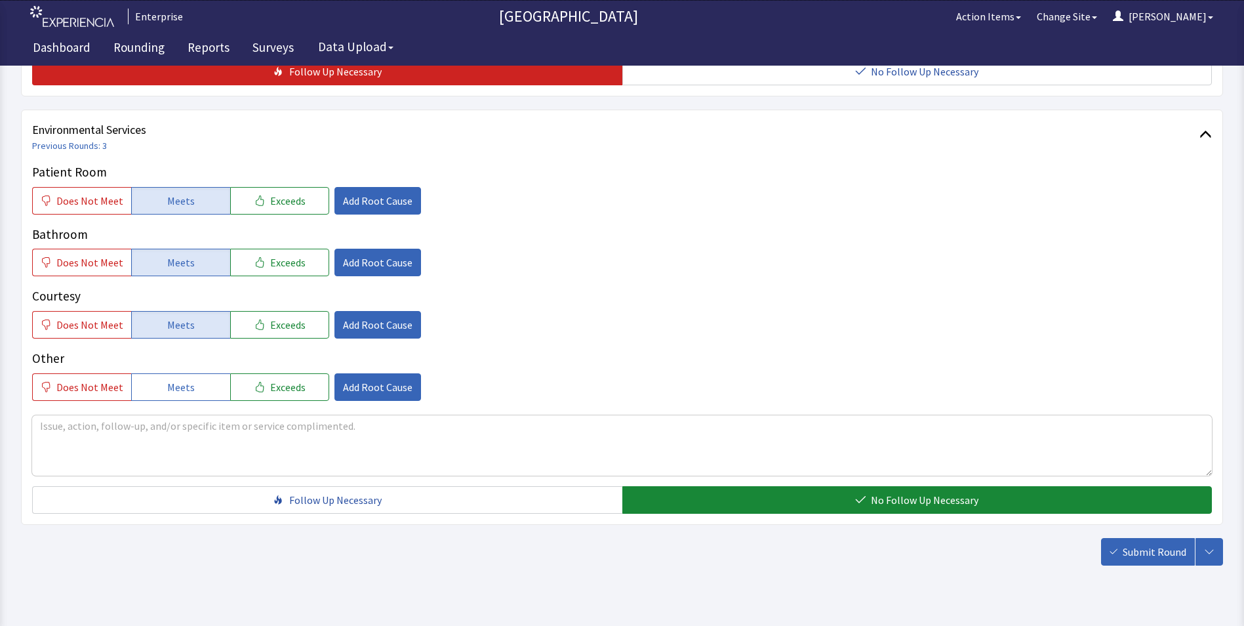
scroll to position [733, 0]
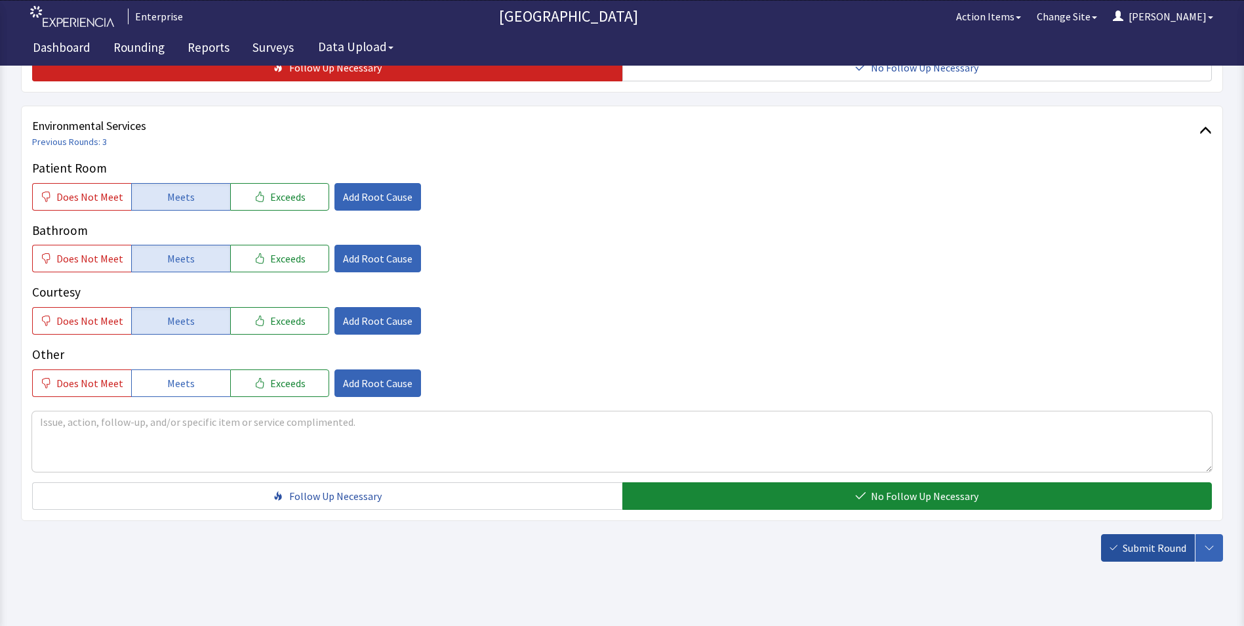
click at [1160, 540] on span "Submit Round" at bounding box center [1155, 548] width 64 height 16
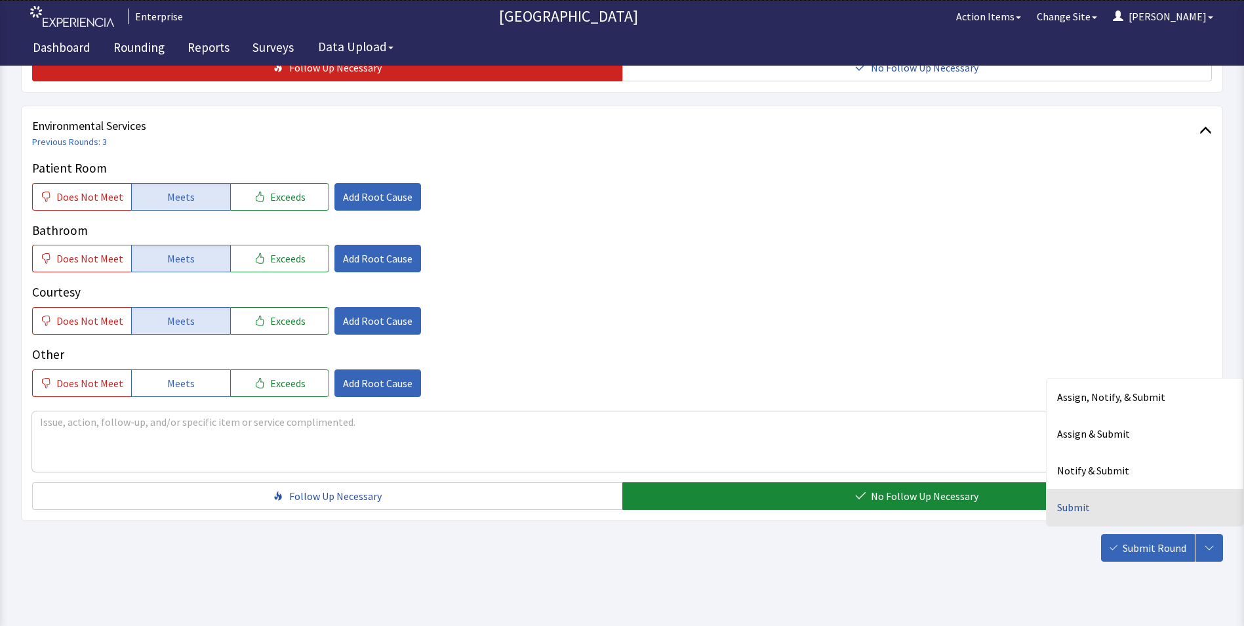
click at [1073, 489] on div "Submit" at bounding box center [1145, 507] width 197 height 37
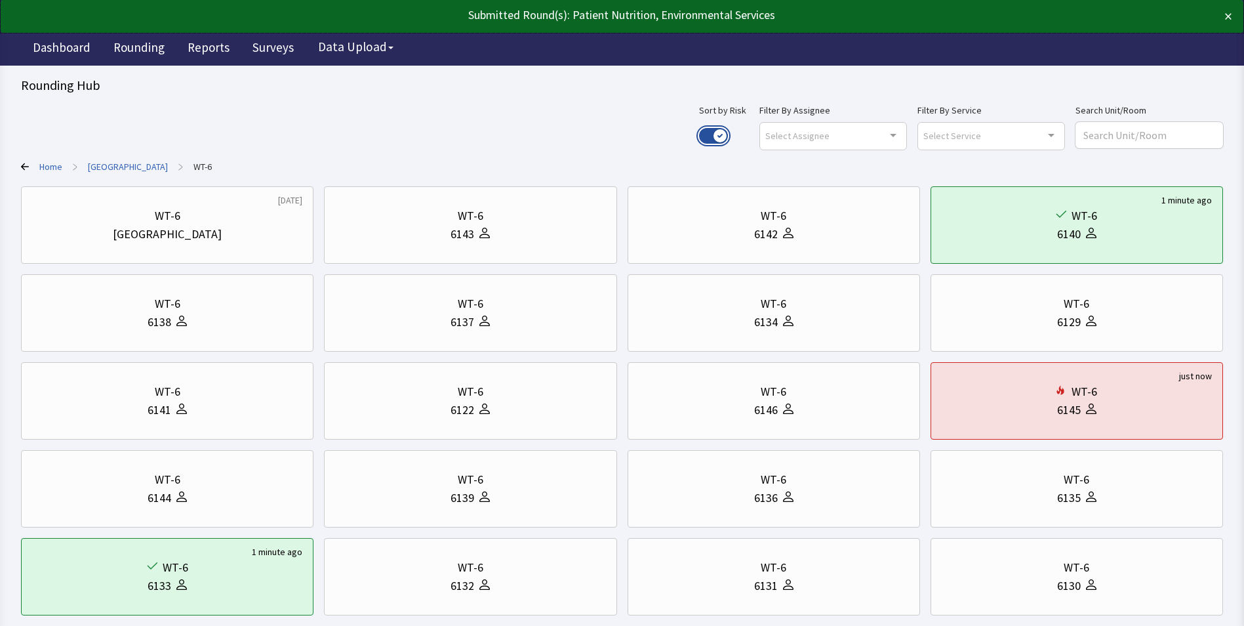
click at [728, 138] on button "Use setting" at bounding box center [713, 136] width 29 height 16
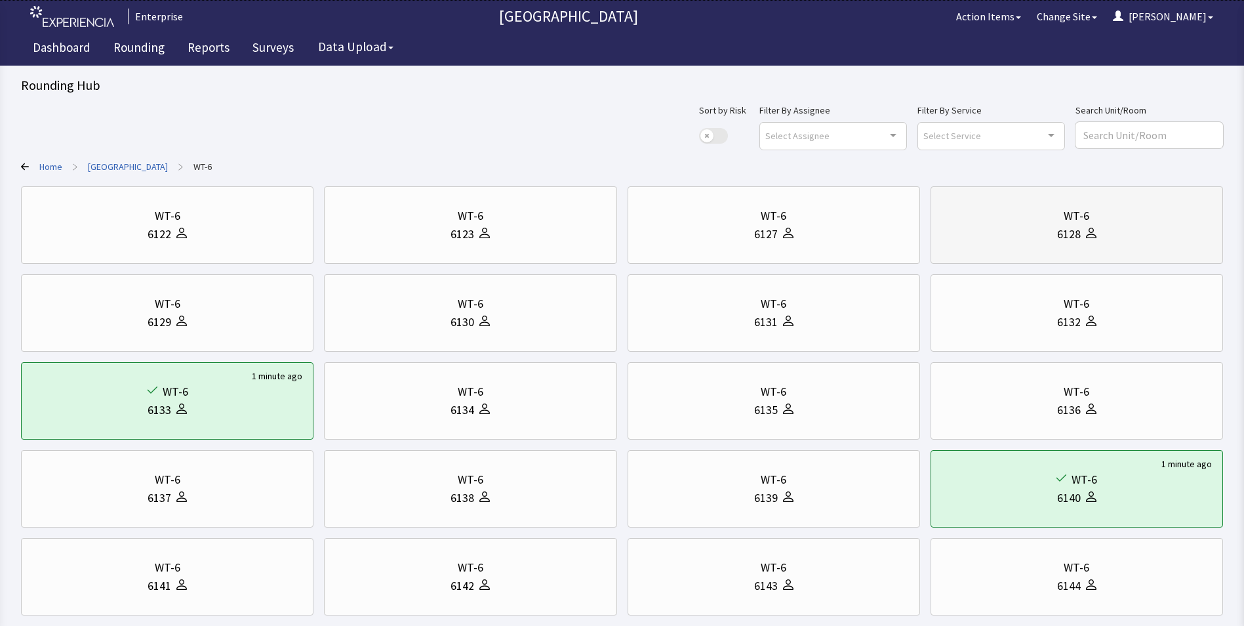
click at [1017, 247] on div "WT-6 6128" at bounding box center [1077, 224] width 270 height 63
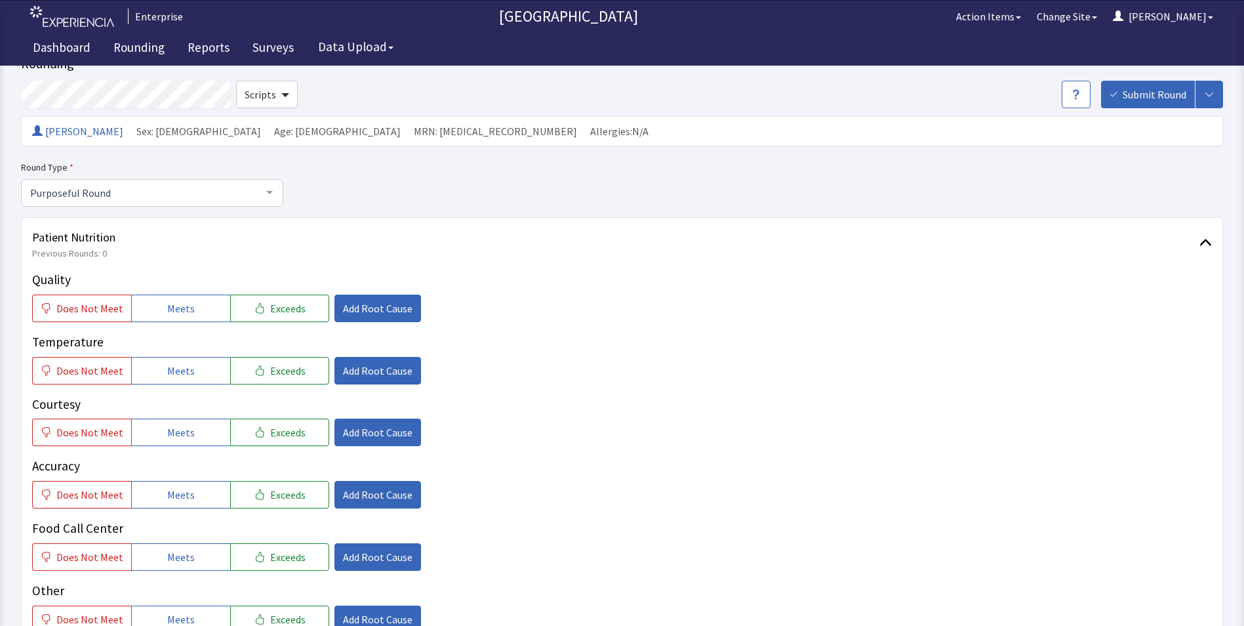
scroll to position [131, 0]
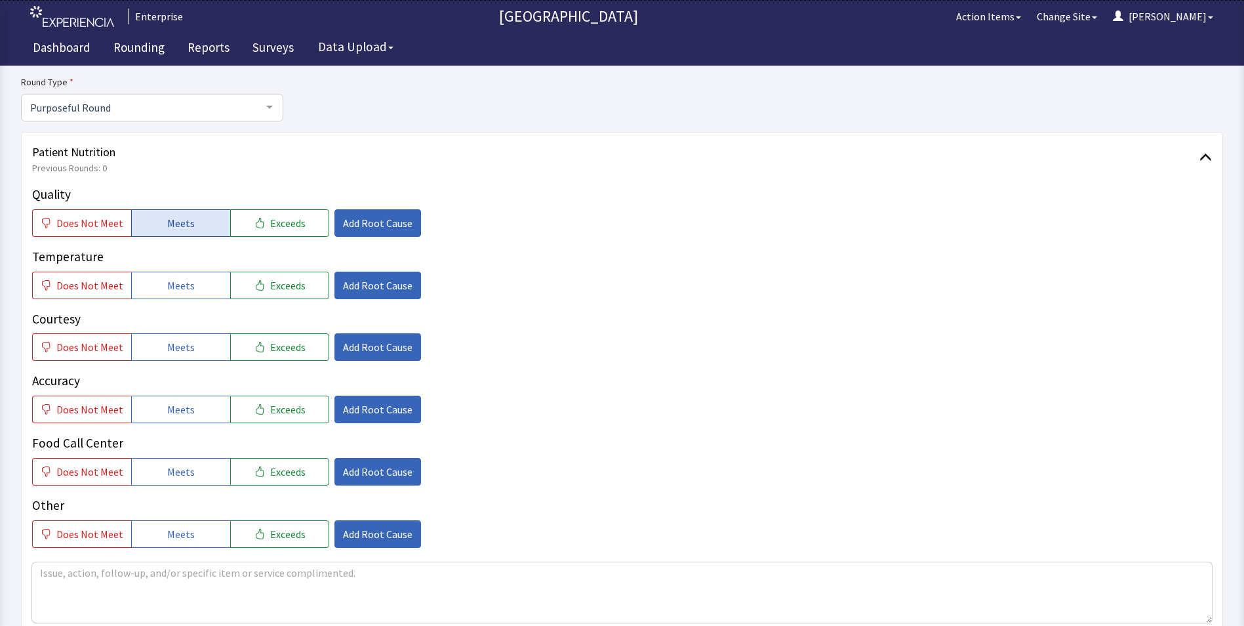
click at [198, 226] on button "Meets" at bounding box center [180, 223] width 99 height 28
drag, startPoint x: 178, startPoint y: 289, endPoint x: 170, endPoint y: 329, distance: 40.8
click at [178, 293] on button "Meets" at bounding box center [180, 286] width 99 height 28
drag, startPoint x: 170, startPoint y: 348, endPoint x: 166, endPoint y: 389, distance: 40.9
click at [170, 354] on span "Meets" at bounding box center [181, 347] width 28 height 16
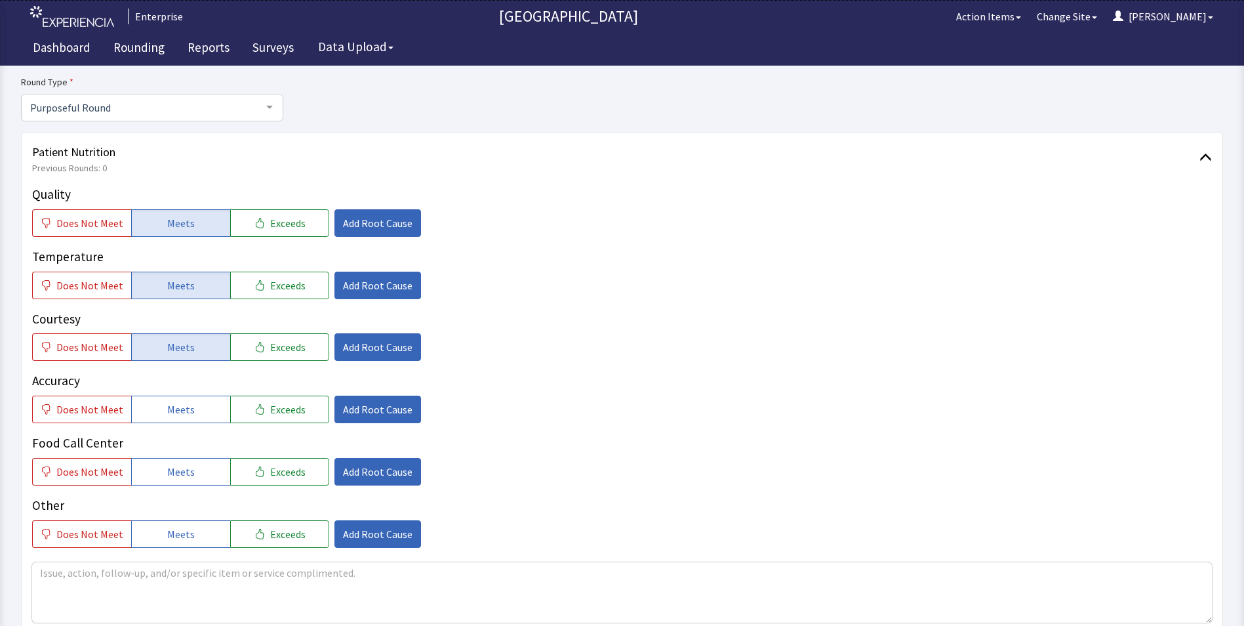
drag, startPoint x: 166, startPoint y: 404, endPoint x: 165, endPoint y: 445, distance: 40.7
click at [167, 413] on span "Meets" at bounding box center [181, 409] width 28 height 16
drag, startPoint x: 164, startPoint y: 464, endPoint x: 307, endPoint y: 424, distance: 148.5
click at [167, 465] on span "Meets" at bounding box center [181, 472] width 28 height 16
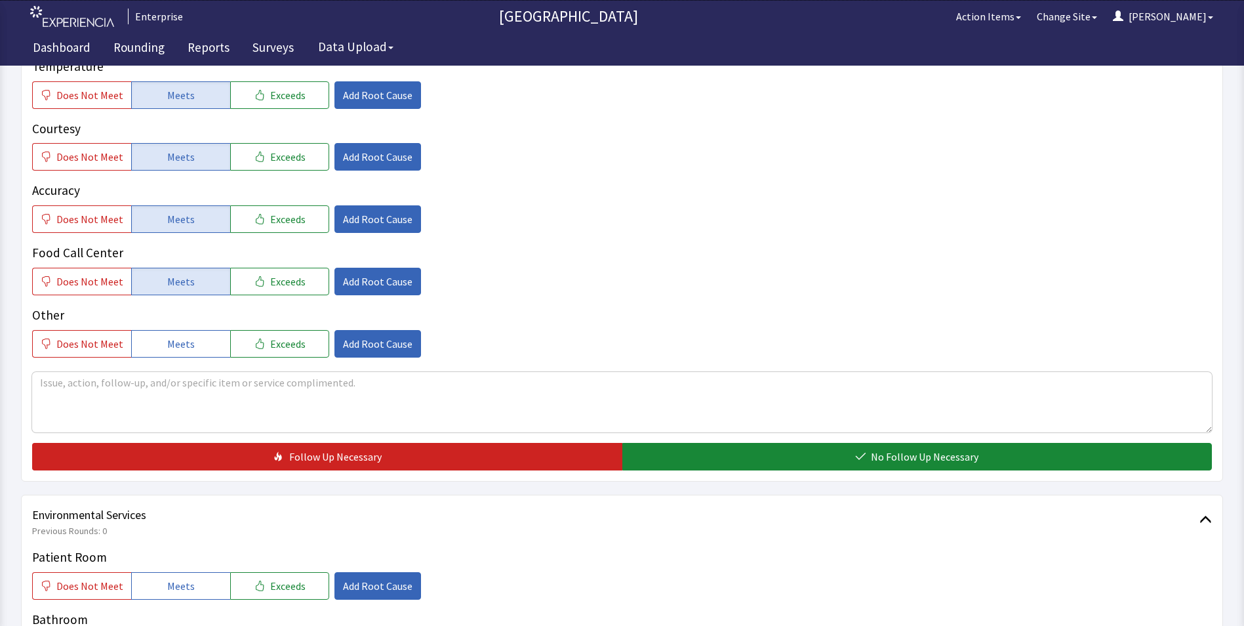
scroll to position [328, 0]
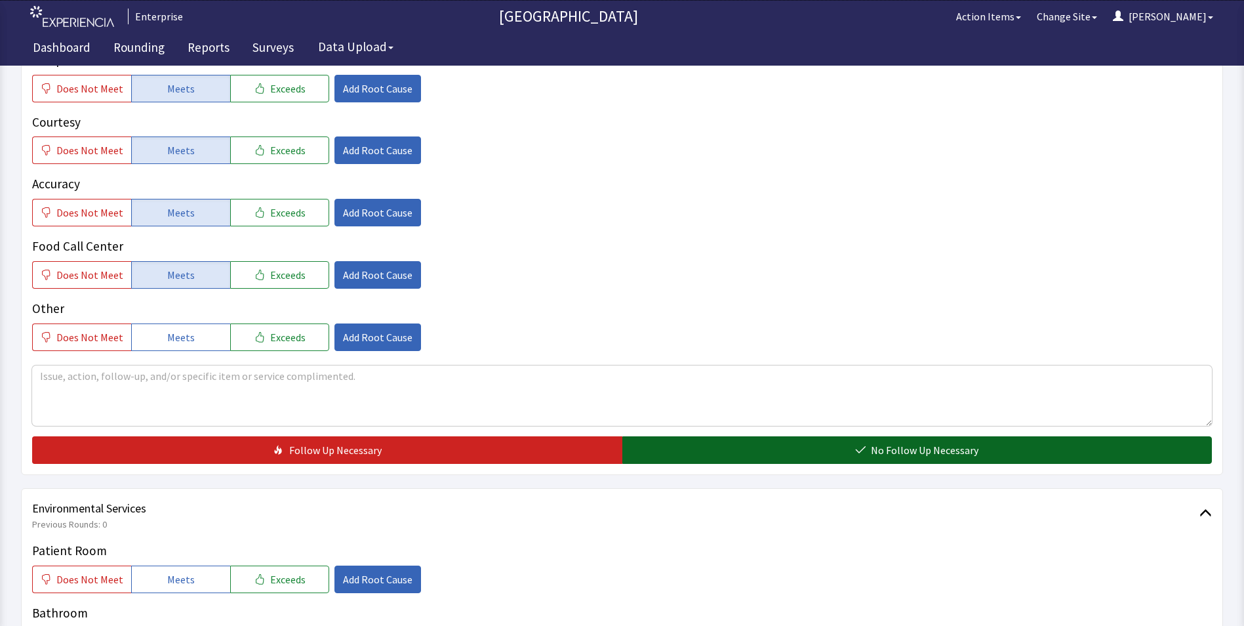
click at [657, 457] on button "No Follow Up Necessary" at bounding box center [917, 450] width 590 height 28
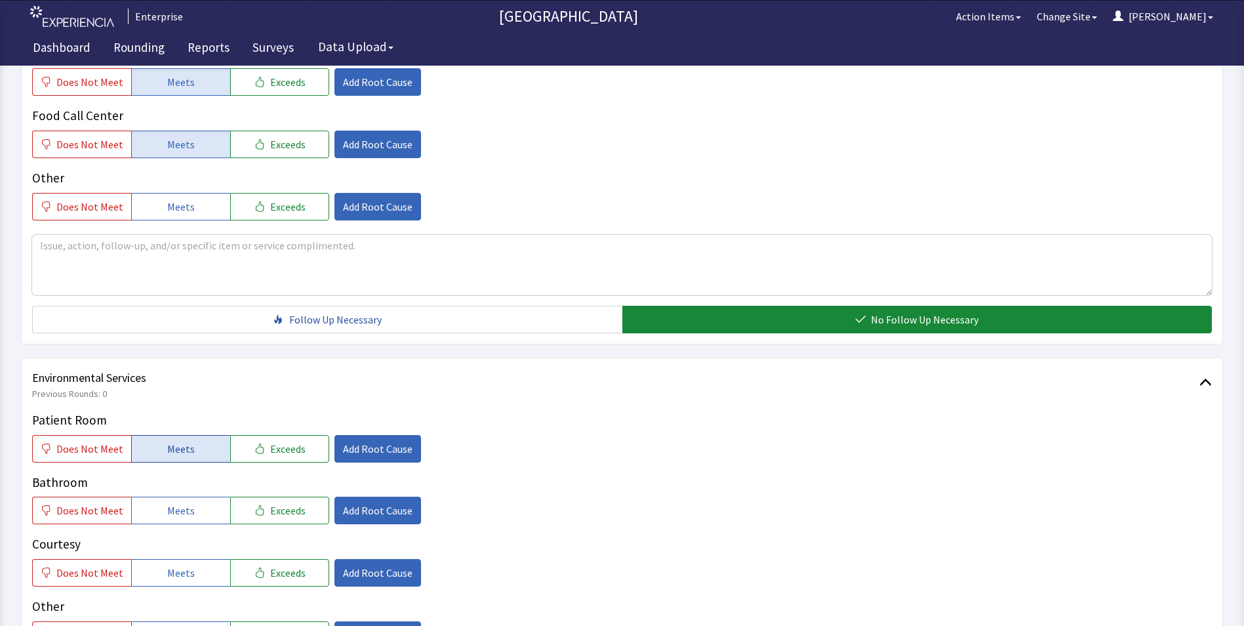
scroll to position [459, 0]
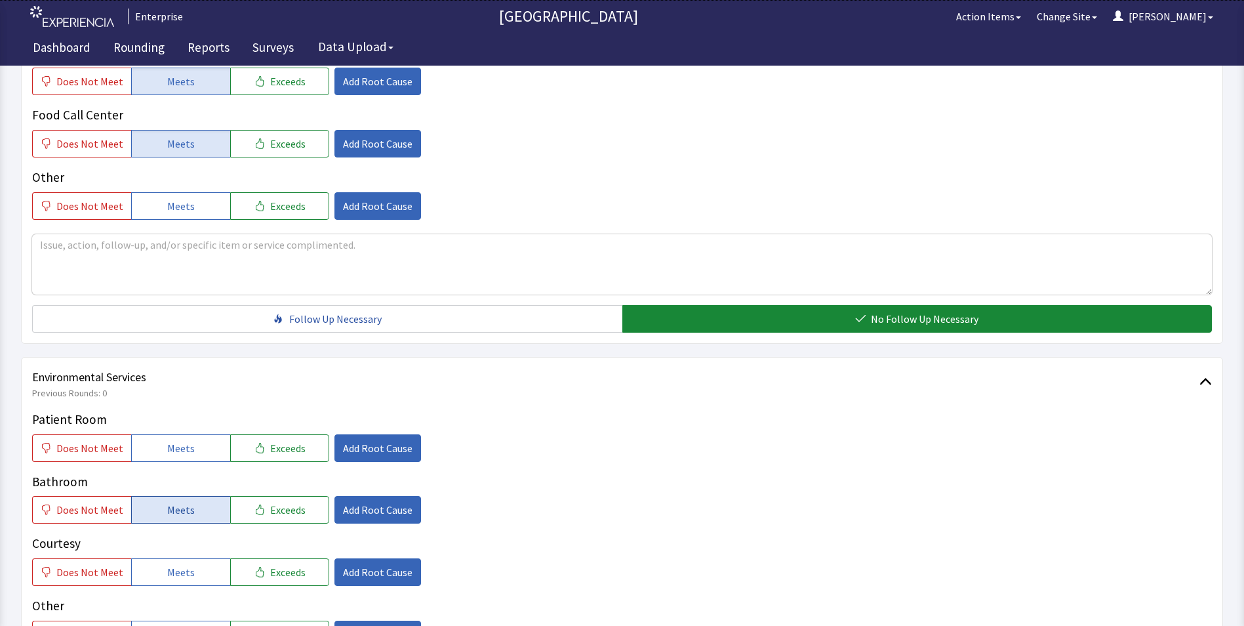
drag, startPoint x: 207, startPoint y: 446, endPoint x: 189, endPoint y: 496, distance: 53.7
click at [205, 455] on button "Meets" at bounding box center [180, 448] width 99 height 28
click at [187, 511] on span "Meets" at bounding box center [181, 510] width 28 height 16
click at [188, 575] on span "Meets" at bounding box center [181, 572] width 28 height 16
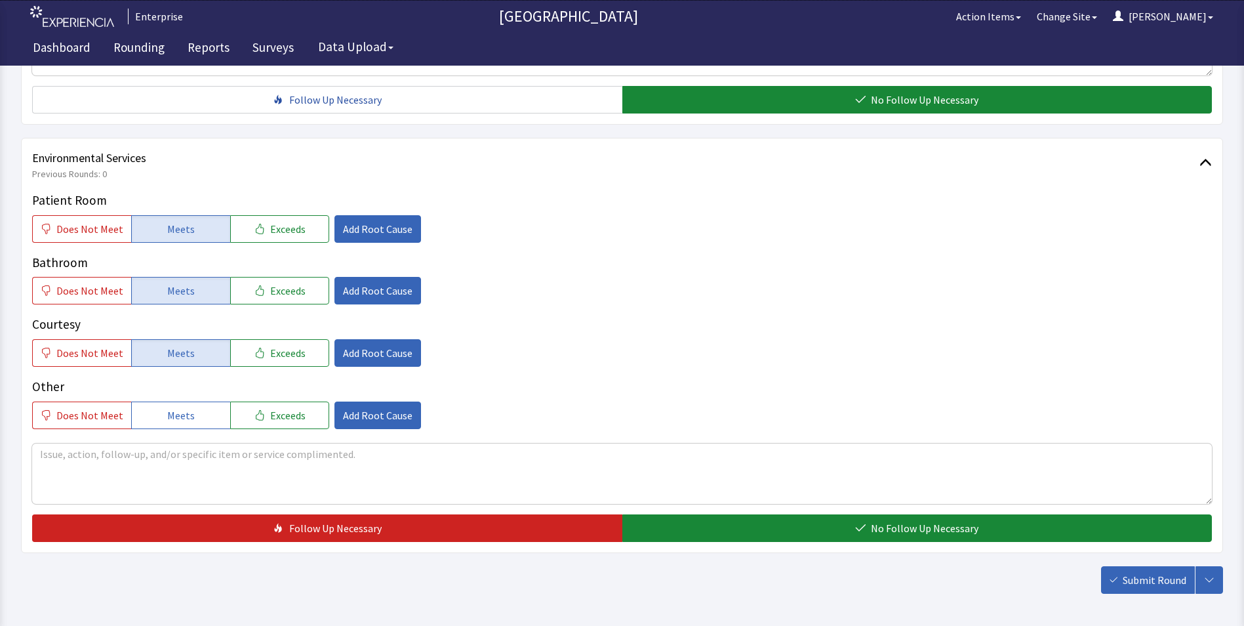
scroll to position [721, 0]
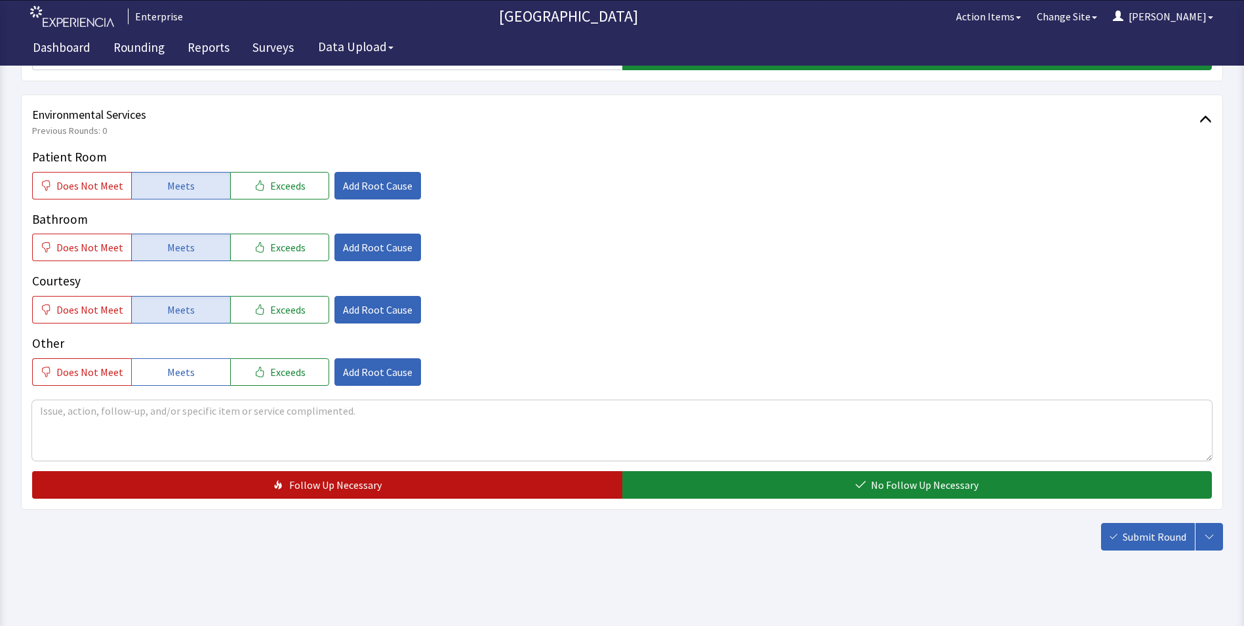
click at [621, 483] on button "Follow Up Necessary" at bounding box center [327, 485] width 590 height 28
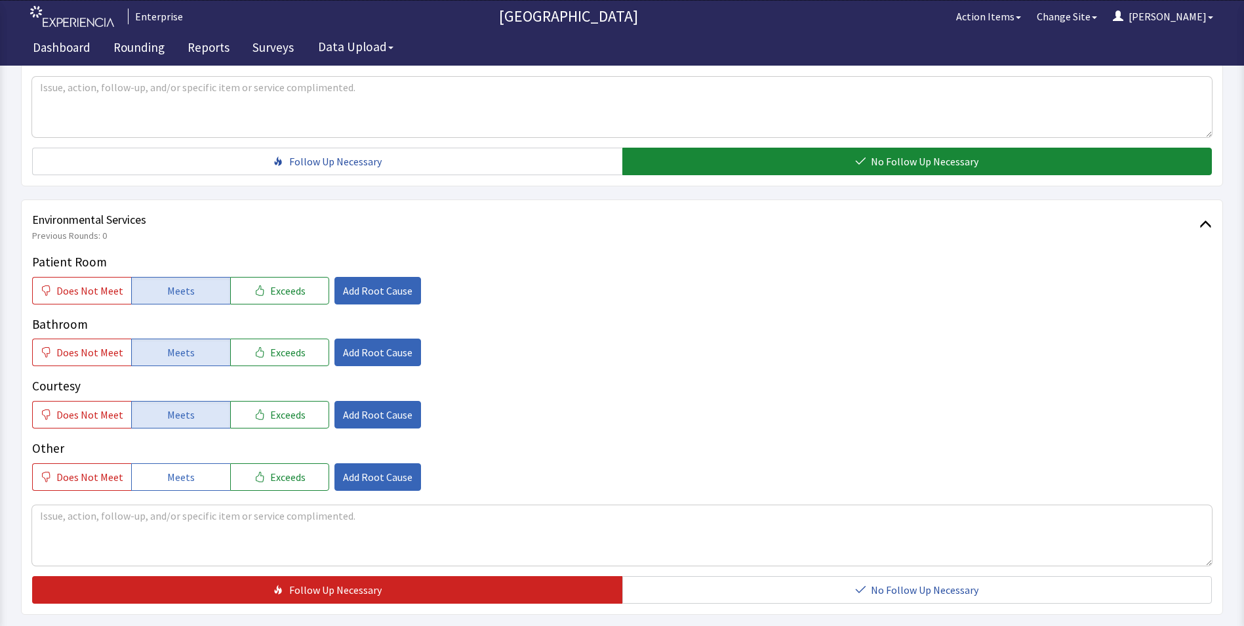
scroll to position [733, 0]
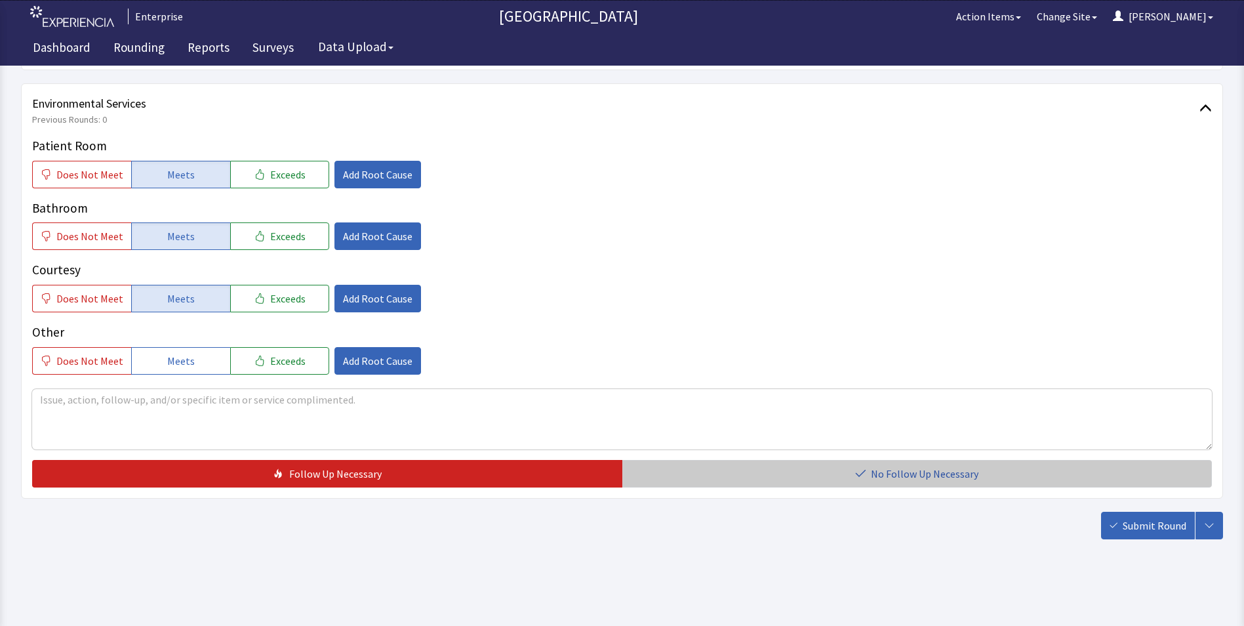
click at [684, 471] on button "No Follow Up Necessary" at bounding box center [917, 474] width 590 height 28
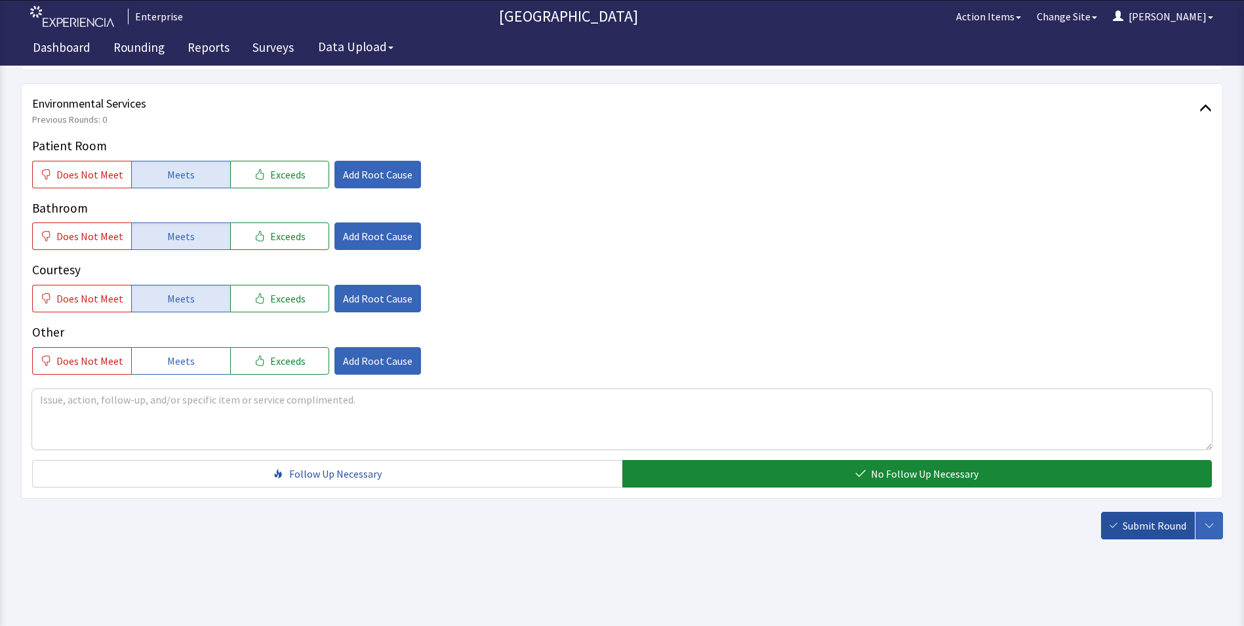
click at [1136, 531] on span "Submit Round" at bounding box center [1155, 525] width 64 height 16
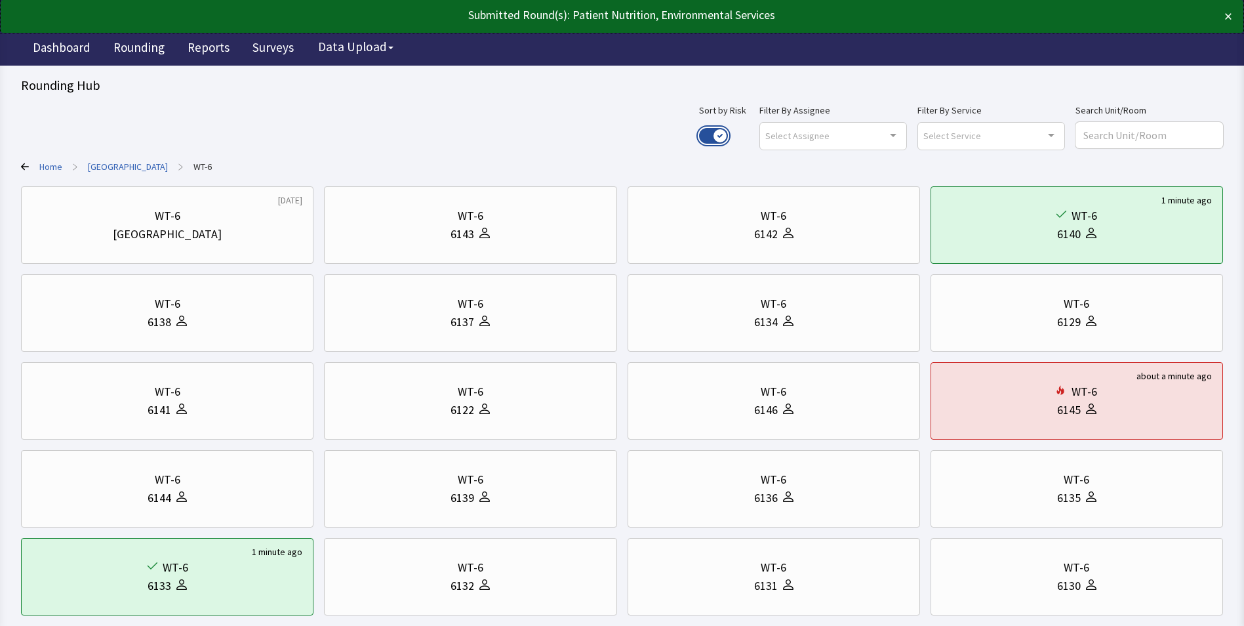
click at [728, 134] on button "Use setting" at bounding box center [713, 136] width 29 height 16
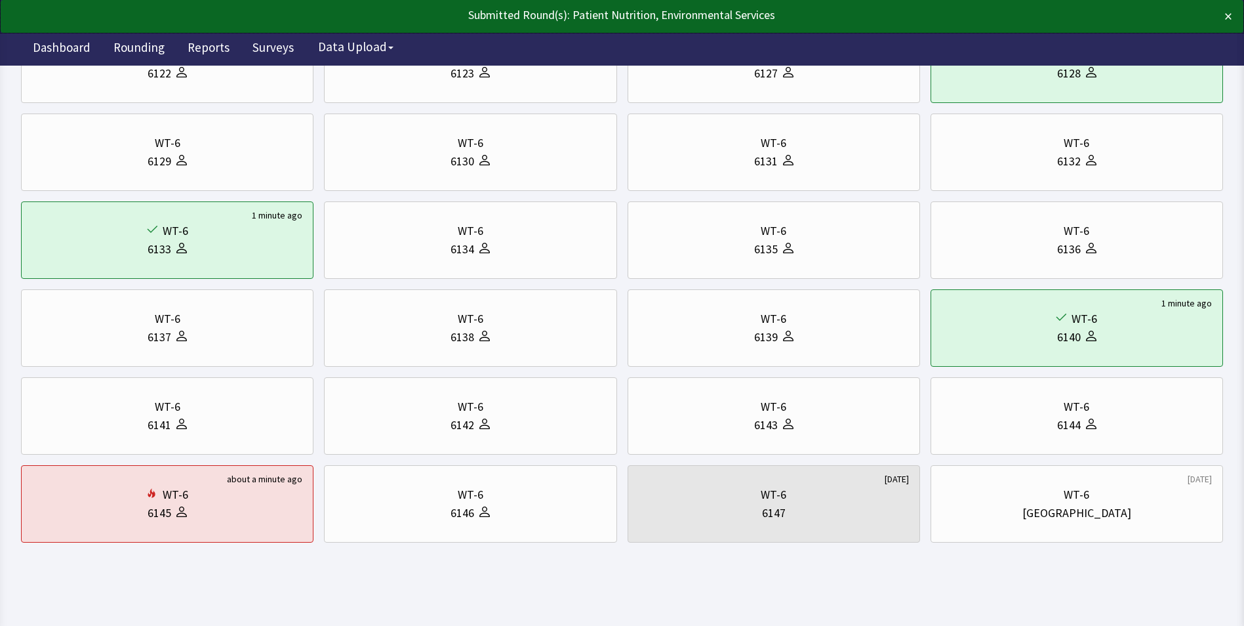
scroll to position [164, 0]
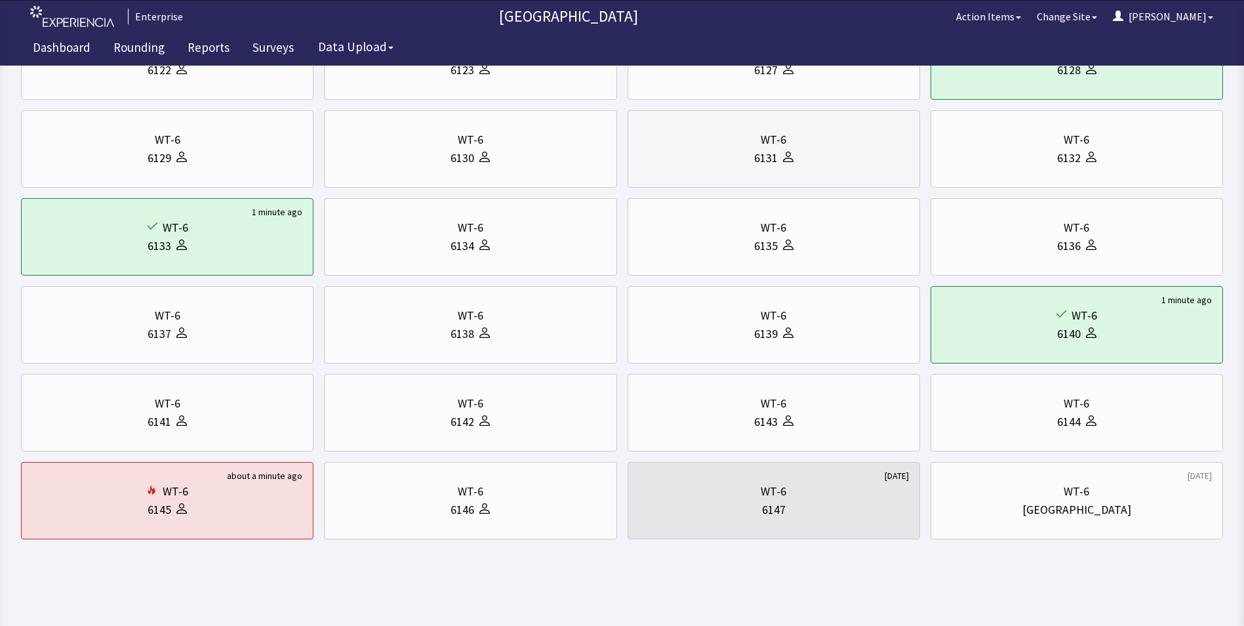
click at [742, 169] on div "WT-6 6131" at bounding box center [774, 148] width 270 height 63
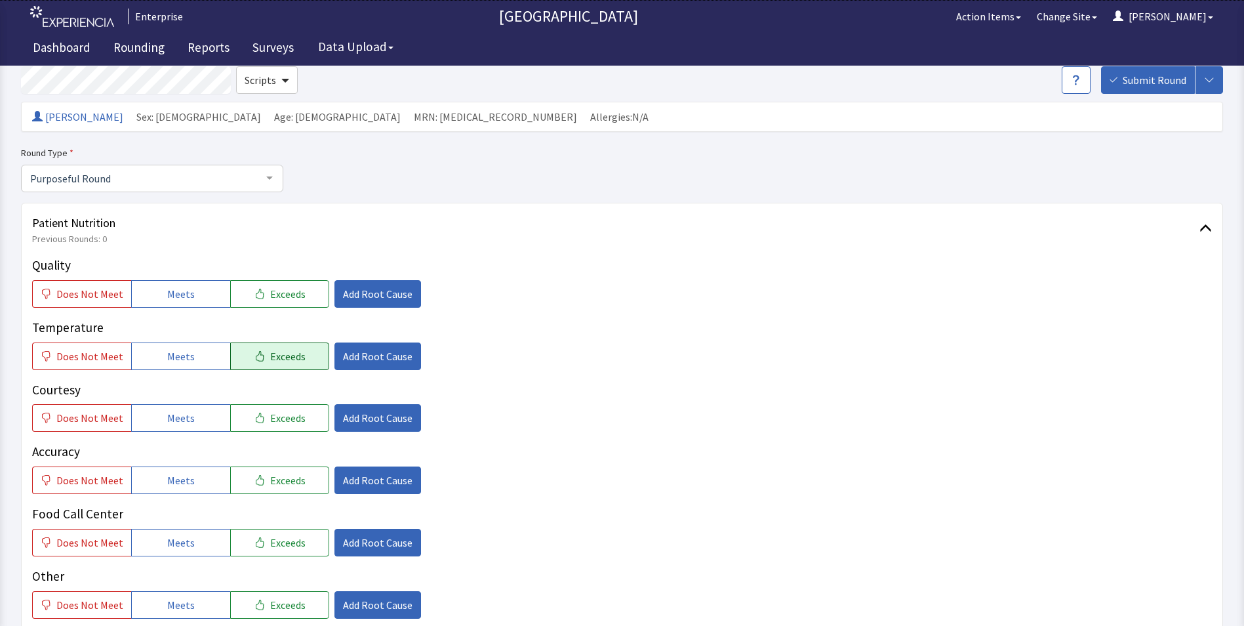
scroll to position [131, 0]
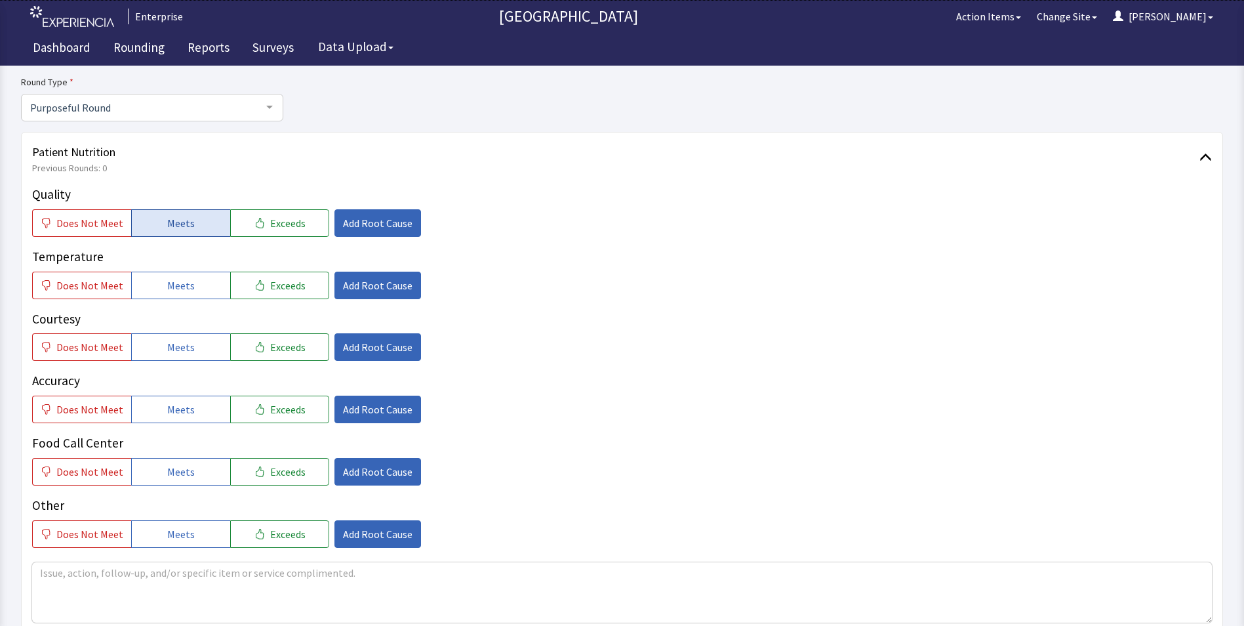
click at [199, 226] on button "Meets" at bounding box center [180, 223] width 99 height 28
drag, startPoint x: 188, startPoint y: 289, endPoint x: 189, endPoint y: 342, distance: 52.5
click at [190, 298] on button "Meets" at bounding box center [180, 286] width 99 height 28
drag, startPoint x: 184, startPoint y: 360, endPoint x: 186, endPoint y: 369, distance: 9.3
click at [184, 365] on div "Quality Does Not Meet Meets Exceeds Add Root Cause Temperature Does Not Meet Me…" at bounding box center [622, 366] width 1180 height 363
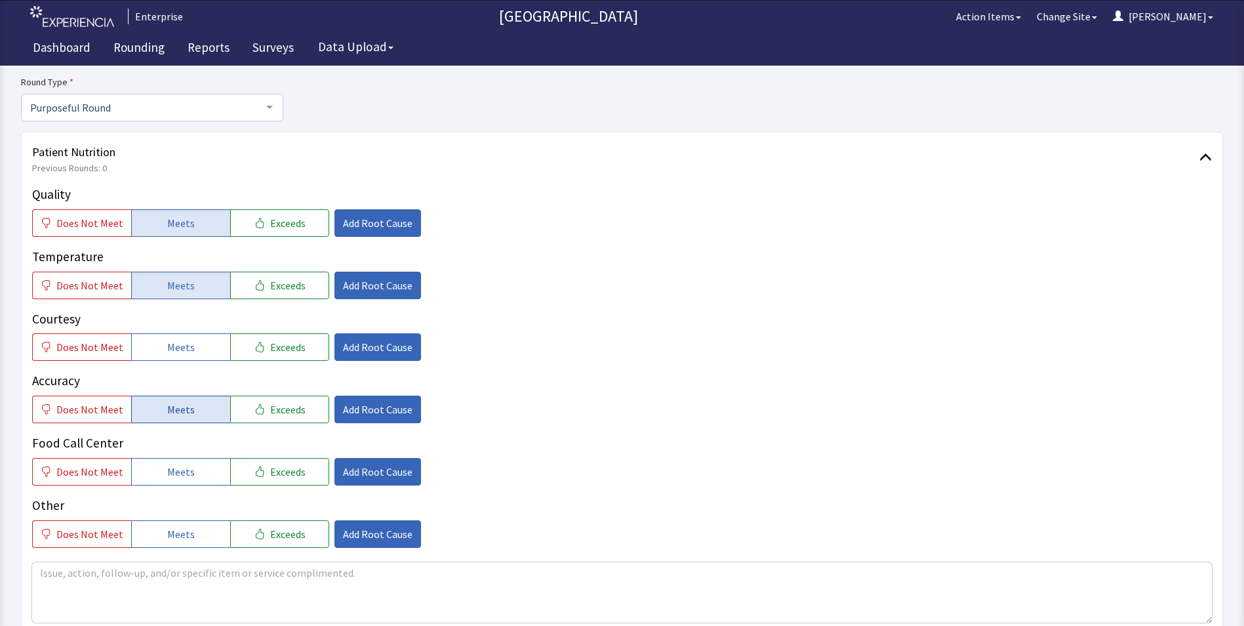
click at [176, 408] on span "Meets" at bounding box center [181, 409] width 28 height 16
click at [182, 352] on span "Meets" at bounding box center [181, 347] width 28 height 16
drag, startPoint x: 186, startPoint y: 464, endPoint x: 266, endPoint y: 464, distance: 80.7
click at [186, 464] on span "Meets" at bounding box center [181, 472] width 28 height 16
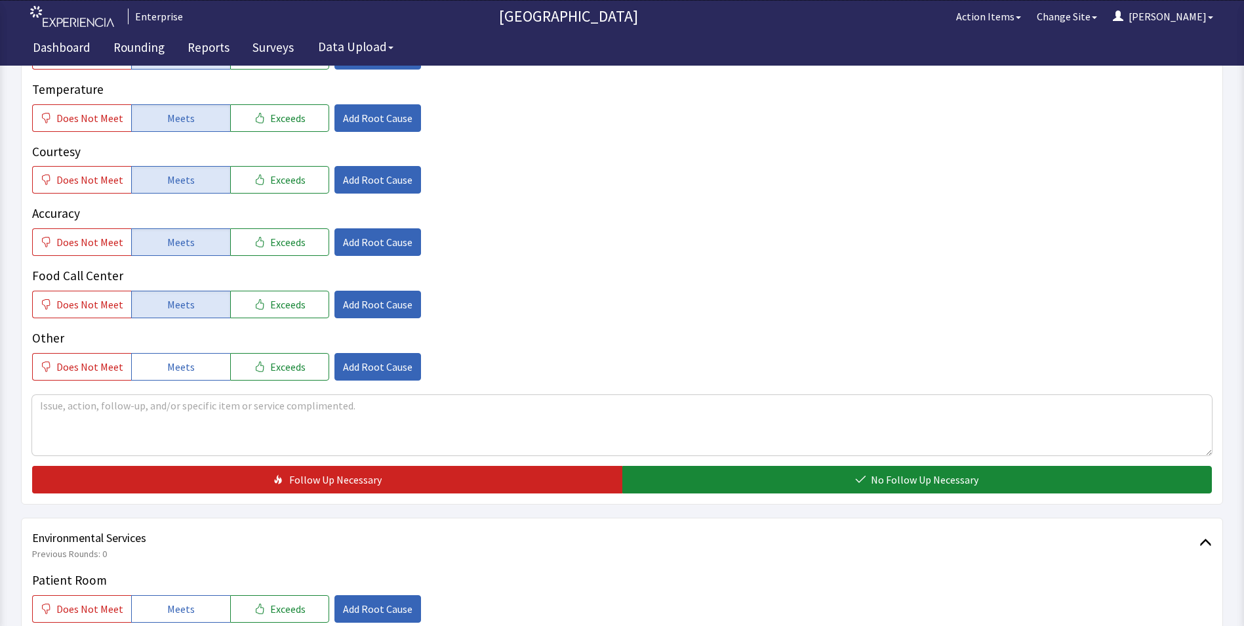
scroll to position [394, 0]
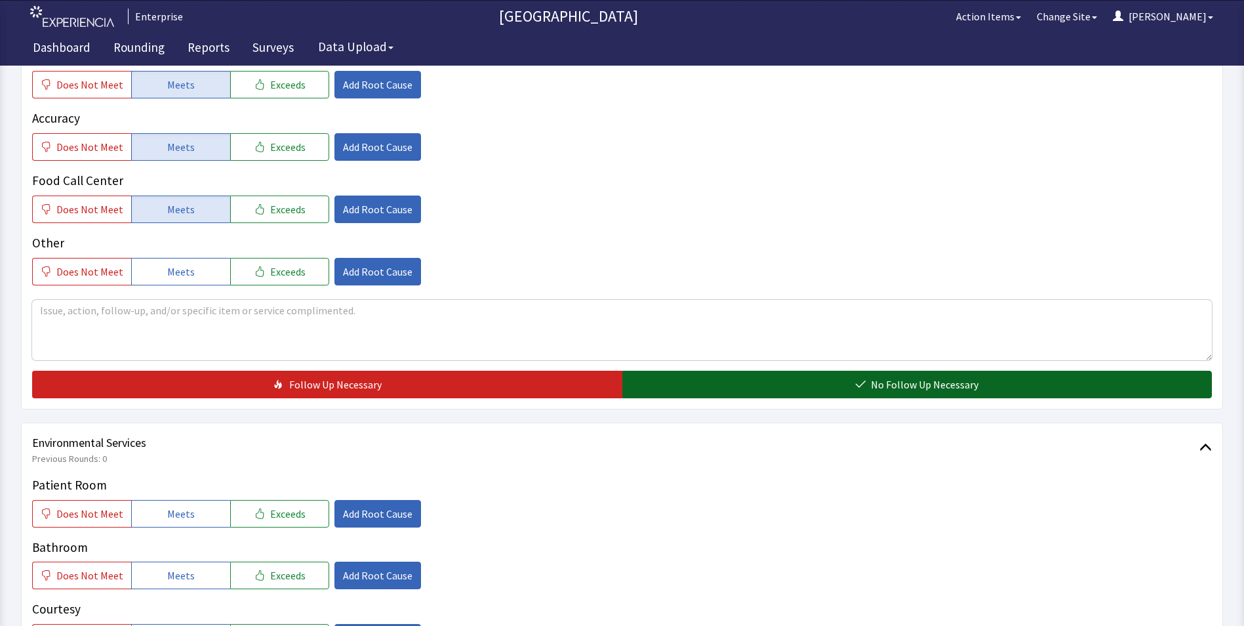
drag, startPoint x: 738, startPoint y: 361, endPoint x: 737, endPoint y: 371, distance: 10.6
click at [738, 360] on div "Quality Does Not Meet Meets Exceeds Add Root Cause Temperature Does Not Meet Me…" at bounding box center [622, 160] width 1180 height 475
drag, startPoint x: 723, startPoint y: 399, endPoint x: 731, endPoint y: 386, distance: 15.0
click at [724, 399] on div "Patient Nutrition Previous Rounds: 0 Quality Does Not Meet Meets Exceeds Add Ro…" at bounding box center [622, 139] width 1202 height 540
drag, startPoint x: 729, startPoint y: 386, endPoint x: 718, endPoint y: 394, distance: 13.6
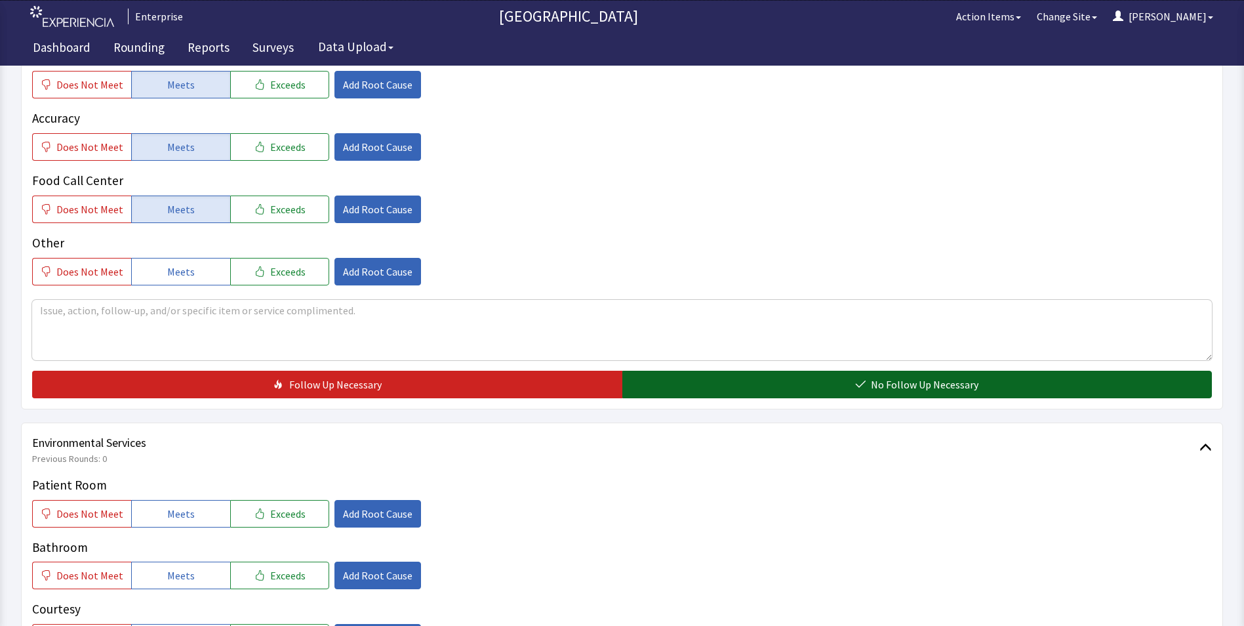
click at [728, 389] on button "No Follow Up Necessary" at bounding box center [917, 385] width 590 height 28
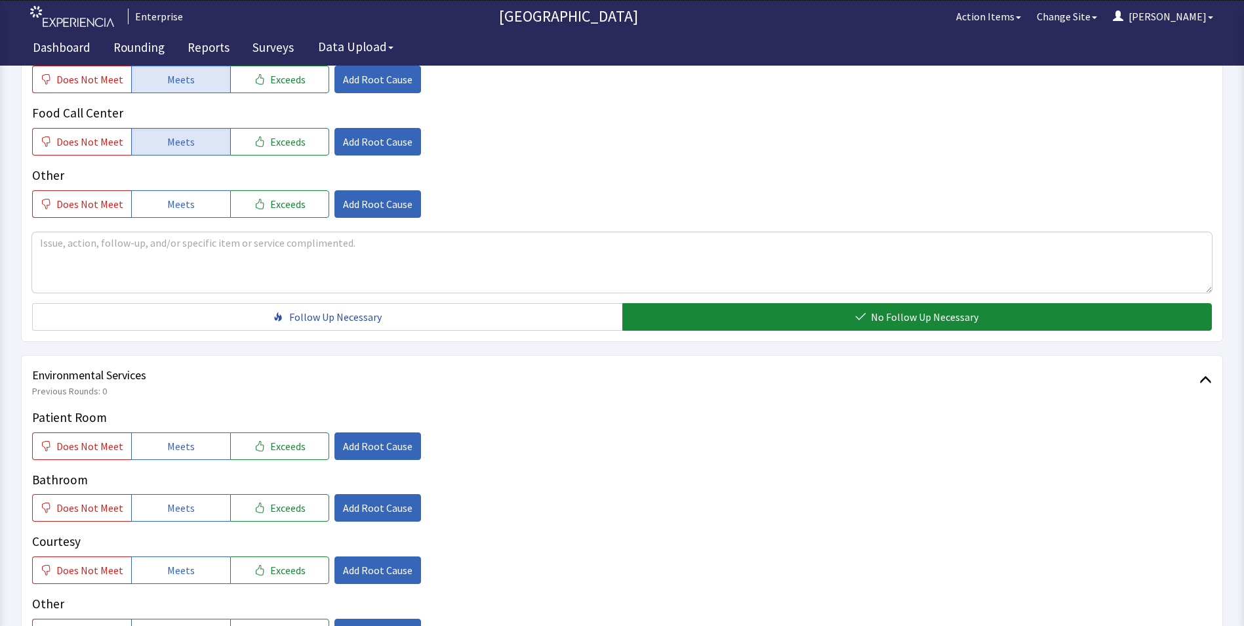
scroll to position [525, 0]
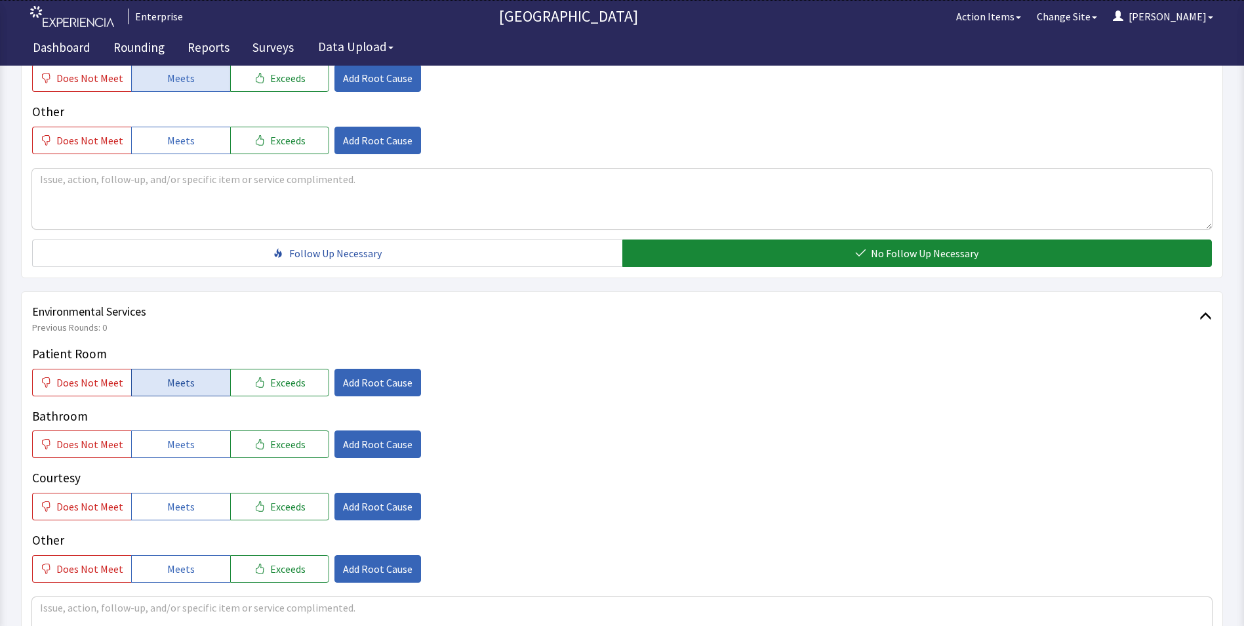
click at [167, 377] on span "Meets" at bounding box center [181, 382] width 28 height 16
drag, startPoint x: 171, startPoint y: 447, endPoint x: 171, endPoint y: 460, distance: 12.5
click at [171, 456] on button "Meets" at bounding box center [180, 444] width 99 height 28
drag, startPoint x: 164, startPoint y: 500, endPoint x: 254, endPoint y: 470, distance: 95.2
click at [168, 501] on span "Meets" at bounding box center [181, 506] width 28 height 16
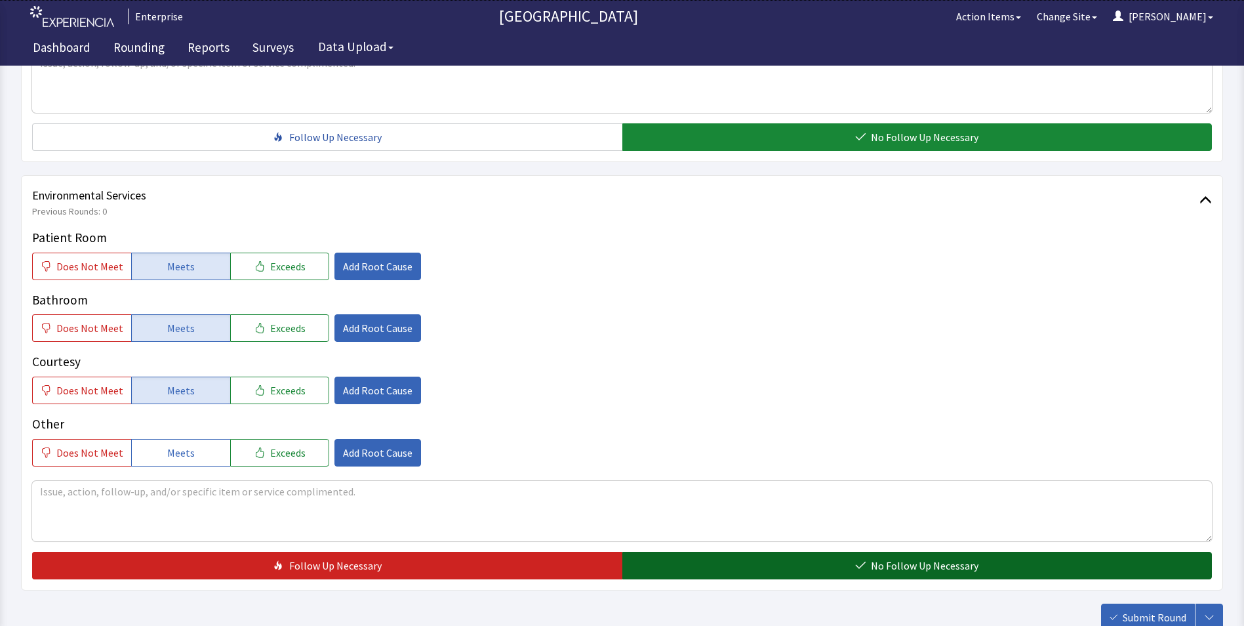
scroll to position [733, 0]
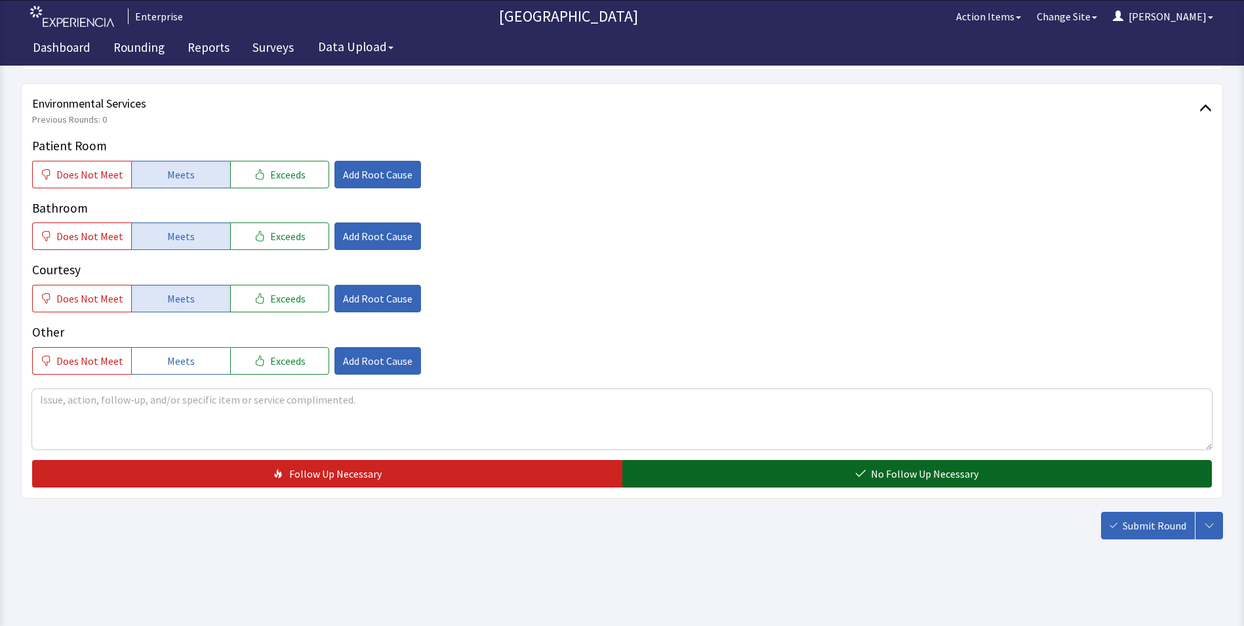
click at [730, 474] on button "No Follow Up Necessary" at bounding box center [917, 474] width 590 height 28
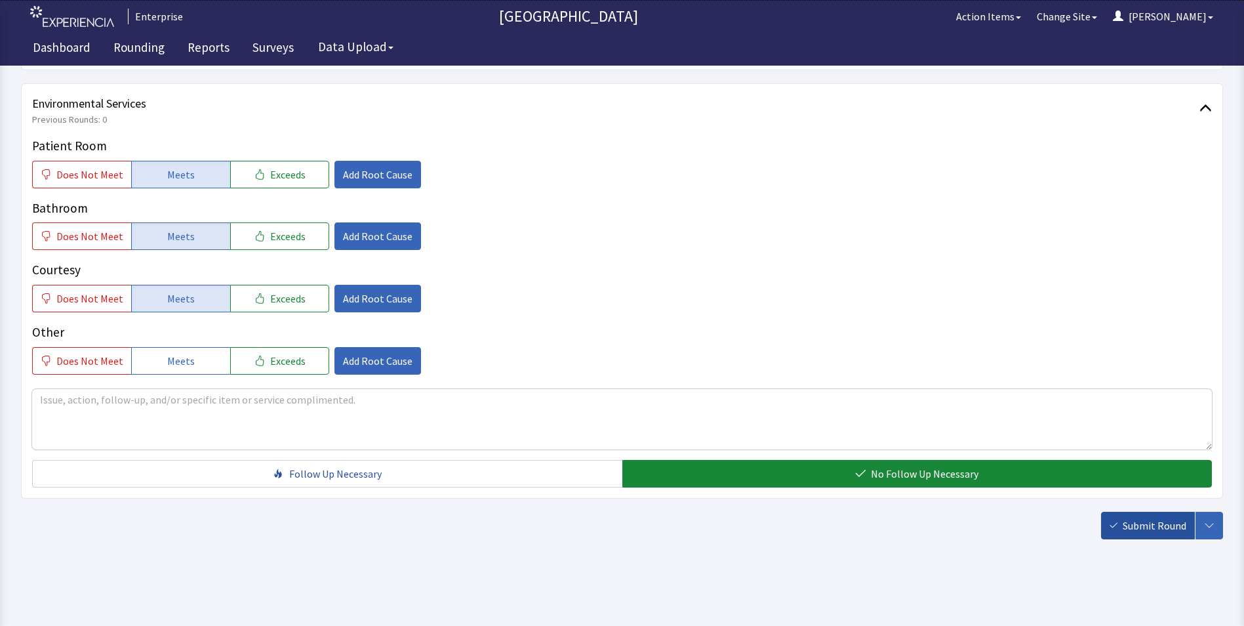
click at [1154, 526] on span "Submit Round" at bounding box center [1155, 525] width 64 height 16
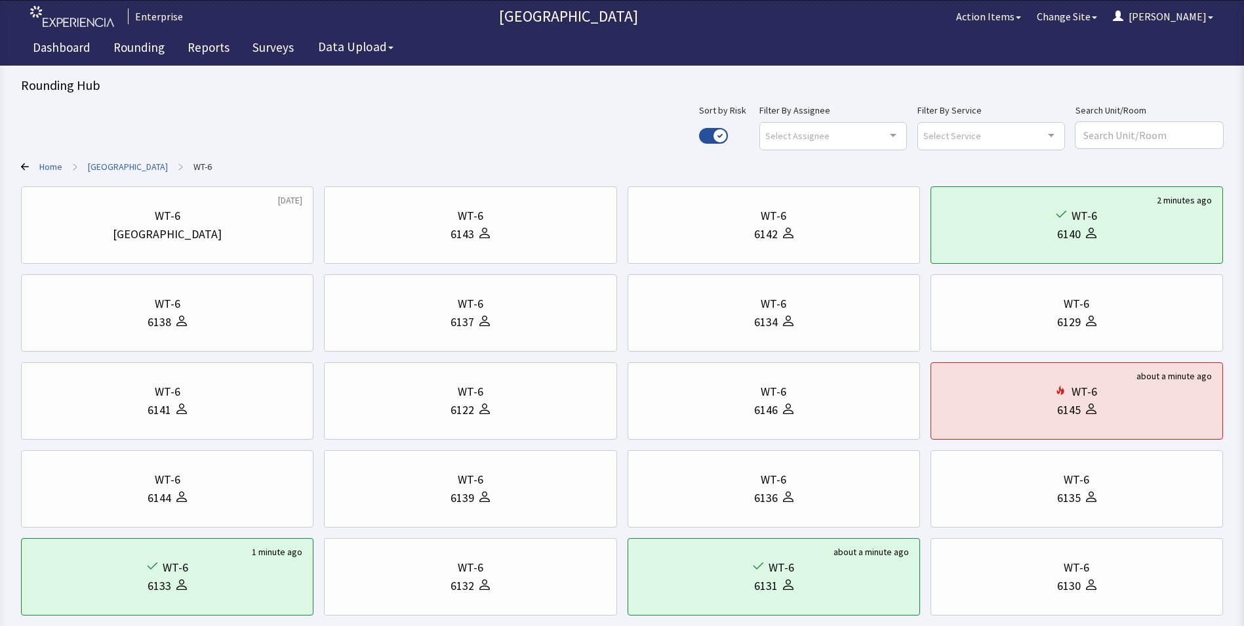
click at [110, 165] on link "[GEOGRAPHIC_DATA]" at bounding box center [128, 166] width 80 height 13
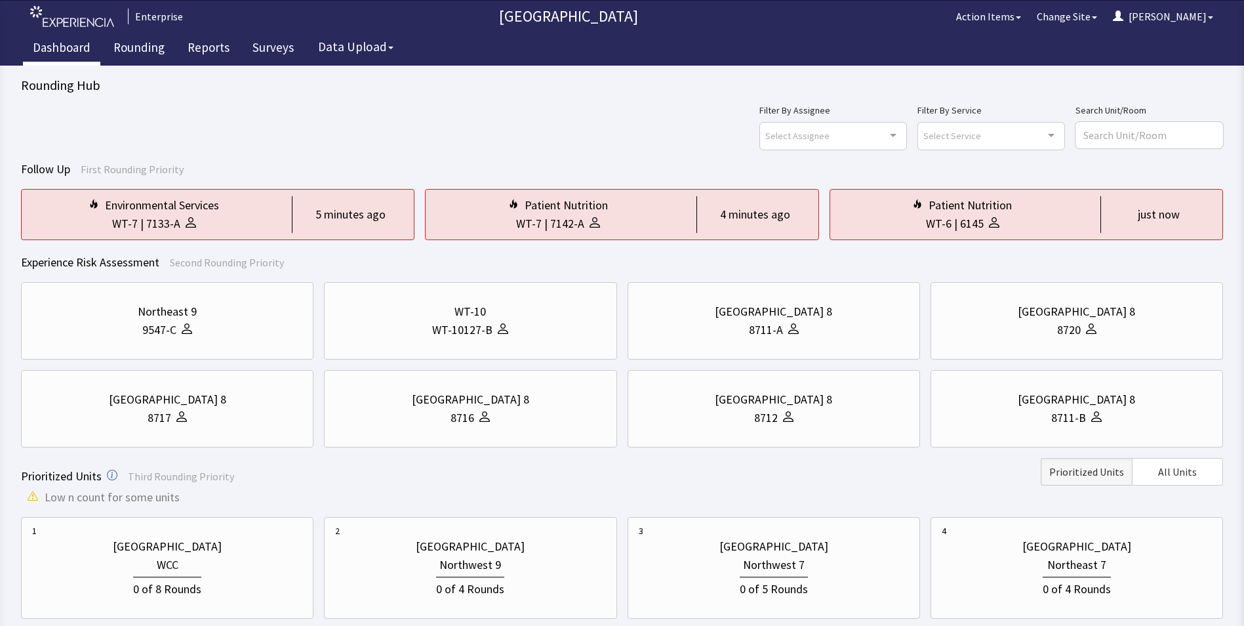
click at [61, 45] on link "Dashboard" at bounding box center [61, 49] width 77 height 33
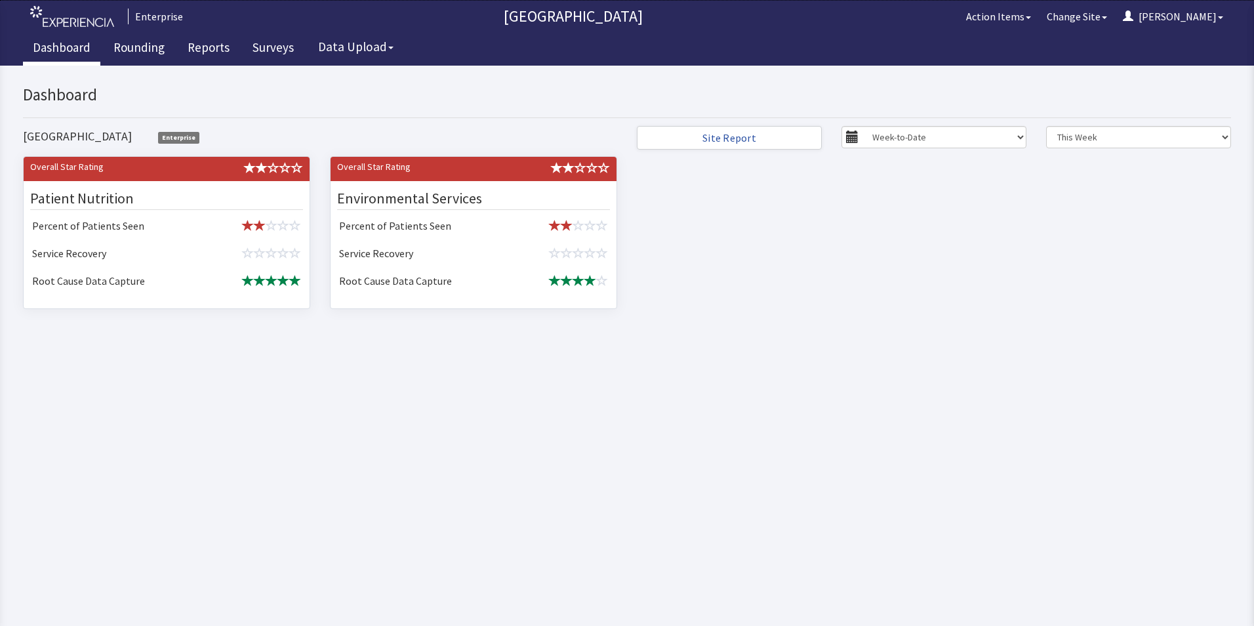
click at [52, 41] on link "Dashboard" at bounding box center [61, 49] width 77 height 33
click at [140, 44] on link "Rounding" at bounding box center [139, 49] width 71 height 33
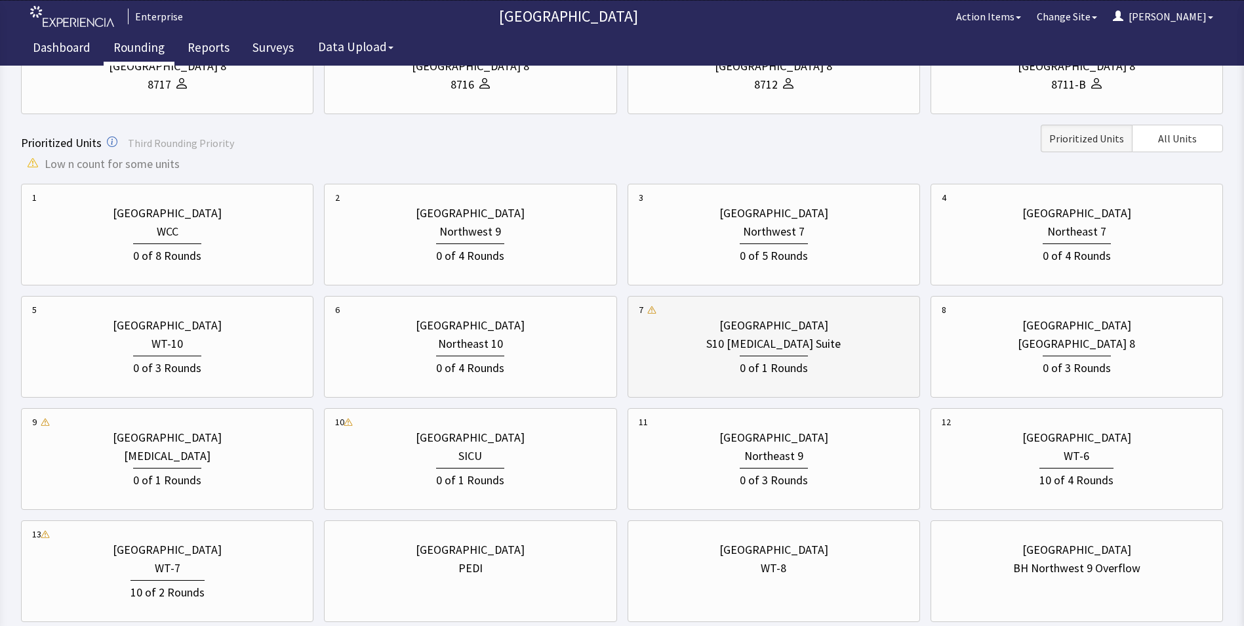
scroll to position [416, 0]
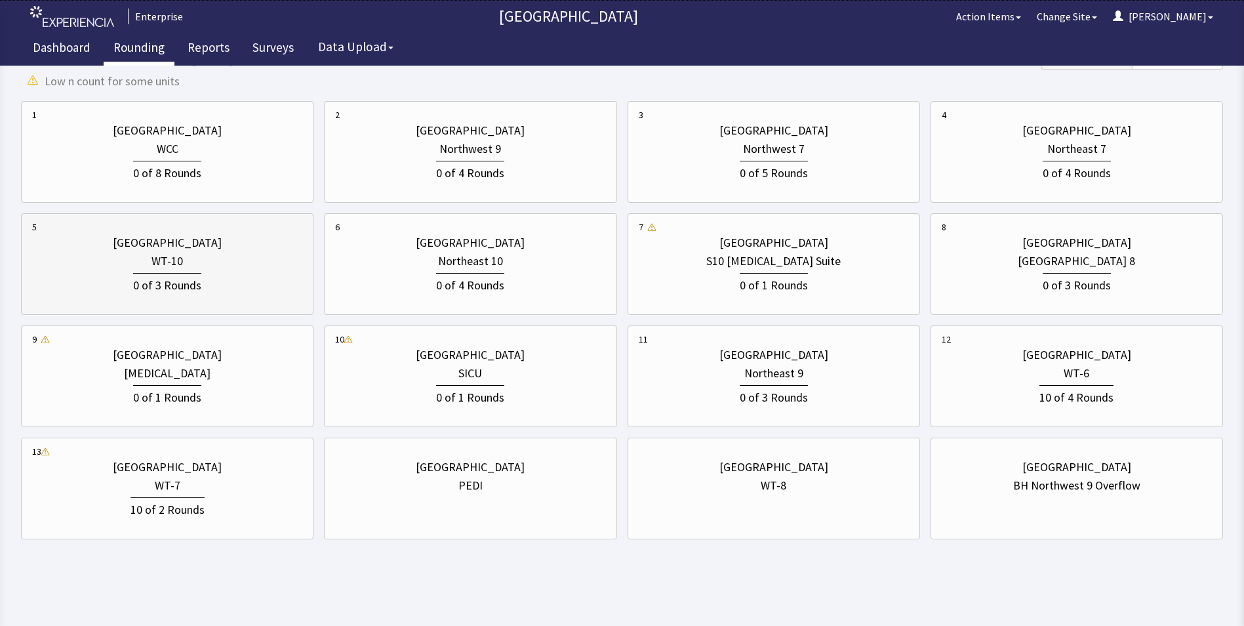
click at [209, 268] on div "WT-10" at bounding box center [167, 261] width 270 height 18
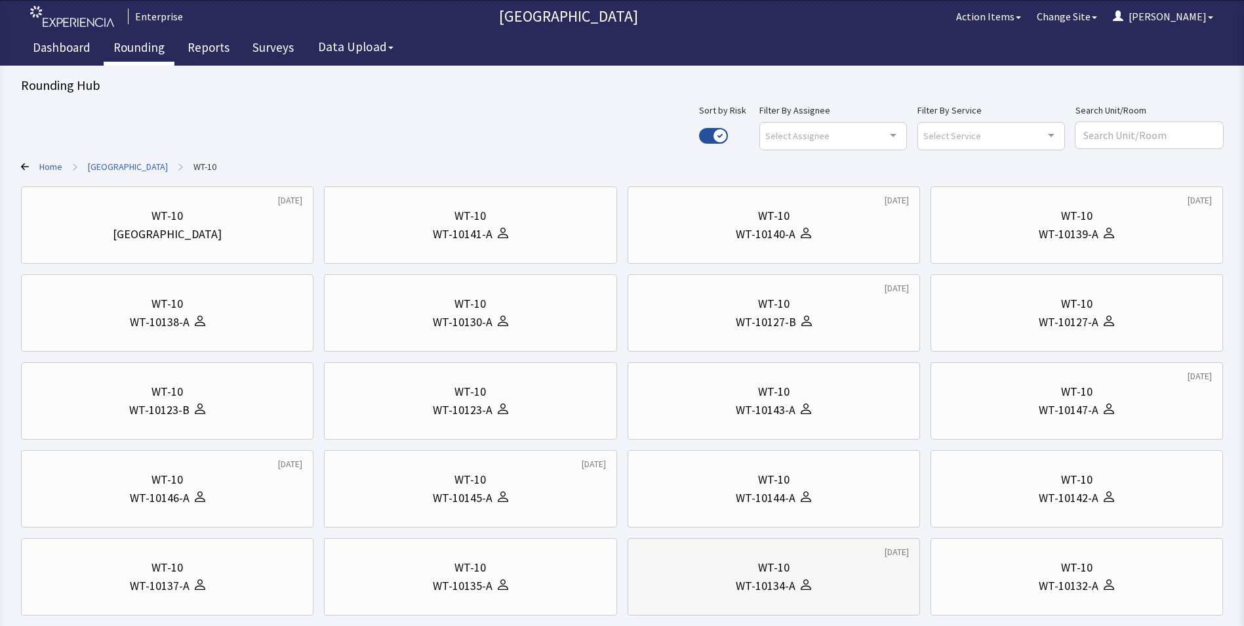
click at [774, 576] on div "WT-10134-A" at bounding box center [766, 585] width 60 height 18
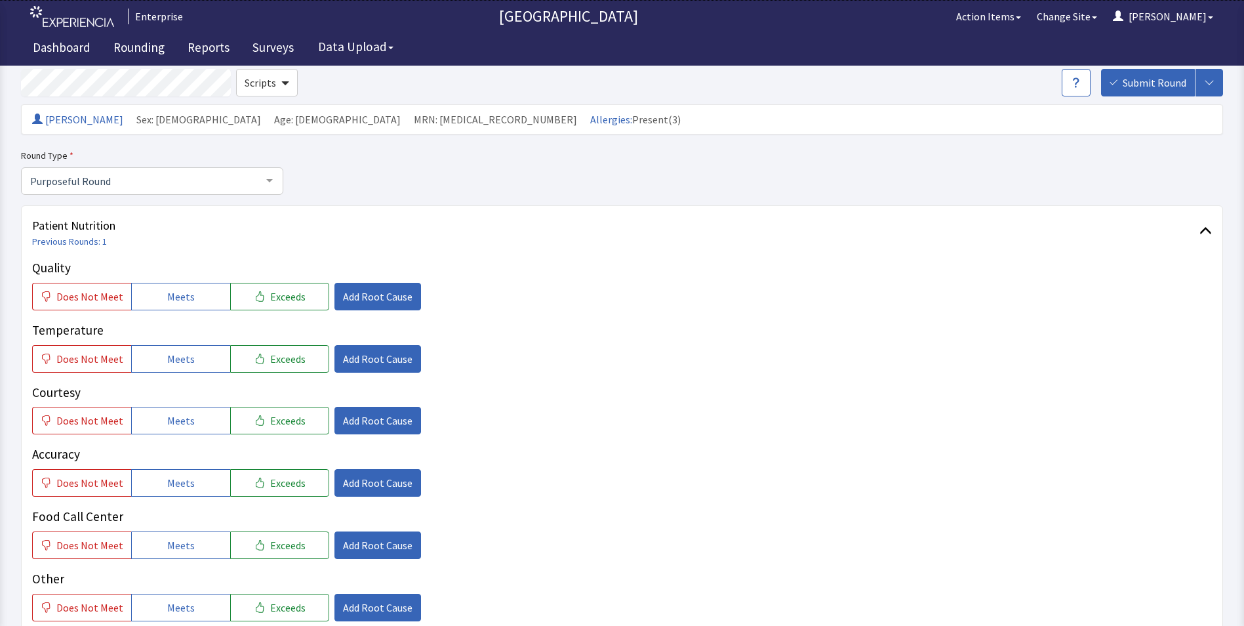
scroll to position [131, 0]
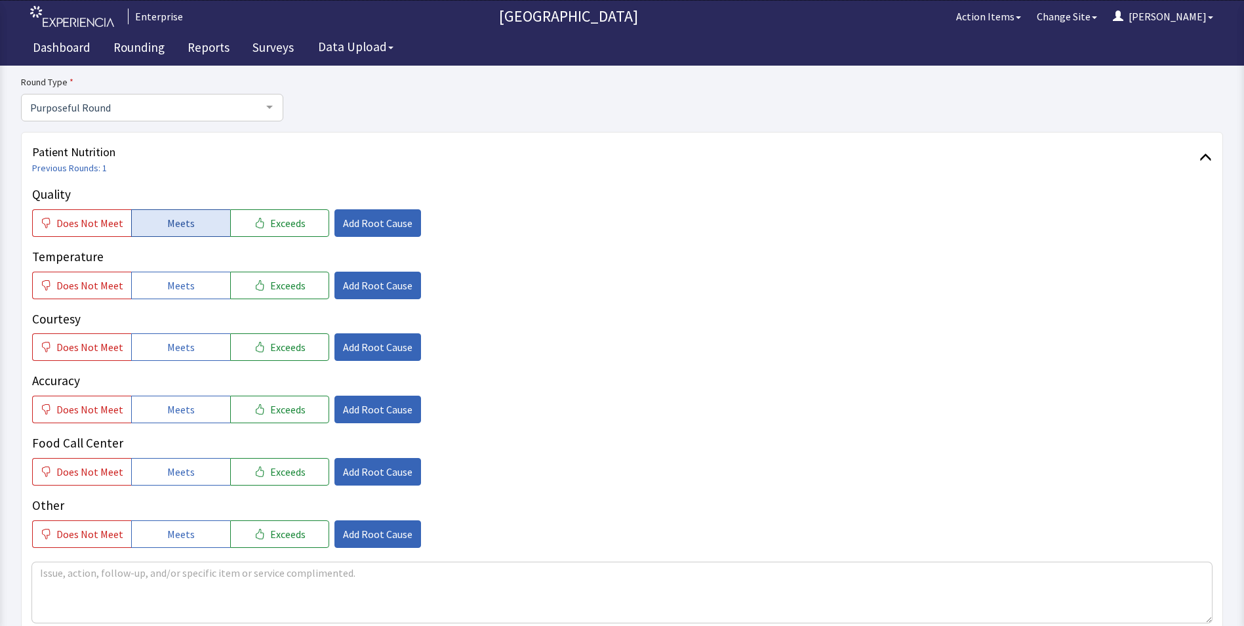
click at [194, 220] on button "Meets" at bounding box center [180, 223] width 99 height 28
drag, startPoint x: 181, startPoint y: 286, endPoint x: 181, endPoint y: 293, distance: 7.2
click at [181, 291] on span "Meets" at bounding box center [181, 285] width 28 height 16
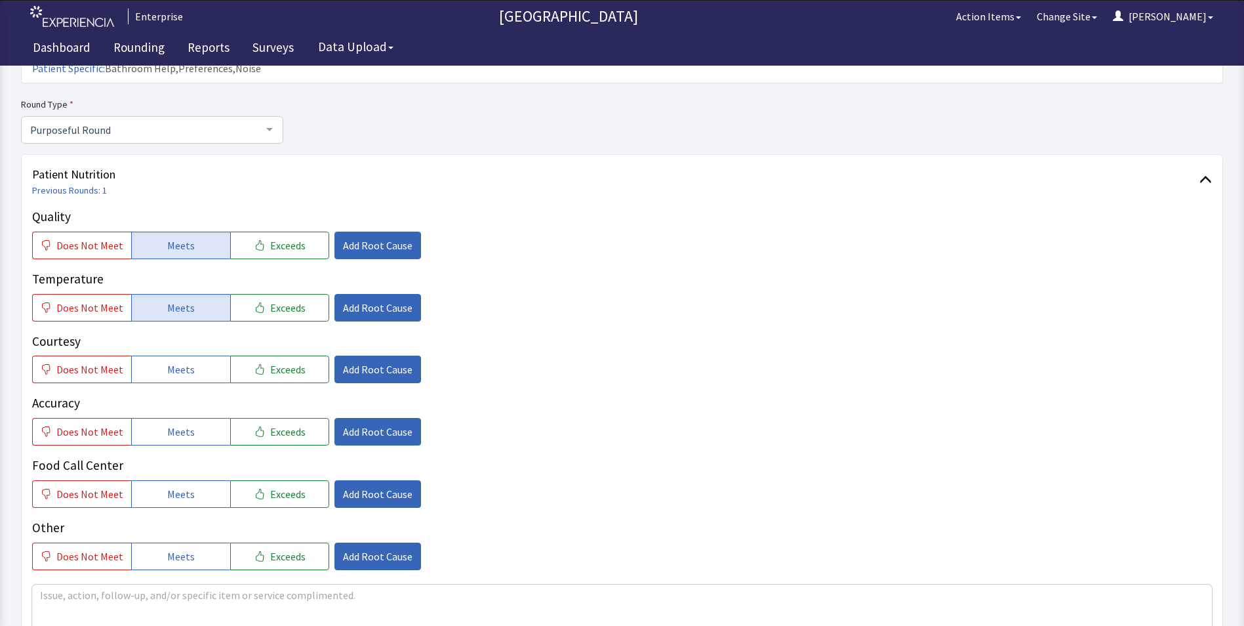
drag, startPoint x: 180, startPoint y: 342, endPoint x: 183, endPoint y: 379, distance: 37.5
click at [182, 361] on span "Meets" at bounding box center [181, 369] width 28 height 16
drag, startPoint x: 176, startPoint y: 411, endPoint x: 172, endPoint y: 434, distance: 22.5
click at [176, 419] on button "Meets" at bounding box center [180, 432] width 99 height 28
drag, startPoint x: 165, startPoint y: 470, endPoint x: 218, endPoint y: 452, distance: 56.0
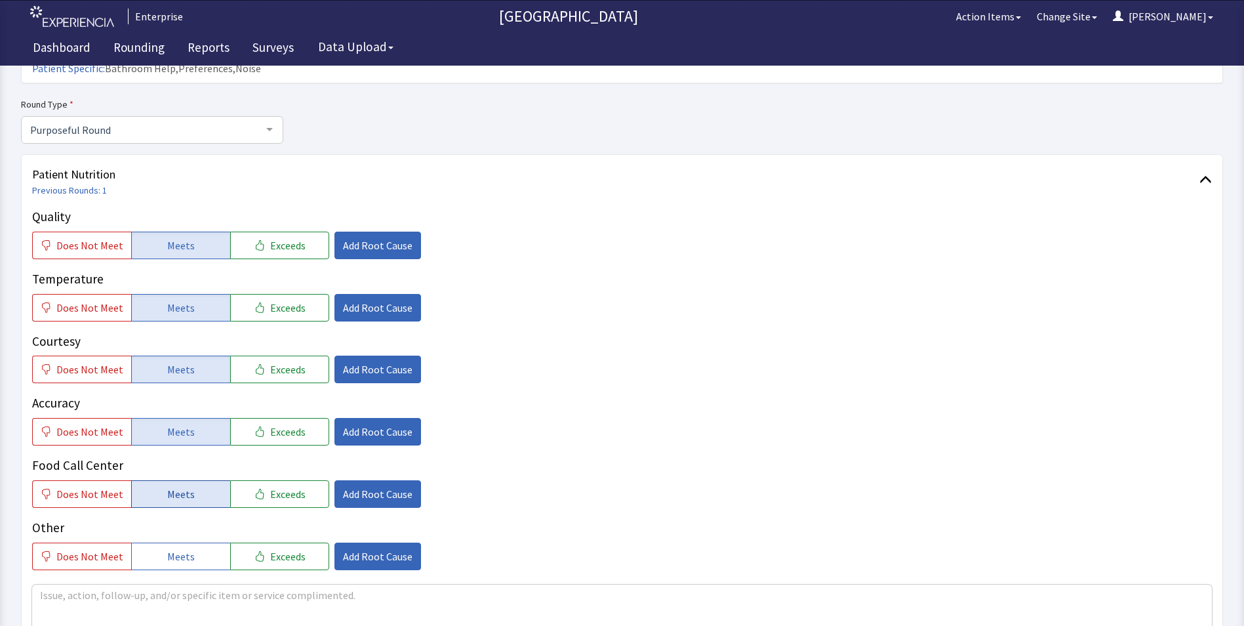
click at [168, 486] on span "Meets" at bounding box center [181, 494] width 28 height 16
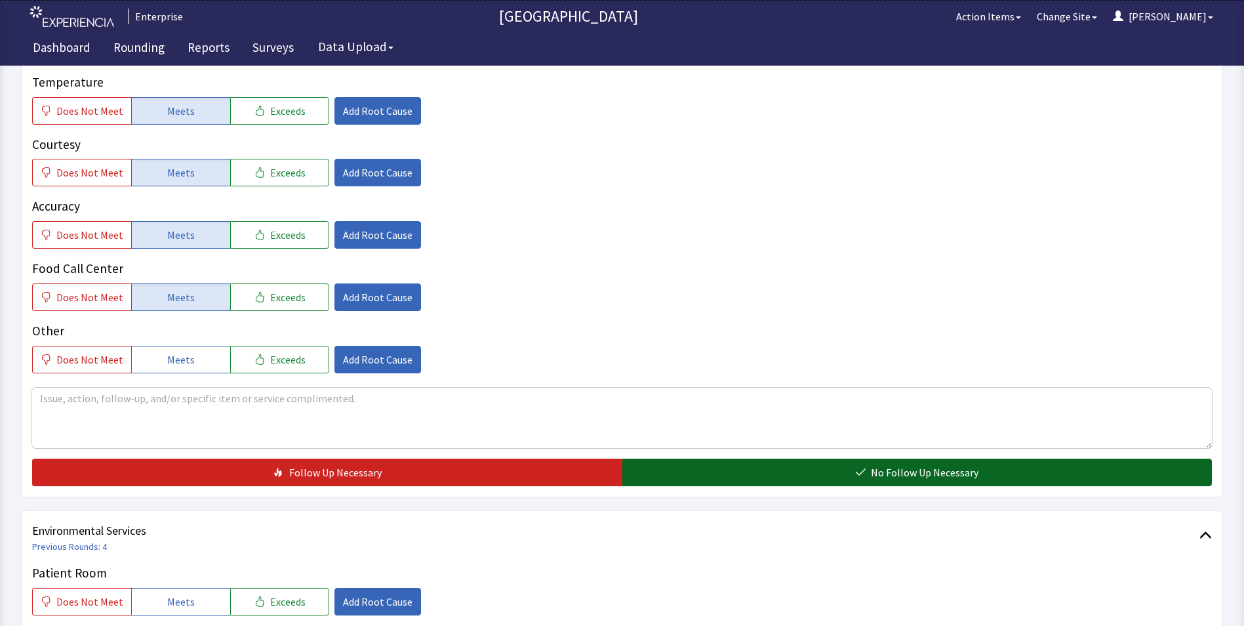
click at [790, 458] on button "No Follow Up Necessary" at bounding box center [917, 472] width 590 height 28
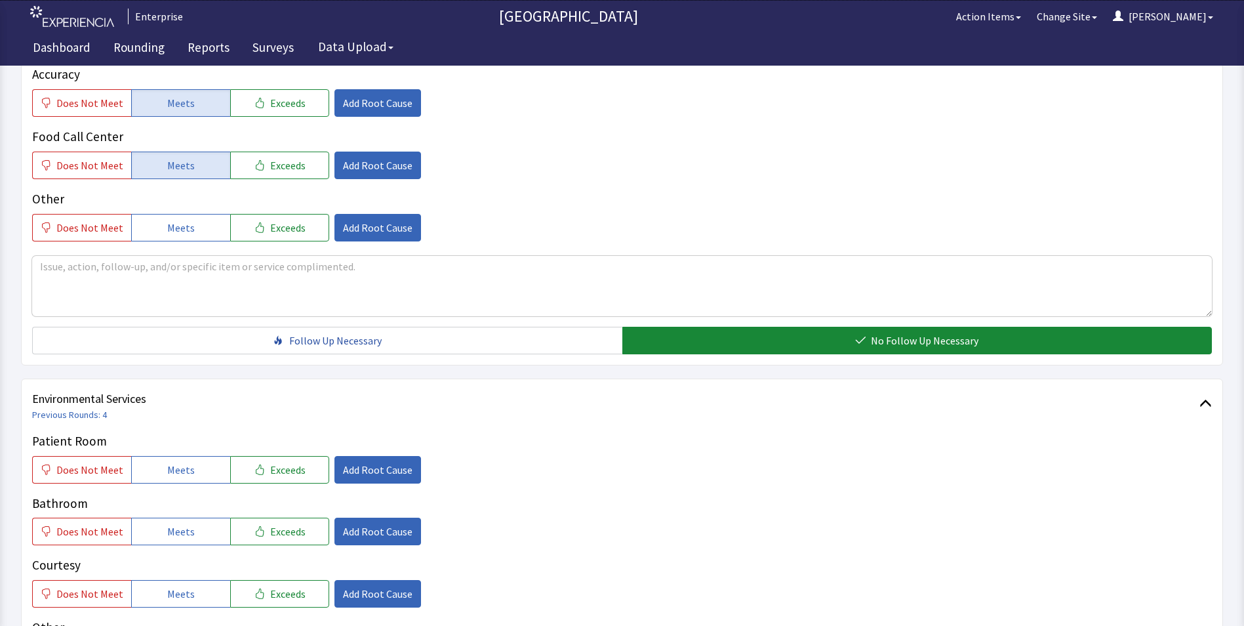
scroll to position [590, 0]
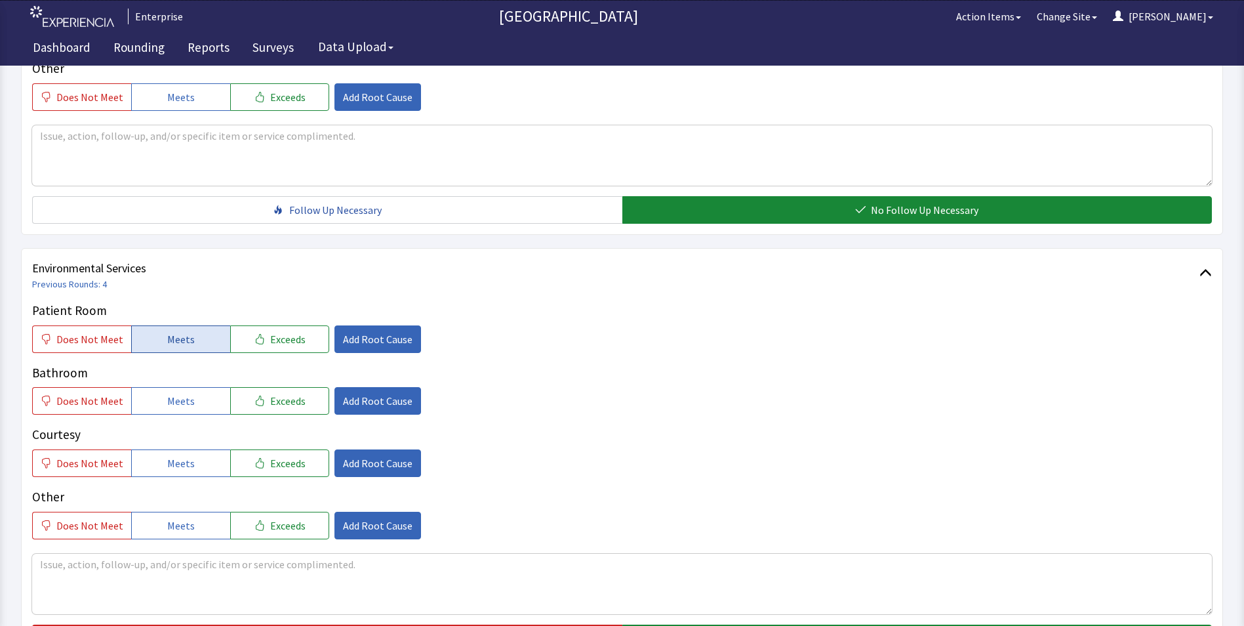
click at [159, 325] on button "Meets" at bounding box center [180, 339] width 99 height 28
drag, startPoint x: 157, startPoint y: 374, endPoint x: 157, endPoint y: 398, distance: 23.6
click at [157, 388] on button "Meets" at bounding box center [180, 401] width 99 height 28
drag, startPoint x: 157, startPoint y: 439, endPoint x: 274, endPoint y: 438, distance: 117.4
click at [162, 449] on button "Meets" at bounding box center [180, 463] width 99 height 28
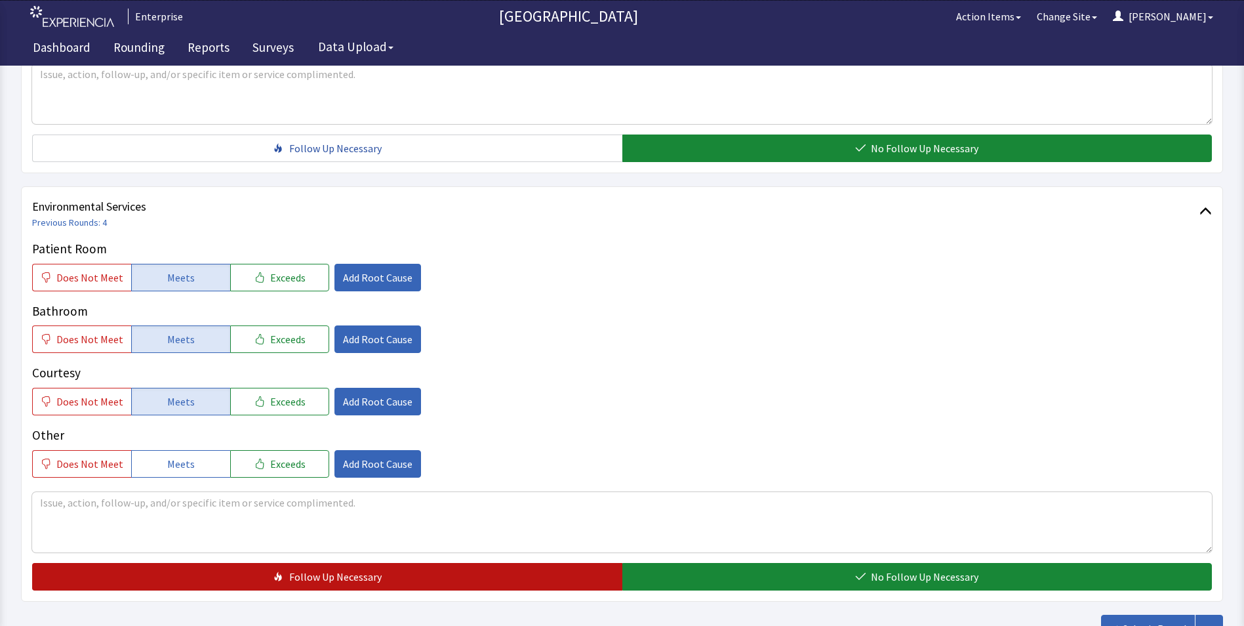
scroll to position [733, 0]
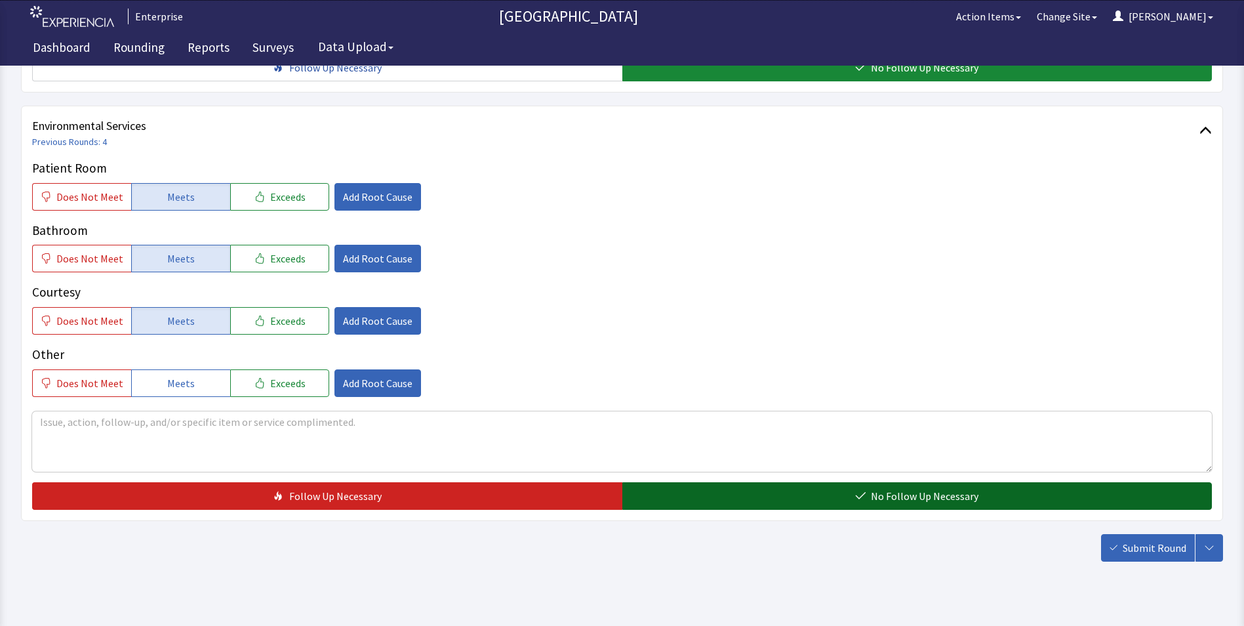
drag, startPoint x: 704, startPoint y: 477, endPoint x: 809, endPoint y: 493, distance: 106.1
click at [705, 482] on button "No Follow Up Necessary" at bounding box center [917, 496] width 590 height 28
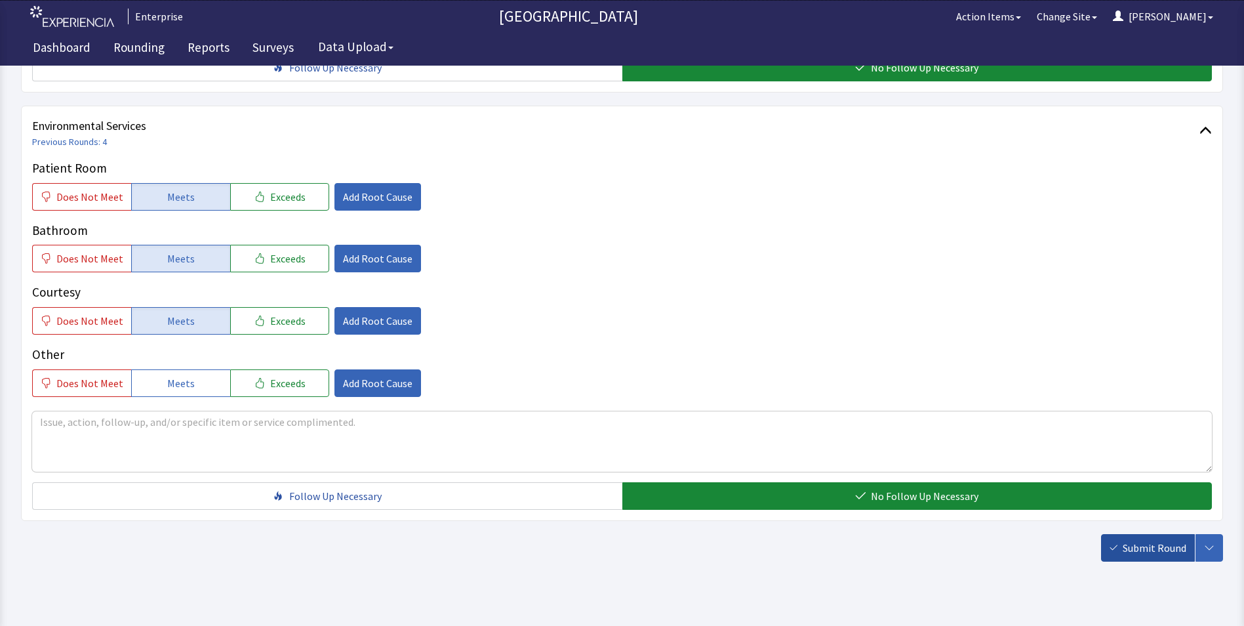
click at [1148, 540] on span "Submit Round" at bounding box center [1155, 548] width 64 height 16
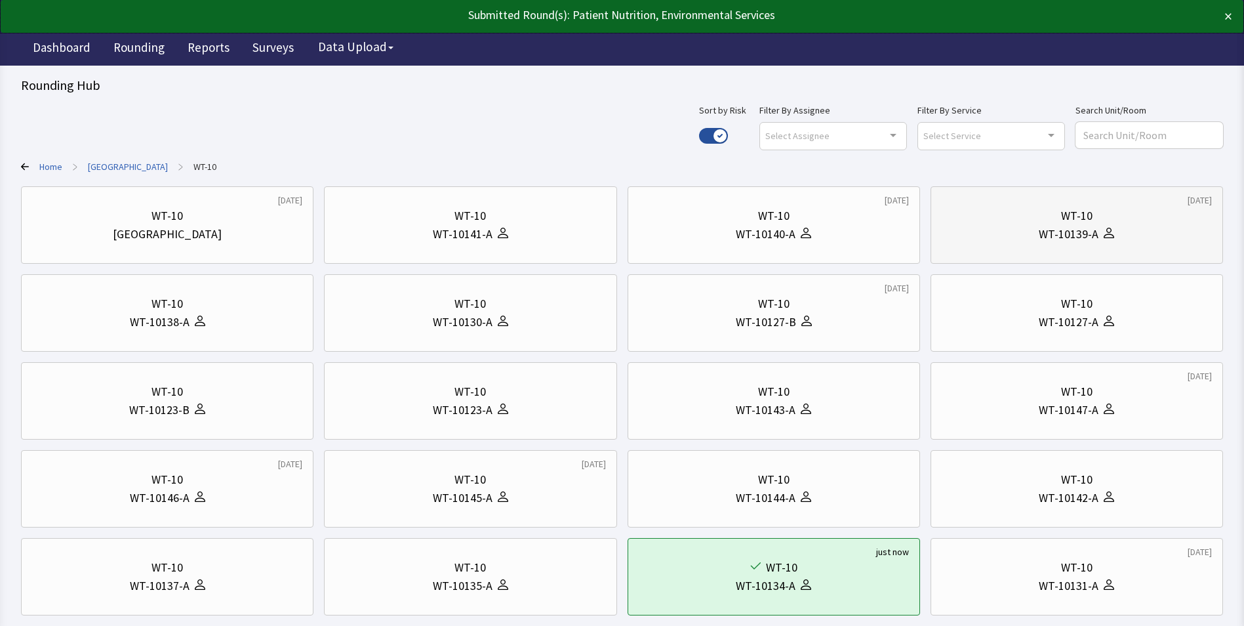
click at [987, 228] on div "WT-10139-A" at bounding box center [1077, 234] width 270 height 18
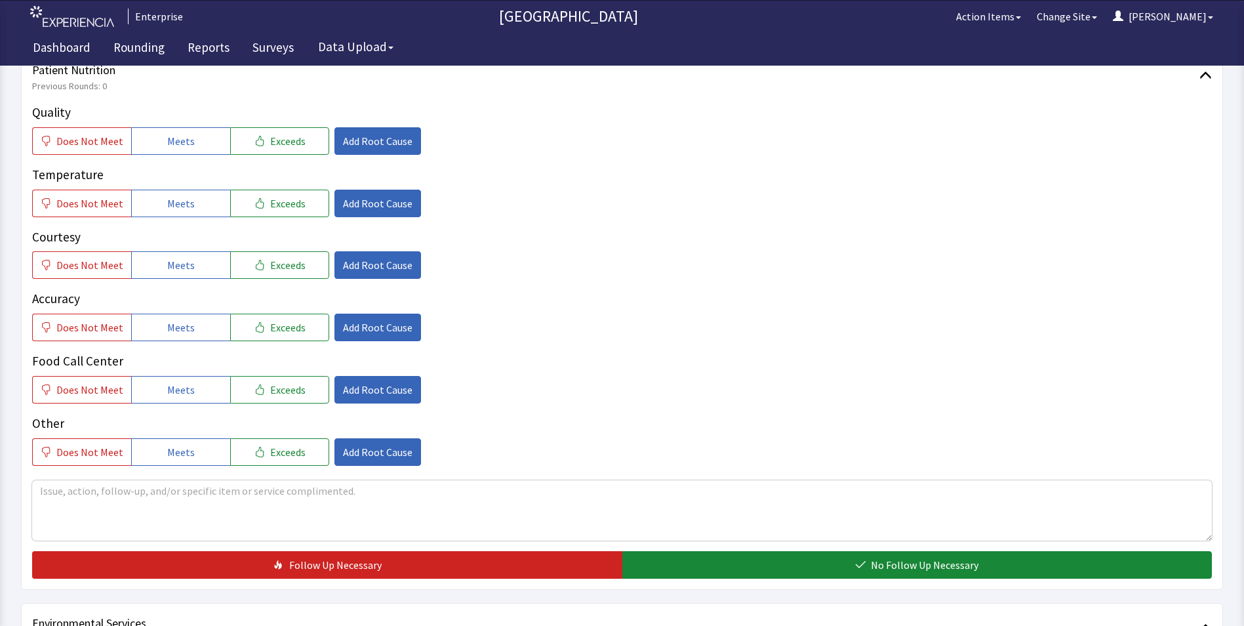
scroll to position [262, 0]
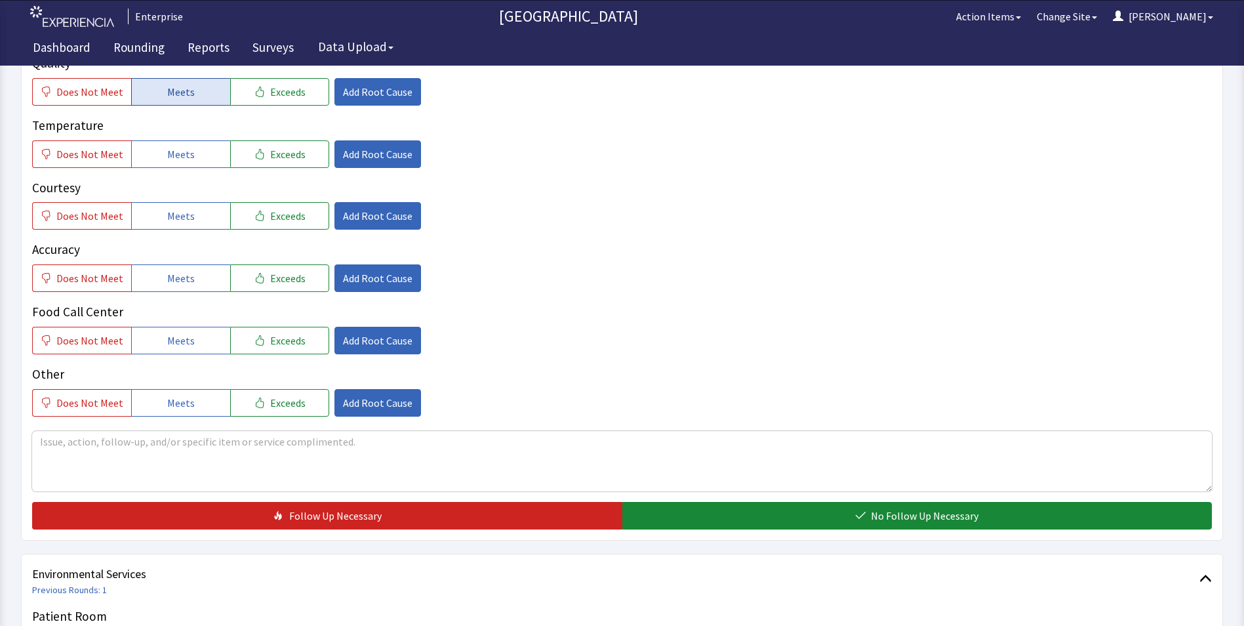
click at [167, 98] on span "Meets" at bounding box center [181, 92] width 28 height 16
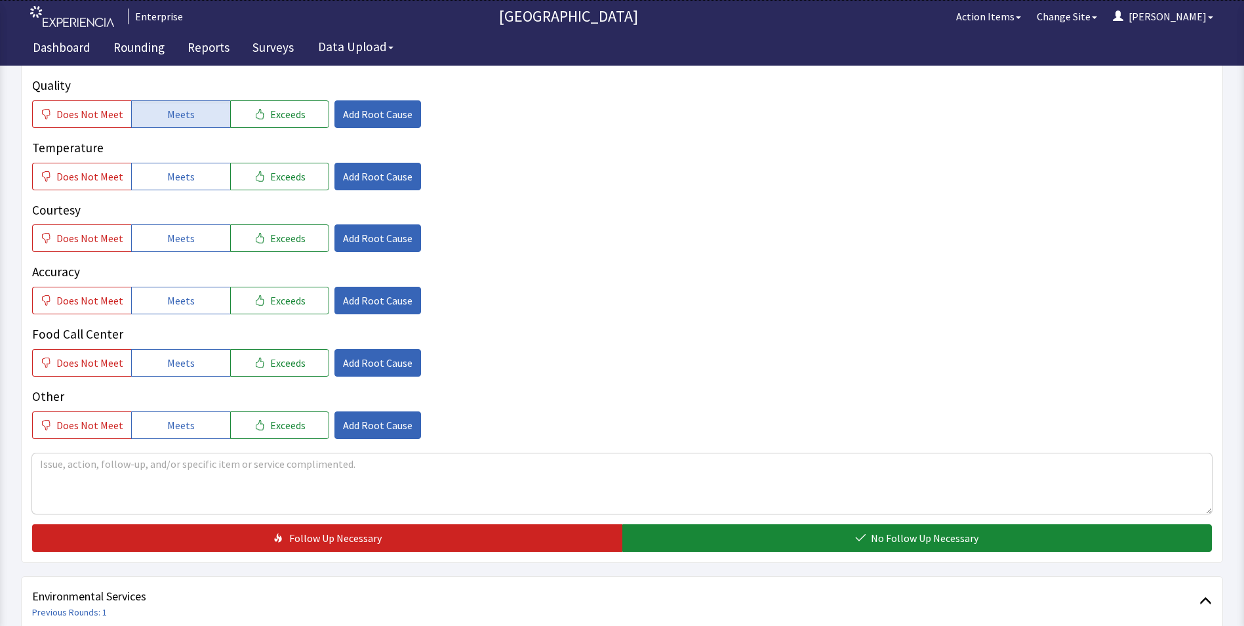
drag, startPoint x: 161, startPoint y: 152, endPoint x: 161, endPoint y: 186, distance: 33.4
click at [161, 163] on button "Meets" at bounding box center [180, 177] width 99 height 28
click at [167, 230] on span "Meets" at bounding box center [181, 238] width 28 height 16
drag, startPoint x: 164, startPoint y: 279, endPoint x: 169, endPoint y: 290, distance: 11.5
click at [167, 293] on span "Meets" at bounding box center [181, 301] width 28 height 16
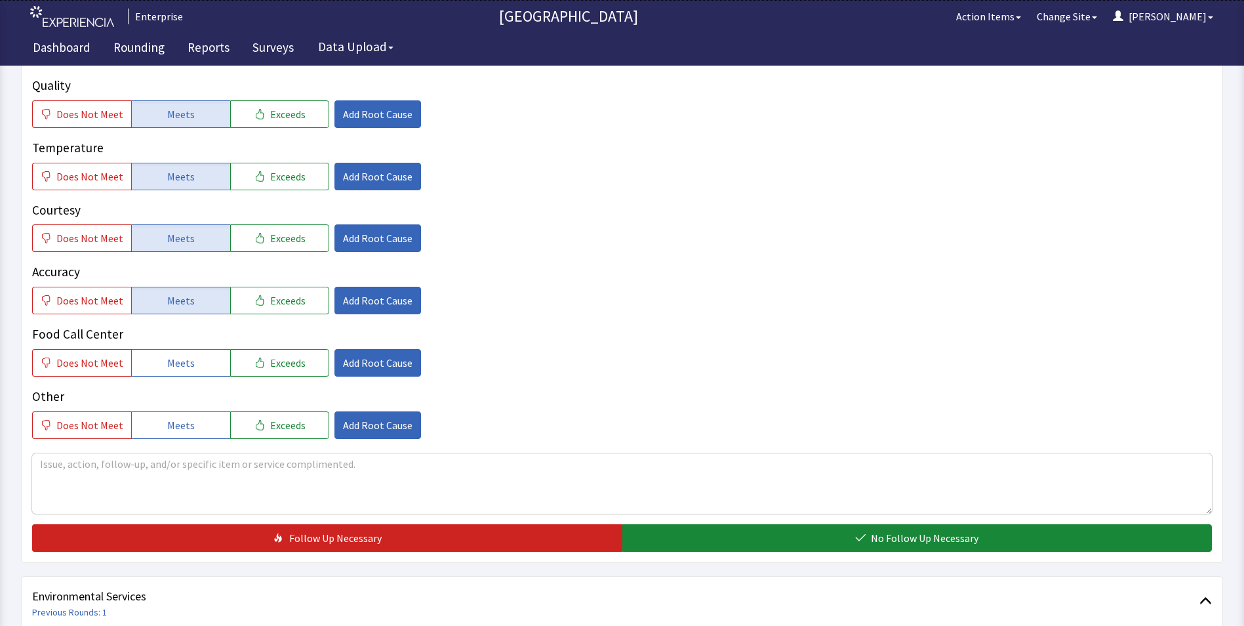
click at [184, 355] on span "Meets" at bounding box center [181, 363] width 28 height 16
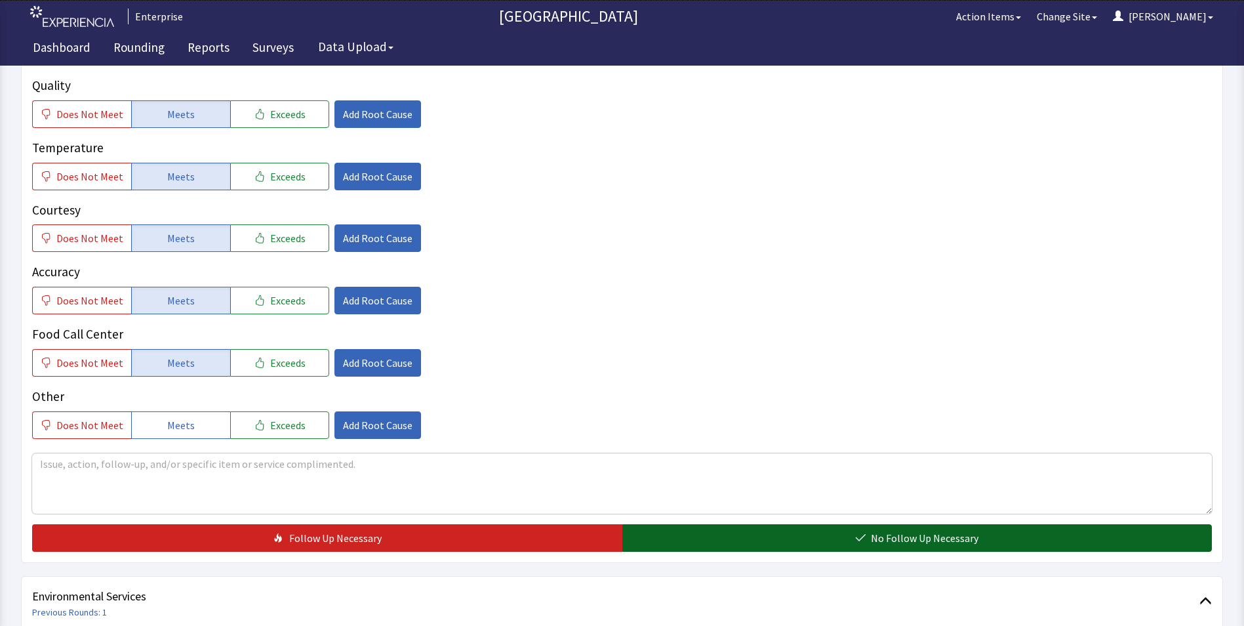
click at [658, 524] on button "No Follow Up Necessary" at bounding box center [917, 538] width 590 height 28
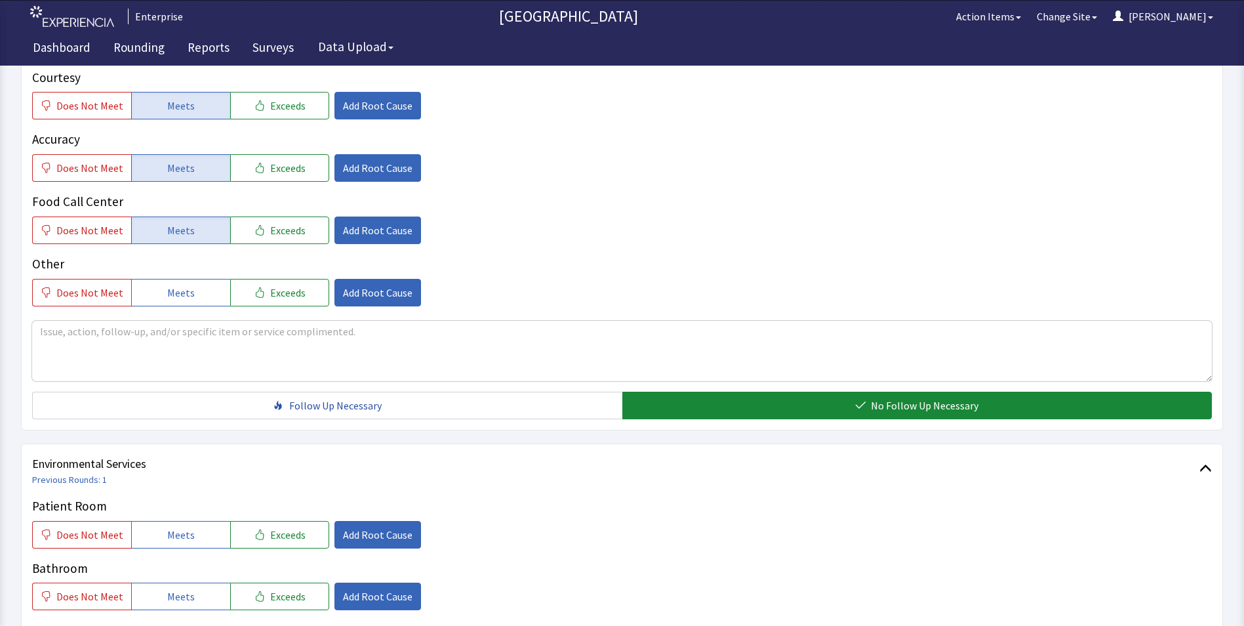
scroll to position [590, 0]
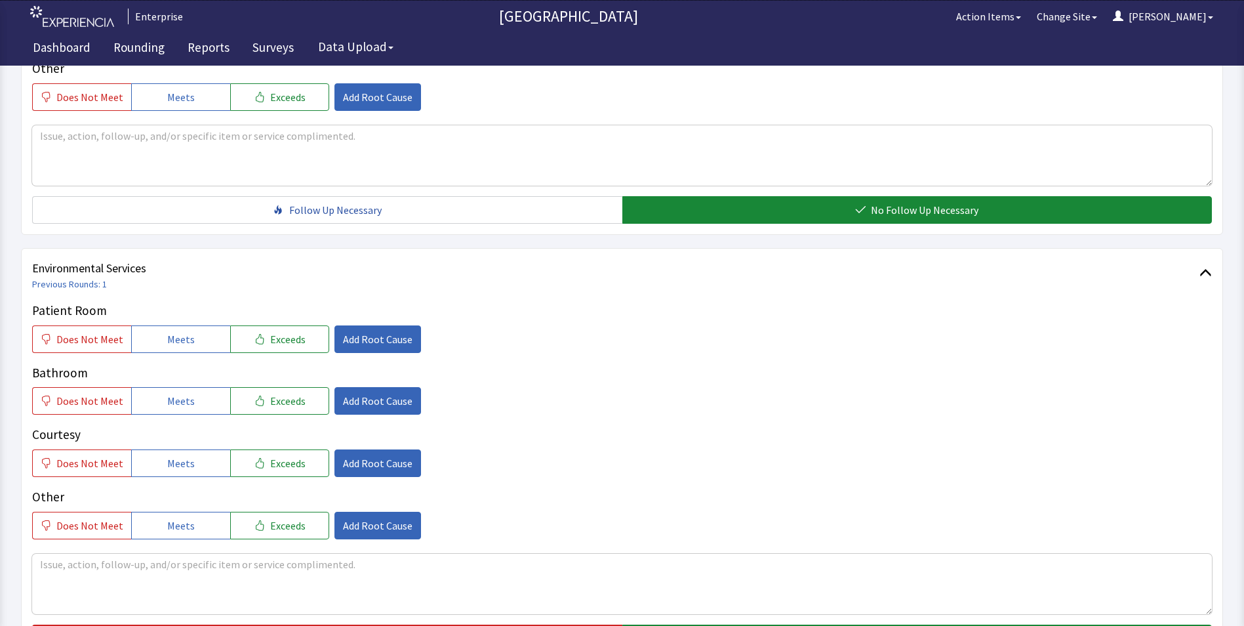
drag, startPoint x: 162, startPoint y: 315, endPoint x: 164, endPoint y: 361, distance: 45.3
click at [162, 325] on button "Meets" at bounding box center [180, 339] width 99 height 28
click at [167, 392] on button "Meets" at bounding box center [180, 401] width 99 height 28
drag, startPoint x: 163, startPoint y: 439, endPoint x: 170, endPoint y: 442, distance: 7.1
click at [167, 455] on span "Meets" at bounding box center [181, 463] width 28 height 16
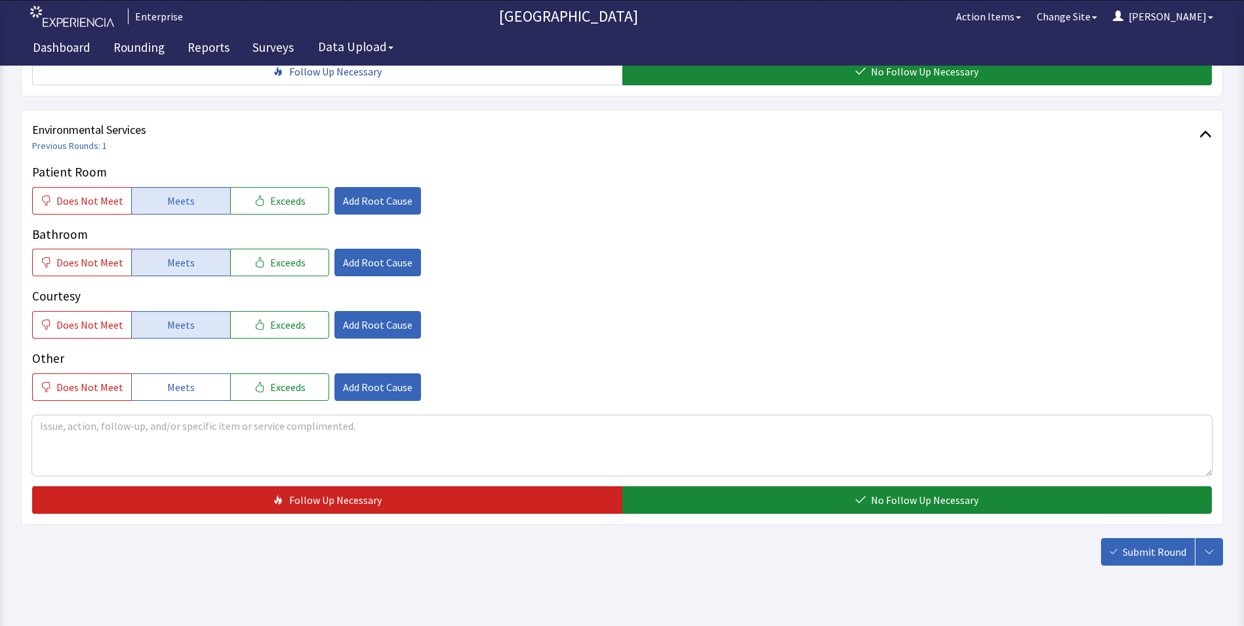
scroll to position [733, 0]
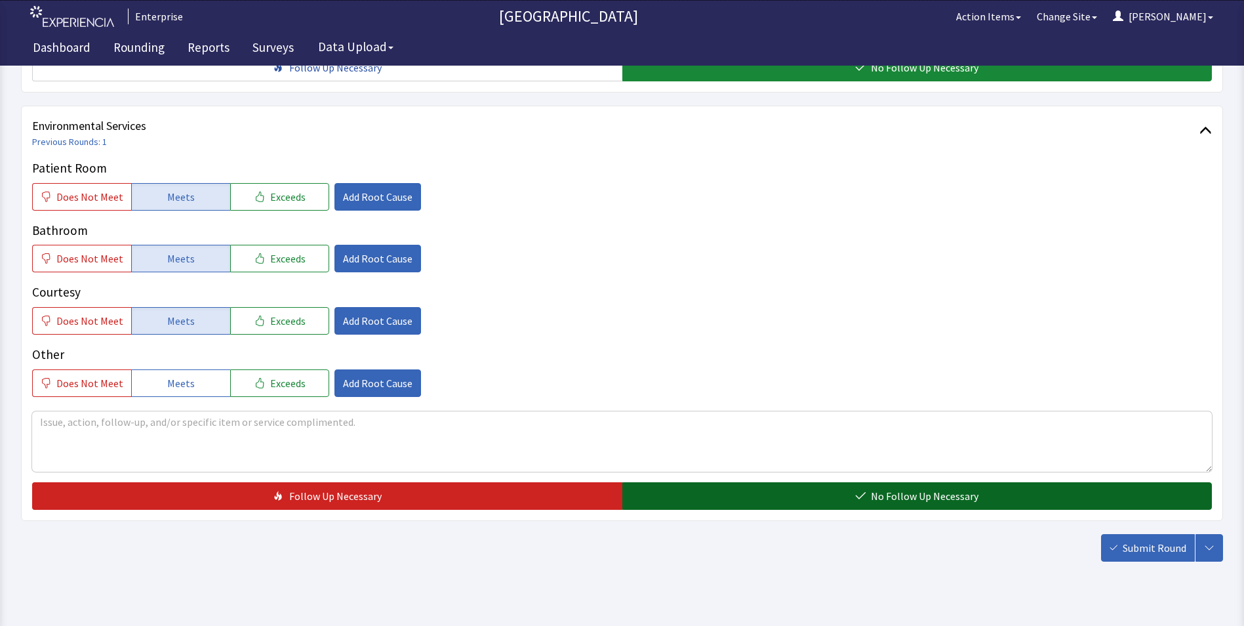
drag, startPoint x: 661, startPoint y: 465, endPoint x: 694, endPoint y: 470, distance: 33.2
click at [667, 482] on button "No Follow Up Necessary" at bounding box center [917, 496] width 590 height 28
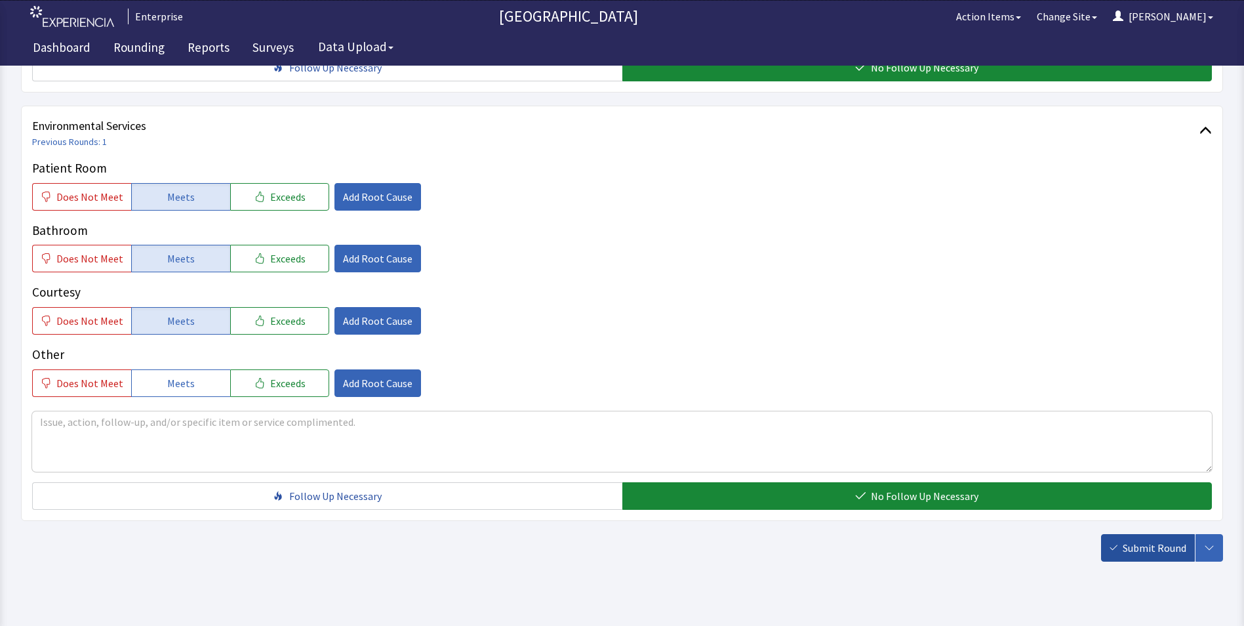
click at [1140, 540] on span "Submit Round" at bounding box center [1155, 548] width 64 height 16
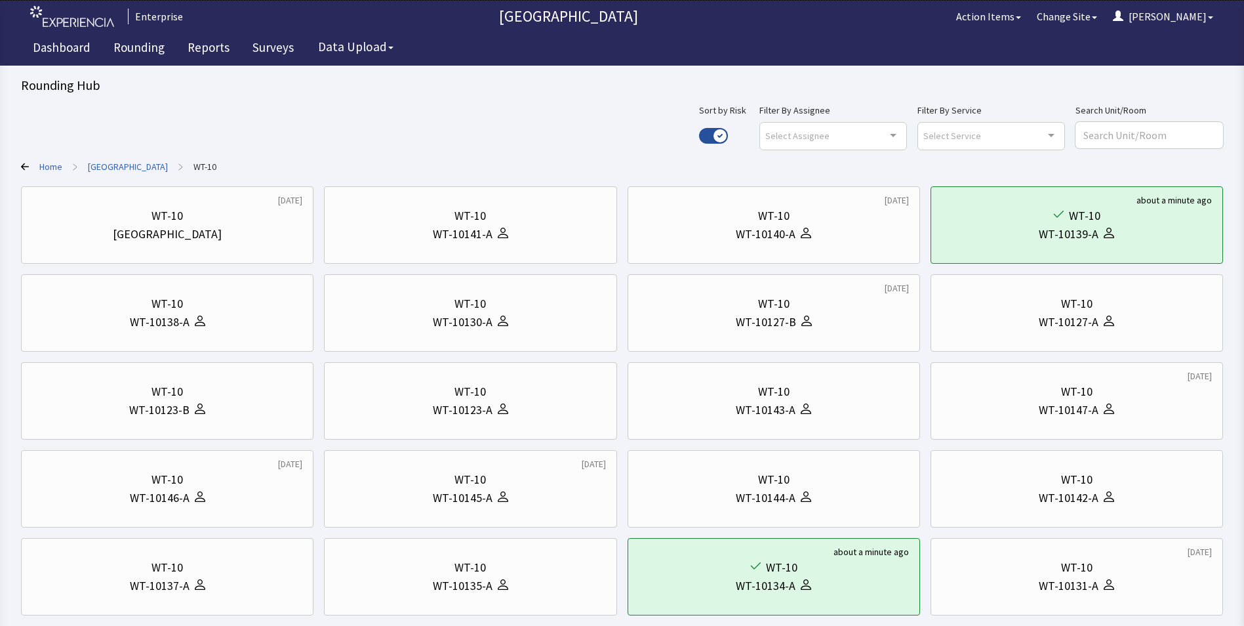
click at [114, 167] on link "[GEOGRAPHIC_DATA]" at bounding box center [128, 166] width 80 height 13
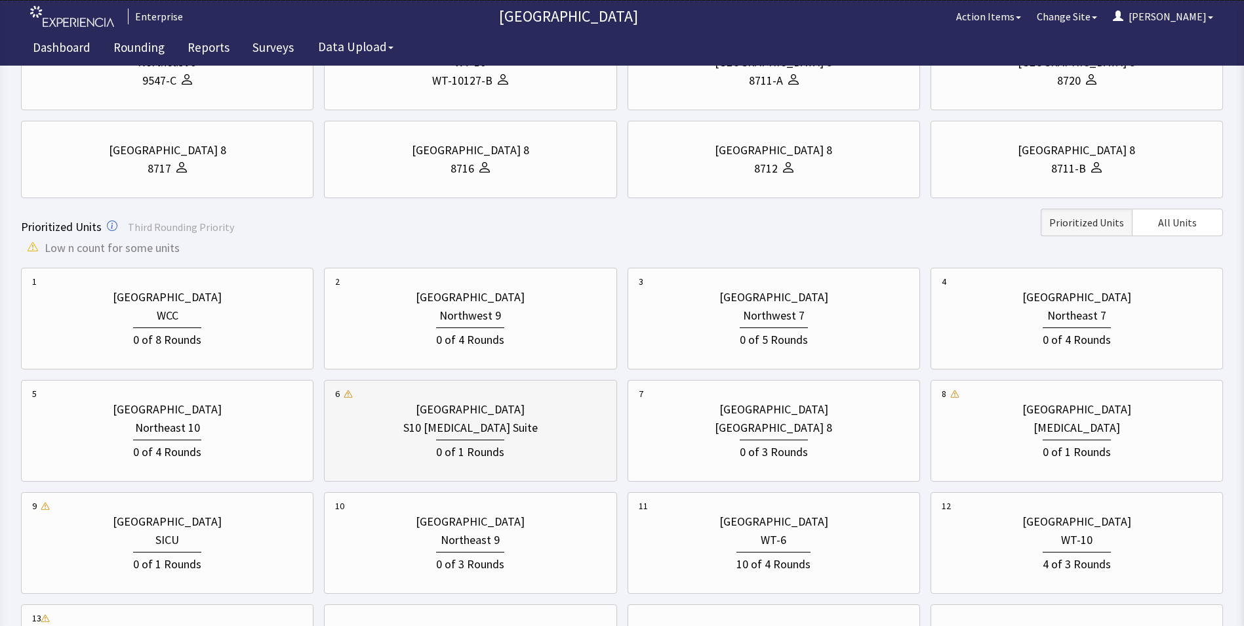
scroll to position [262, 0]
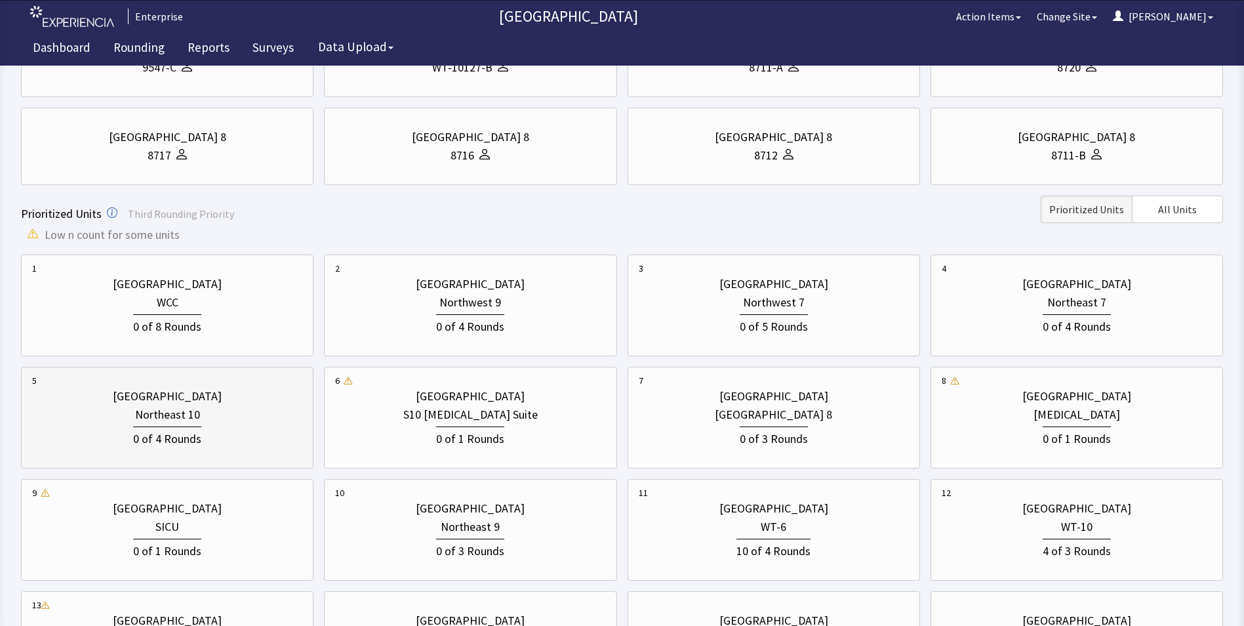
click at [174, 436] on div "0 of 4 Rounds" at bounding box center [167, 437] width 68 height 22
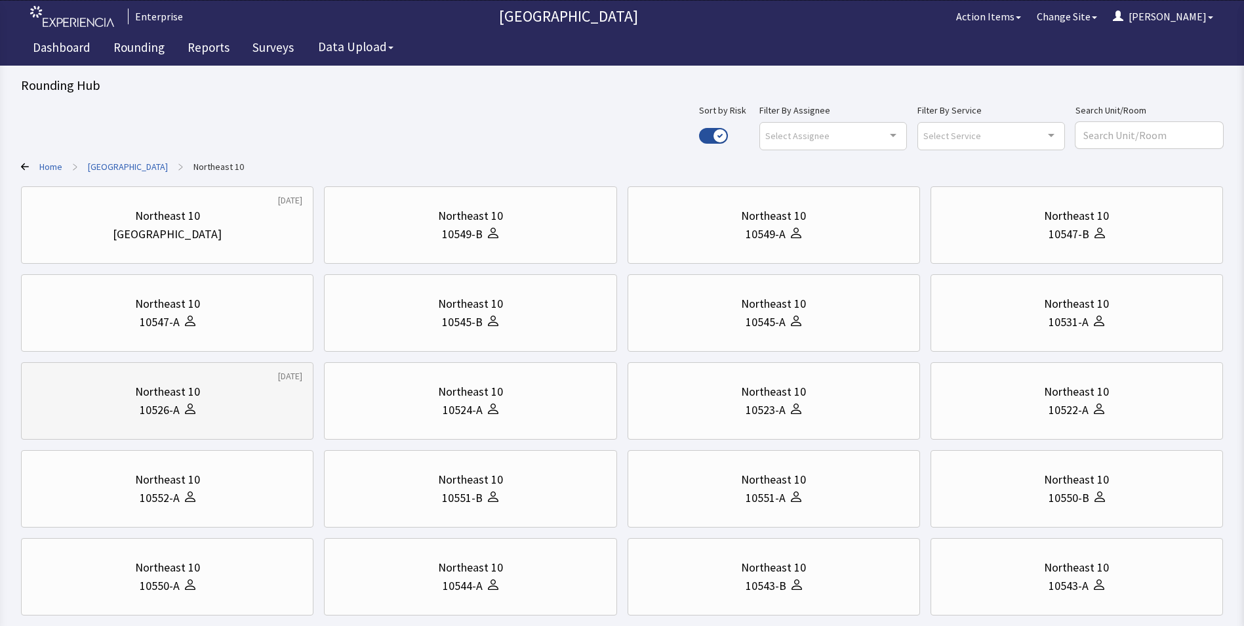
click at [213, 401] on div "10526-A" at bounding box center [167, 410] width 270 height 18
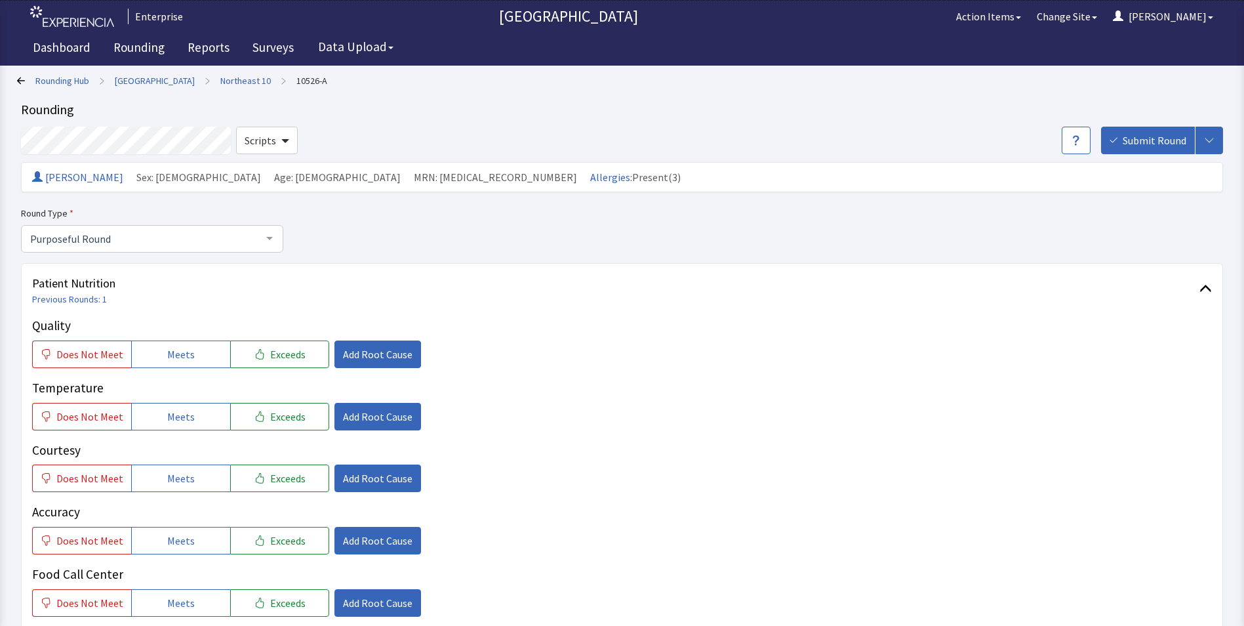
scroll to position [66, 0]
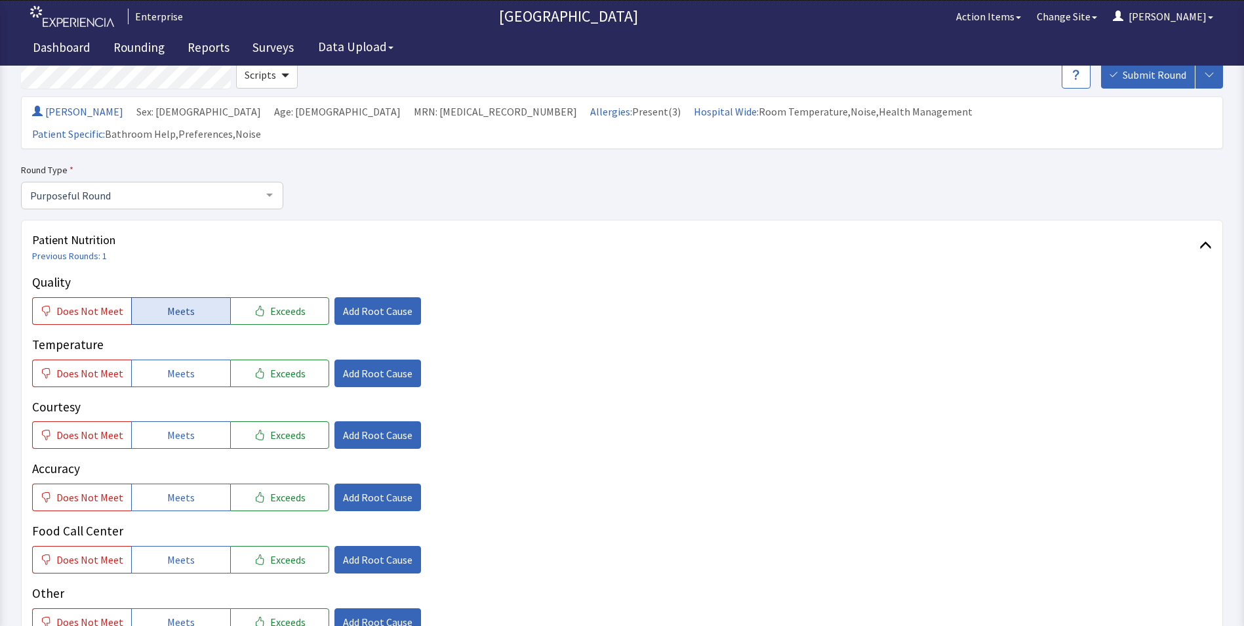
click at [172, 303] on span "Meets" at bounding box center [181, 311] width 28 height 16
drag, startPoint x: 165, startPoint y: 350, endPoint x: 167, endPoint y: 375, distance: 25.0
click at [167, 365] on span "Meets" at bounding box center [181, 373] width 28 height 16
click at [170, 427] on span "Meets" at bounding box center [181, 435] width 28 height 16
drag, startPoint x: 163, startPoint y: 491, endPoint x: 168, endPoint y: 508, distance: 17.0
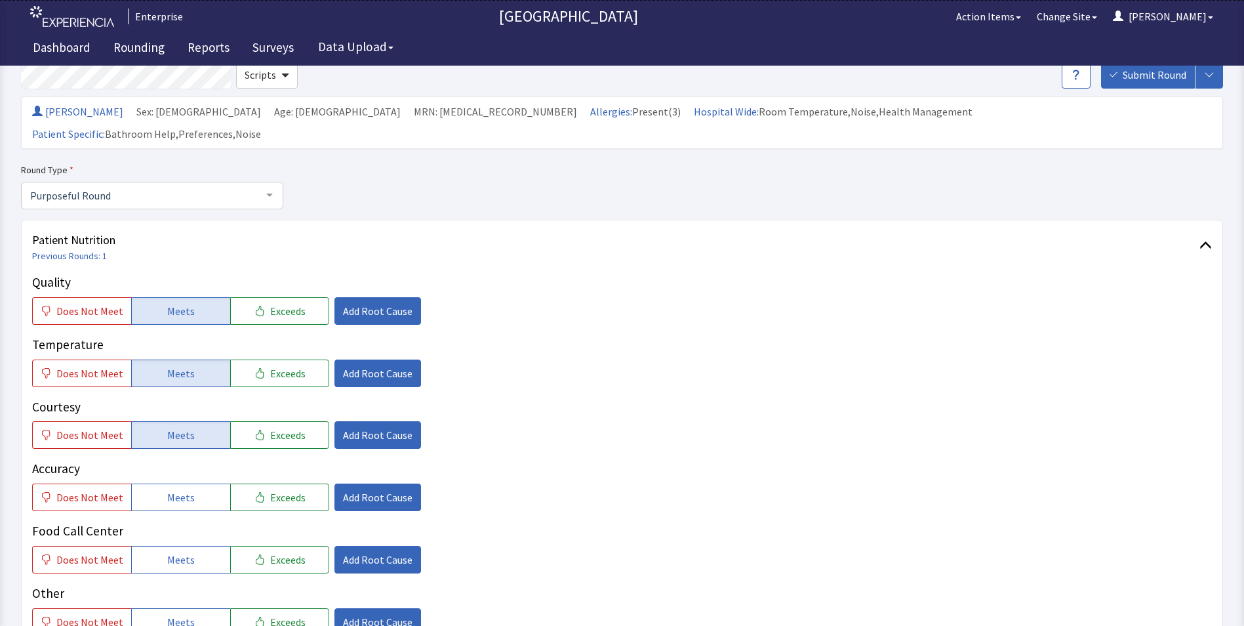
click at [163, 493] on div "Quality Does Not Meet Meets Exceeds Add Root Cause Temperature Does Not Meet Me…" at bounding box center [622, 454] width 1180 height 363
click at [171, 552] on span "Meets" at bounding box center [181, 560] width 28 height 16
click at [181, 483] on button "Meets" at bounding box center [180, 497] width 99 height 28
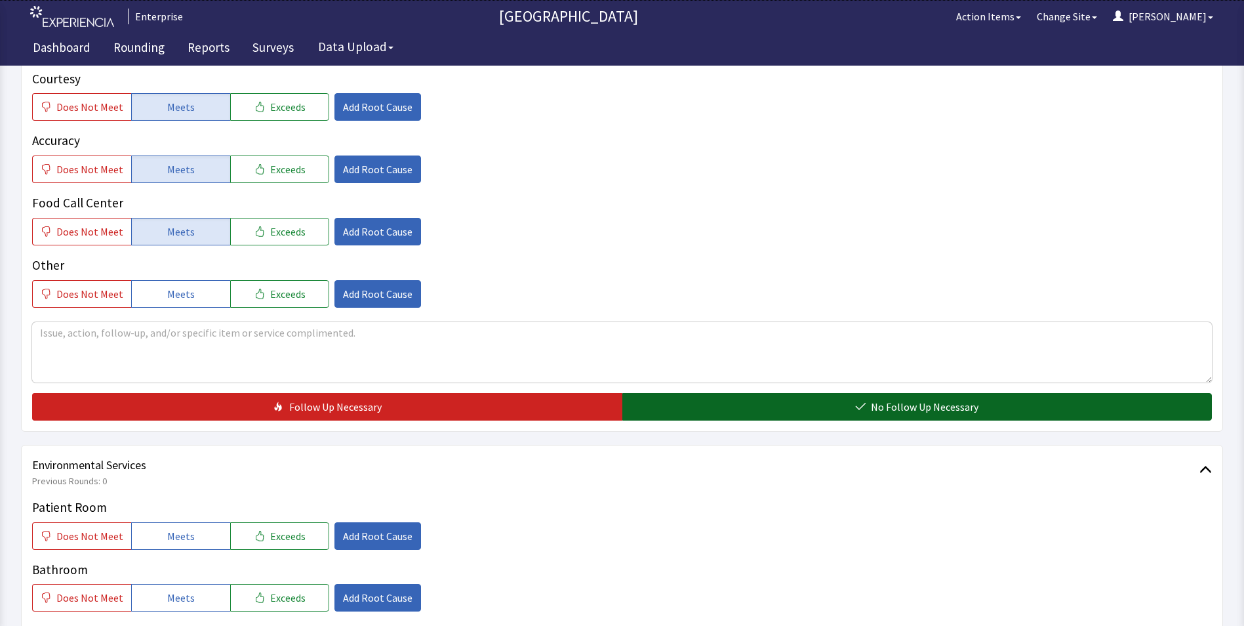
click at [706, 393] on button "No Follow Up Necessary" at bounding box center [917, 407] width 590 height 28
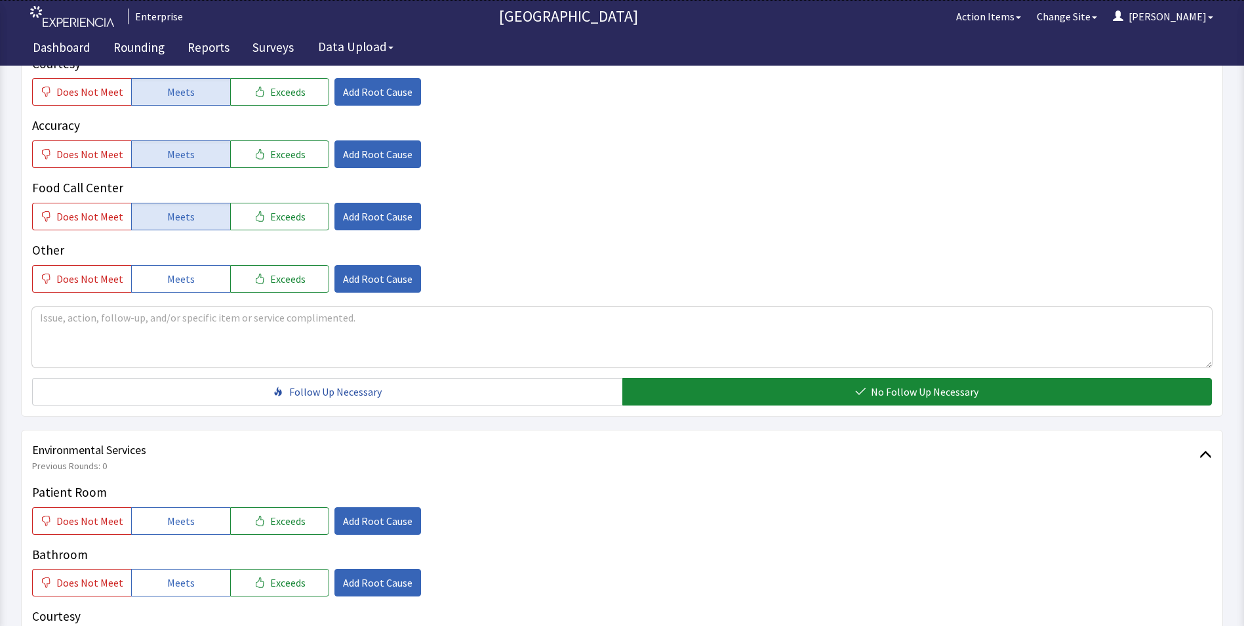
scroll to position [656, 0]
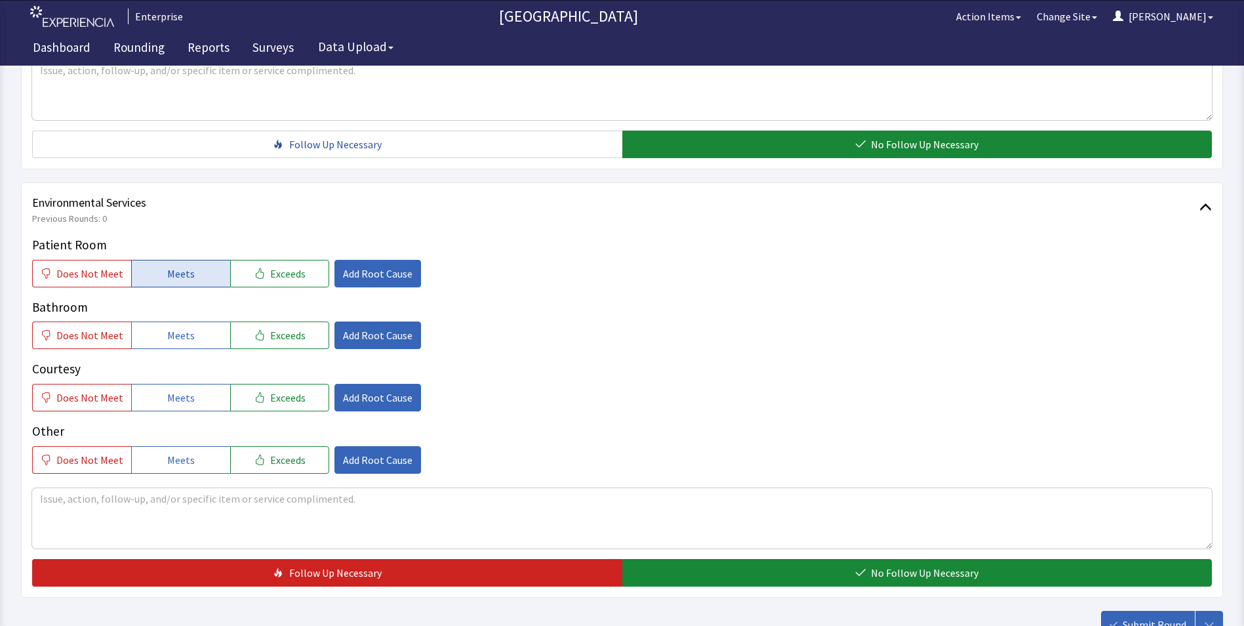
click at [177, 266] on span "Meets" at bounding box center [181, 274] width 28 height 16
drag, startPoint x: 176, startPoint y: 315, endPoint x: 177, endPoint y: 364, distance: 49.2
click at [177, 327] on div "Patient Room Does Not Meet Meets Exceeds Add Root Cause Bathroom Does Not Meet …" at bounding box center [622, 354] width 1180 height 238
drag, startPoint x: 177, startPoint y: 379, endPoint x: 241, endPoint y: 395, distance: 66.3
click at [179, 390] on span "Meets" at bounding box center [181, 398] width 28 height 16
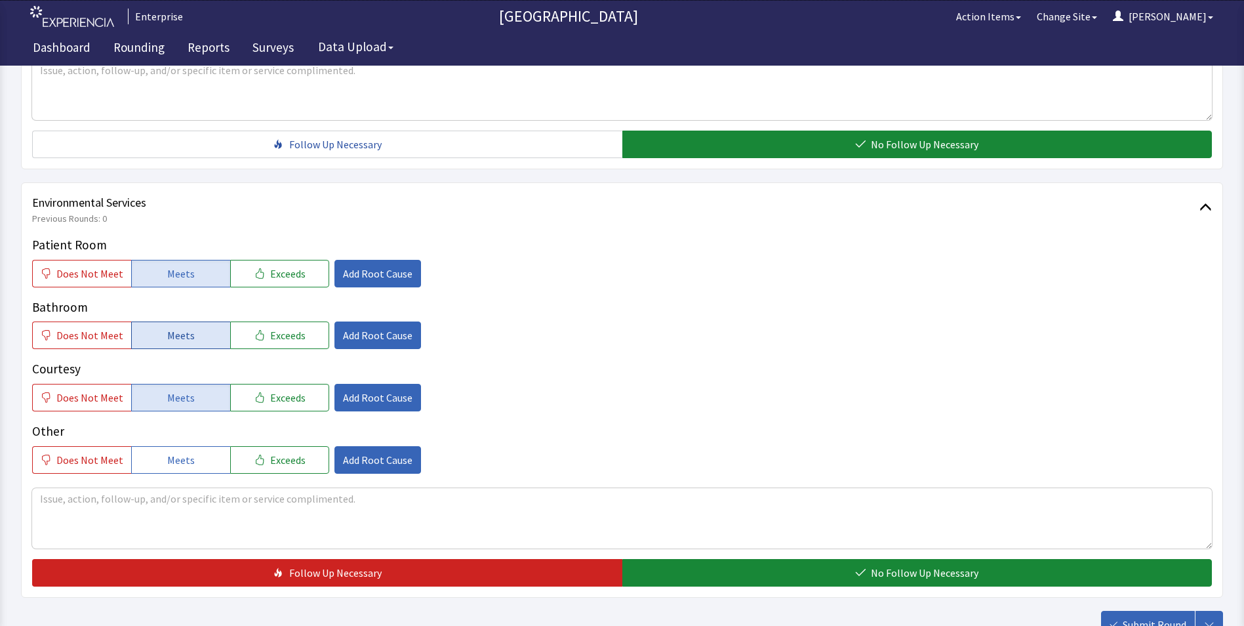
click at [183, 323] on button "Meets" at bounding box center [180, 335] width 99 height 28
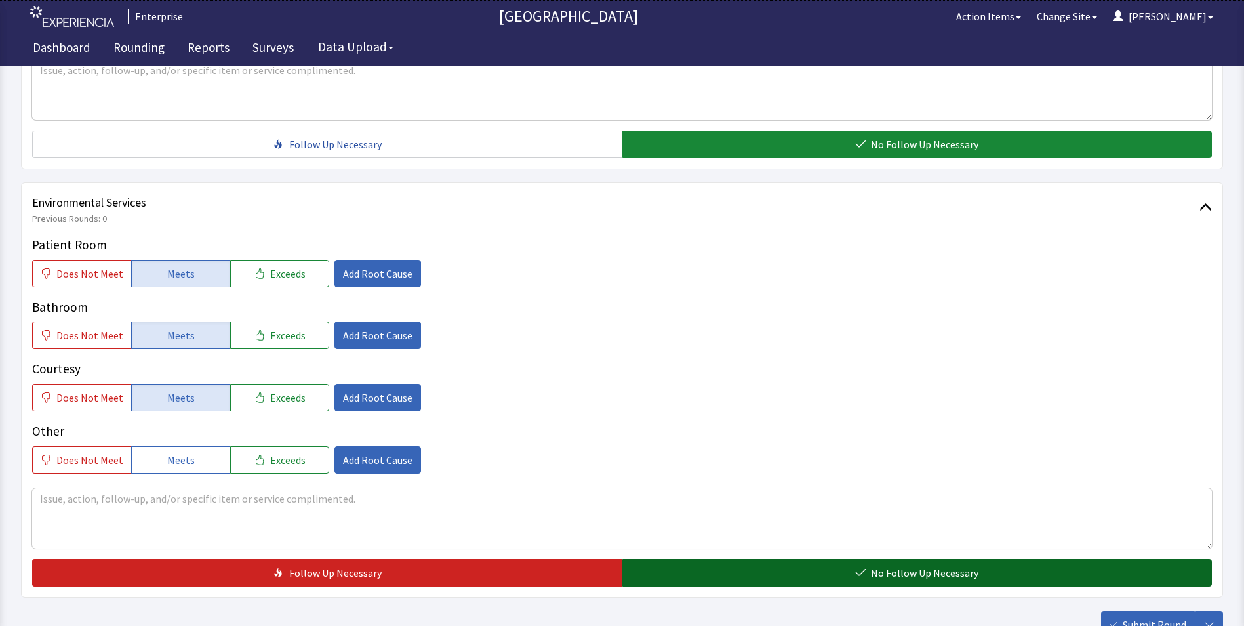
drag, startPoint x: 657, startPoint y: 551, endPoint x: 813, endPoint y: 551, distance: 156.1
click at [662, 559] on button "No Follow Up Necessary" at bounding box center [917, 573] width 590 height 28
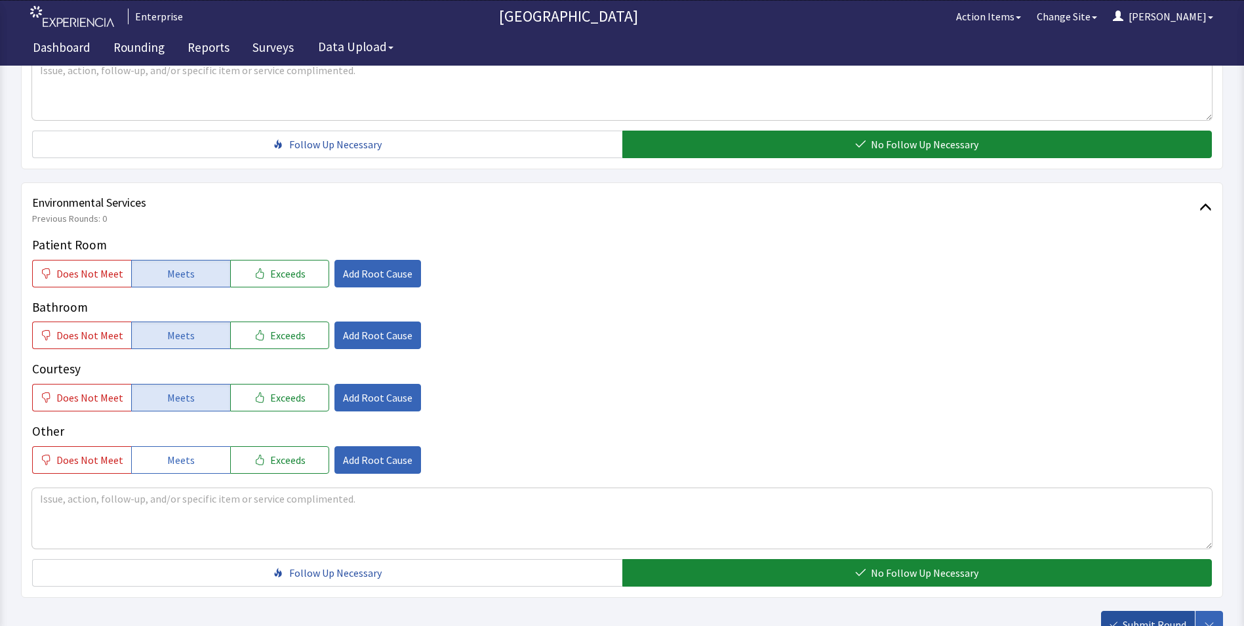
click at [1140, 616] on span "Submit Round" at bounding box center [1155, 624] width 64 height 16
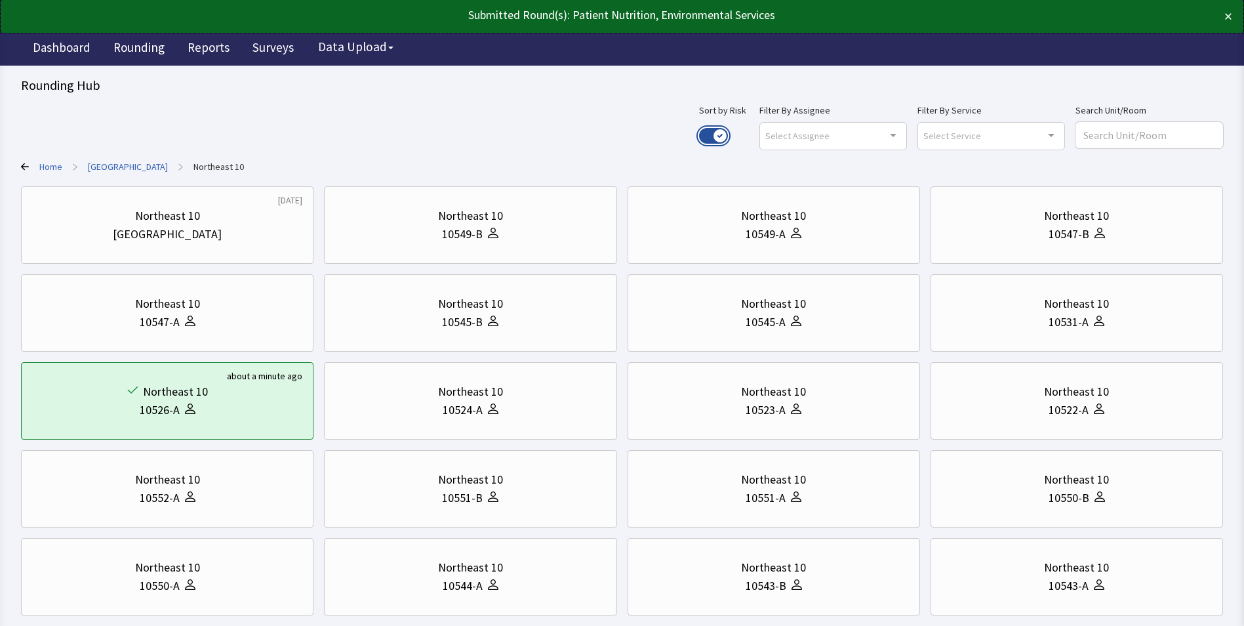
click at [728, 131] on button "Use setting" at bounding box center [713, 136] width 29 height 16
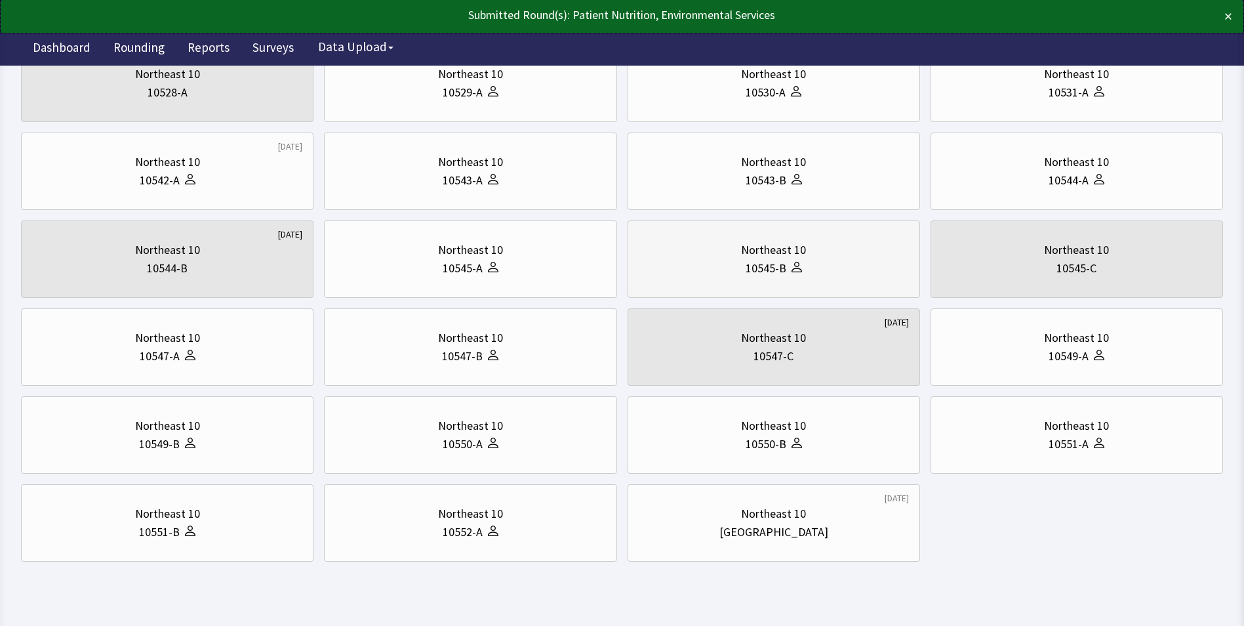
scroll to position [328, 0]
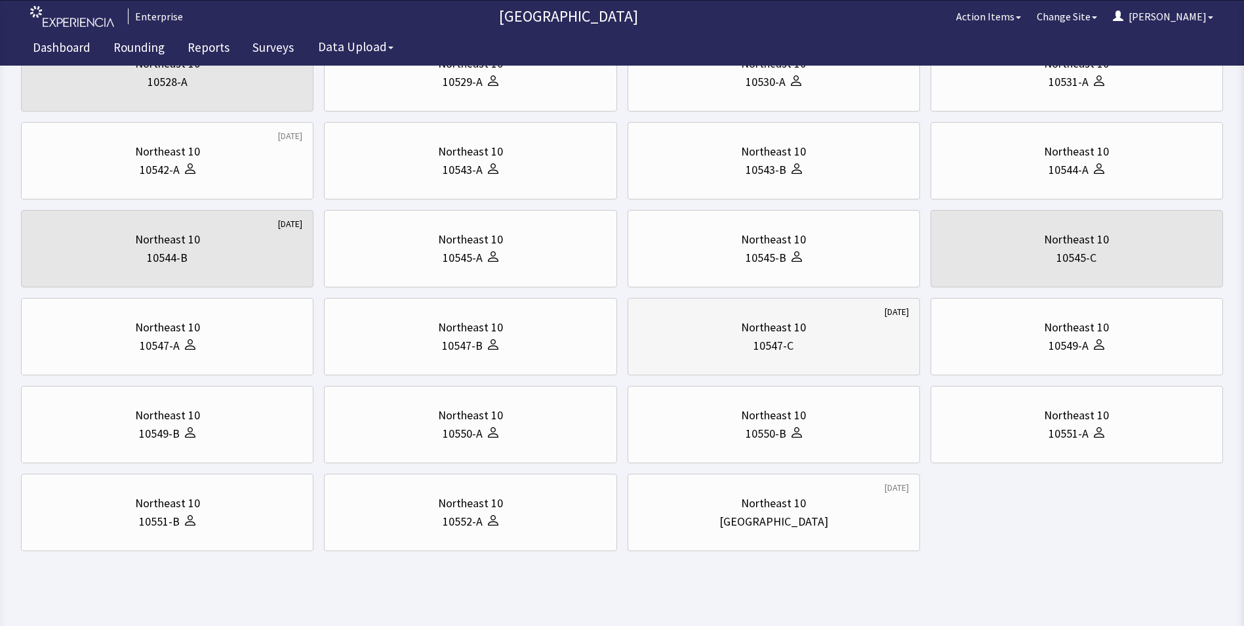
click at [836, 320] on div "Northeast 10" at bounding box center [774, 327] width 270 height 18
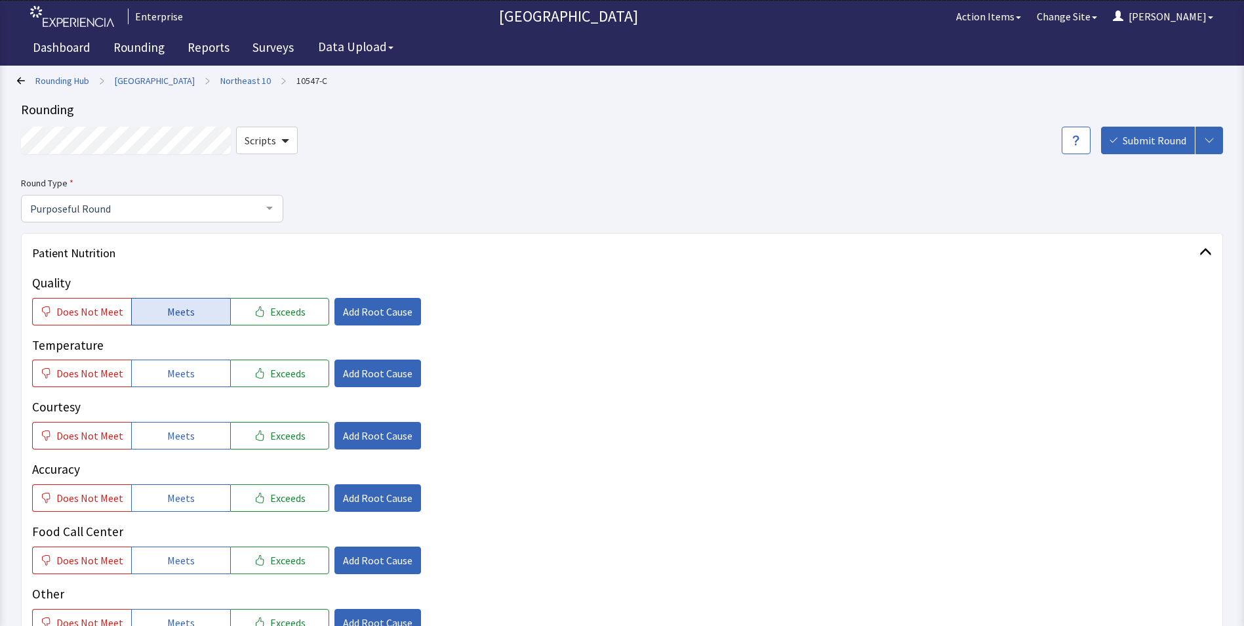
click at [157, 314] on button "Meets" at bounding box center [180, 312] width 99 height 28
drag, startPoint x: 171, startPoint y: 377, endPoint x: 172, endPoint y: 412, distance: 34.8
click at [172, 380] on span "Meets" at bounding box center [181, 373] width 28 height 16
drag, startPoint x: 172, startPoint y: 435, endPoint x: 166, endPoint y: 473, distance: 37.8
click at [172, 442] on span "Meets" at bounding box center [181, 436] width 28 height 16
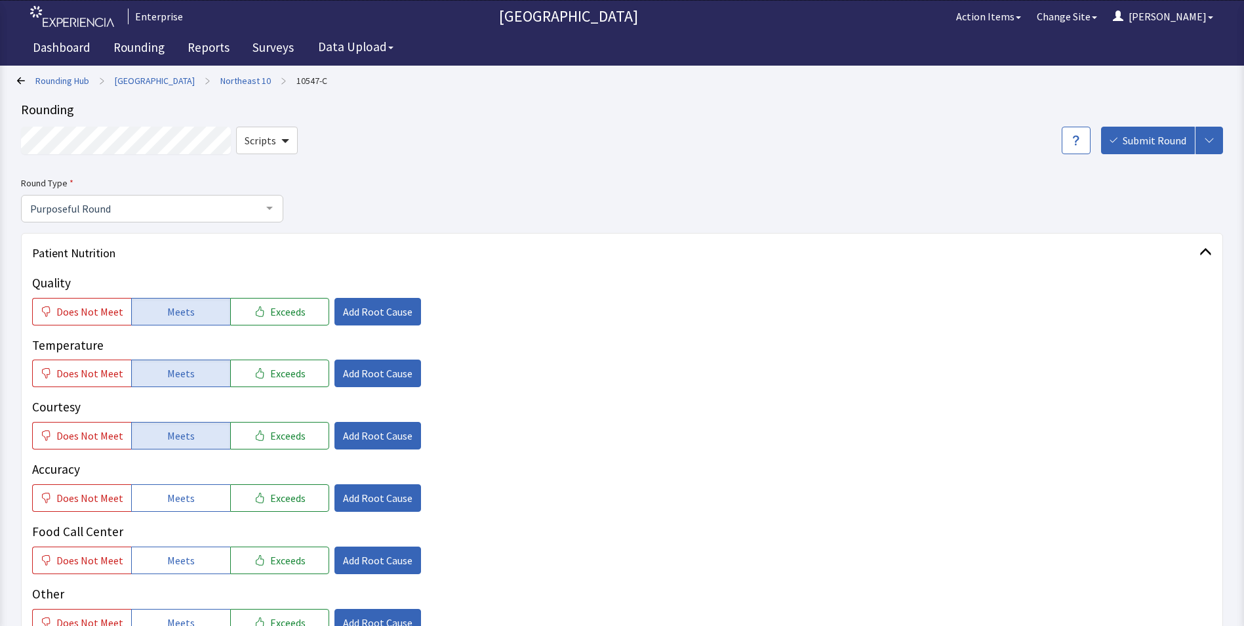
drag, startPoint x: 163, startPoint y: 491, endPoint x: 167, endPoint y: 522, distance: 31.0
click at [167, 504] on span "Meets" at bounding box center [181, 498] width 28 height 16
drag, startPoint x: 168, startPoint y: 558, endPoint x: 173, endPoint y: 551, distance: 8.9
click at [168, 557] on span "Meets" at bounding box center [181, 560] width 28 height 16
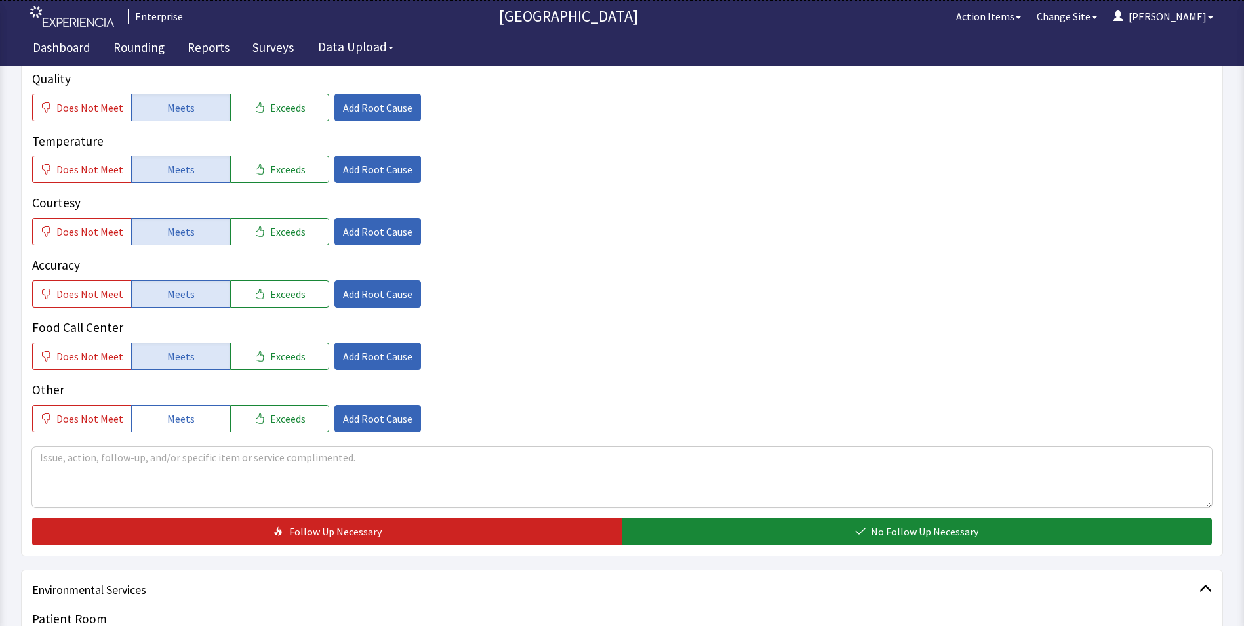
scroll to position [328, 0]
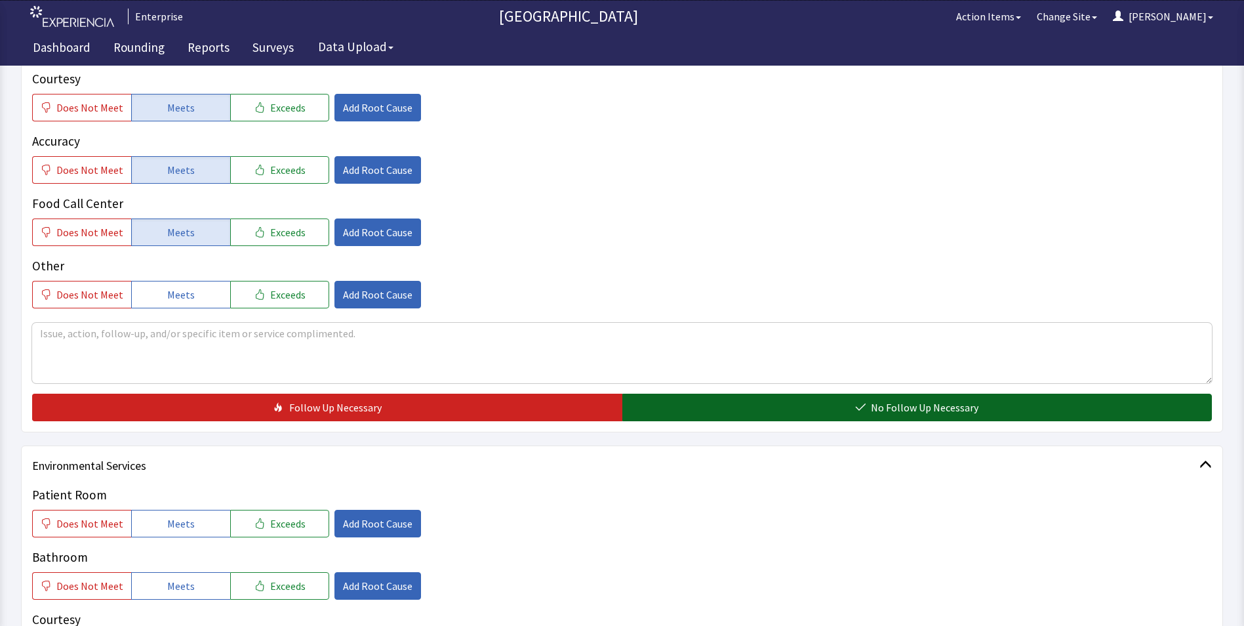
click at [702, 403] on button "No Follow Up Necessary" at bounding box center [917, 408] width 590 height 28
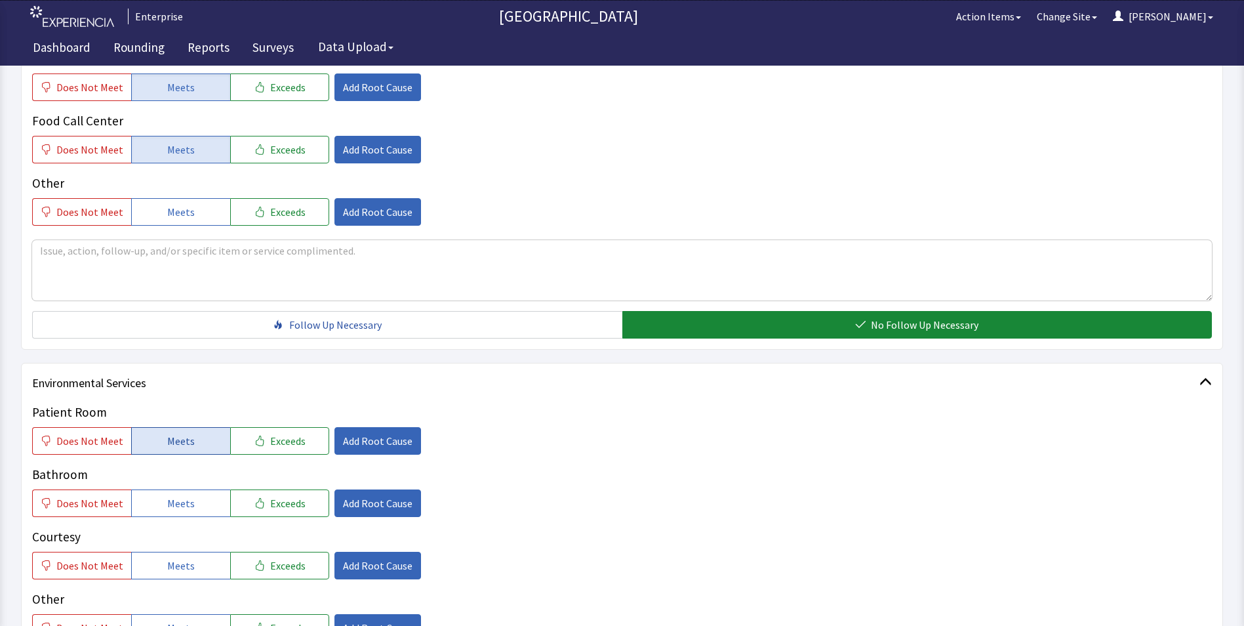
scroll to position [459, 0]
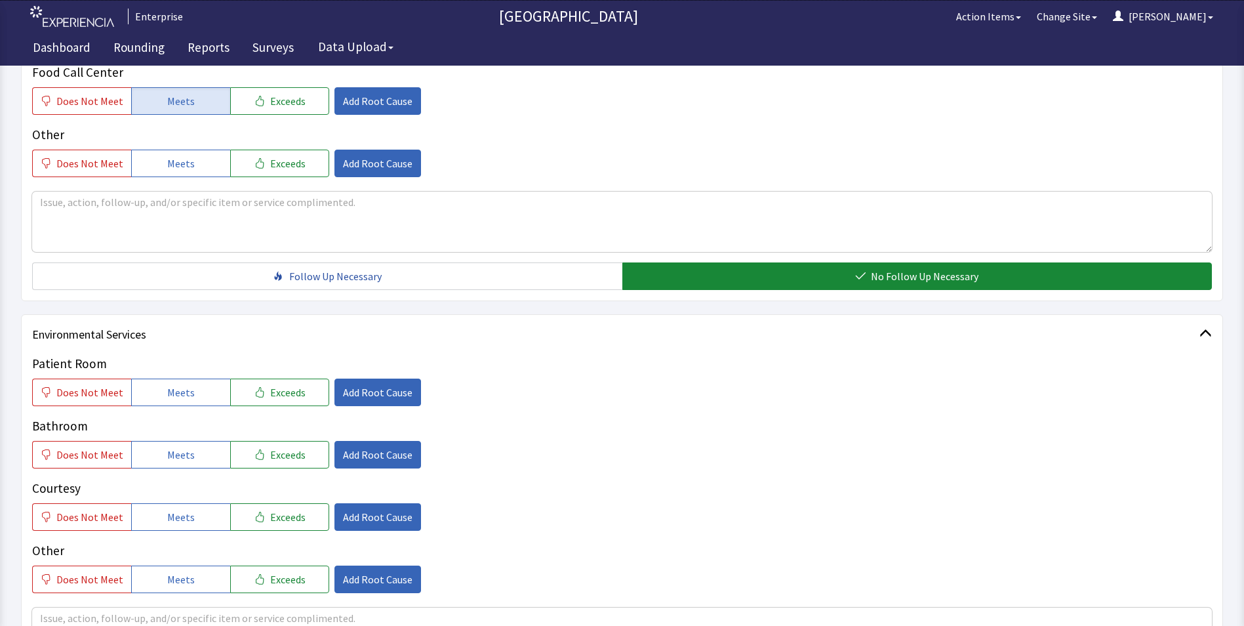
drag, startPoint x: 168, startPoint y: 392, endPoint x: 168, endPoint y: 427, distance: 34.8
click at [168, 414] on div "Patient Room Does Not Meet Meets Exceeds Add Root Cause Bathroom Does Not Meet …" at bounding box center [622, 473] width 1180 height 238
drag, startPoint x: 169, startPoint y: 458, endPoint x: 171, endPoint y: 487, distance: 29.6
click at [171, 468] on div "Patient Room Does Not Meet Meets Exceeds Add Root Cause Bathroom Does Not Meet …" at bounding box center [622, 473] width 1180 height 238
drag, startPoint x: 163, startPoint y: 521, endPoint x: 166, endPoint y: 429, distance: 92.5
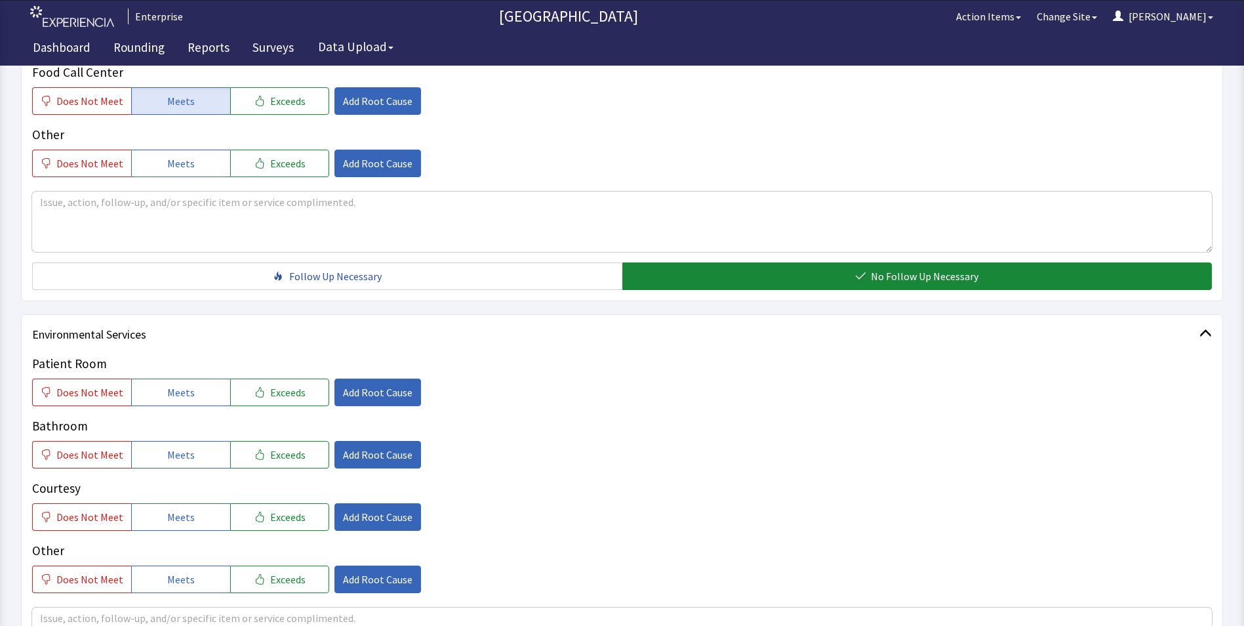
click at [167, 513] on span "Meets" at bounding box center [181, 517] width 28 height 16
drag, startPoint x: 166, startPoint y: 395, endPoint x: 169, endPoint y: 451, distance: 55.8
click at [167, 397] on span "Meets" at bounding box center [181, 392] width 28 height 16
drag, startPoint x: 169, startPoint y: 458, endPoint x: 176, endPoint y: 458, distance: 6.6
click at [170, 458] on span "Meets" at bounding box center [181, 455] width 28 height 16
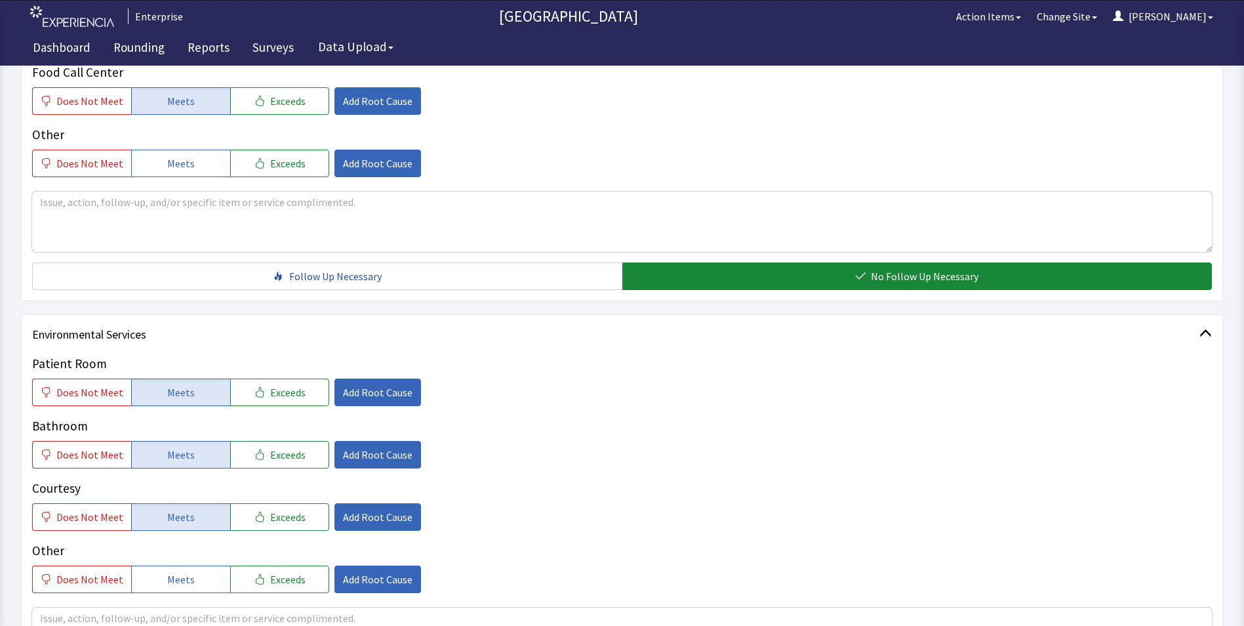
scroll to position [677, 0]
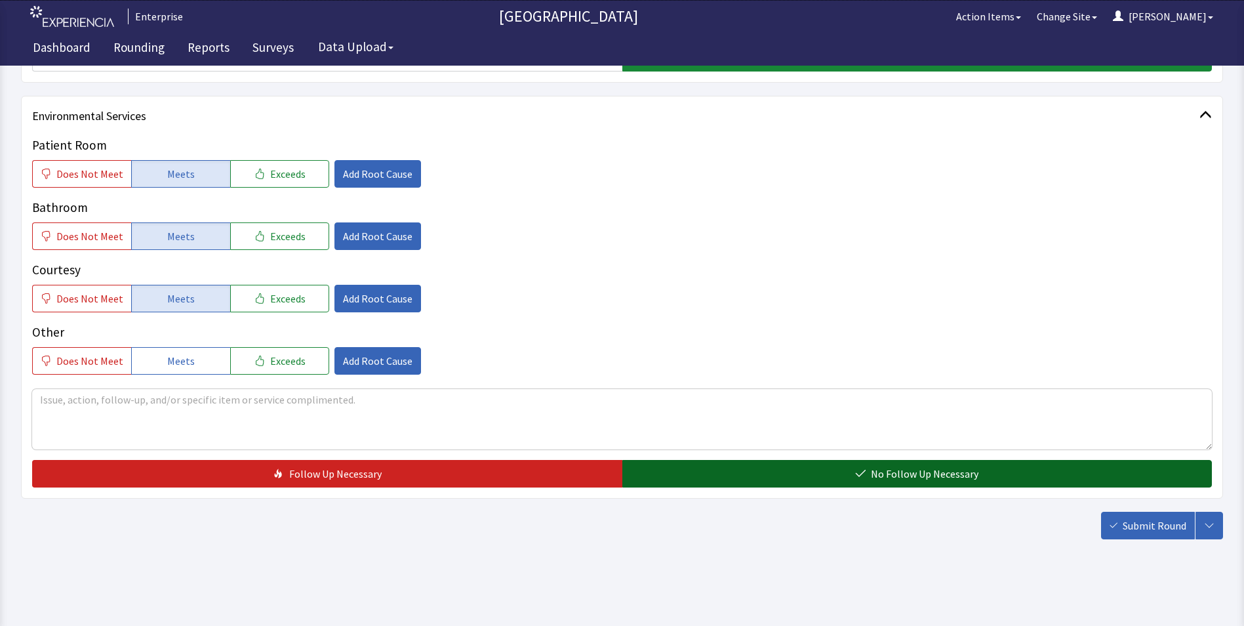
click at [677, 474] on button "No Follow Up Necessary" at bounding box center [917, 474] width 590 height 28
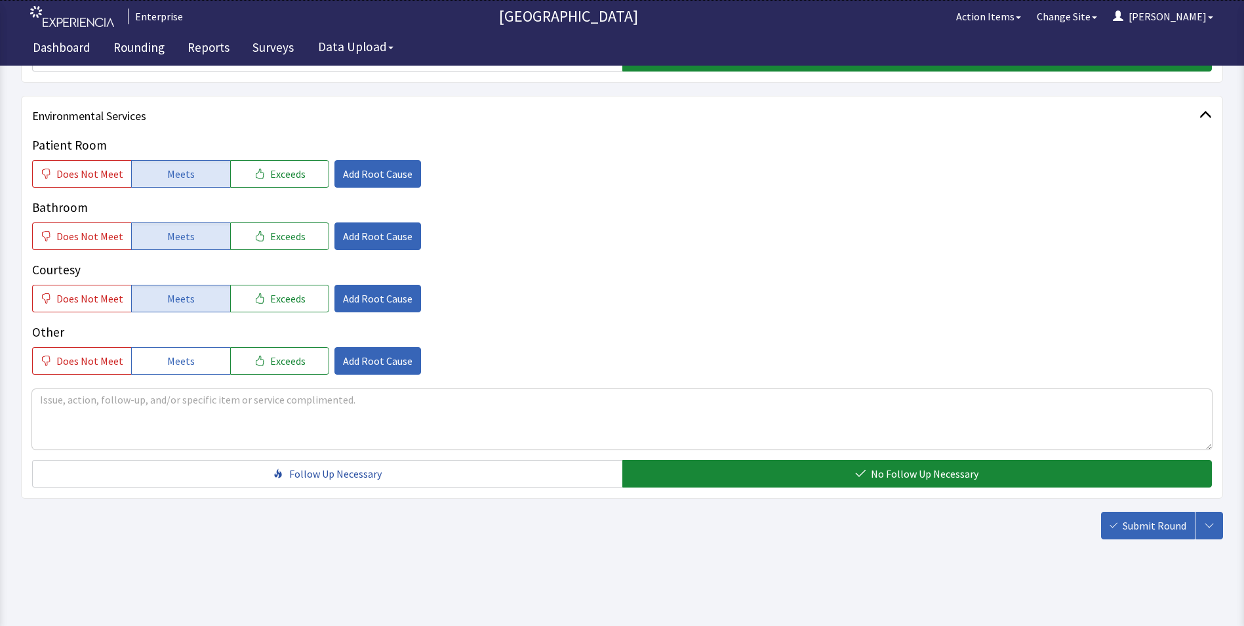
click at [1128, 526] on span "Submit Round" at bounding box center [1155, 525] width 64 height 16
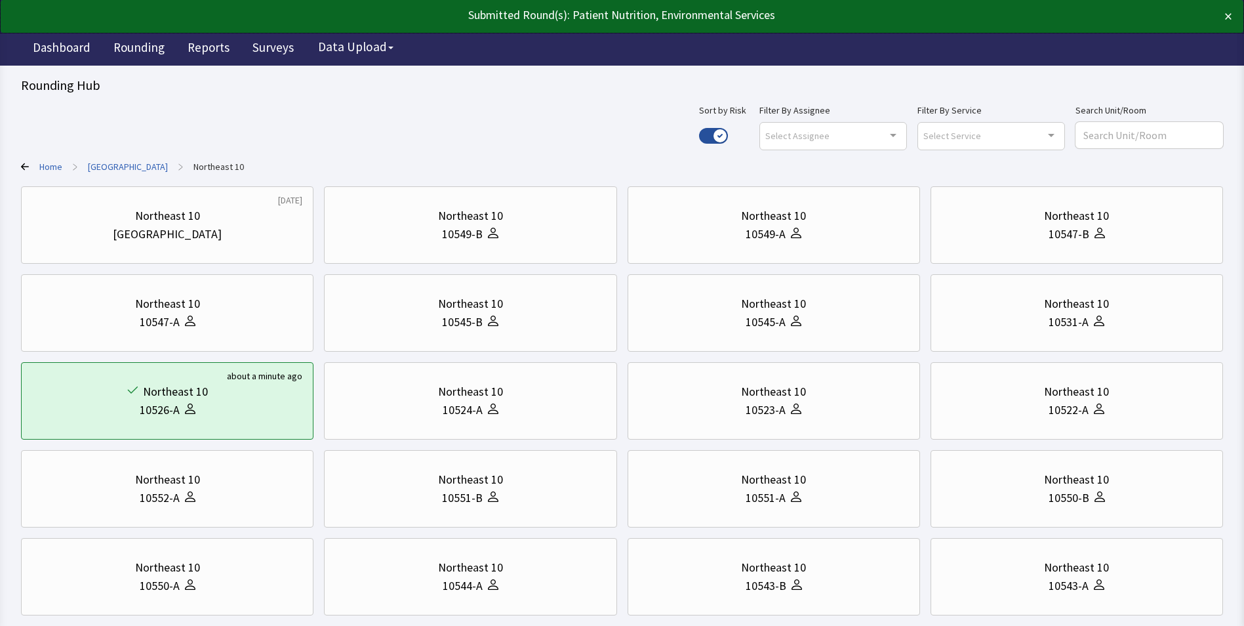
click at [106, 162] on link "[GEOGRAPHIC_DATA]" at bounding box center [128, 166] width 80 height 13
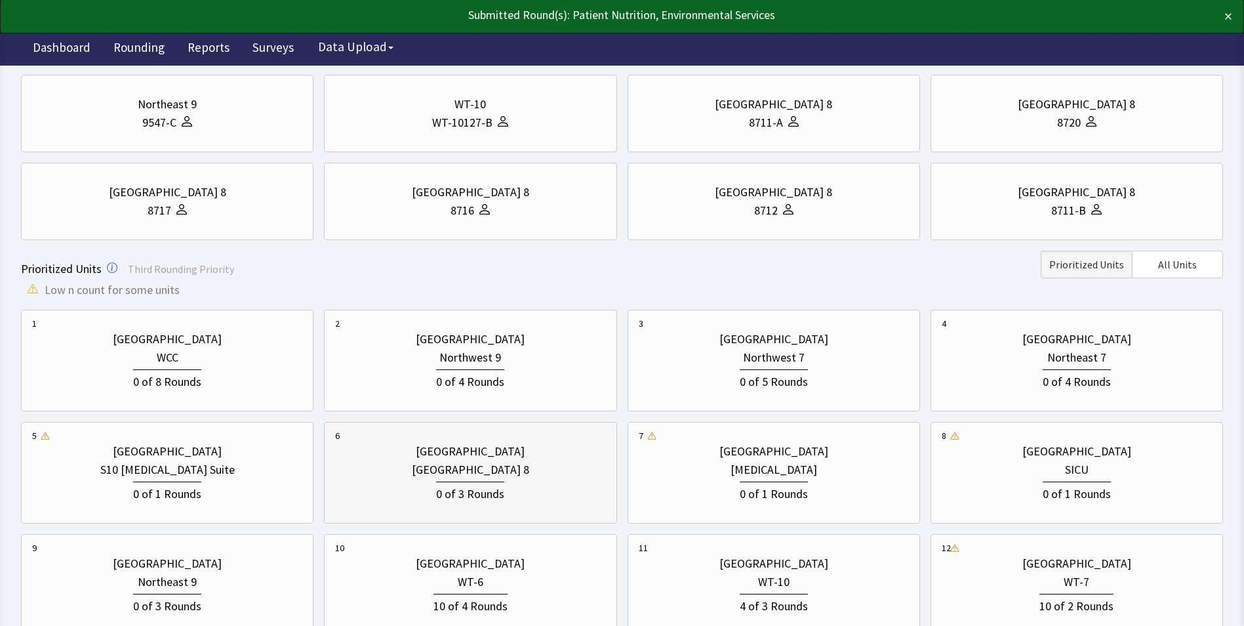
scroll to position [262, 0]
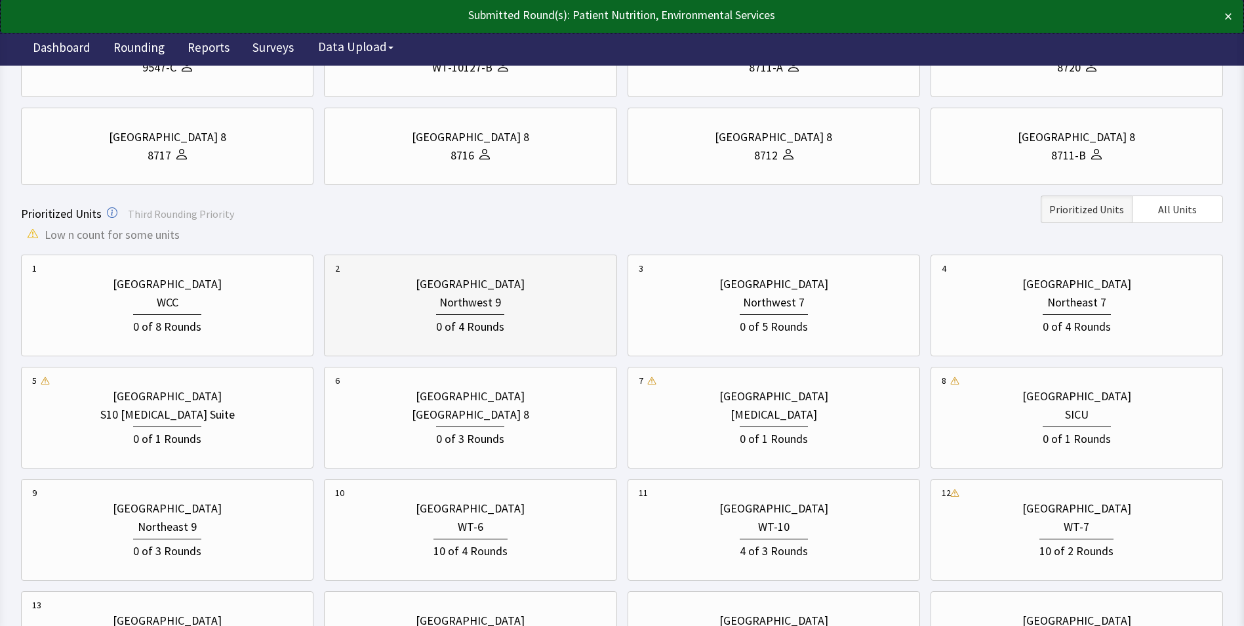
click at [439, 323] on div "0 of 4 Rounds" at bounding box center [470, 325] width 68 height 22
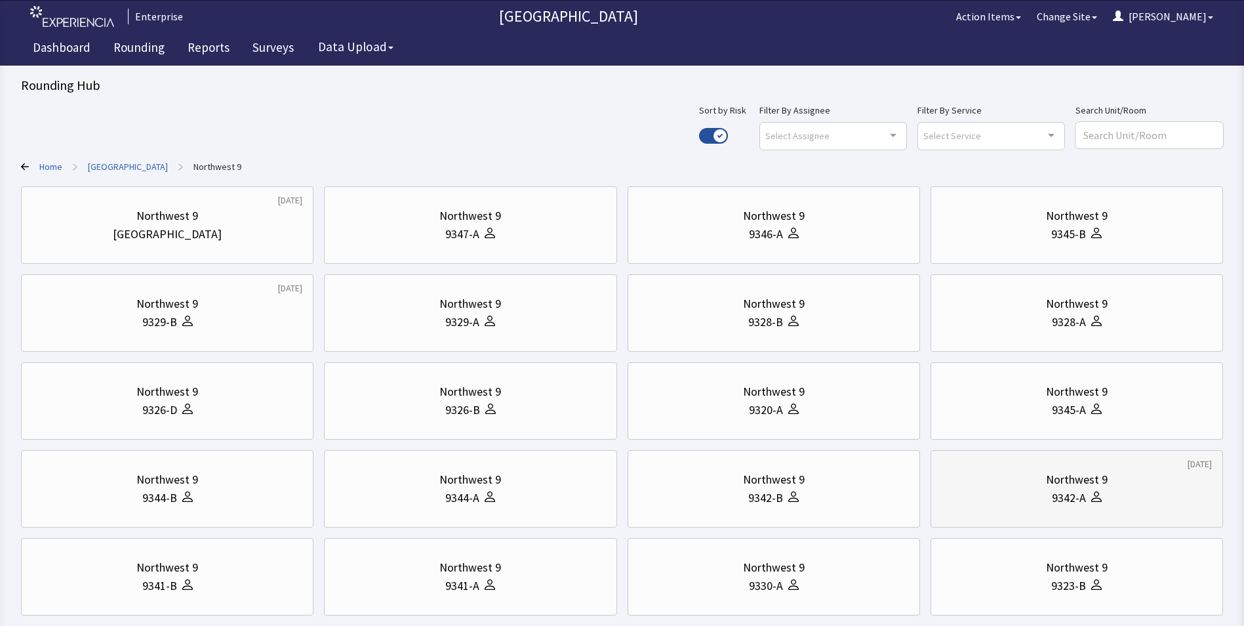
click at [1013, 486] on div "Northwest 9" at bounding box center [1077, 479] width 270 height 18
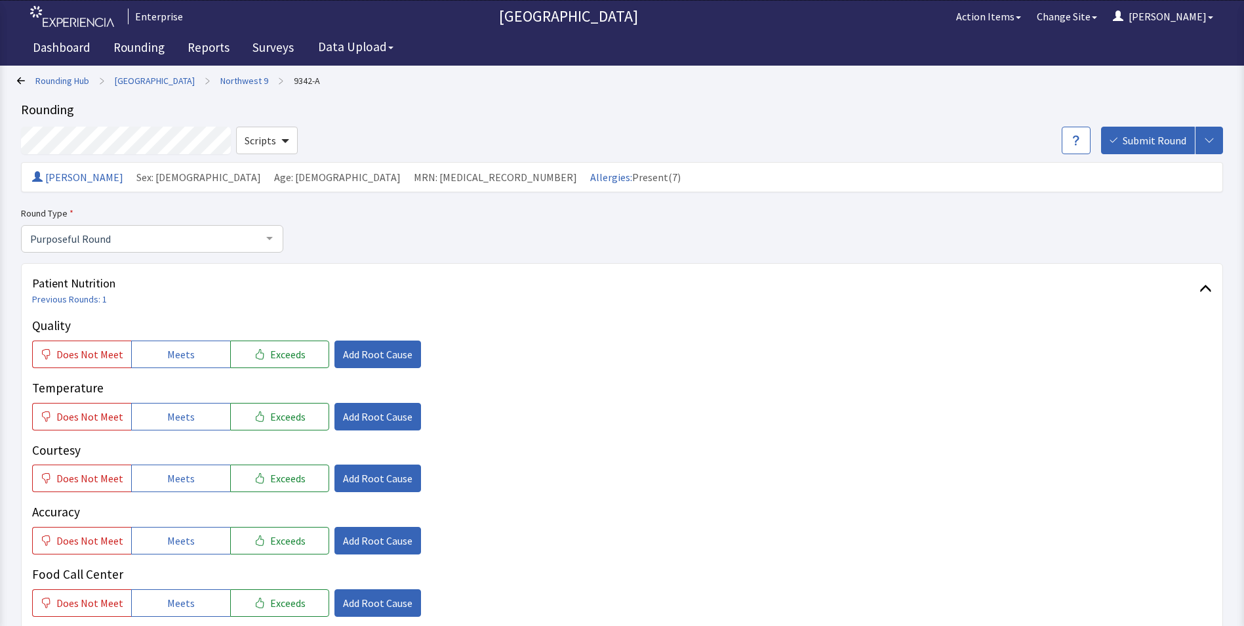
scroll to position [66, 0]
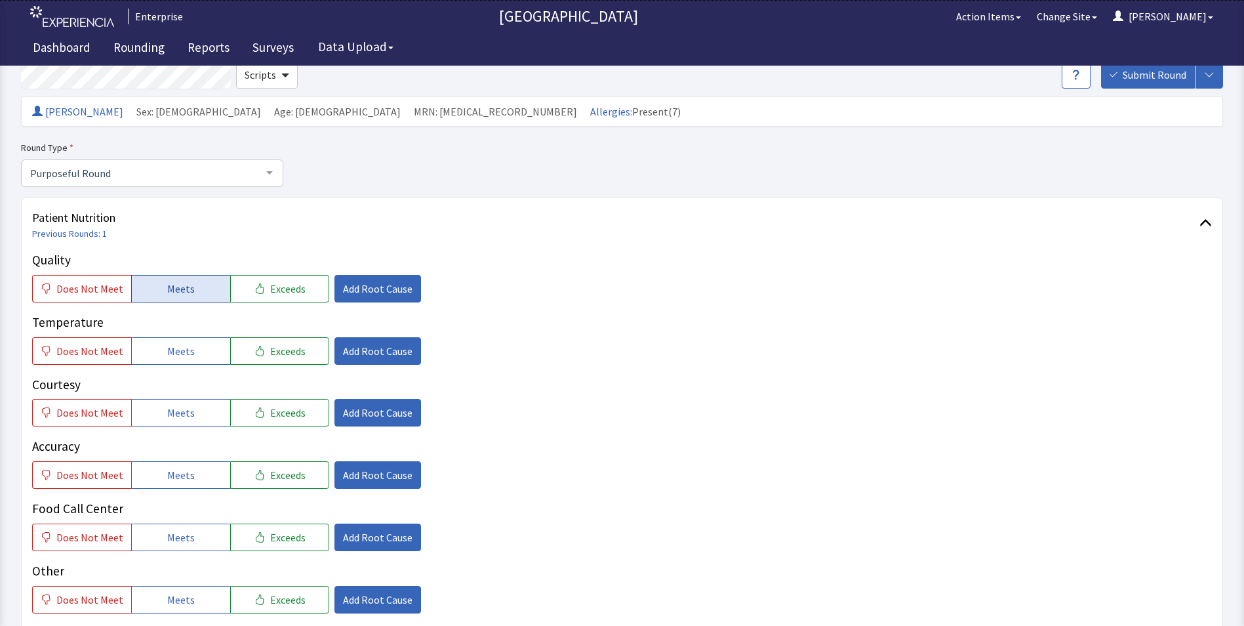
click at [184, 292] on span "Meets" at bounding box center [181, 289] width 28 height 16
drag, startPoint x: 178, startPoint y: 355, endPoint x: 180, endPoint y: 401, distance: 45.9
click at [178, 361] on button "Meets" at bounding box center [180, 351] width 99 height 28
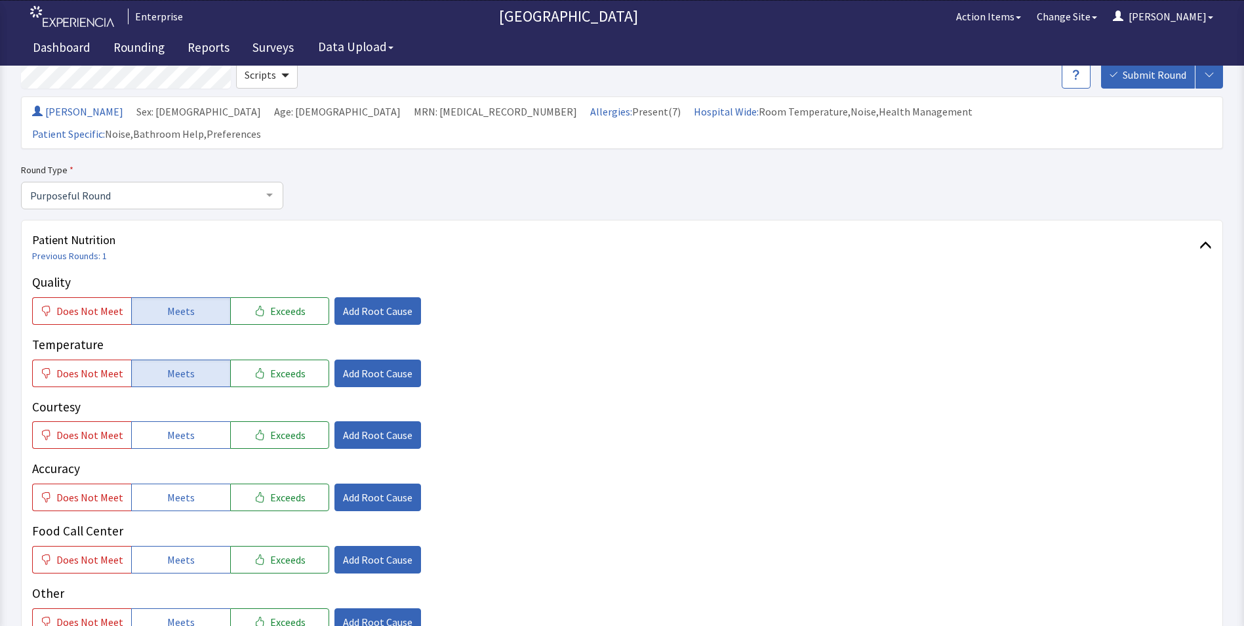
drag, startPoint x: 182, startPoint y: 416, endPoint x: 184, endPoint y: 428, distance: 12.1
click at [183, 427] on span "Meets" at bounding box center [181, 435] width 28 height 16
drag, startPoint x: 181, startPoint y: 476, endPoint x: 172, endPoint y: 511, distance: 36.0
click at [179, 489] on div "Quality Does Not Meet Meets Exceeds Add Root Cause Temperature Does Not Meet Me…" at bounding box center [622, 454] width 1180 height 363
drag, startPoint x: 167, startPoint y: 530, endPoint x: 179, endPoint y: 500, distance: 32.0
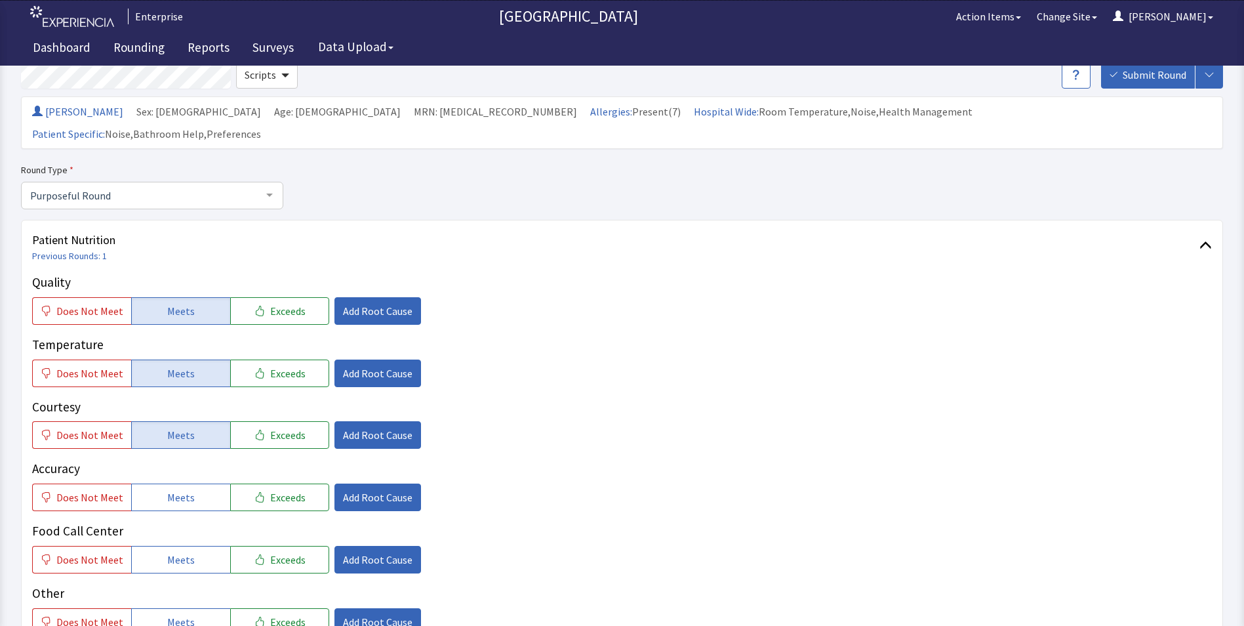
click at [167, 552] on span "Meets" at bounding box center [181, 560] width 28 height 16
click at [177, 489] on span "Meets" at bounding box center [181, 497] width 28 height 16
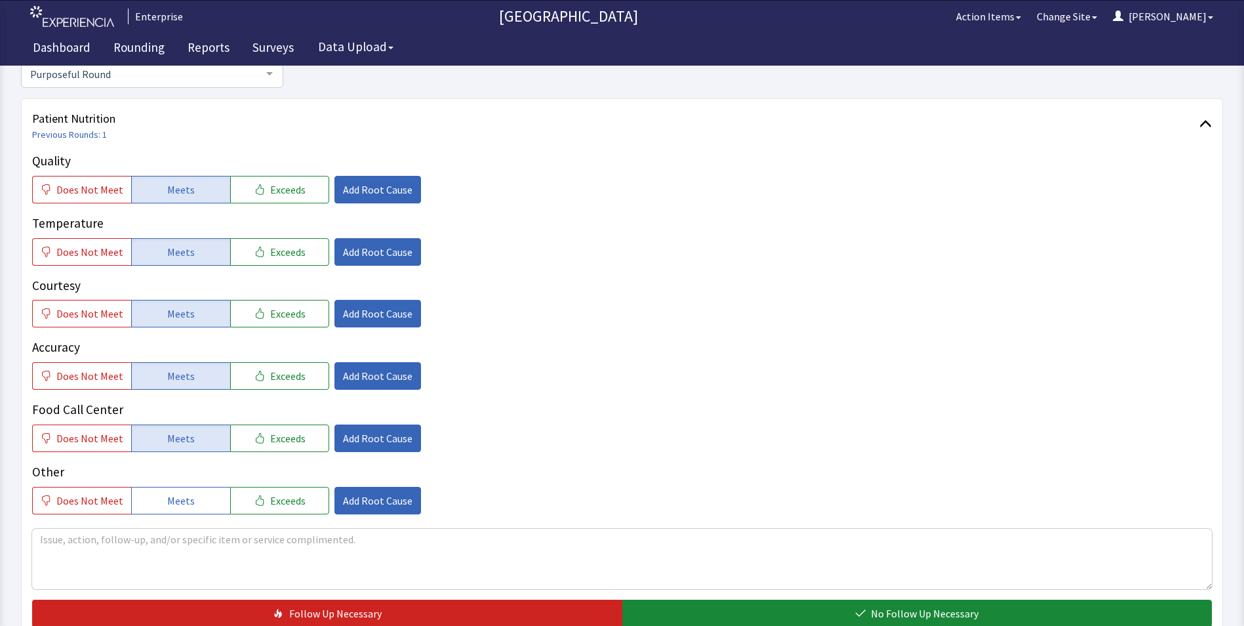
scroll to position [328, 0]
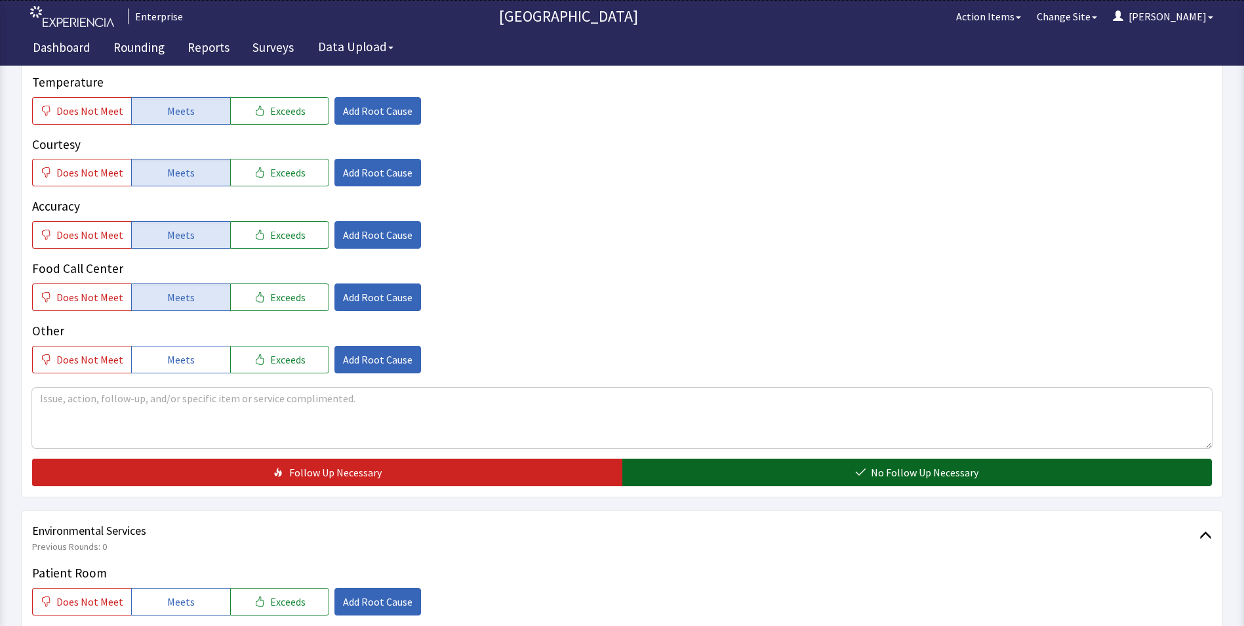
click at [682, 458] on button "No Follow Up Necessary" at bounding box center [917, 472] width 590 height 28
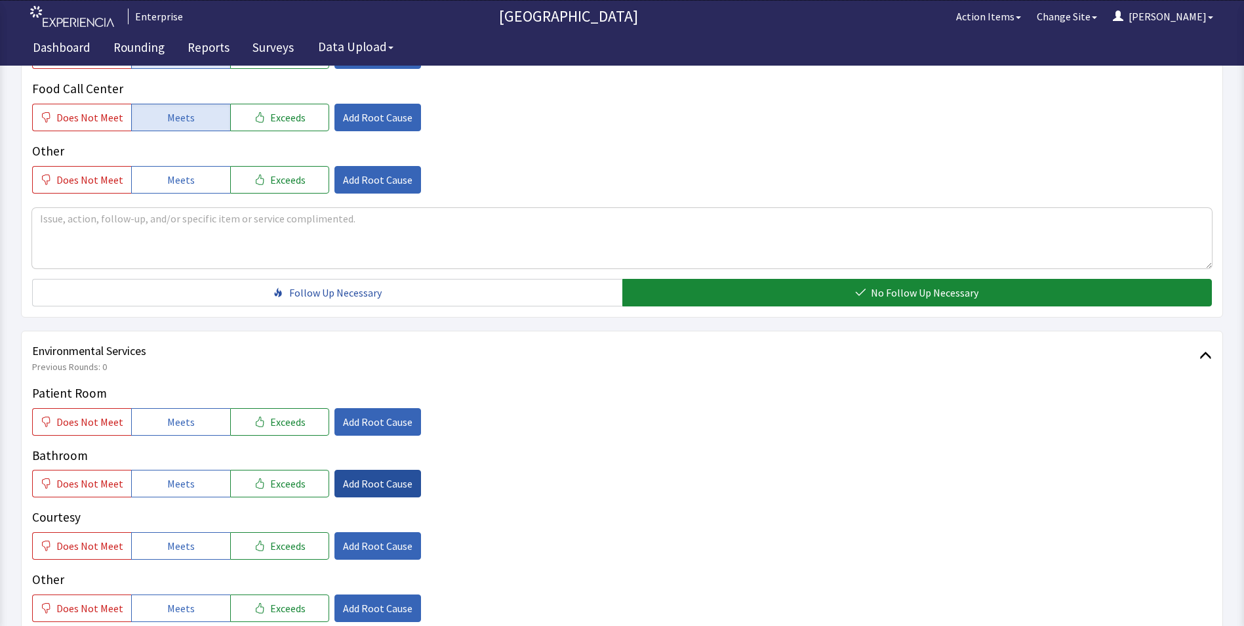
scroll to position [525, 0]
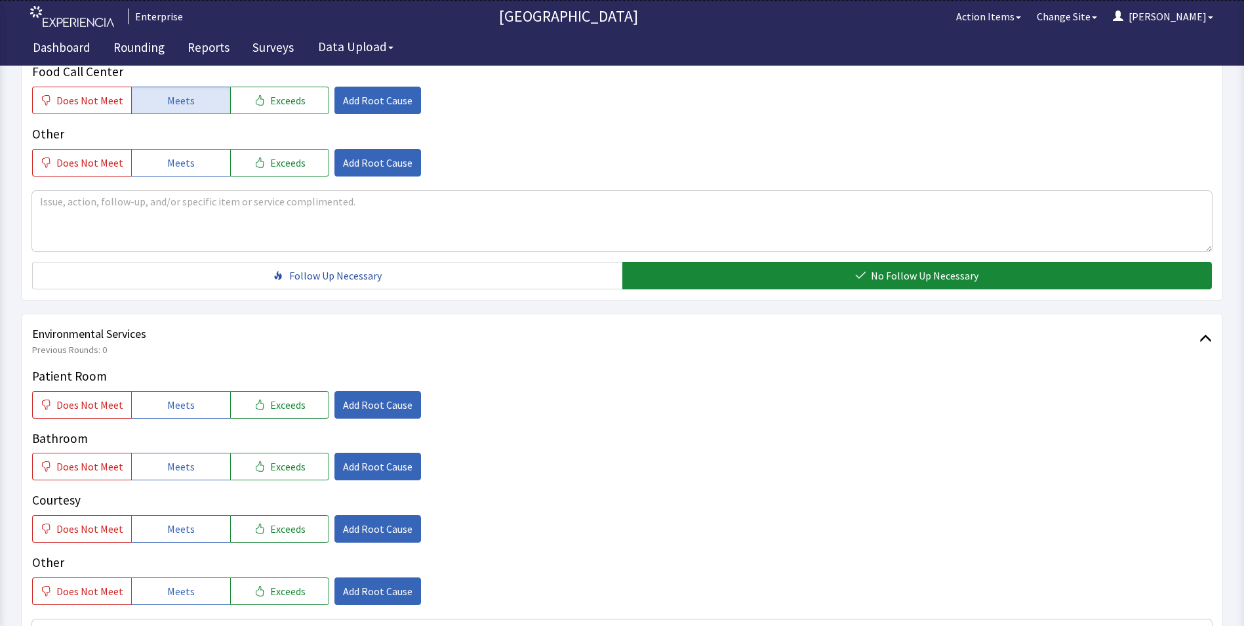
drag, startPoint x: 166, startPoint y: 381, endPoint x: 166, endPoint y: 426, distance: 44.6
click at [167, 397] on span "Meets" at bounding box center [181, 405] width 28 height 16
drag, startPoint x: 166, startPoint y: 439, endPoint x: 171, endPoint y: 474, distance: 35.1
click at [167, 458] on span "Meets" at bounding box center [181, 466] width 28 height 16
drag, startPoint x: 169, startPoint y: 500, endPoint x: 186, endPoint y: 500, distance: 17.1
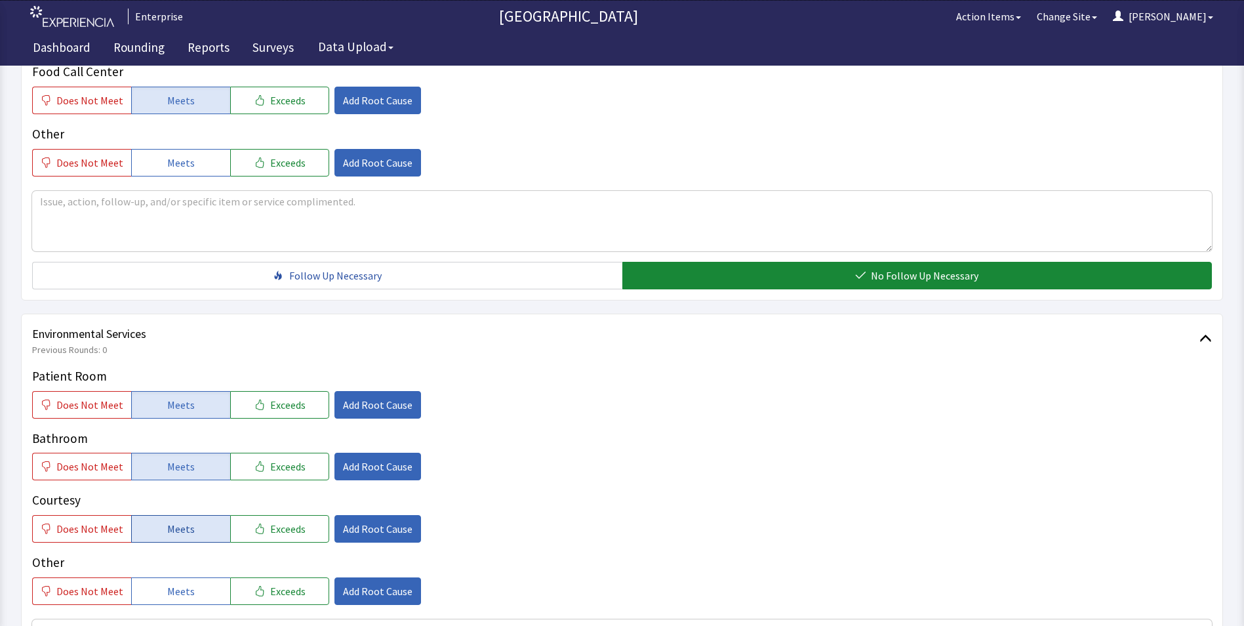
click at [170, 521] on span "Meets" at bounding box center [181, 529] width 28 height 16
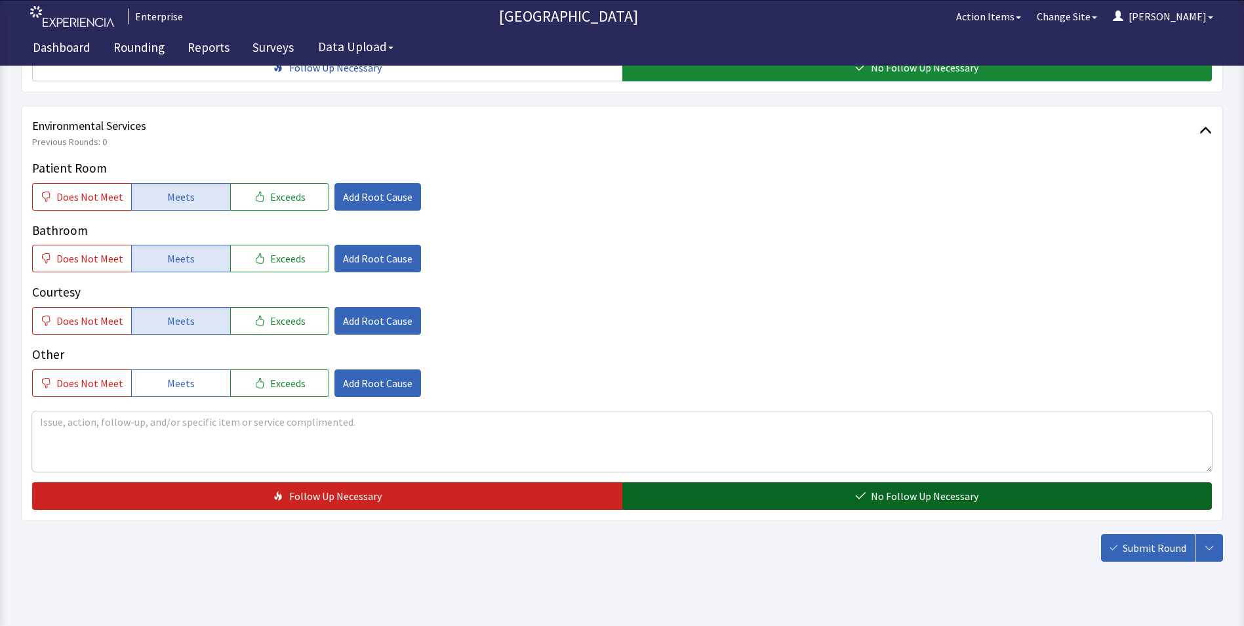
click at [679, 482] on button "No Follow Up Necessary" at bounding box center [917, 496] width 590 height 28
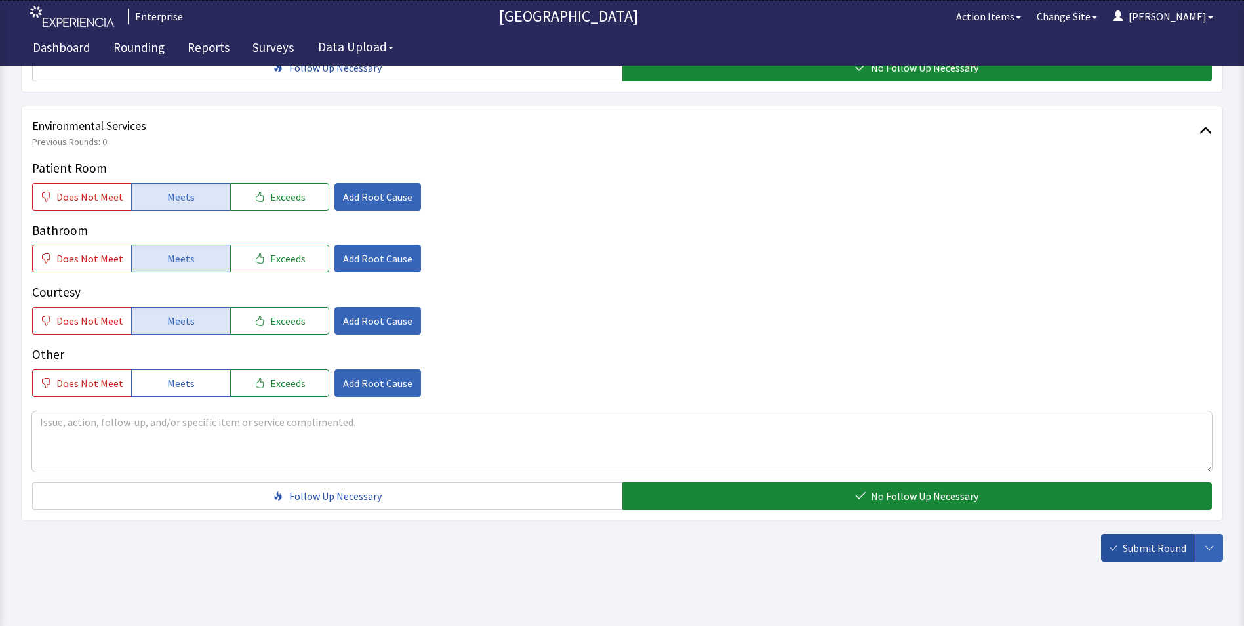
click at [1147, 540] on span "Submit Round" at bounding box center [1155, 548] width 64 height 16
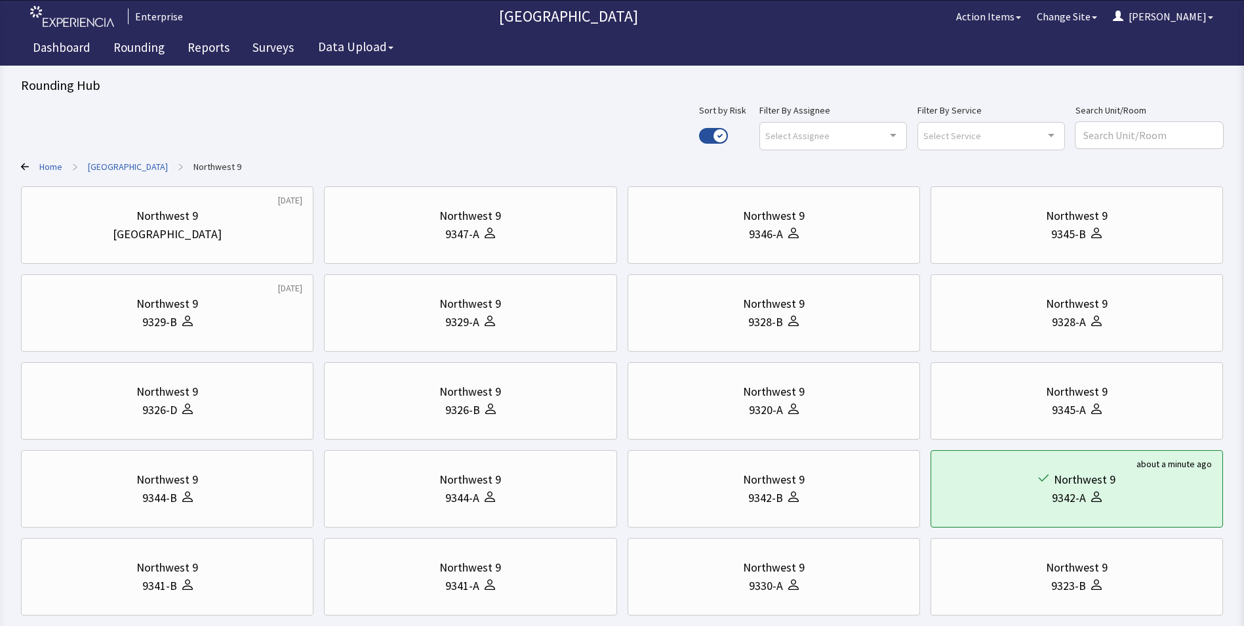
click at [117, 165] on link "[GEOGRAPHIC_DATA]" at bounding box center [128, 166] width 80 height 13
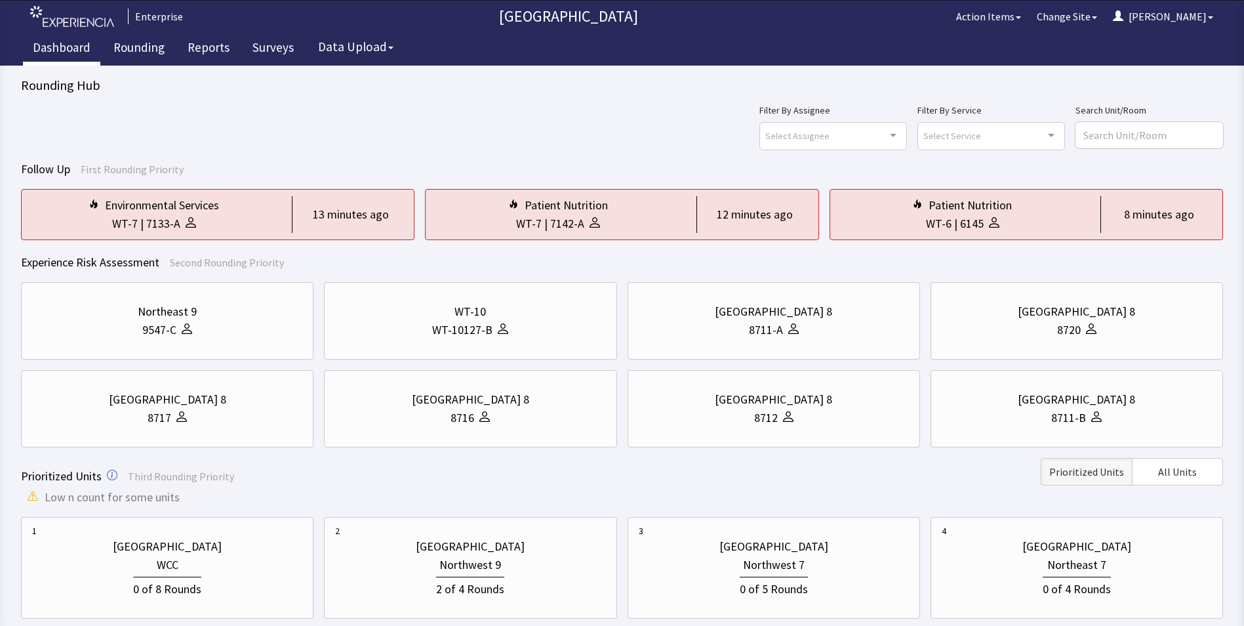
click at [73, 48] on link "Dashboard" at bounding box center [61, 49] width 77 height 33
